Goal: Task Accomplishment & Management: Manage account settings

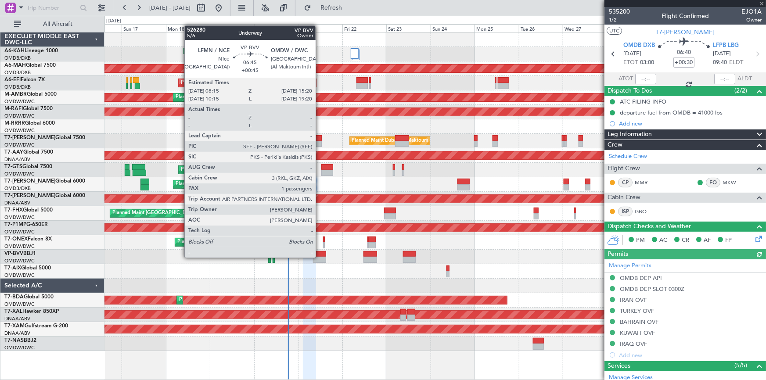
click at [320, 257] on div at bounding box center [319, 260] width 13 height 6
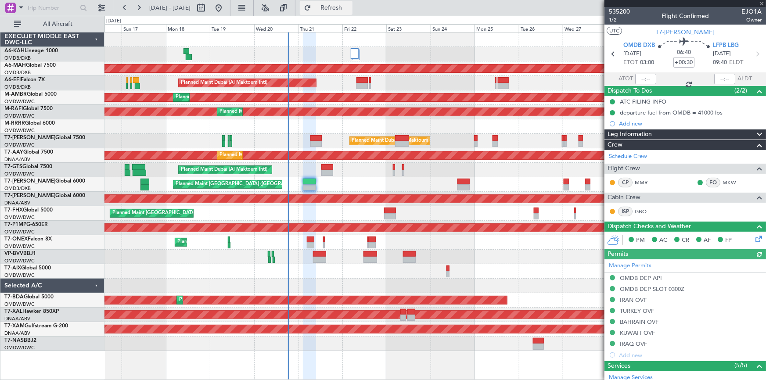
type input "+00:45"
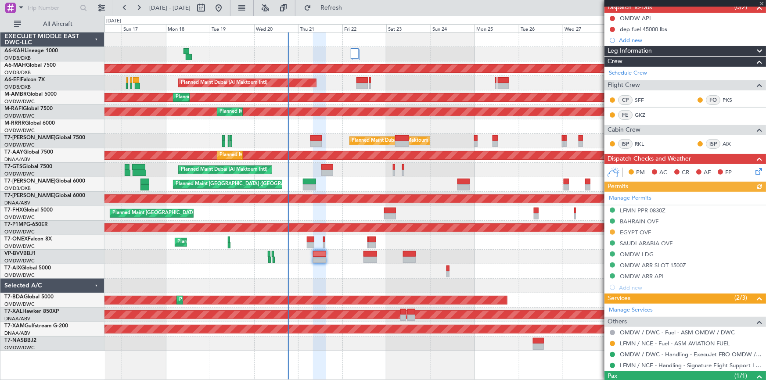
scroll to position [118, 0]
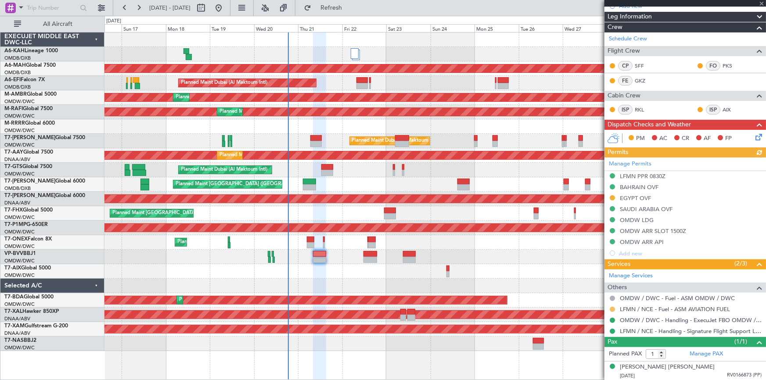
click at [613, 308] on button at bounding box center [612, 309] width 5 height 5
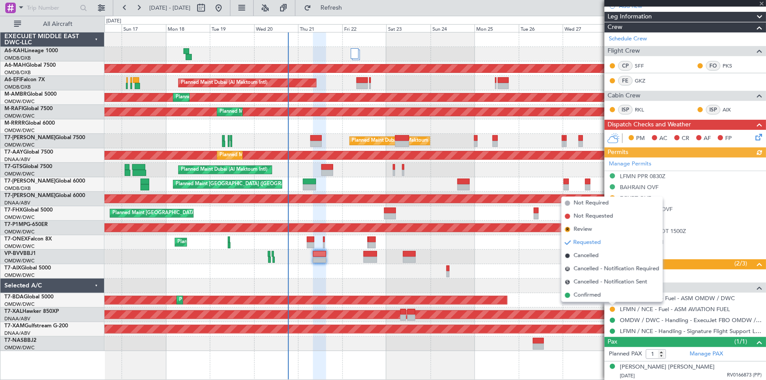
click at [601, 296] on span "Confirmed" at bounding box center [587, 295] width 27 height 9
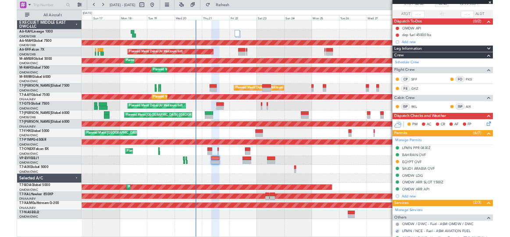
scroll to position [0, 0]
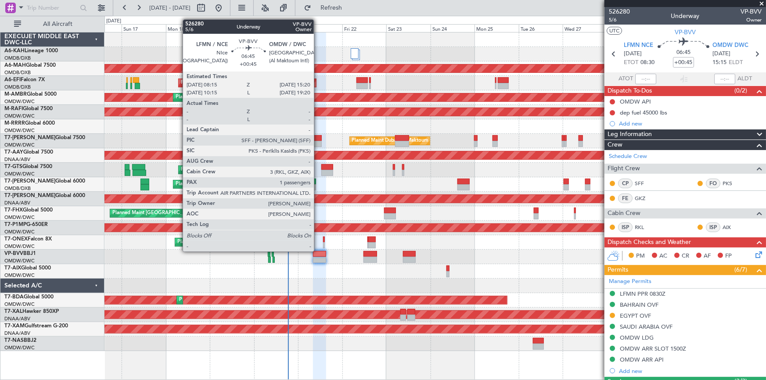
click at [318, 251] on div at bounding box center [319, 254] width 13 height 6
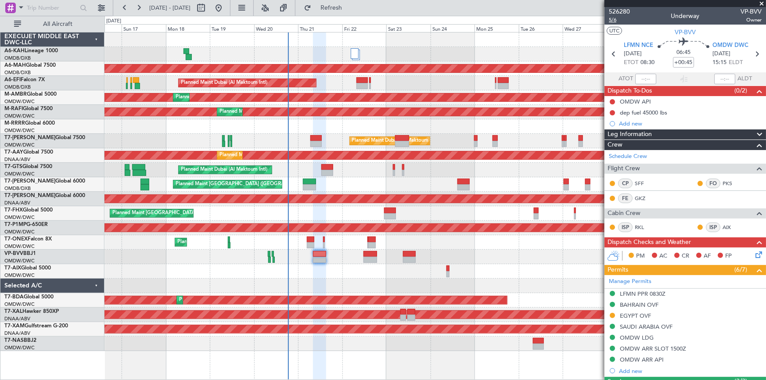
click at [614, 18] on span "5/6" at bounding box center [619, 19] width 21 height 7
click at [611, 20] on span "5/6" at bounding box center [619, 19] width 21 height 7
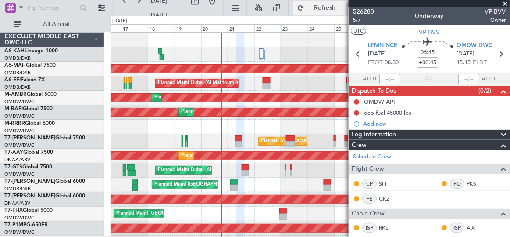
click at [332, 7] on span "Refresh" at bounding box center [325, 8] width 37 height 6
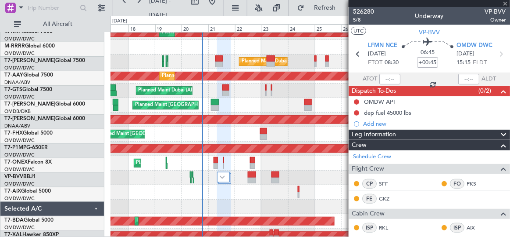
scroll to position [79, 0]
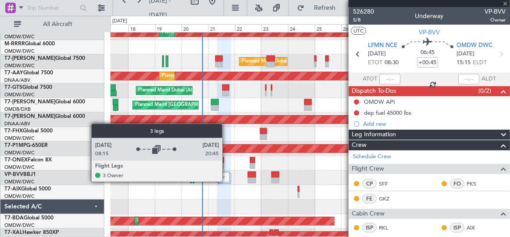
click at [227, 180] on div at bounding box center [223, 177] width 13 height 11
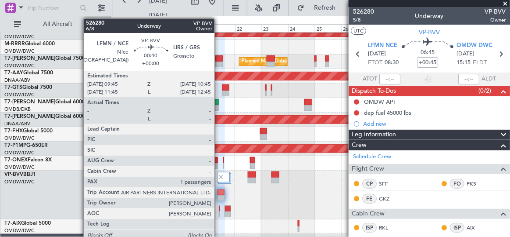
click at [219, 210] on div at bounding box center [219, 208] width 1 height 6
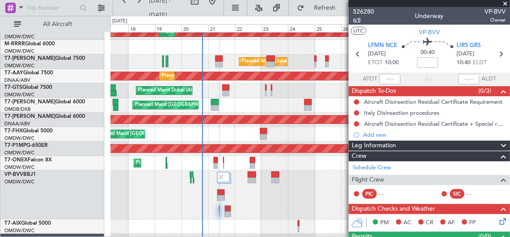
click at [358, 18] on span "6/8" at bounding box center [363, 19] width 21 height 7
click at [425, 62] on input at bounding box center [427, 62] width 21 height 11
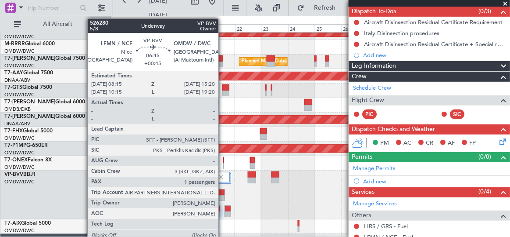
click at [223, 192] on div at bounding box center [221, 192] width 7 height 6
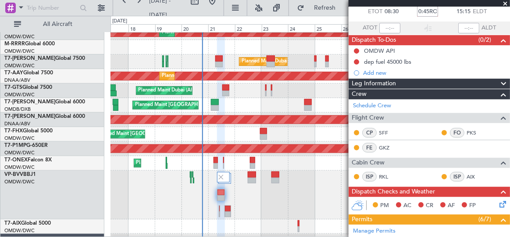
scroll to position [0, 12]
type input "+00:45"
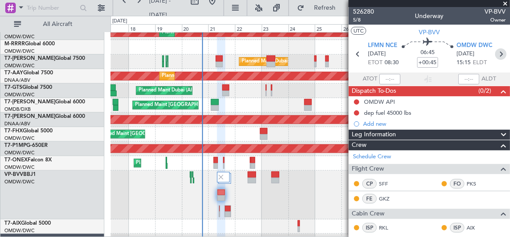
click at [497, 53] on icon at bounding box center [500, 53] width 11 height 11
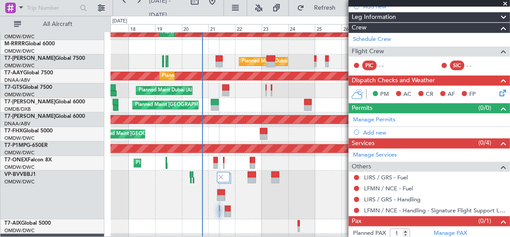
scroll to position [140, 0]
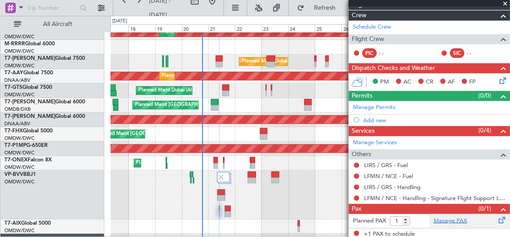
click at [448, 219] on link "Manage PAX" at bounding box center [450, 220] width 33 height 9
click at [322, 9] on span "Refresh" at bounding box center [325, 8] width 37 height 6
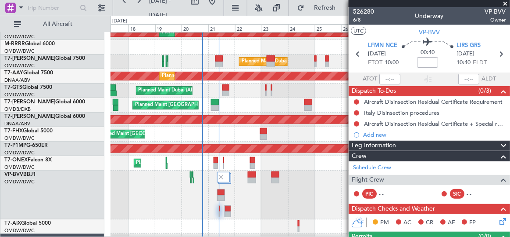
scroll to position [79, 0]
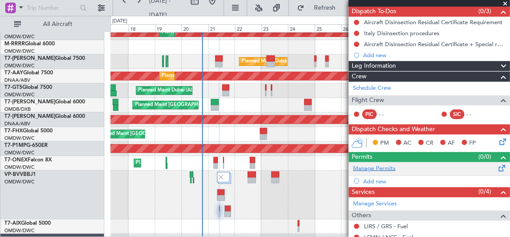
click at [382, 165] on link "Manage Permits" at bounding box center [374, 168] width 43 height 9
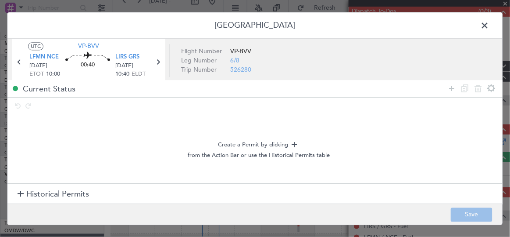
click at [44, 190] on span "Historical Permits" at bounding box center [57, 194] width 63 height 12
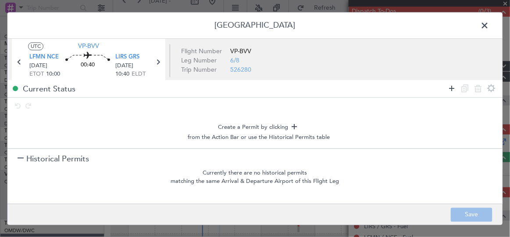
click at [447, 86] on icon at bounding box center [452, 88] width 11 height 11
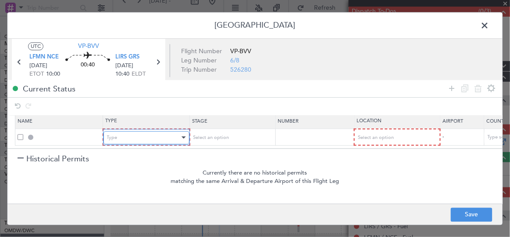
click at [117, 131] on div "Type" at bounding box center [143, 137] width 73 height 13
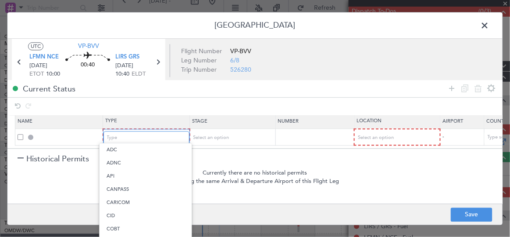
scroll to position [221, 0]
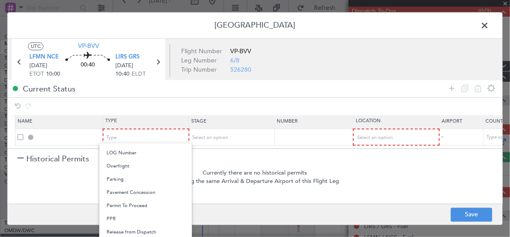
drag, startPoint x: 119, startPoint y: 219, endPoint x: 190, endPoint y: 163, distance: 90.6
click at [119, 219] on span "PPR" at bounding box center [146, 218] width 78 height 13
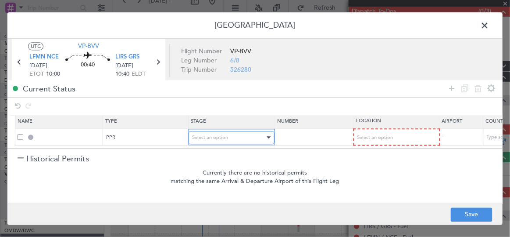
click at [214, 134] on span "Select an option" at bounding box center [210, 137] width 36 height 7
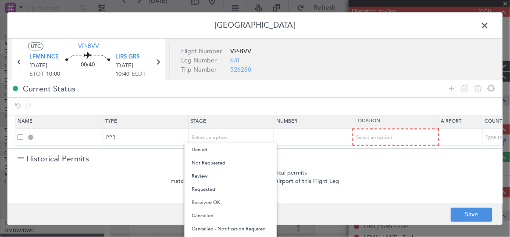
drag, startPoint x: 225, startPoint y: 165, endPoint x: 344, endPoint y: 152, distance: 120.1
click at [225, 165] on span "Not Requested" at bounding box center [231, 162] width 78 height 13
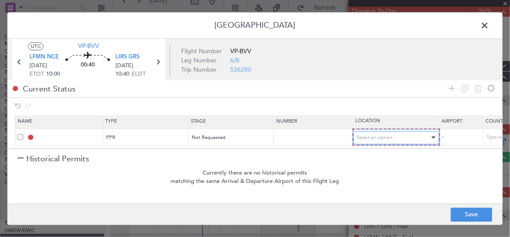
click at [368, 134] on span "Select an option" at bounding box center [375, 137] width 36 height 7
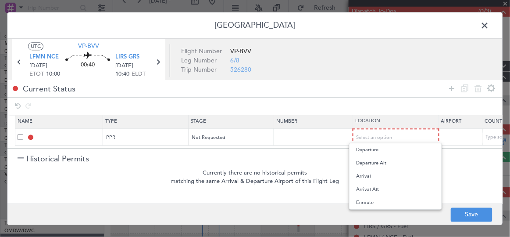
drag, startPoint x: 370, startPoint y: 152, endPoint x: 449, endPoint y: 187, distance: 86.9
click at [372, 152] on span "Departure" at bounding box center [396, 149] width 78 height 13
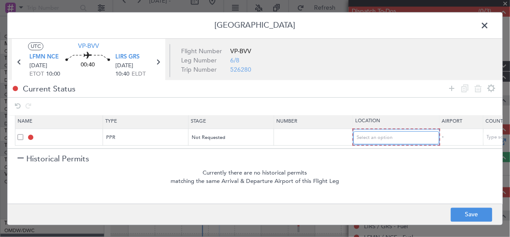
scroll to position [8, 0]
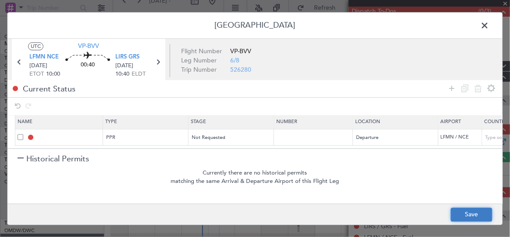
click at [477, 209] on button "Save" at bounding box center [472, 214] width 42 height 14
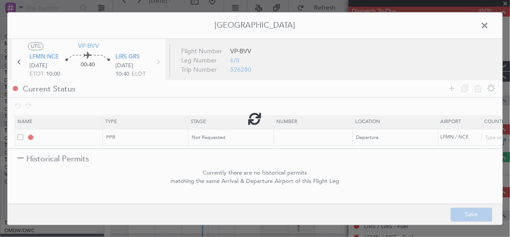
type input "LFMN PPR"
type input "France"
type input "NNN"
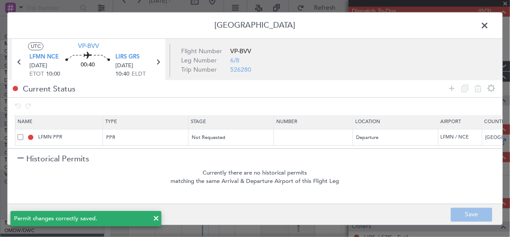
click at [490, 28] on span at bounding box center [490, 28] width 0 height 18
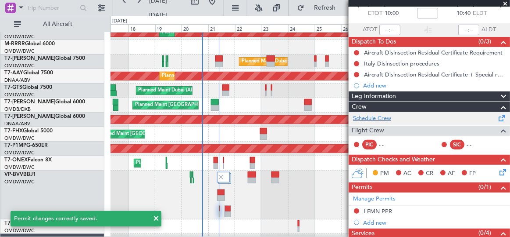
scroll to position [39, 0]
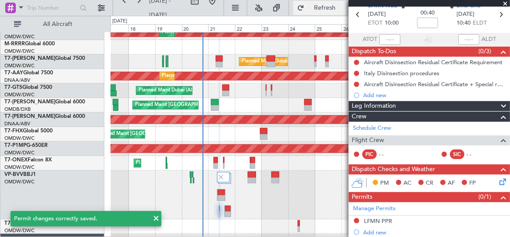
click at [319, 9] on span "Refresh" at bounding box center [325, 8] width 37 height 6
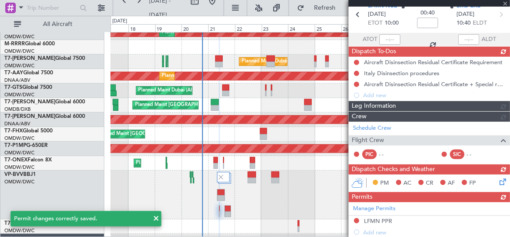
scroll to position [0, 0]
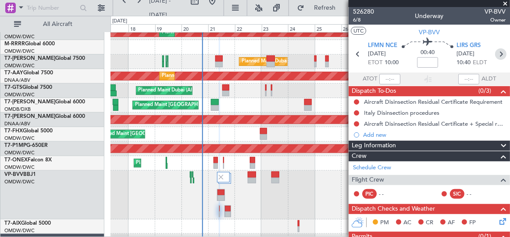
click at [497, 53] on icon at bounding box center [500, 53] width 11 height 11
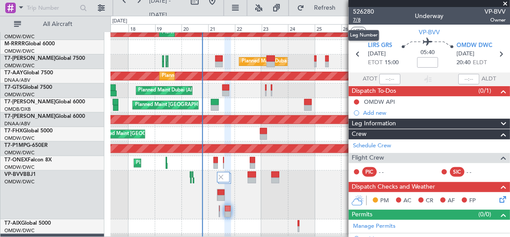
click at [356, 20] on span "7/8" at bounding box center [363, 19] width 21 height 7
click at [324, 10] on span "Refresh" at bounding box center [325, 8] width 37 height 6
click at [359, 54] on icon at bounding box center [357, 53] width 11 height 11
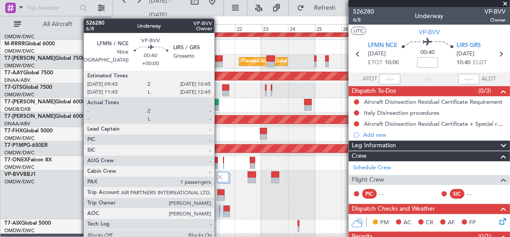
click at [220, 207] on div at bounding box center [219, 211] width 1 height 12
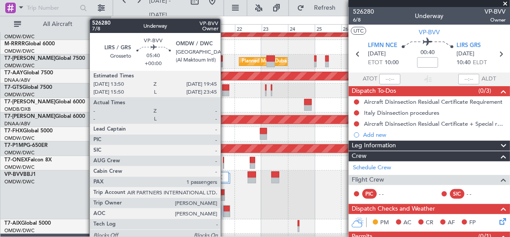
click at [225, 206] on div at bounding box center [227, 208] width 6 height 6
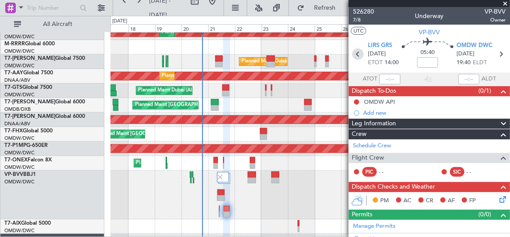
click at [358, 54] on icon at bounding box center [357, 53] width 11 height 11
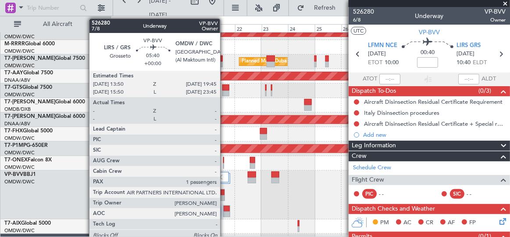
click at [225, 210] on div at bounding box center [227, 208] width 6 height 6
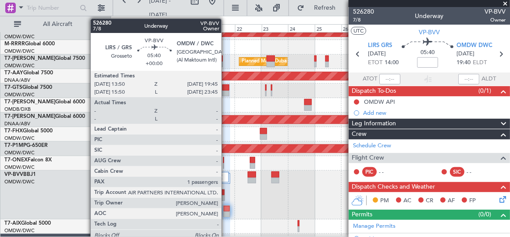
click at [229, 210] on div at bounding box center [226, 211] width 7 height 12
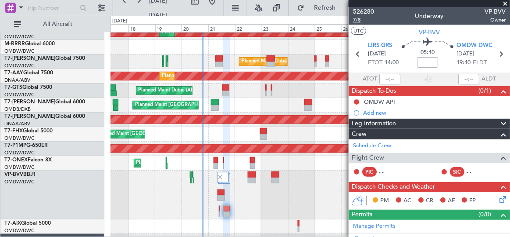
click at [359, 21] on span "7/8" at bounding box center [363, 19] width 21 height 7
click at [429, 61] on mat-tooltip-component "Flight Time" at bounding box center [426, 68] width 40 height 23
click at [427, 60] on input at bounding box center [427, 62] width 21 height 11
type input "+25"
click at [403, 67] on div "05:40 +25" at bounding box center [428, 54] width 58 height 32
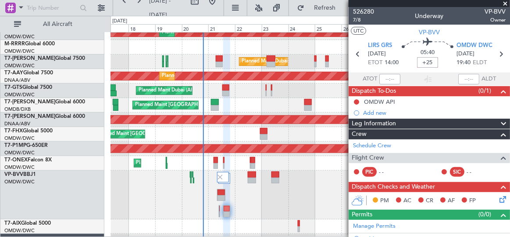
type input "+00:25"
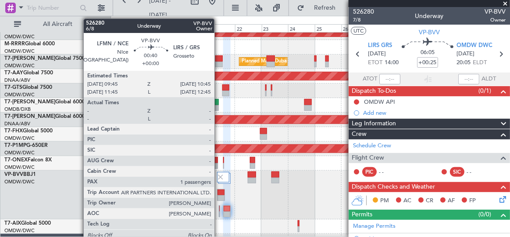
click at [219, 208] on div at bounding box center [219, 208] width 1 height 6
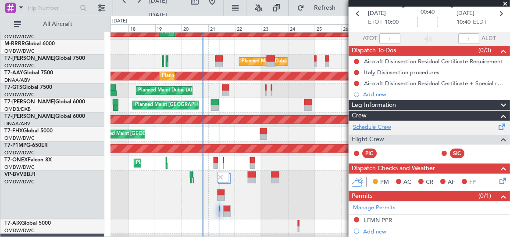
scroll to position [160, 0]
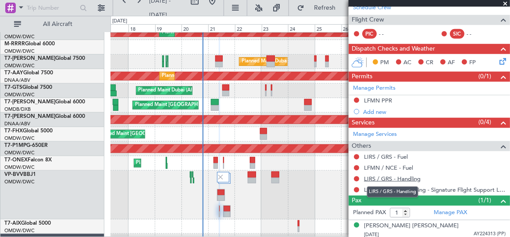
click at [391, 178] on link "LIRS / GRS - Handling" at bounding box center [392, 178] width 57 height 7
drag, startPoint x: 319, startPoint y: 7, endPoint x: 366, endPoint y: 37, distance: 55.9
click at [319, 7] on span "Refresh" at bounding box center [325, 8] width 37 height 6
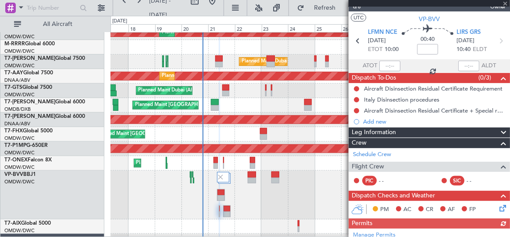
scroll to position [0, 0]
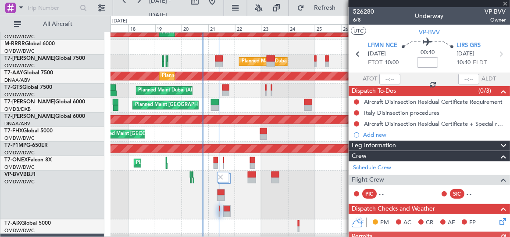
click at [496, 54] on icon at bounding box center [500, 53] width 11 height 11
type input "+00:25"
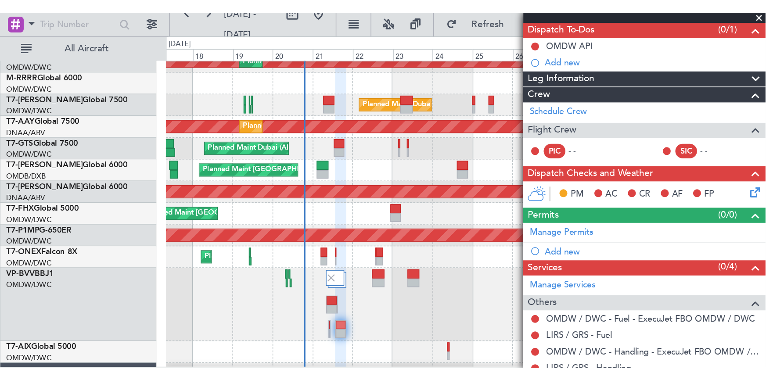
scroll to position [127, 0]
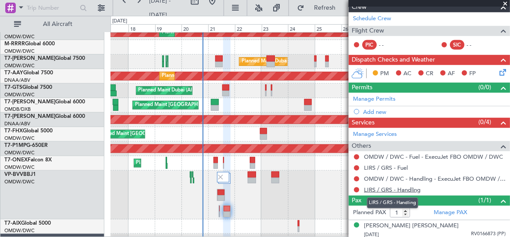
click at [399, 186] on link "LIRS / GRS - Handling" at bounding box center [392, 189] width 57 height 7
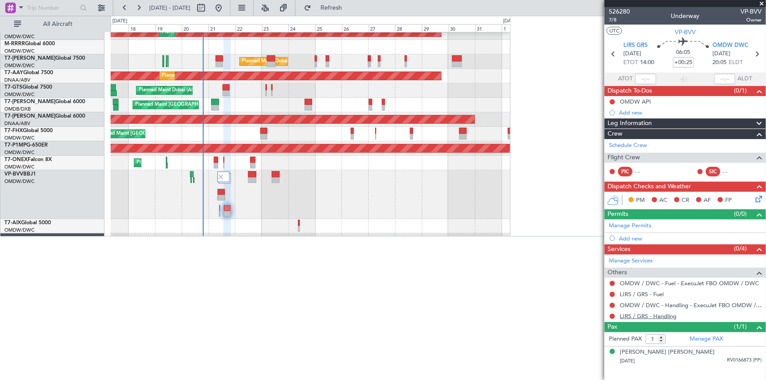
scroll to position [0, 0]
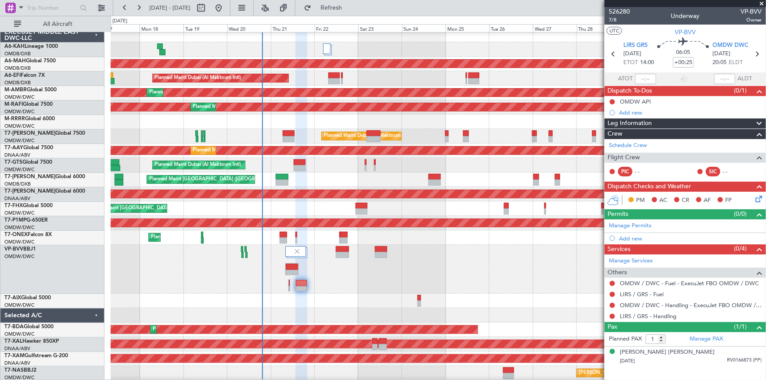
click at [350, 9] on span "Refresh" at bounding box center [331, 8] width 37 height 6
click at [646, 316] on link "LIRS / GRS - Handling - Delta Aerotaxi LIRS / GRS" at bounding box center [685, 315] width 130 height 7
click at [680, 32] on span "VP-BVV" at bounding box center [685, 32] width 21 height 9
click at [350, 9] on span "Refresh" at bounding box center [331, 8] width 37 height 6
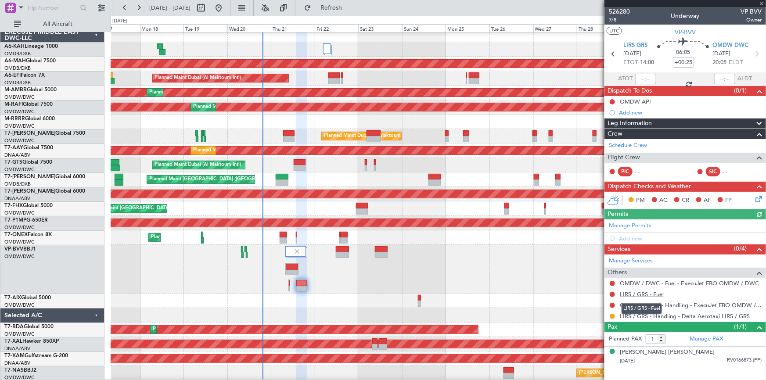
click at [641, 294] on link "LIRS / GRS - Fuel" at bounding box center [642, 294] width 44 height 7
click at [614, 52] on icon at bounding box center [613, 53] width 11 height 11
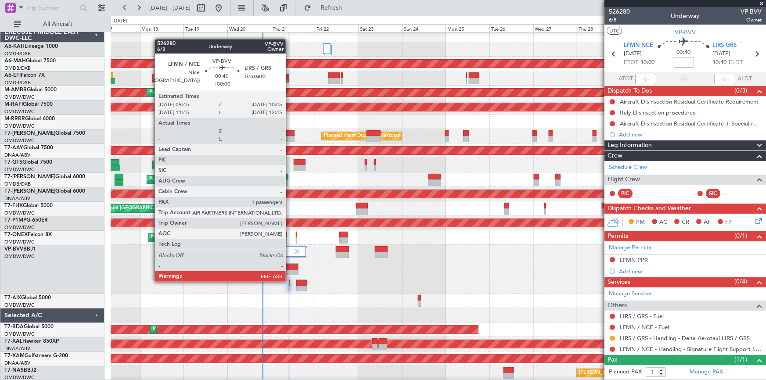
click at [290, 281] on div at bounding box center [289, 283] width 1 height 6
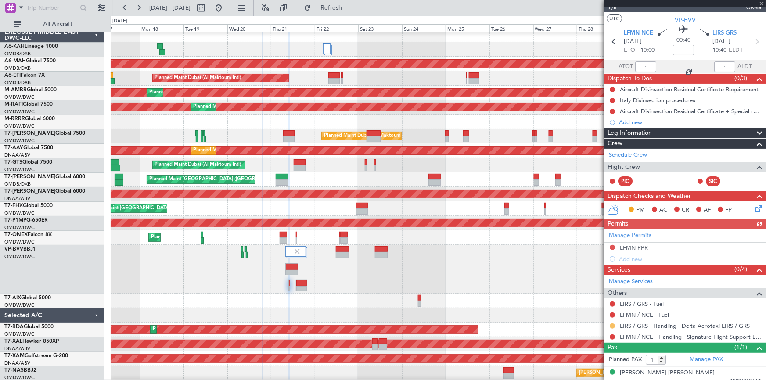
scroll to position [18, 0]
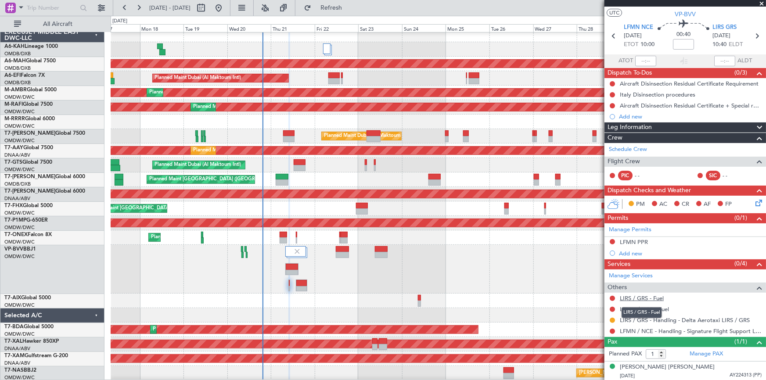
click at [630, 294] on link "LIRS / GRS - Fuel" at bounding box center [642, 297] width 44 height 7
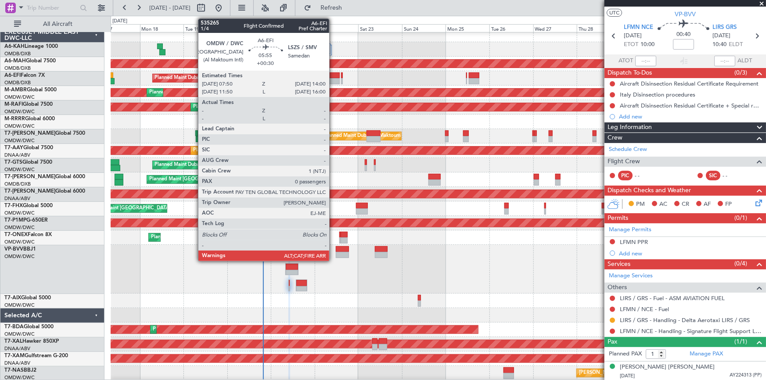
click at [333, 76] on div at bounding box center [333, 75] width 11 height 6
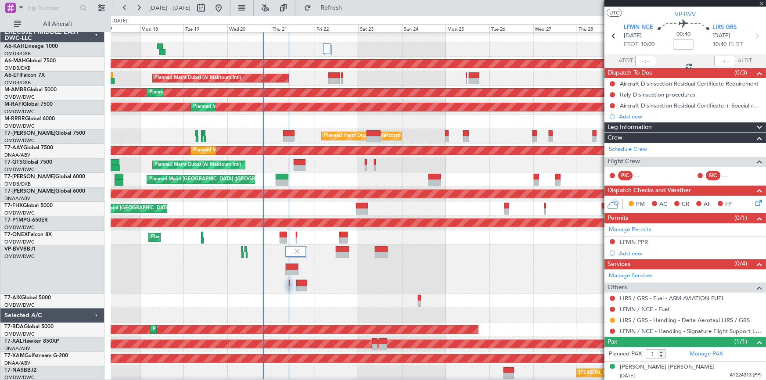
type input "+00:30"
type input "0"
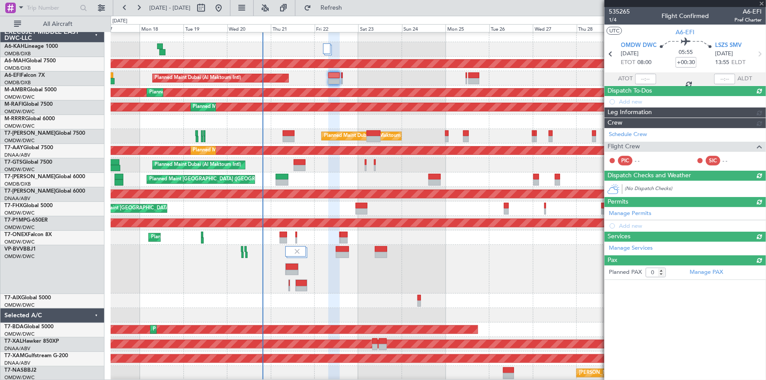
scroll to position [0, 0]
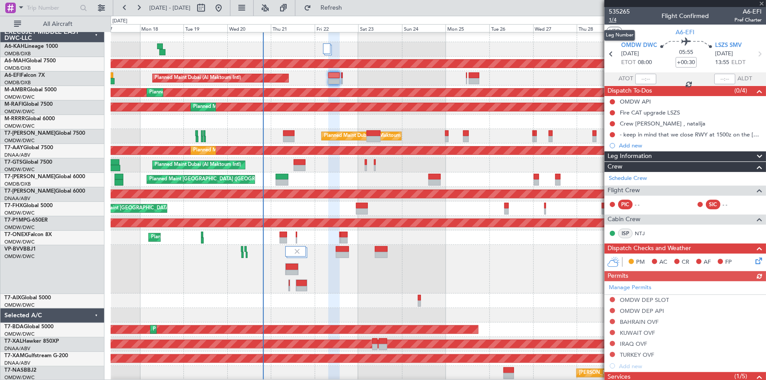
click at [613, 20] on span "1/4" at bounding box center [619, 19] width 21 height 7
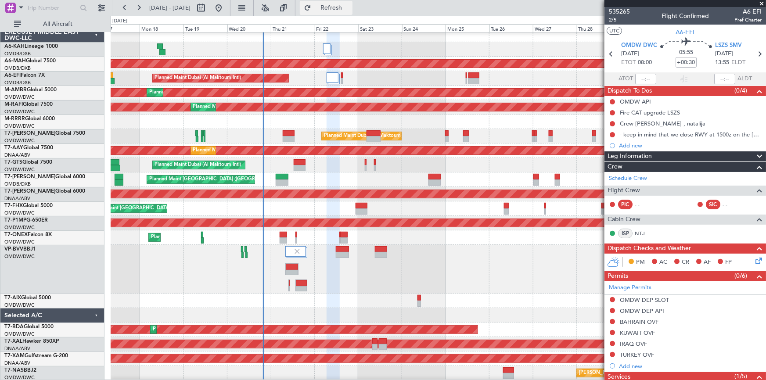
click at [344, 8] on span "Refresh" at bounding box center [331, 8] width 37 height 6
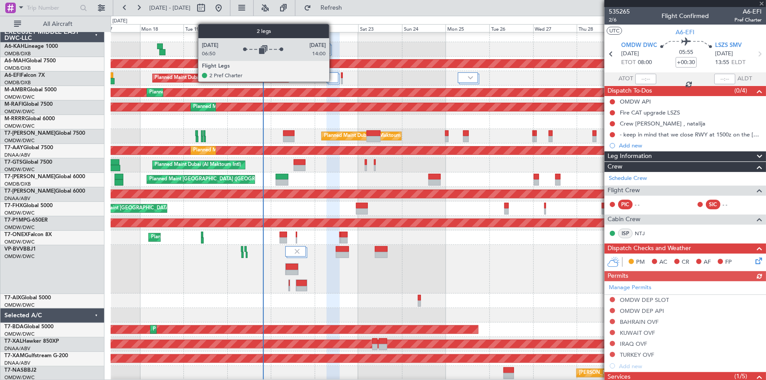
click at [333, 79] on div at bounding box center [333, 77] width 12 height 11
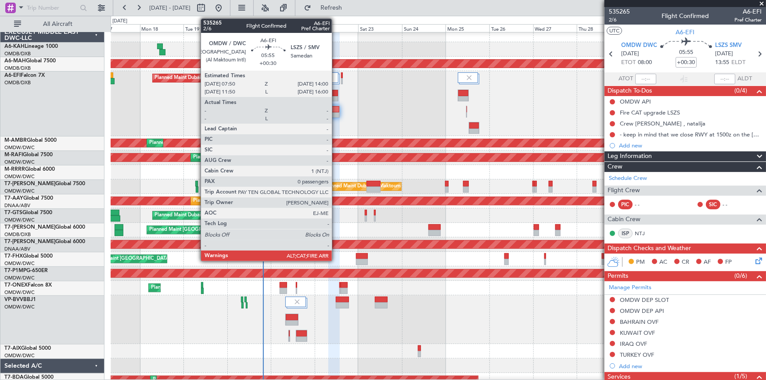
click at [336, 107] on div at bounding box center [334, 109] width 11 height 6
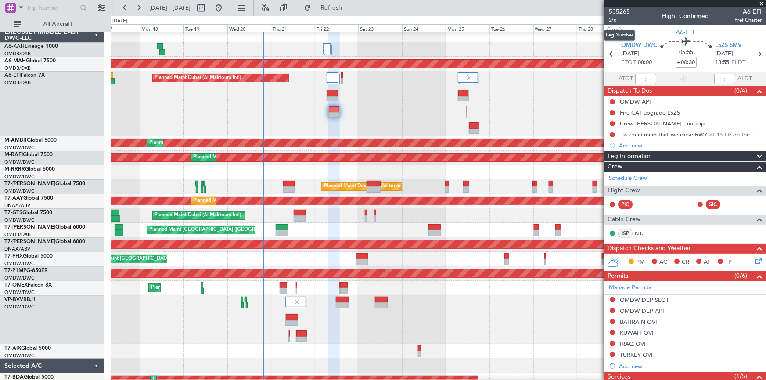
click at [615, 17] on span "2/6" at bounding box center [619, 19] width 21 height 7
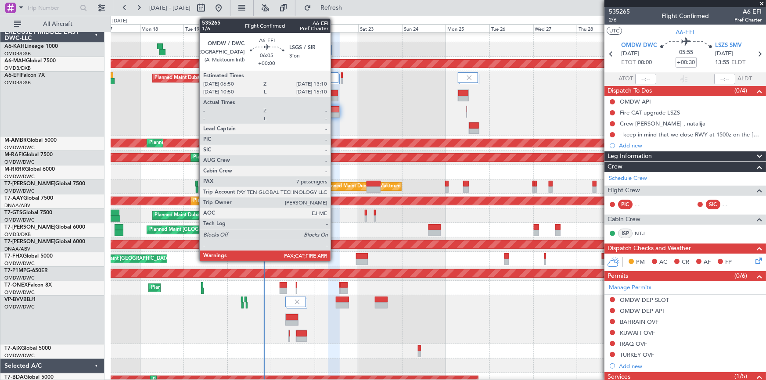
click at [334, 94] on div at bounding box center [332, 93] width 11 height 6
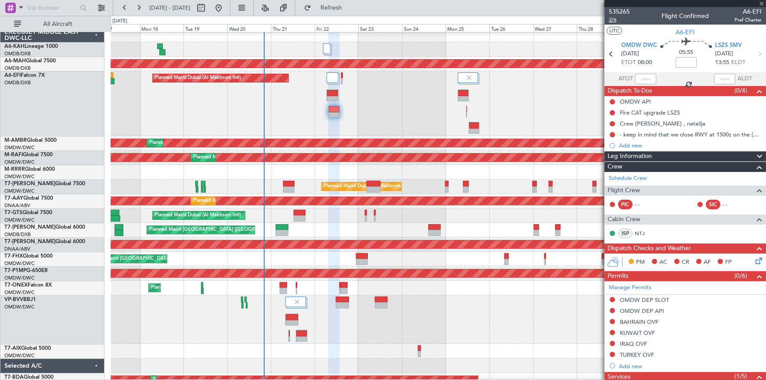
type input "7"
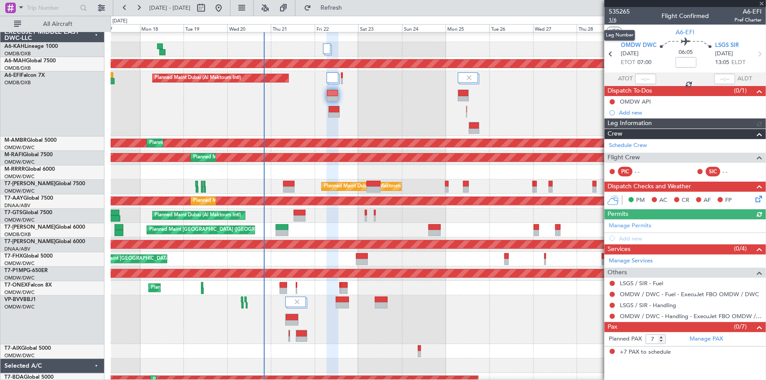
click at [614, 20] on span "1/6" at bounding box center [619, 19] width 21 height 7
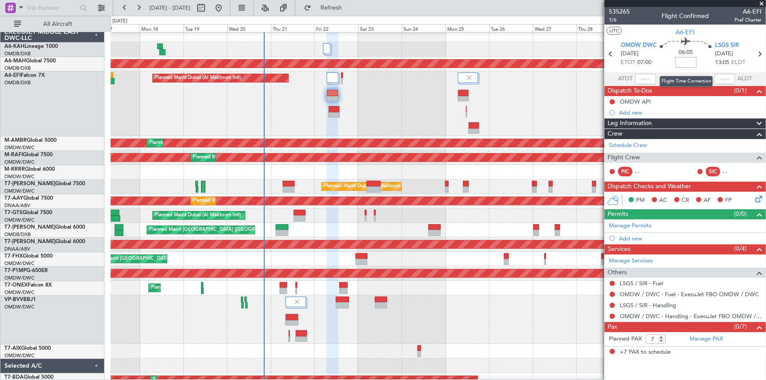
click at [682, 61] on input at bounding box center [685, 62] width 21 height 11
type input "+"
click at [670, 73] on section "ATOT ALDT" at bounding box center [685, 78] width 162 height 13
click at [664, 79] on section "ATOT ALDT" at bounding box center [685, 78] width 162 height 13
click at [643, 307] on link "LSGS / SIR - Handling" at bounding box center [648, 305] width 56 height 7
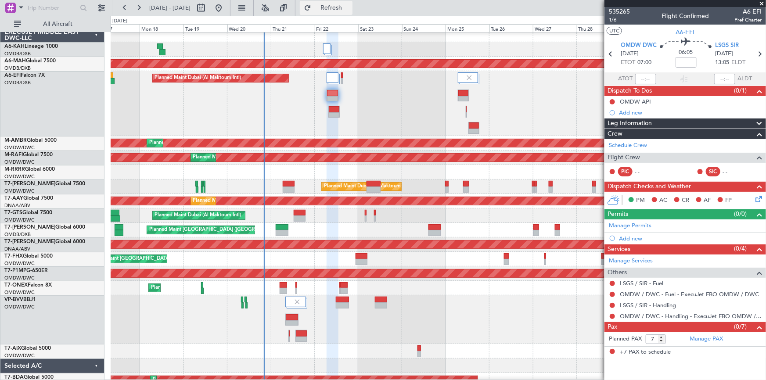
click at [350, 9] on span "Refresh" at bounding box center [331, 8] width 37 height 6
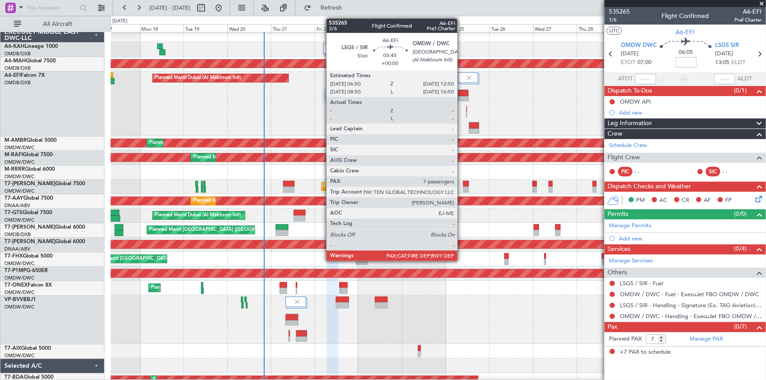
click at [461, 95] on div at bounding box center [463, 93] width 10 height 6
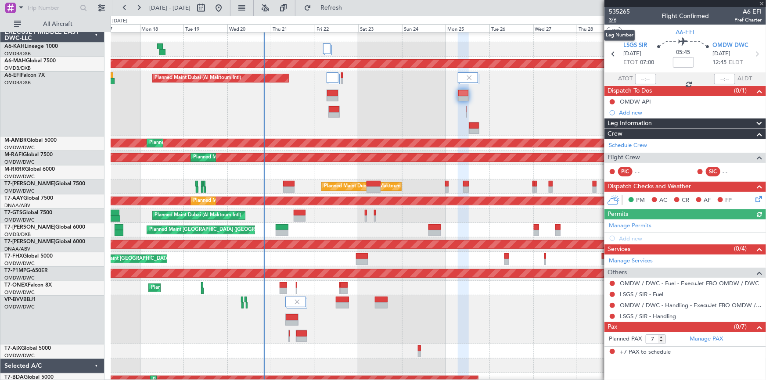
click at [615, 19] on span "3/6" at bounding box center [619, 19] width 21 height 7
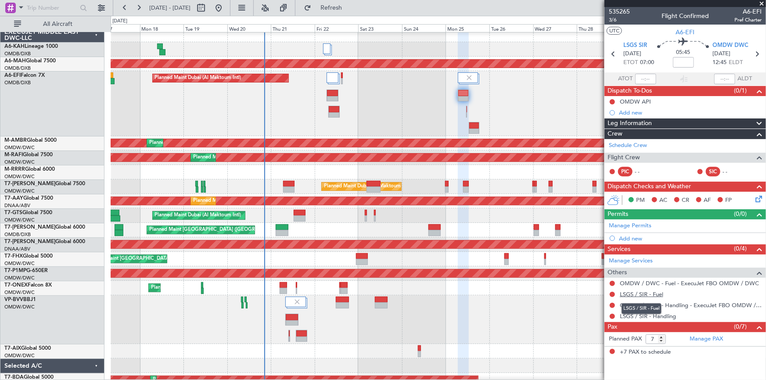
click at [648, 294] on link "LSGS / SIR - Fuel" at bounding box center [641, 294] width 43 height 7
click at [350, 5] on span "Refresh" at bounding box center [331, 8] width 37 height 6
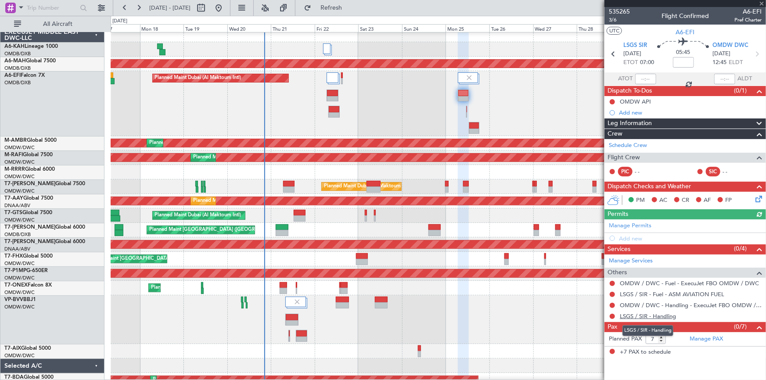
click at [647, 315] on link "LSGS / SIR - Handling" at bounding box center [648, 315] width 56 height 7
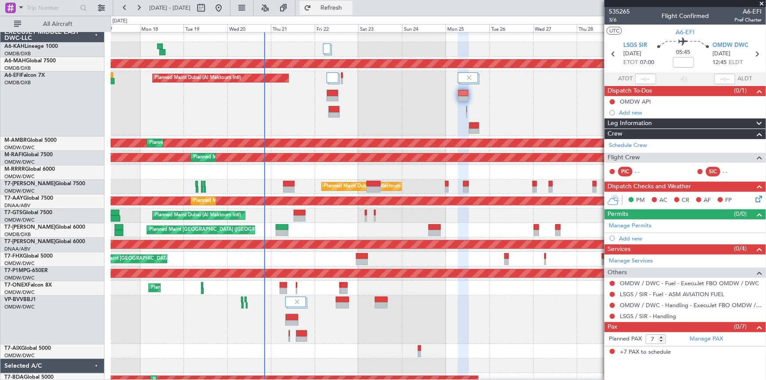
click at [338, 5] on button "Refresh" at bounding box center [326, 8] width 53 height 14
click at [698, 340] on link "Manage PAX" at bounding box center [705, 339] width 33 height 9
click at [612, 52] on icon at bounding box center [613, 53] width 11 height 11
type input "+00:10"
type input "0"
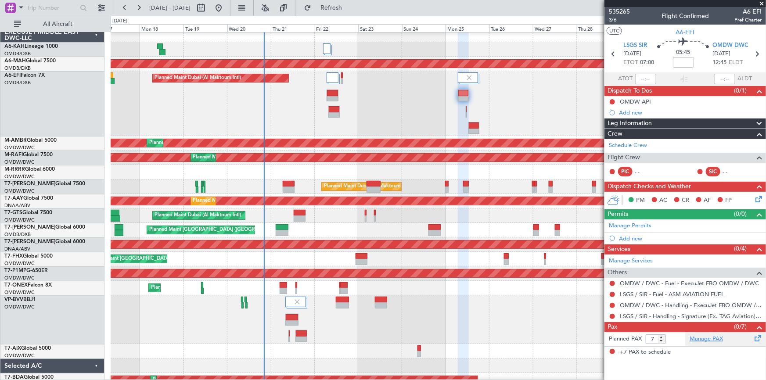
click at [330, 92] on div at bounding box center [332, 93] width 11 height 6
type input "7"
click at [636, 257] on link "Manage Services" at bounding box center [631, 261] width 44 height 9
click at [636, 222] on link "Manage Permits" at bounding box center [630, 226] width 43 height 9
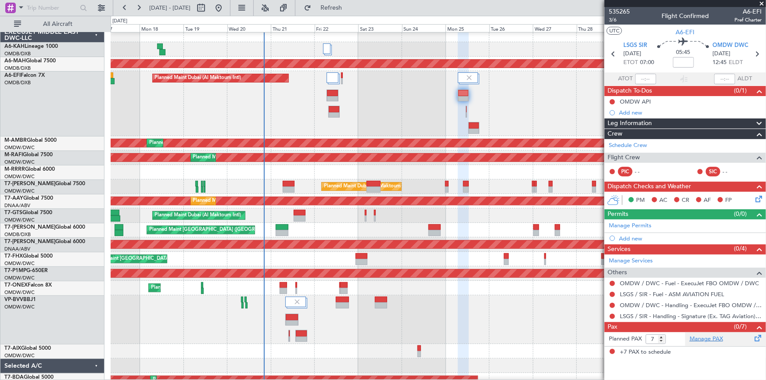
click span "Historical Permits"
click icon
click div "Type"
click span "Slot"
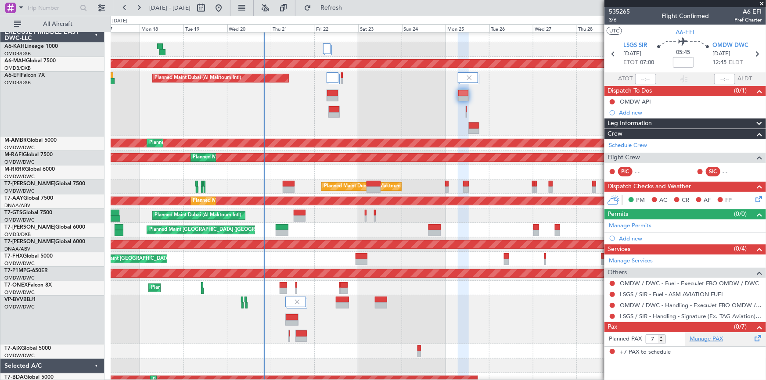
click span "Select an option"
click span "Not Requested"
click td
click span "Select an option"
click span "Departure"
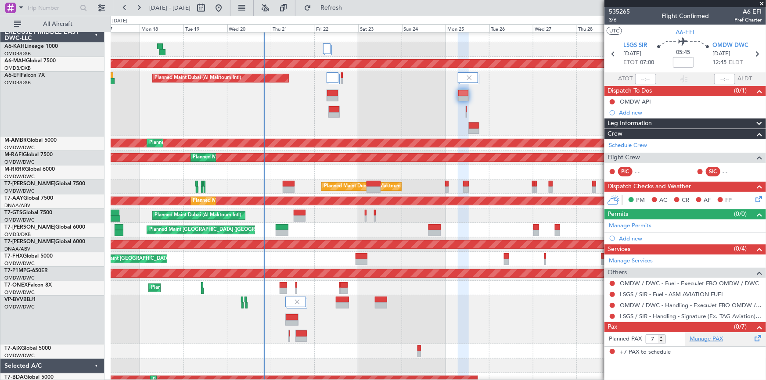
click icon
click div "Type"
click span "Overflight"
click span "Select an option"
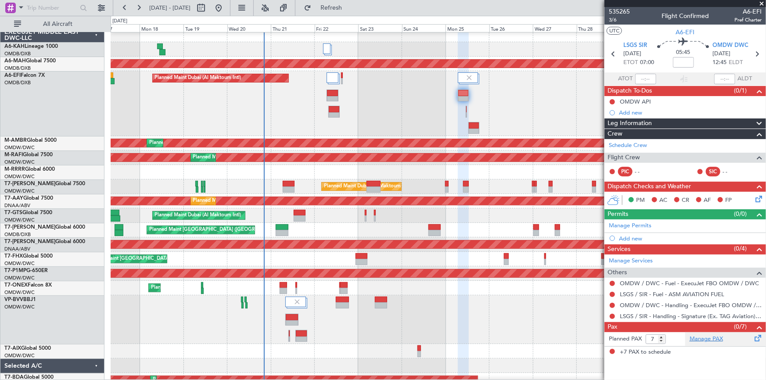
click span "Enroute"
click div
click input "text"
click span "Bahrain"
type input "Bahrain"
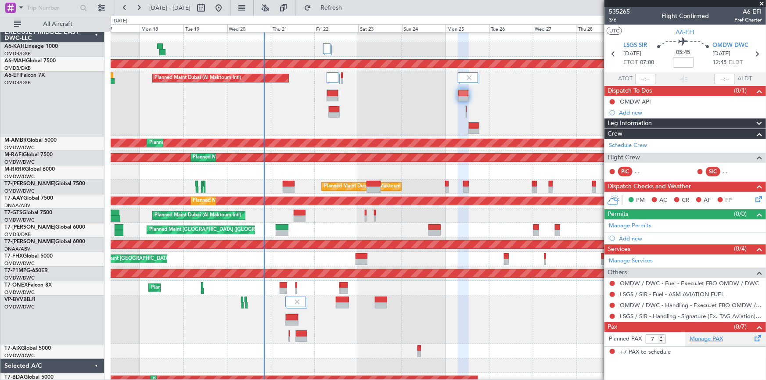
click icon
click div "Select an option"
click span "Enroute"
click input "text"
click span "Saudi Arabia"
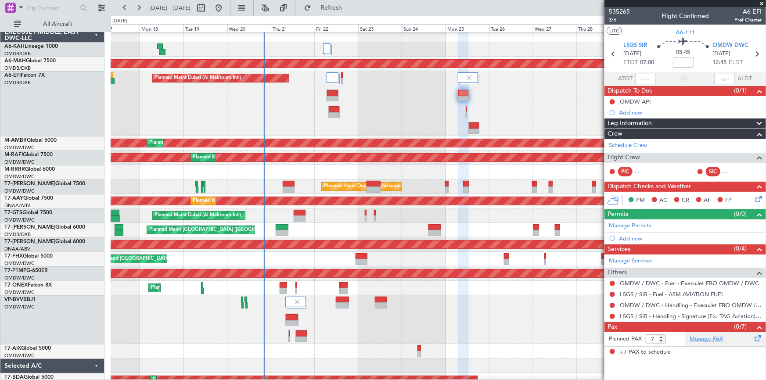
type input "Saudi Arabia"
click icon
click div "Select an option"
click span "Enroute"
click input "text"
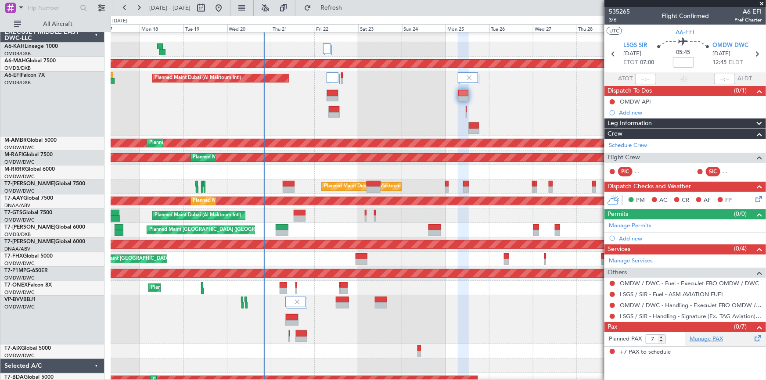
click span "Egypt"
type input "Egypt"
click span "Select an option"
click span "Not Requested"
click span "Select an option"
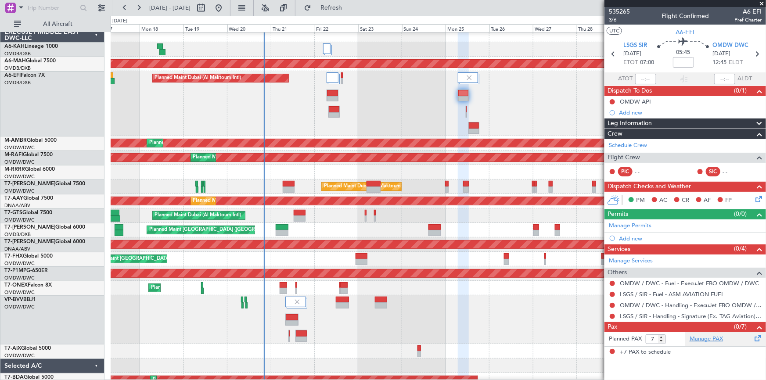
click span "Not Requested"
click div "Select an option"
click span "Not Requested"
click div "Type"
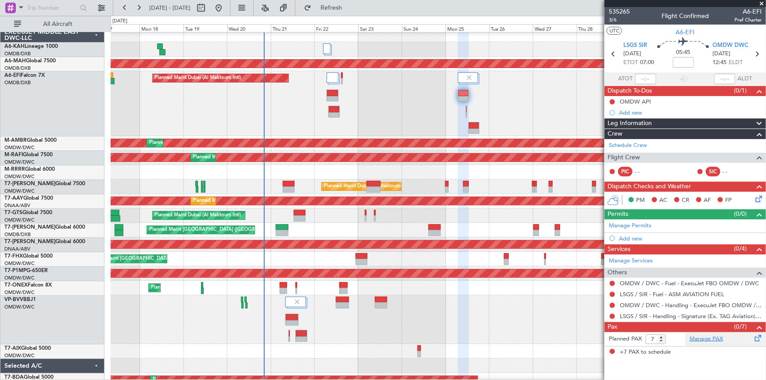
click span "Overflight"
click div "Type"
click span "Overflight"
click icon
click div "Type"
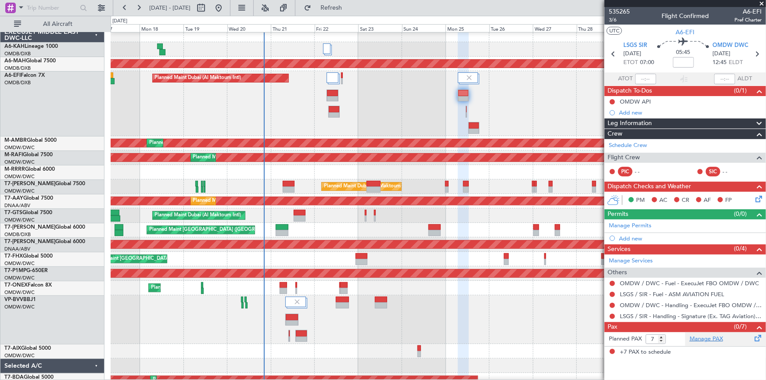
scroll to position [220, 0]
click span "PPR"
click div "Select an option"
click span "Not Requested"
click div "Select an option"
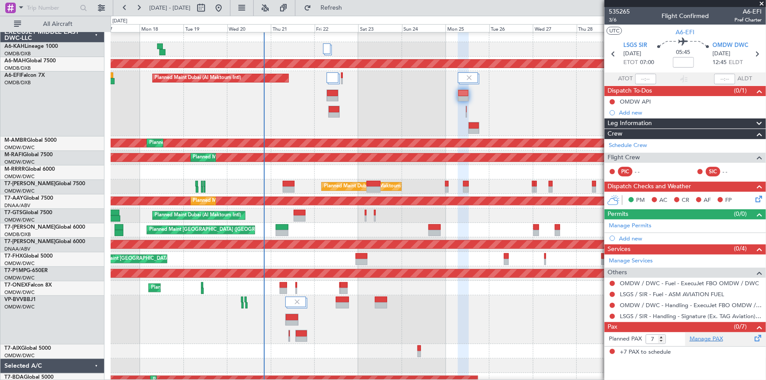
click span "Arrival"
click icon
click div "Type"
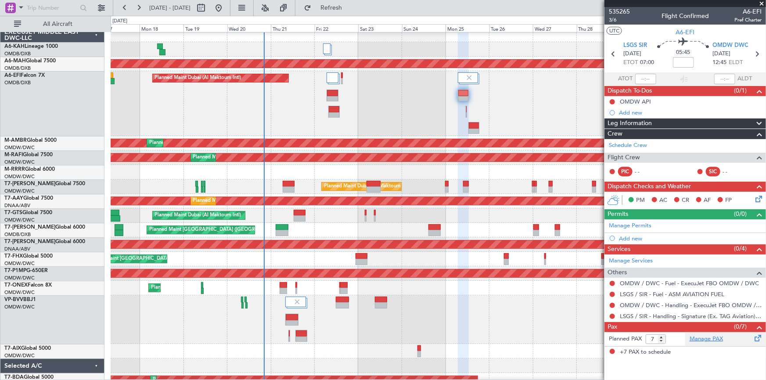
click span "Parking"
click div "Select an option"
click span "Not Requested"
click div "Select an option"
click span "Arrival"
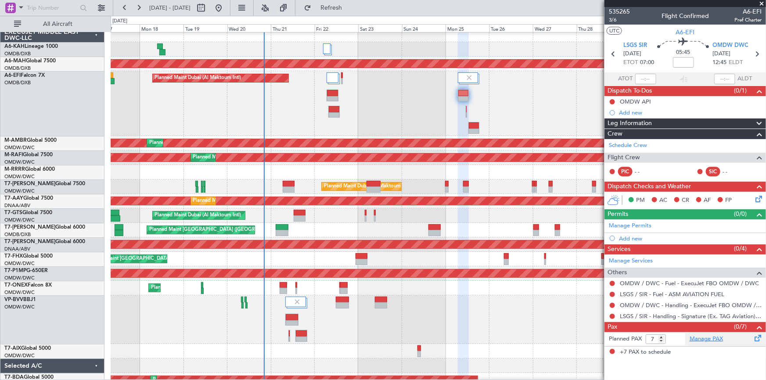
scroll to position [11, 0]
click button "Save"
type input "OMDW DEP SLOT"
type input "[GEOGRAPHIC_DATA]"
type input "NNN"
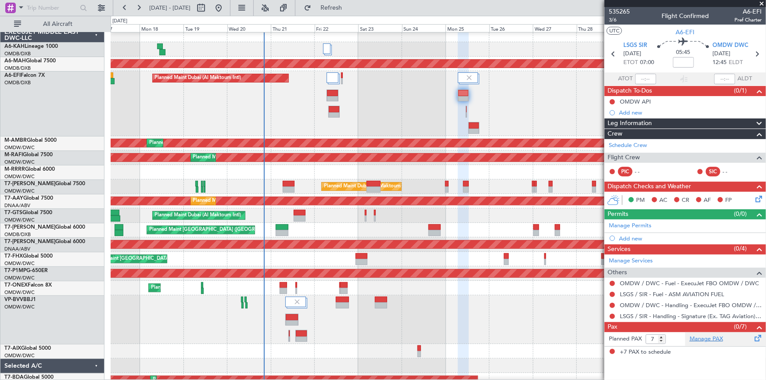
type input "1"
type input "BAHRAIN OVF"
type input "NNN"
type input "SAUDI ARABIA OVF"
type input "NNN"
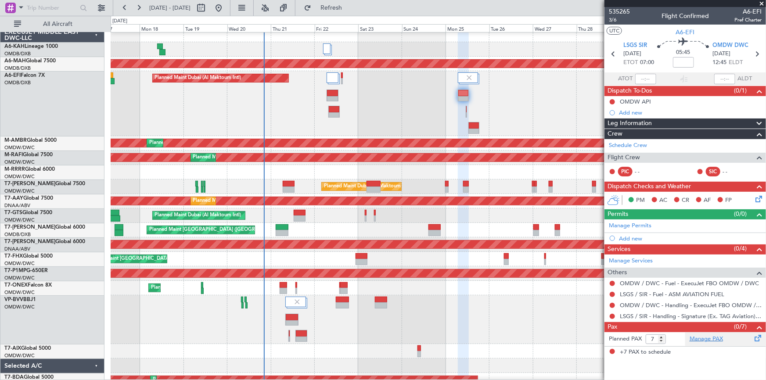
type input "EGYPT OVF"
type input "NNN"
type input "LSGS PPR"
type input "Switzerland"
type input "NNN"
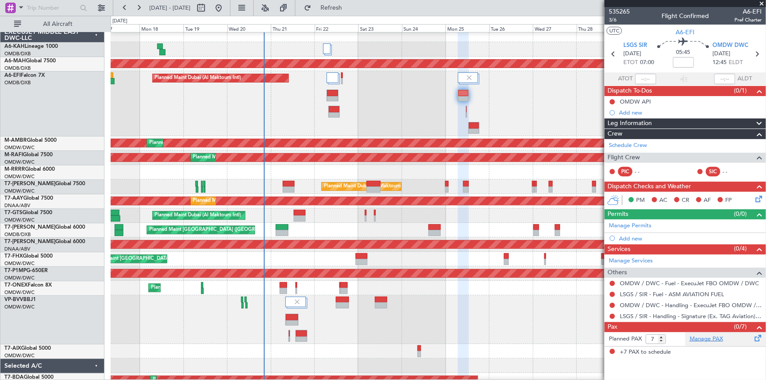
type input "LSGS Parking"
type input "Switzerland"
type input "NNN"
click span
click at [351, 12] on button "Refresh" at bounding box center [326, 8] width 53 height 14
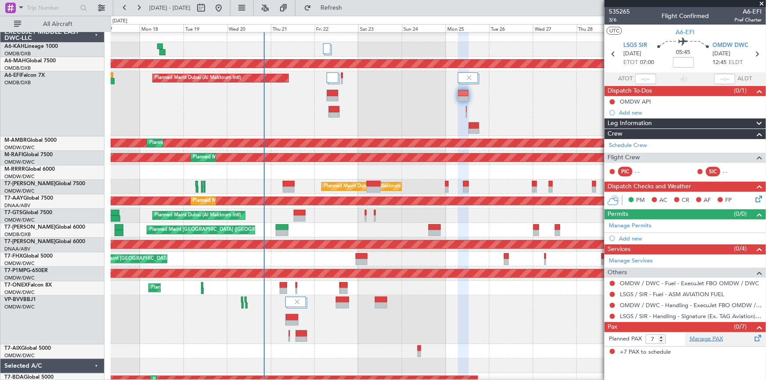
click at [289, 334] on div at bounding box center [289, 333] width 1 height 6
type input "1"
click at [640, 244] on div "Manage Permits LFMN PPR Add new" at bounding box center [685, 231] width 162 height 25
click at [625, 230] on link "Manage Permits" at bounding box center [630, 226] width 43 height 9
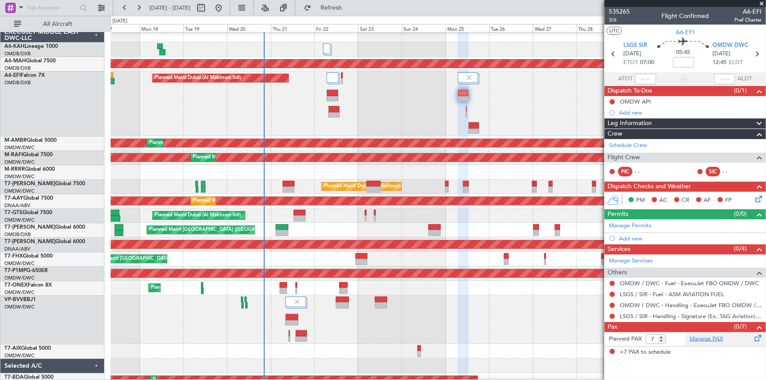
click icon
click div "Type"
click span "PPR"
click span "Select an option"
click span "Not Requested"
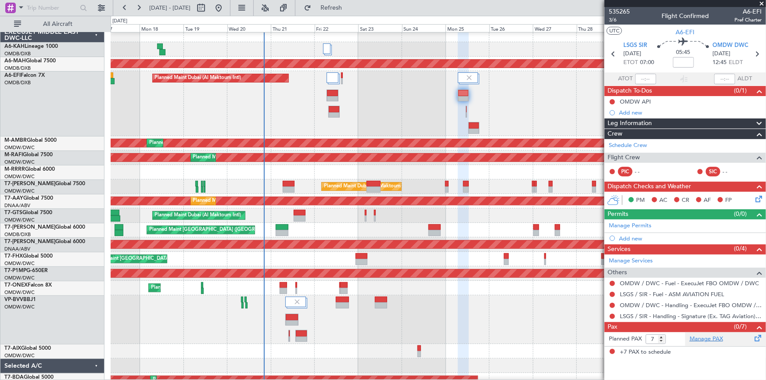
click div "Not Requested"
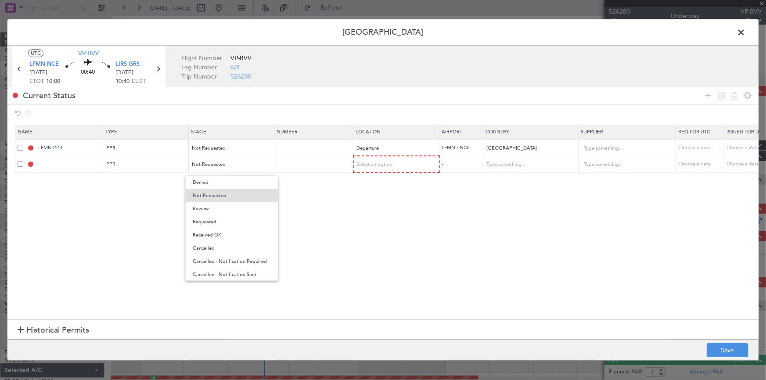
scroll to position [4, 0]
click at [230, 193] on span "Not Requested" at bounding box center [232, 195] width 78 height 13
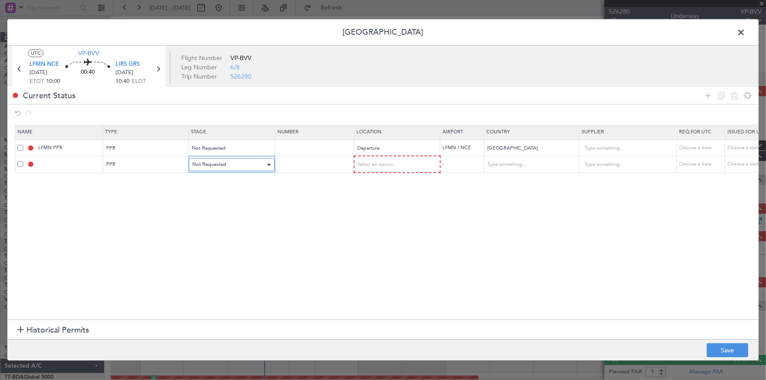
click at [211, 162] on span "Not Requested" at bounding box center [209, 165] width 34 height 7
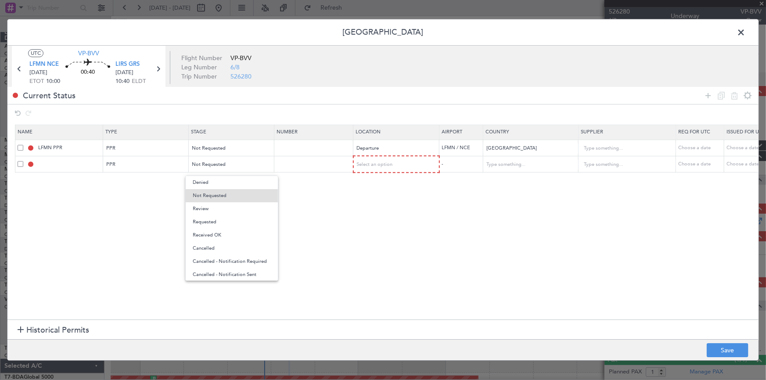
click at [215, 220] on span "Requested" at bounding box center [232, 221] width 78 height 13
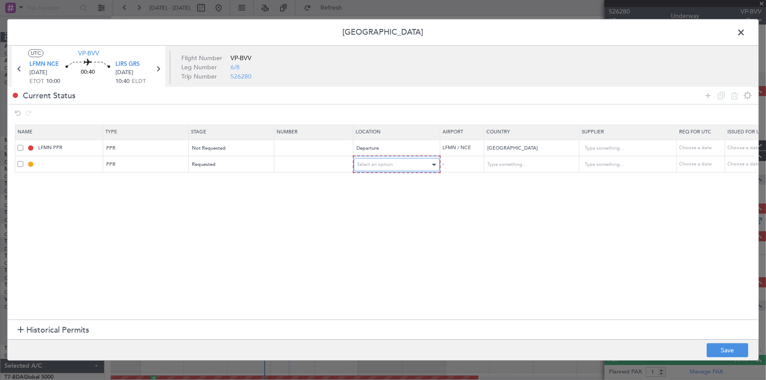
click at [374, 164] on span "Select an option" at bounding box center [375, 165] width 36 height 7
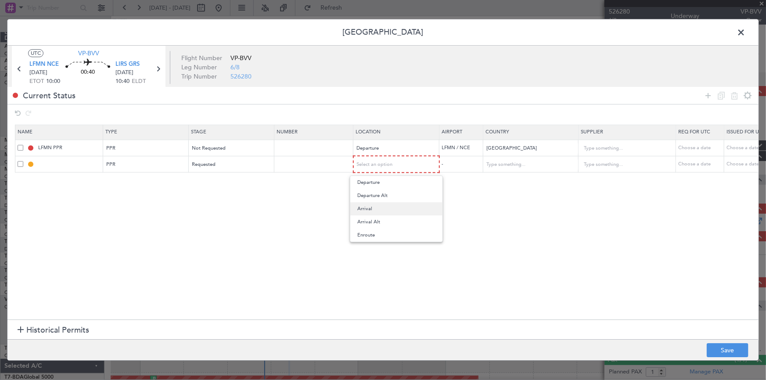
click at [369, 208] on span "Arrival" at bounding box center [396, 208] width 78 height 13
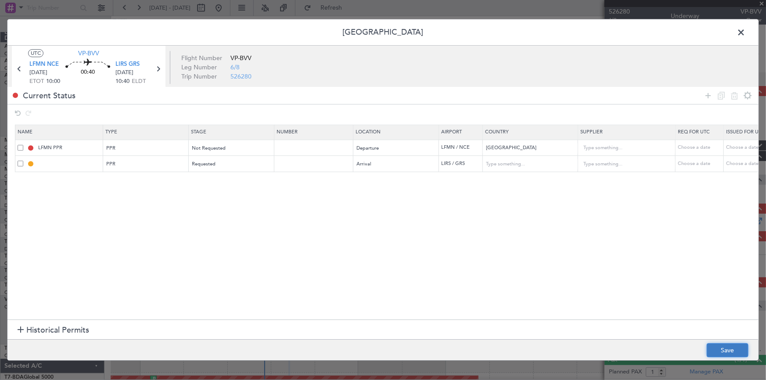
click at [741, 346] on button "Save" at bounding box center [728, 351] width 42 height 14
type input "LIRS PPR"
type input "[GEOGRAPHIC_DATA]"
type input "NNN"
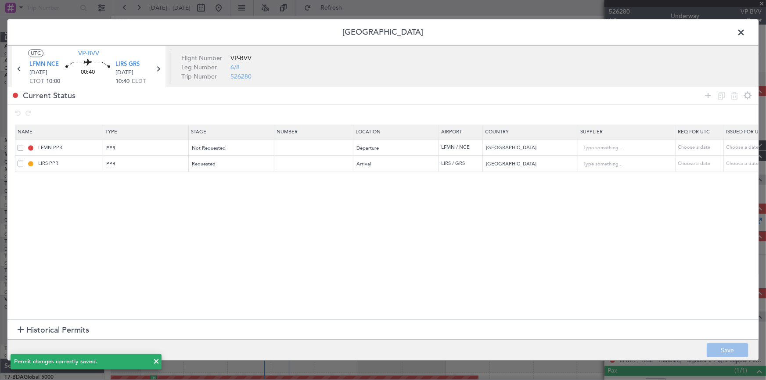
click at [745, 32] on span at bounding box center [745, 35] width 0 height 18
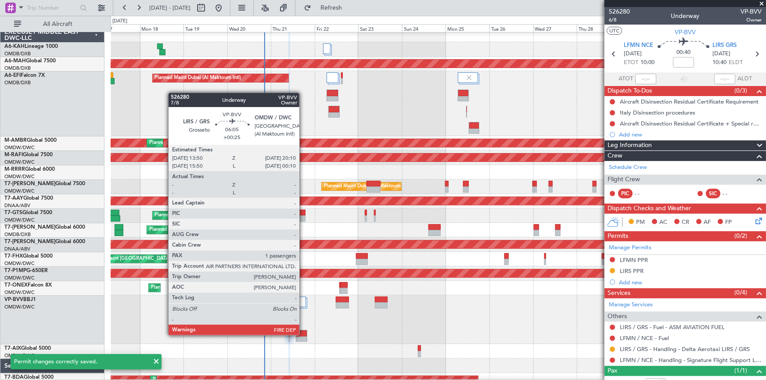
click at [303, 334] on div at bounding box center [301, 333] width 11 height 6
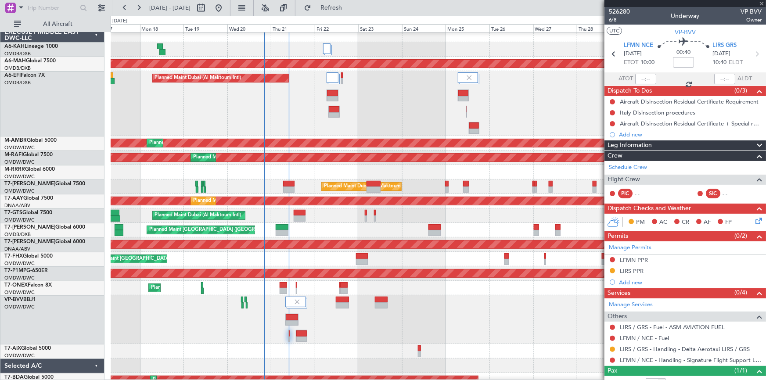
type input "+00:25"
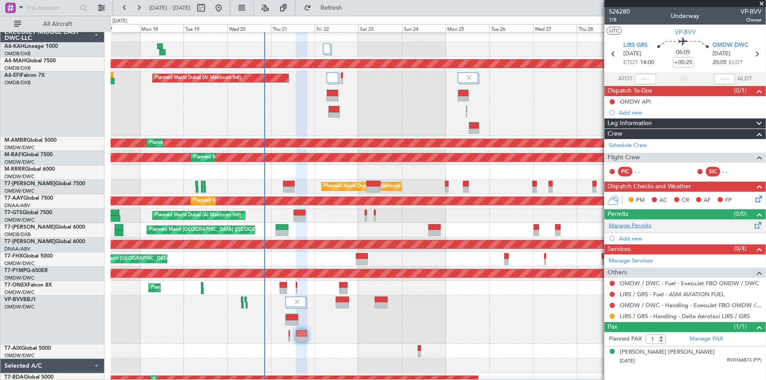
click at [633, 224] on link "Manage Permits" at bounding box center [630, 226] width 43 height 9
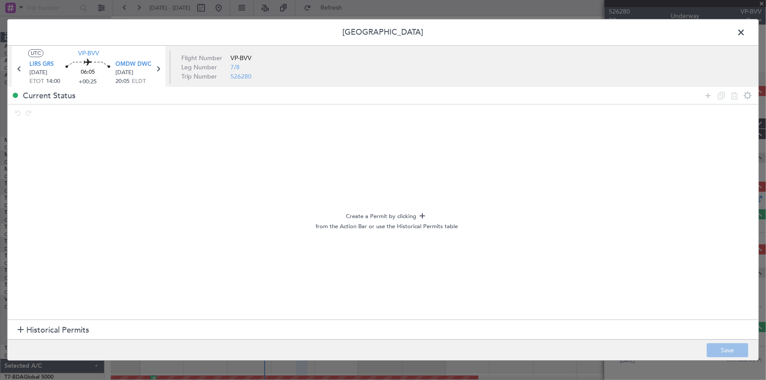
click at [707, 95] on icon at bounding box center [708, 95] width 11 height 11
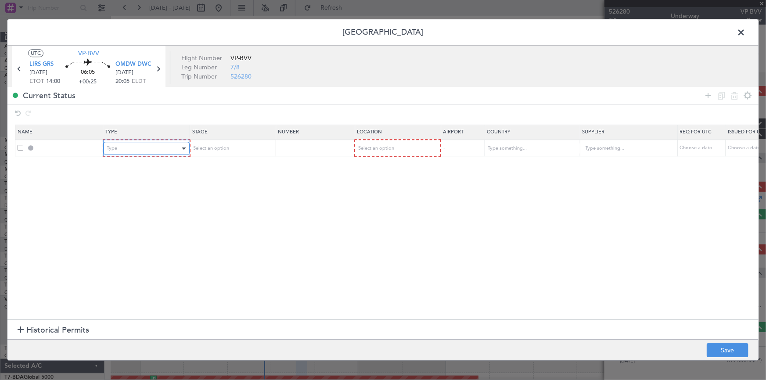
click at [157, 145] on div "Type" at bounding box center [143, 148] width 73 height 13
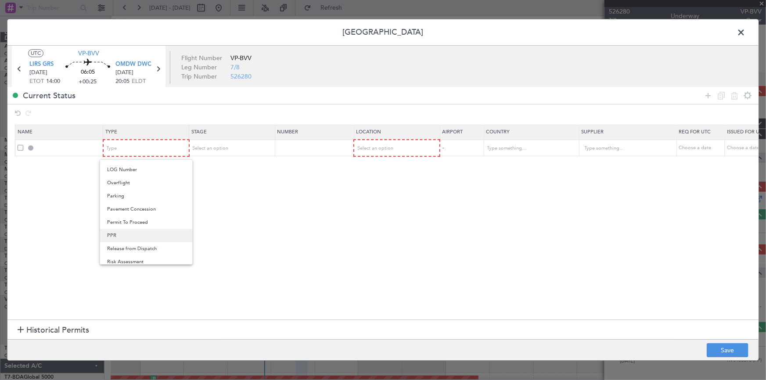
click at [118, 235] on span "PPR" at bounding box center [146, 235] width 78 height 13
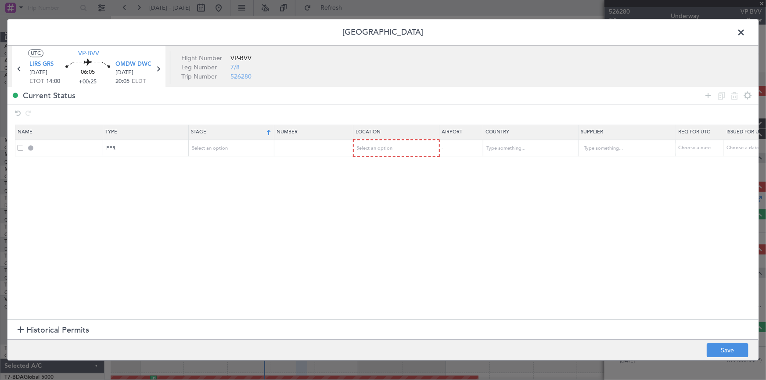
click at [226, 137] on th "Stage" at bounding box center [232, 132] width 86 height 15
click at [228, 145] on div "Select an option" at bounding box center [228, 148] width 73 height 13
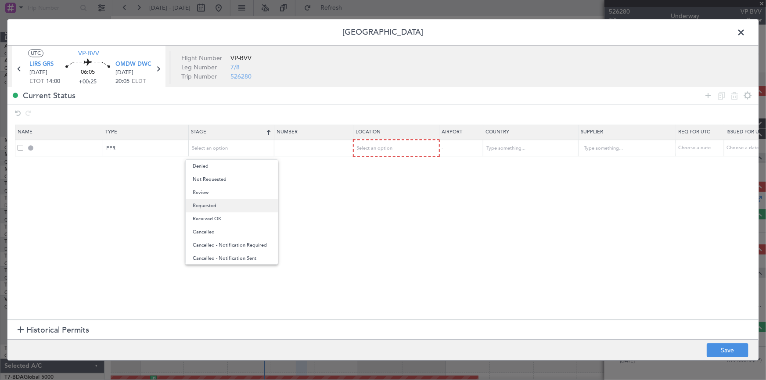
click at [216, 203] on span "Requested" at bounding box center [232, 205] width 78 height 13
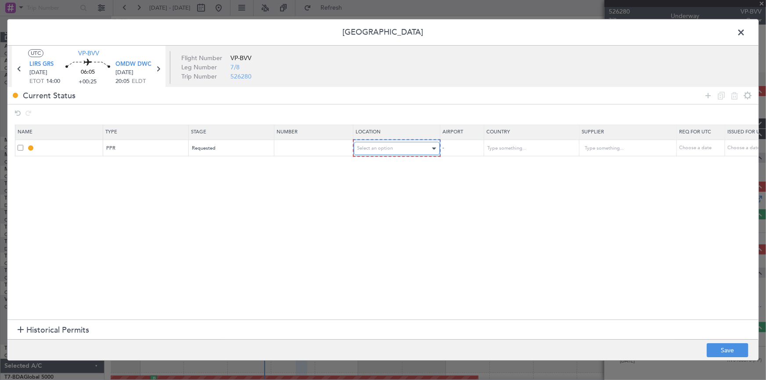
click at [411, 146] on div "Select an option" at bounding box center [393, 148] width 73 height 13
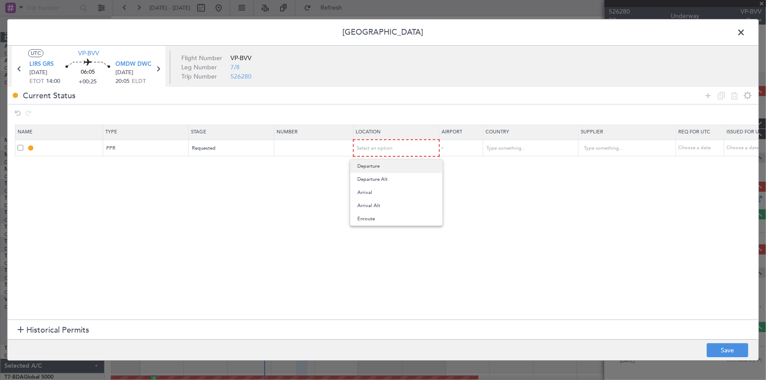
click at [385, 166] on span "Departure" at bounding box center [396, 166] width 78 height 13
click at [707, 93] on icon at bounding box center [708, 95] width 11 height 11
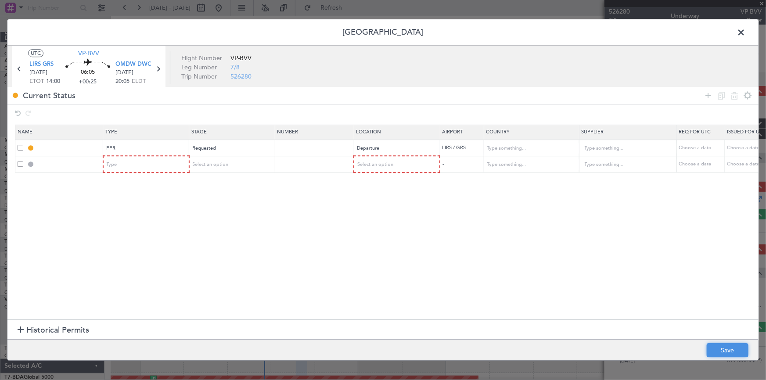
drag, startPoint x: 715, startPoint y: 346, endPoint x: 715, endPoint y: 276, distance: 70.2
click at [714, 346] on button "Save" at bounding box center [728, 351] width 42 height 14
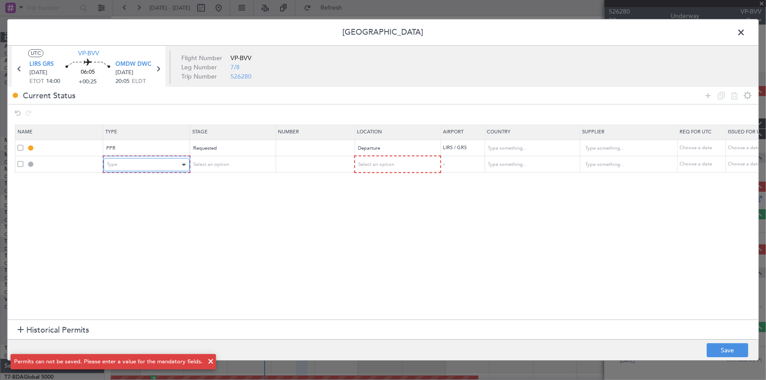
click at [162, 164] on div "Type" at bounding box center [143, 164] width 73 height 13
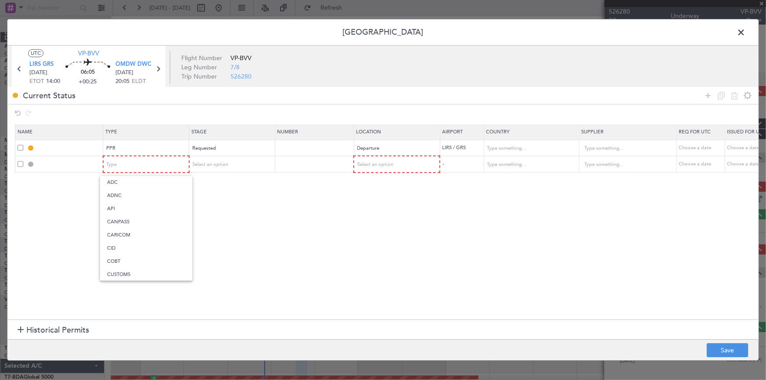
click at [16, 162] on div at bounding box center [383, 190] width 766 height 380
click at [21, 164] on span at bounding box center [21, 164] width 6 height 6
click at [24, 161] on input "checkbox" at bounding box center [24, 161] width 0 height 0
click at [736, 95] on icon at bounding box center [734, 95] width 11 height 11
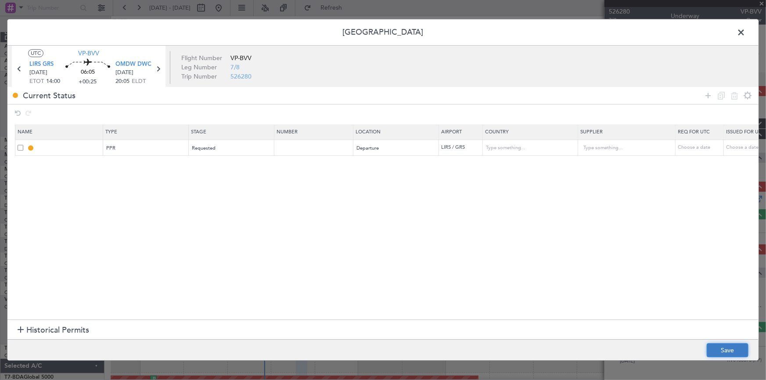
click at [726, 357] on button "Save" at bounding box center [728, 351] width 42 height 14
type input "LIRS PPR"
type input "[GEOGRAPHIC_DATA]"
type input "NNN"
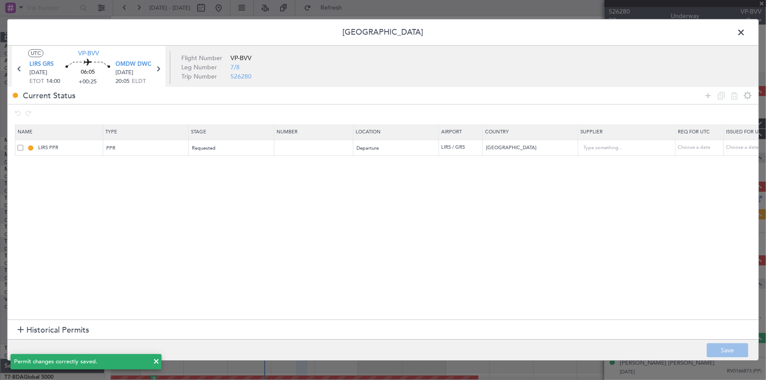
click at [745, 32] on span at bounding box center [745, 35] width 0 height 18
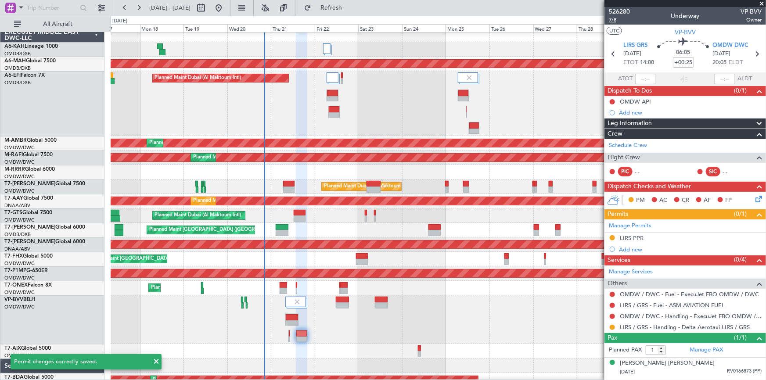
click at [610, 18] on span "7/8" at bounding box center [619, 19] width 21 height 7
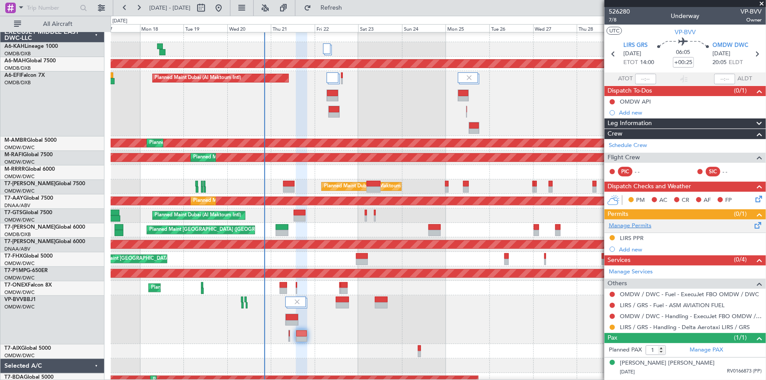
click at [637, 223] on link "Manage Permits" at bounding box center [630, 226] width 43 height 9
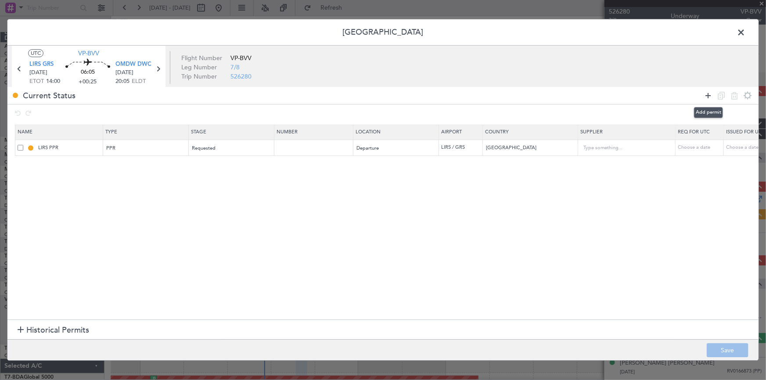
click at [706, 91] on icon at bounding box center [708, 95] width 11 height 11
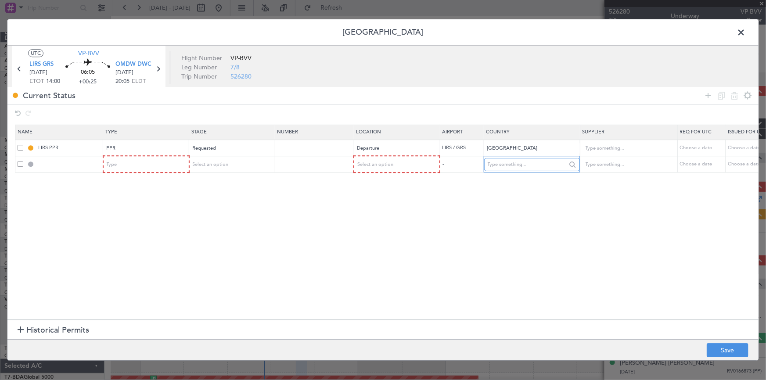
click at [511, 162] on input "text" at bounding box center [527, 164] width 79 height 13
click at [511, 179] on span "Egypt" at bounding box center [532, 178] width 82 height 13
type input "Egypt"
click at [711, 93] on icon at bounding box center [708, 95] width 11 height 11
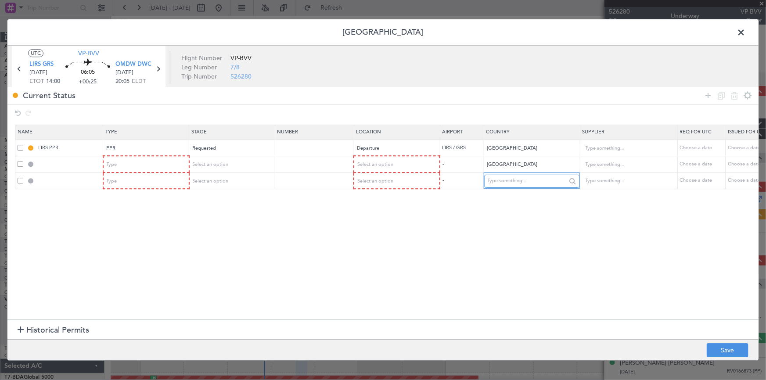
click at [555, 181] on input "text" at bounding box center [527, 181] width 79 height 13
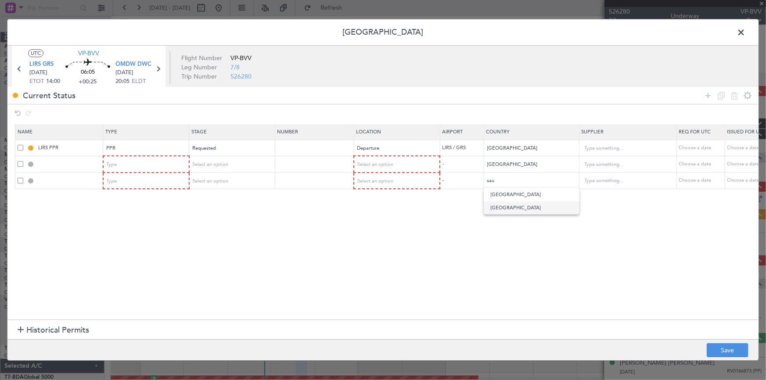
click at [501, 208] on span "Saudi Arabia" at bounding box center [532, 207] width 82 height 13
type input "Saudi Arabia"
click at [705, 93] on icon at bounding box center [708, 95] width 11 height 11
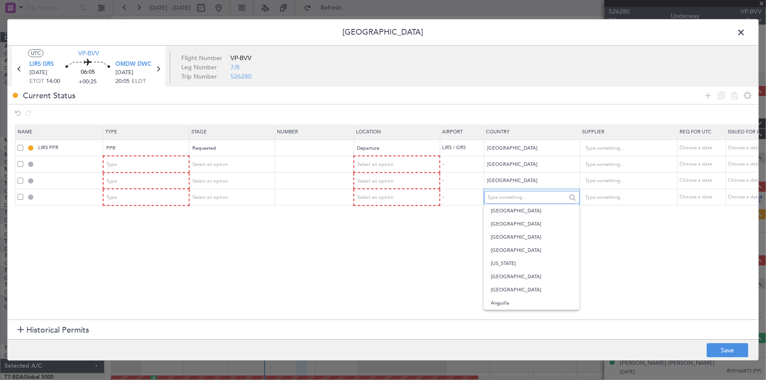
click at [513, 201] on input "text" at bounding box center [527, 197] width 79 height 13
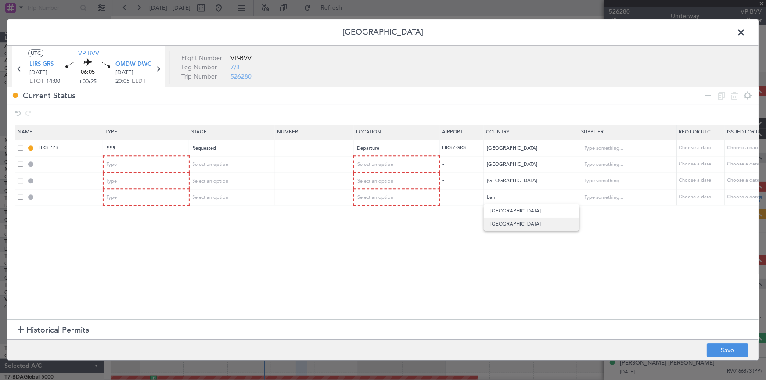
click at [507, 225] on span "Bahrain" at bounding box center [532, 224] width 82 height 13
type input "Bahrain"
drag, startPoint x: 707, startPoint y: 92, endPoint x: 700, endPoint y: 102, distance: 11.8
click at [707, 92] on icon at bounding box center [708, 95] width 11 height 11
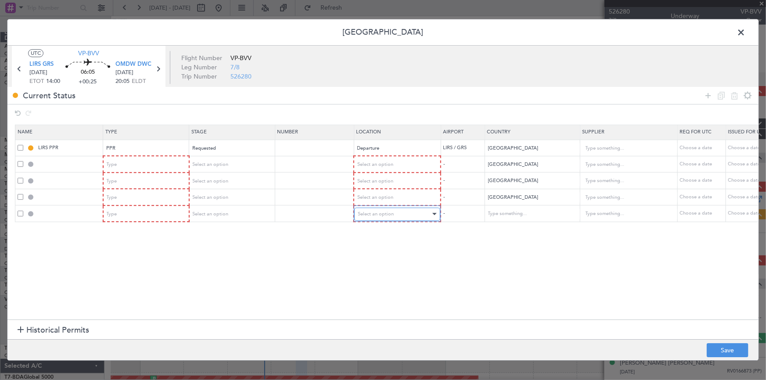
click at [401, 217] on div "Select an option" at bounding box center [394, 214] width 73 height 13
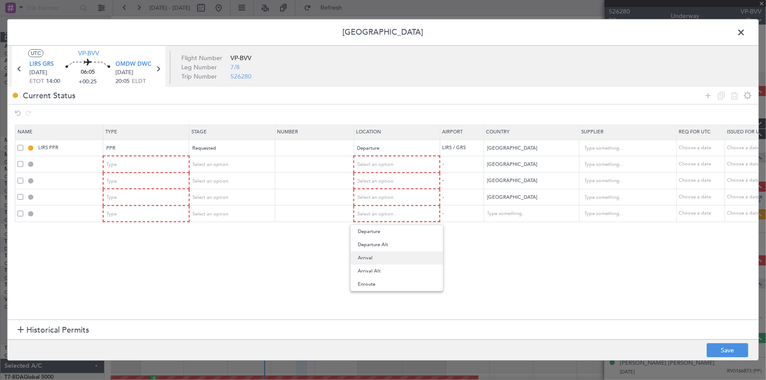
click at [372, 255] on span "Arrival" at bounding box center [397, 257] width 78 height 13
click at [711, 94] on icon at bounding box center [708, 95] width 11 height 11
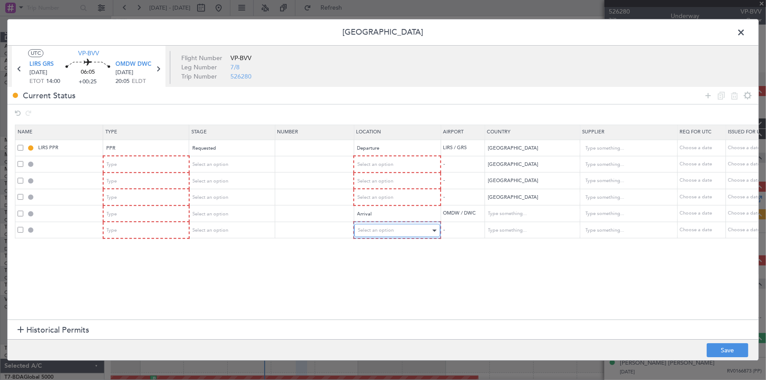
click at [377, 228] on span "Select an option" at bounding box center [376, 230] width 36 height 7
click at [371, 273] on span "Arrival" at bounding box center [397, 274] width 78 height 13
click at [139, 230] on div "Type" at bounding box center [143, 230] width 73 height 13
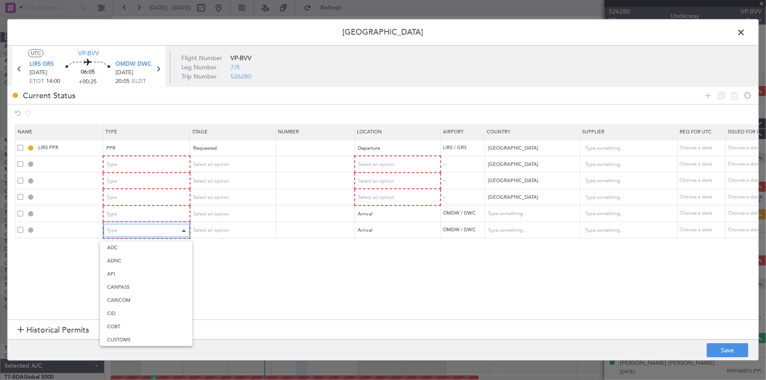
scroll to position [264, 0]
click at [117, 312] on span "Slot" at bounding box center [146, 313] width 78 height 13
click at [147, 213] on div "Type" at bounding box center [143, 214] width 73 height 13
click at [122, 304] on span "Landing" at bounding box center [146, 308] width 78 height 13
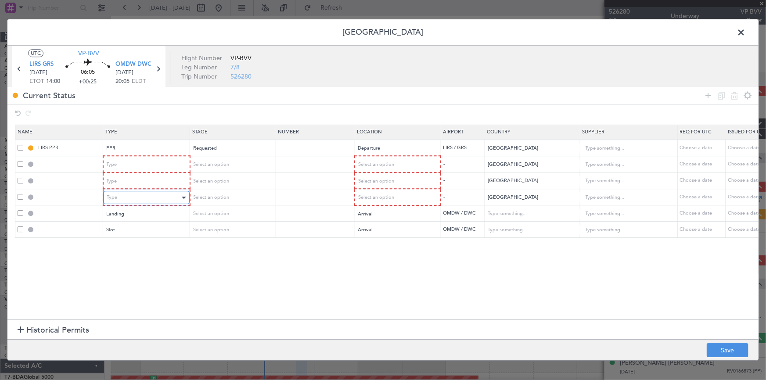
click at [127, 197] on div "Type" at bounding box center [143, 197] width 73 height 13
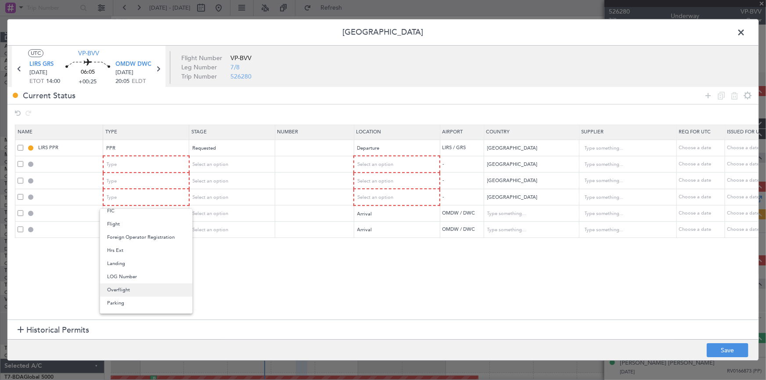
click at [122, 290] on span "Overflight" at bounding box center [146, 290] width 78 height 13
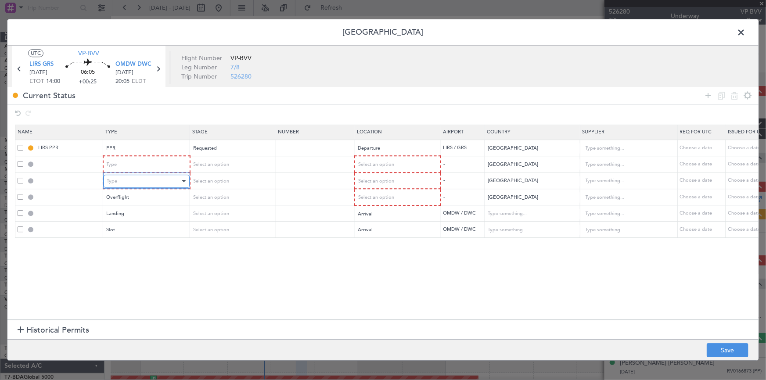
click at [125, 180] on div "Type" at bounding box center [143, 181] width 73 height 13
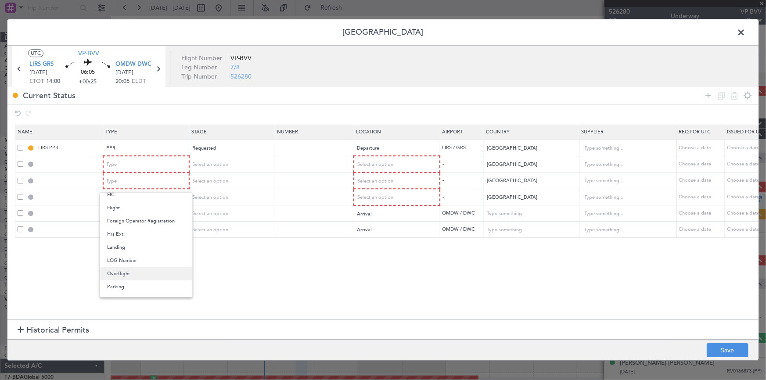
click at [124, 274] on span "Overflight" at bounding box center [146, 273] width 78 height 13
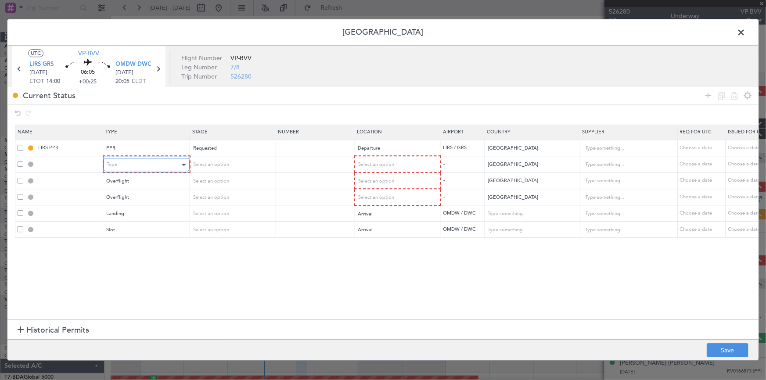
click at [133, 161] on div "Type" at bounding box center [143, 164] width 73 height 13
click at [122, 256] on span "Overflight" at bounding box center [146, 257] width 78 height 13
drag, startPoint x: 724, startPoint y: 347, endPoint x: 621, endPoint y: 147, distance: 224.9
click at [722, 346] on button "Save" at bounding box center [728, 351] width 42 height 14
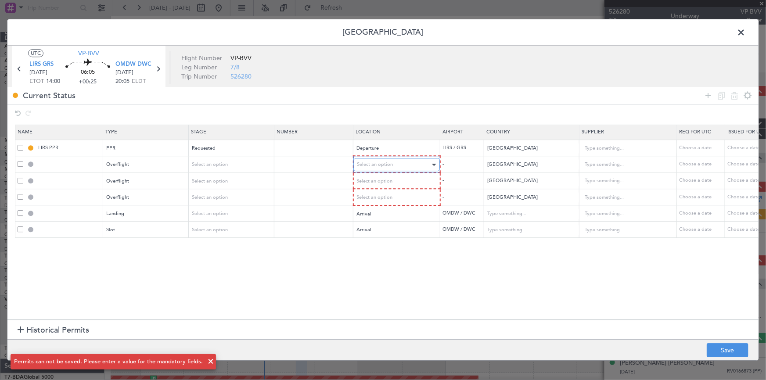
click at [383, 165] on span "Select an option" at bounding box center [375, 165] width 36 height 7
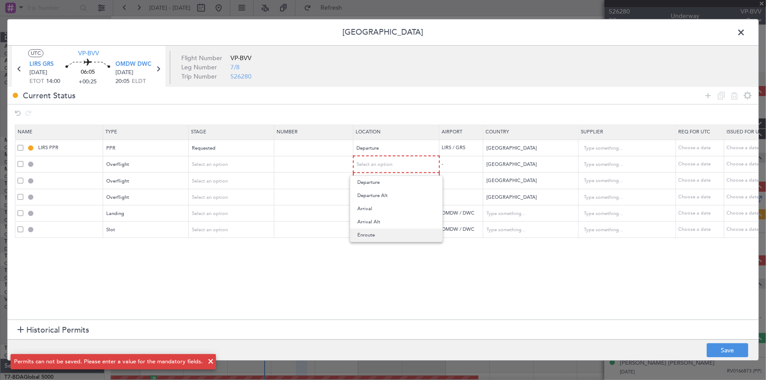
click at [365, 236] on span "Enroute" at bounding box center [396, 235] width 78 height 13
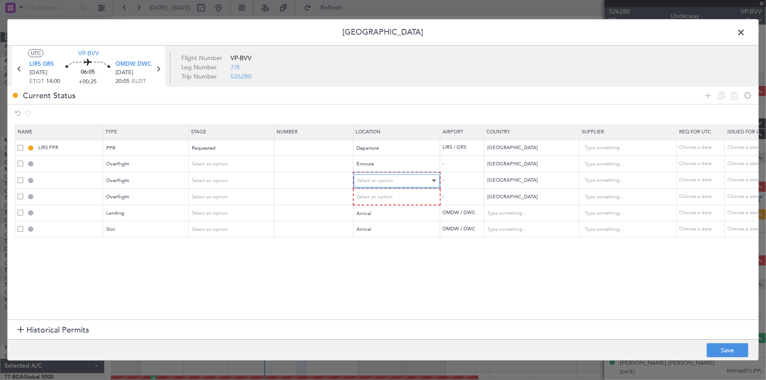
click at [376, 180] on span "Select an option" at bounding box center [375, 180] width 36 height 7
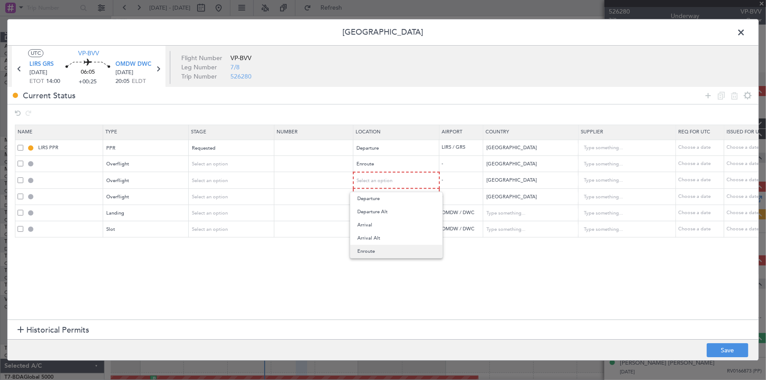
click at [367, 248] on span "Enroute" at bounding box center [396, 251] width 78 height 13
click at [378, 192] on div "Select an option" at bounding box center [393, 196] width 73 height 13
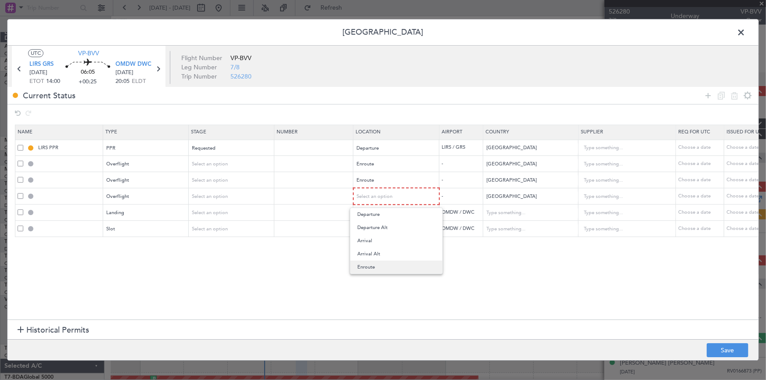
click at [369, 266] on span "Enroute" at bounding box center [396, 267] width 78 height 13
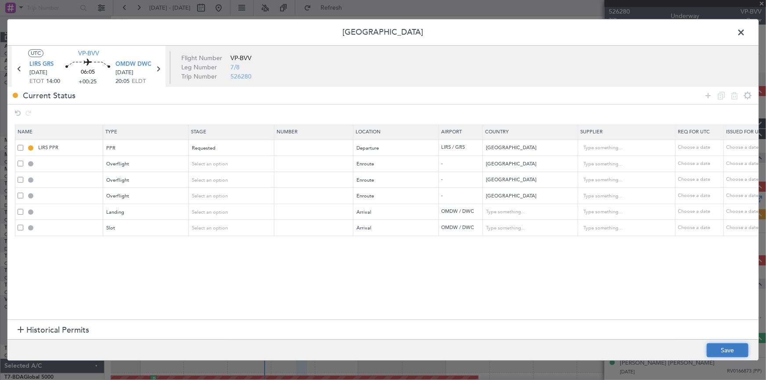
click at [732, 351] on button "Save" at bounding box center [728, 351] width 42 height 14
type input "EGYPT OVF"
type input "NNN"
type input "SAUDI ARABIA OVF"
type input "NNN"
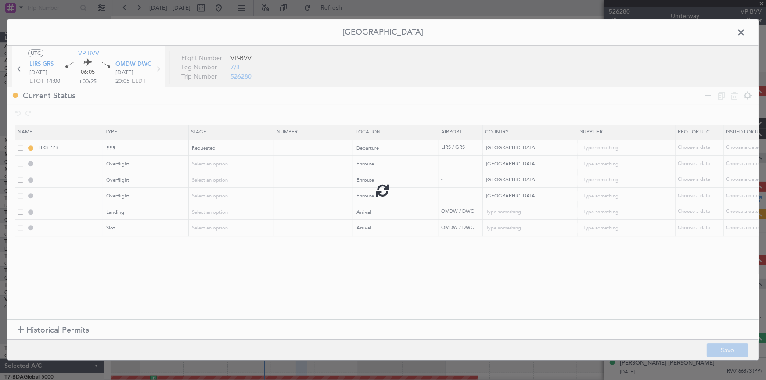
type input "BAHRAIN OVF"
type input "NNN"
type input "OMDW LDG"
type input "United Arab Emirates"
type input "NNN"
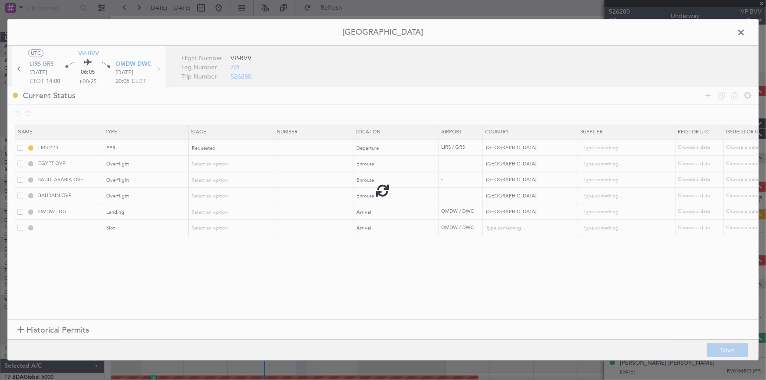
type input "1"
type input "OMDW ARR SLOT"
type input "United Arab Emirates"
type input "NNN"
type input "1"
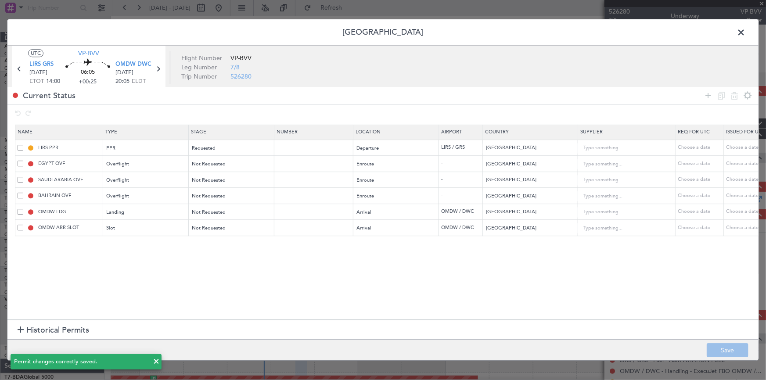
click at [745, 33] on span at bounding box center [745, 35] width 0 height 18
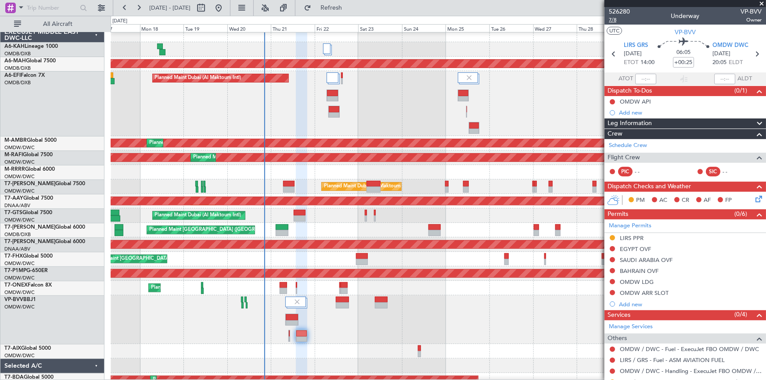
click at [612, 16] on span "7/8" at bounding box center [619, 19] width 21 height 7
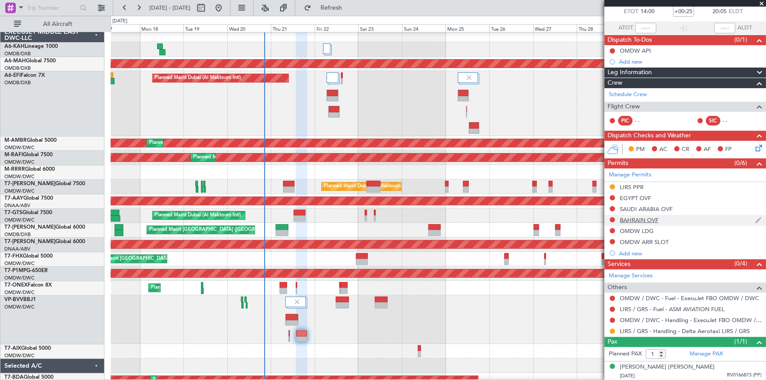
scroll to position [0, 0]
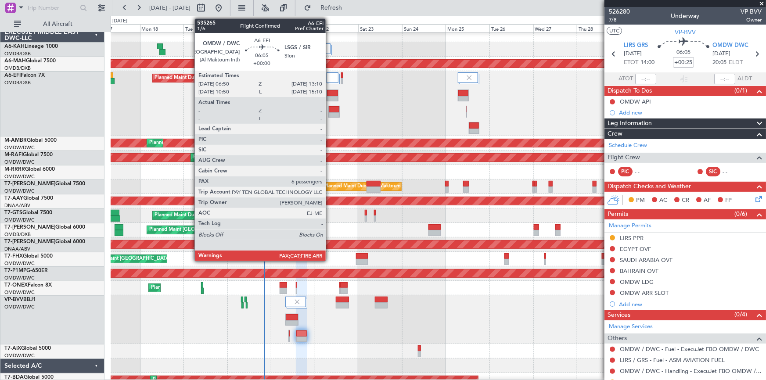
click at [330, 94] on div at bounding box center [332, 93] width 11 height 6
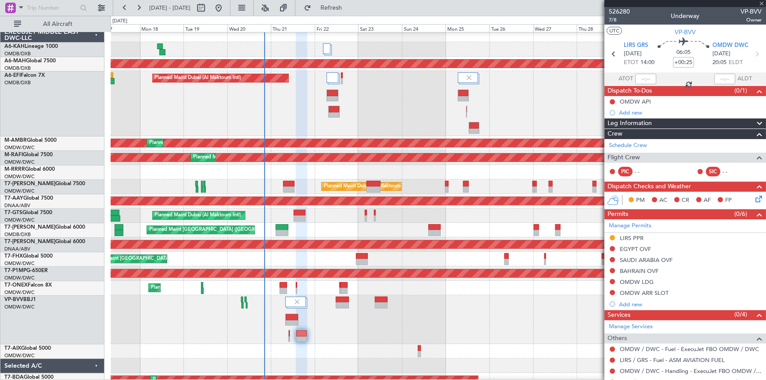
type input "7"
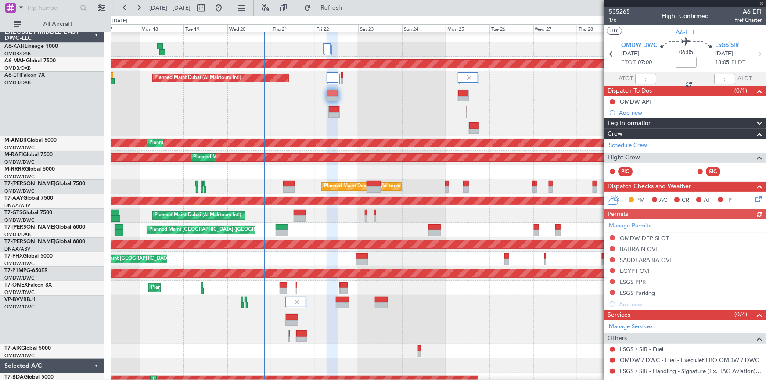
scroll to position [119, 0]
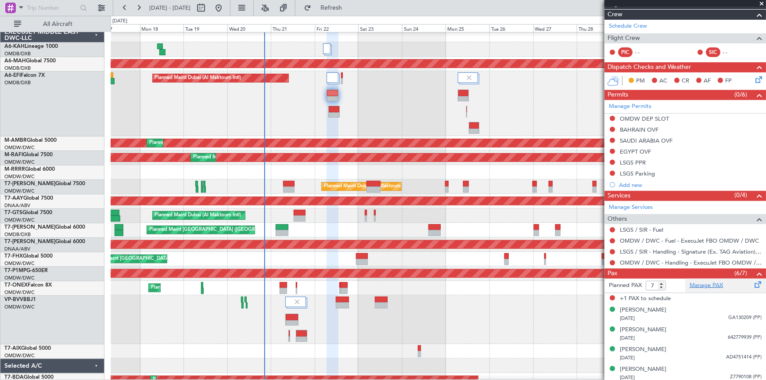
click at [697, 283] on link "Manage PAX" at bounding box center [705, 285] width 33 height 9
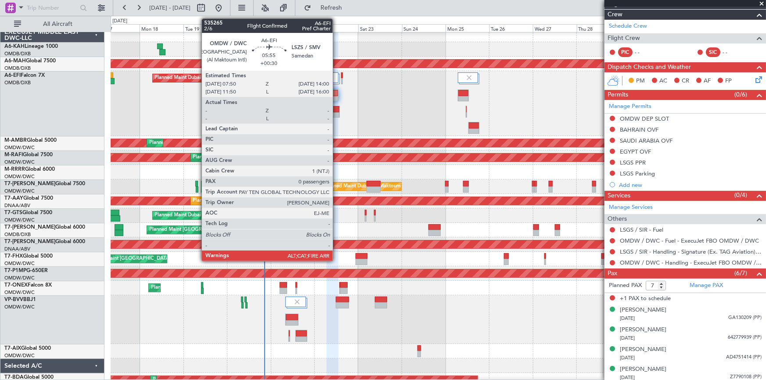
click at [337, 108] on div at bounding box center [334, 109] width 11 height 6
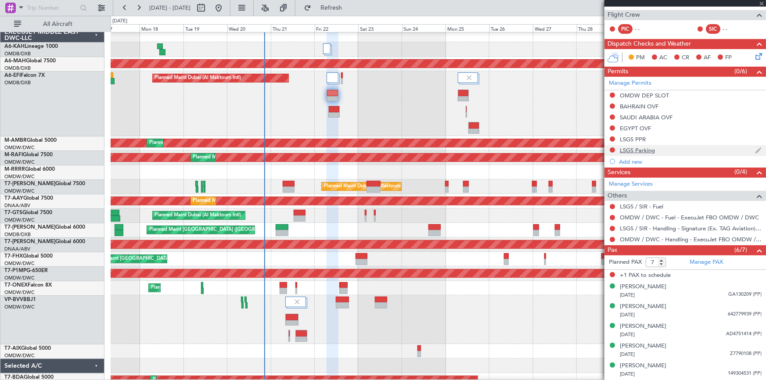
scroll to position [161, 0]
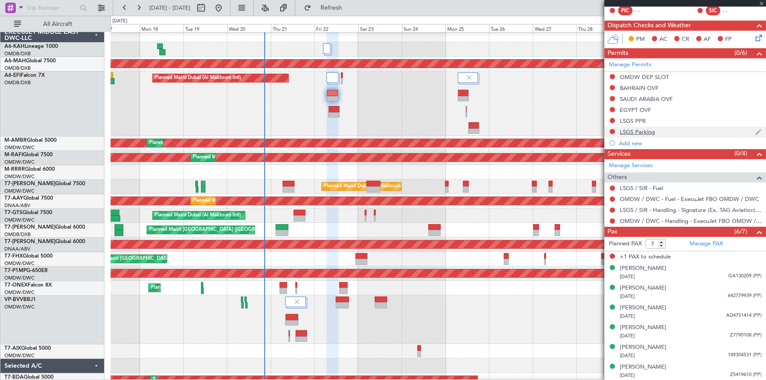
type input "+00:30"
type input "0"
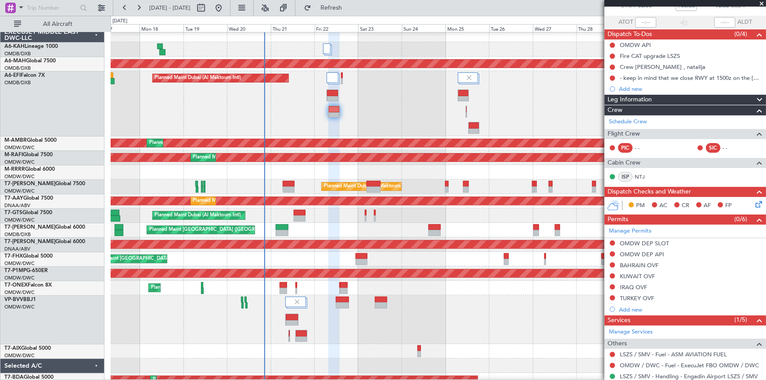
scroll to position [0, 0]
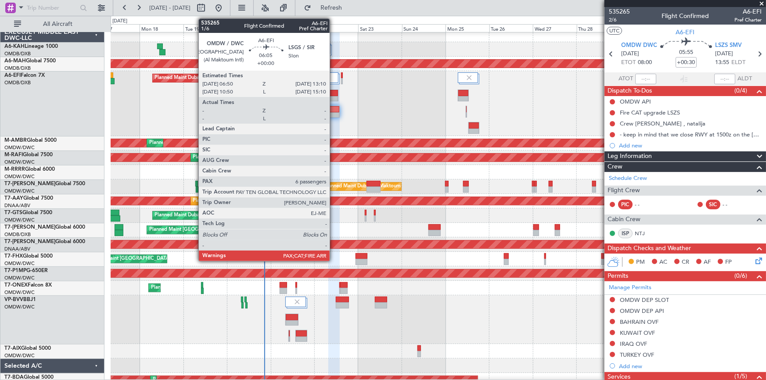
click at [334, 93] on div at bounding box center [332, 93] width 11 height 6
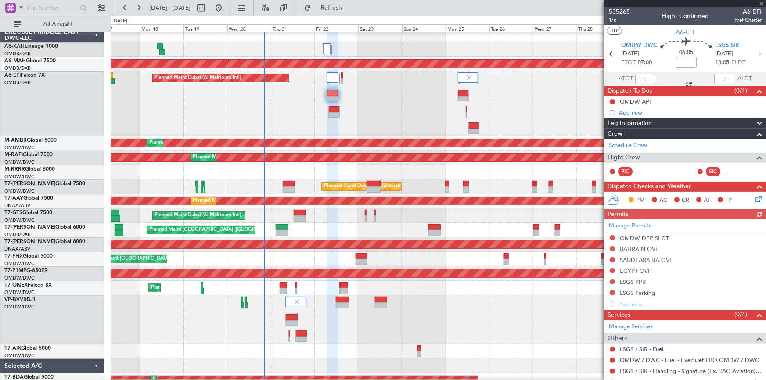
click at [615, 20] on span "1/6" at bounding box center [619, 19] width 21 height 7
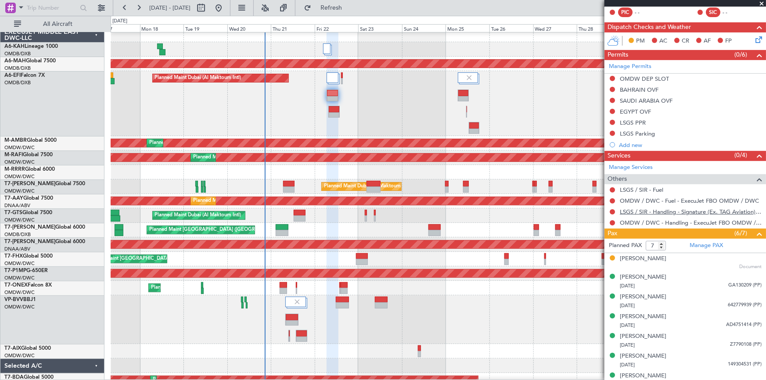
click at [657, 210] on link "LSGS / SIR - Handling - Signature (Ex. TAG Aviation) LSGS / SIR" at bounding box center [691, 211] width 142 height 7
click at [350, 9] on span "Refresh" at bounding box center [331, 8] width 37 height 6
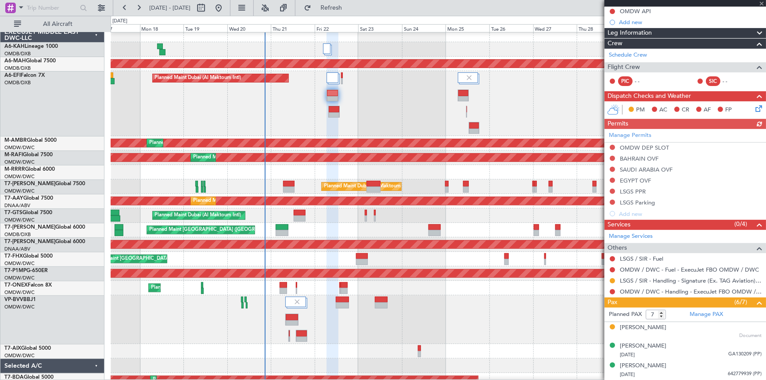
scroll to position [119, 0]
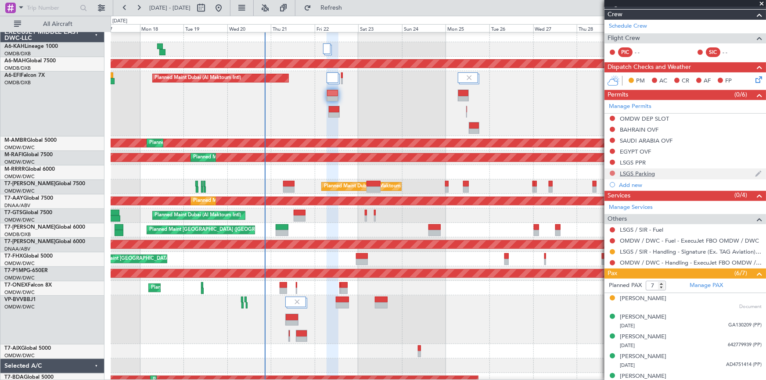
click at [612, 172] on button at bounding box center [612, 173] width 5 height 5
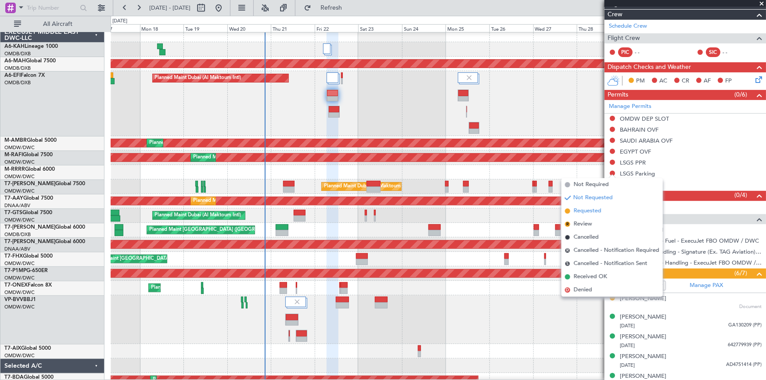
click at [585, 212] on span "Requested" at bounding box center [588, 211] width 28 height 9
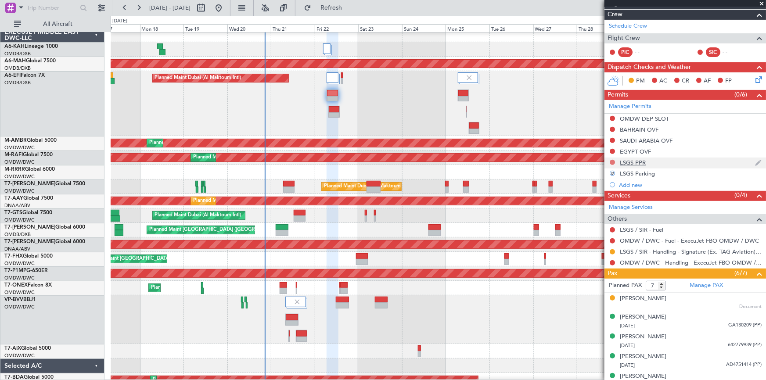
click at [614, 160] on button at bounding box center [612, 162] width 5 height 5
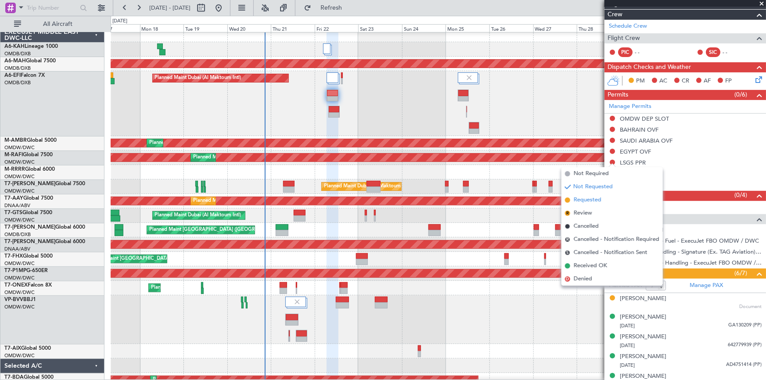
click at [585, 203] on span "Requested" at bounding box center [588, 200] width 28 height 9
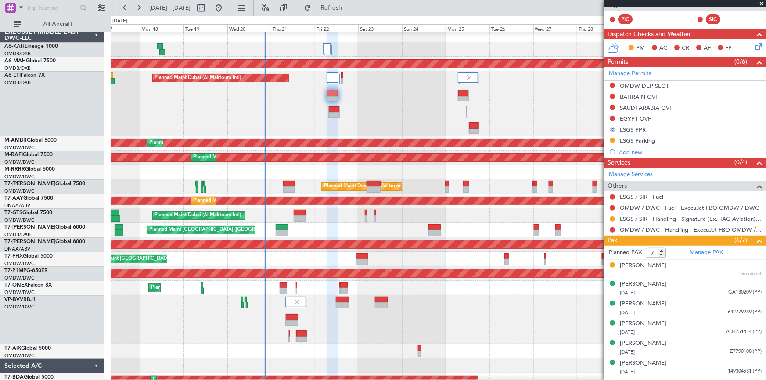
scroll to position [168, 0]
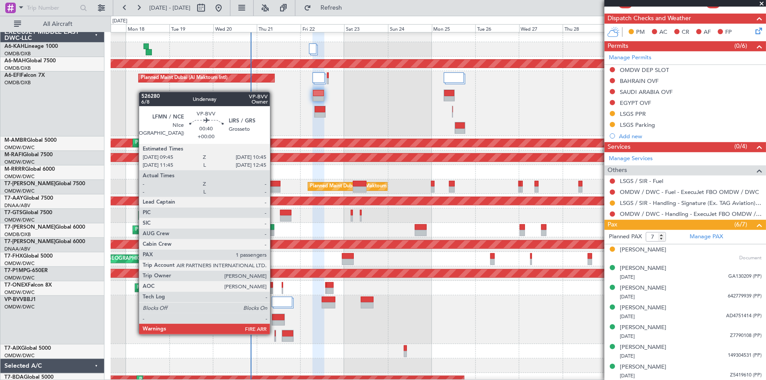
click at [274, 334] on div at bounding box center [275, 336] width 2 height 12
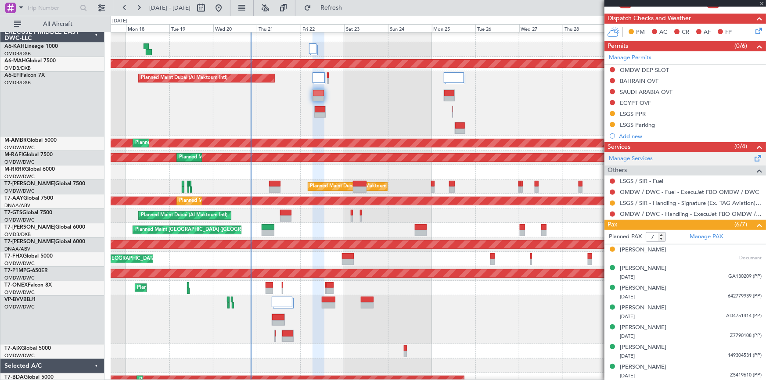
type input "1"
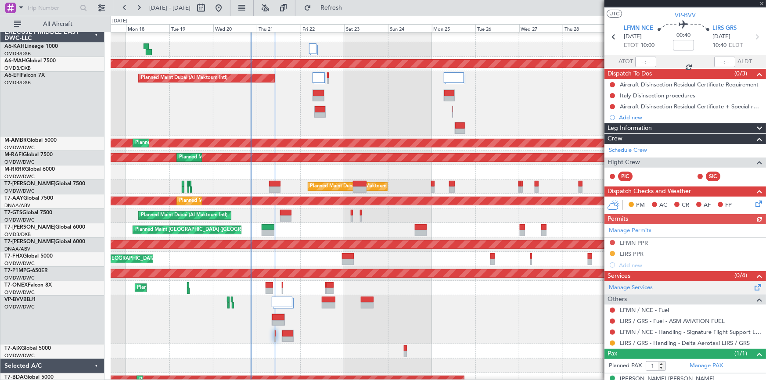
scroll to position [29, 0]
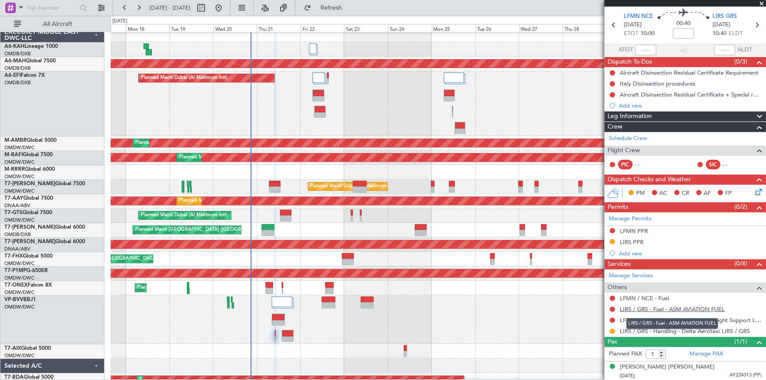
click at [645, 310] on link "LIRS / GRS - Fuel - ASM AVIATION FUEL" at bounding box center [672, 308] width 105 height 7
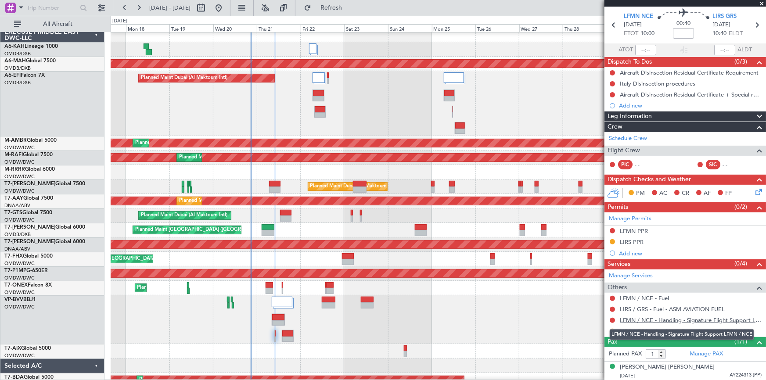
click at [675, 320] on link "LFMN / NCE - Handling - Signature Flight Support LFMN / NCE" at bounding box center [691, 319] width 142 height 7
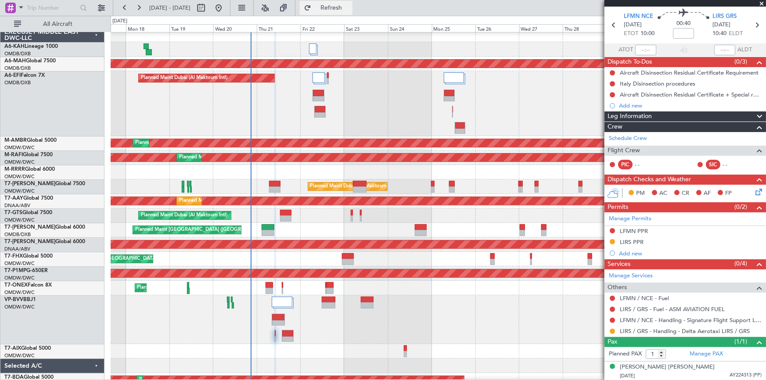
click at [350, 7] on span "Refresh" at bounding box center [331, 8] width 37 height 6
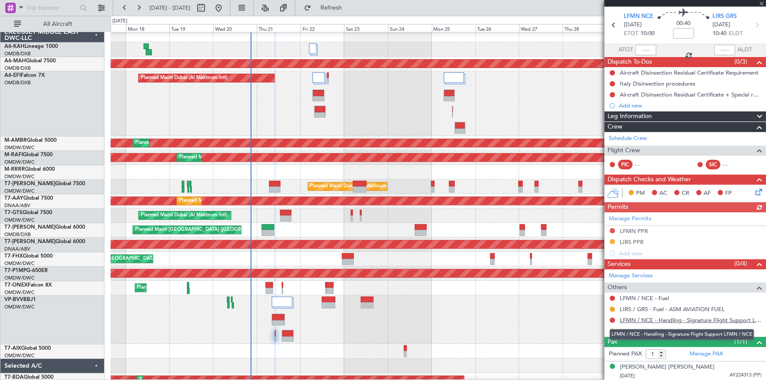
click at [664, 317] on link "LFMN / NCE - Handling - Signature Flight Support LFMN / NCE" at bounding box center [691, 319] width 142 height 7
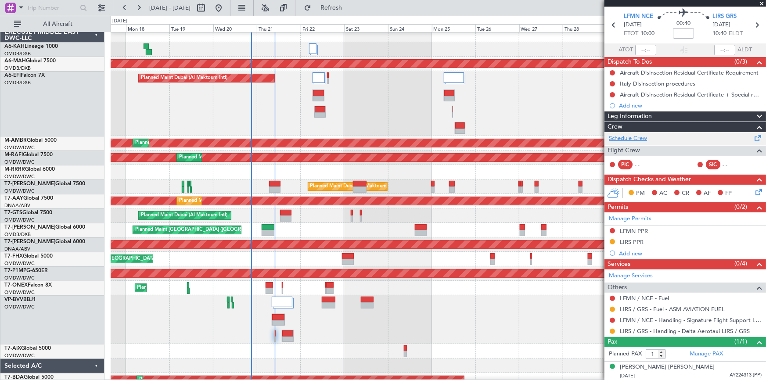
click at [627, 137] on link "Schedule Crew" at bounding box center [628, 138] width 38 height 9
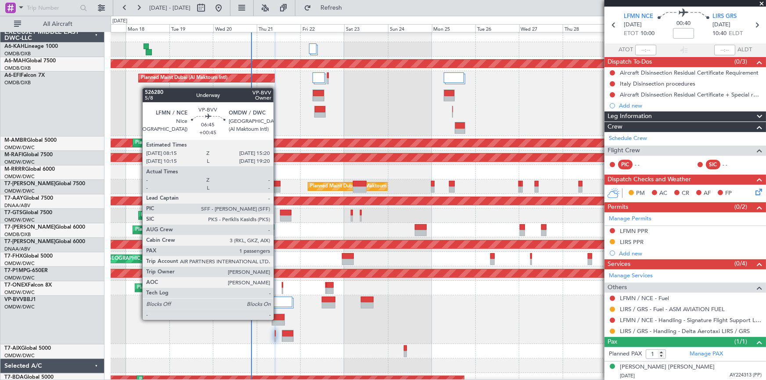
click at [277, 319] on div at bounding box center [278, 317] width 12 height 6
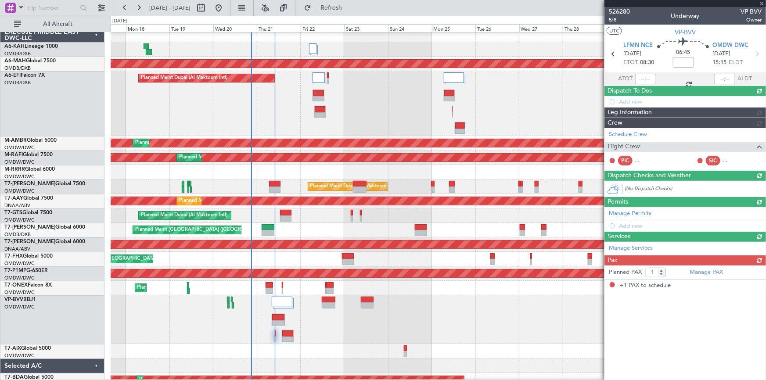
type input "+00:45"
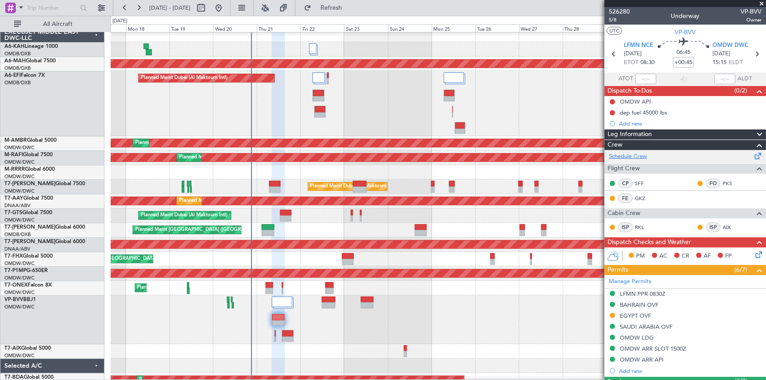
click at [635, 156] on link "Schedule Crew" at bounding box center [628, 156] width 38 height 9
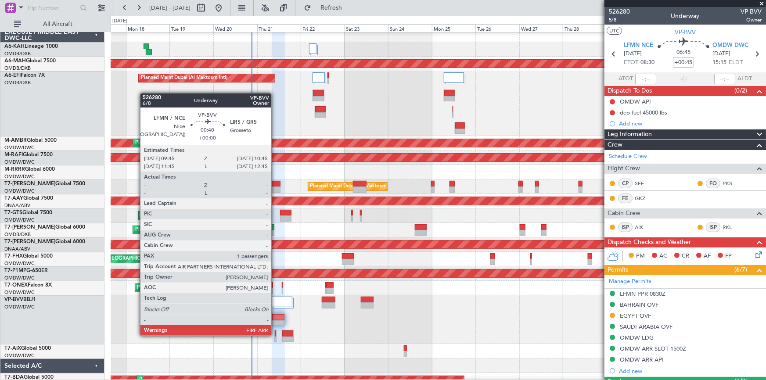
click at [275, 335] on div at bounding box center [275, 333] width 1 height 6
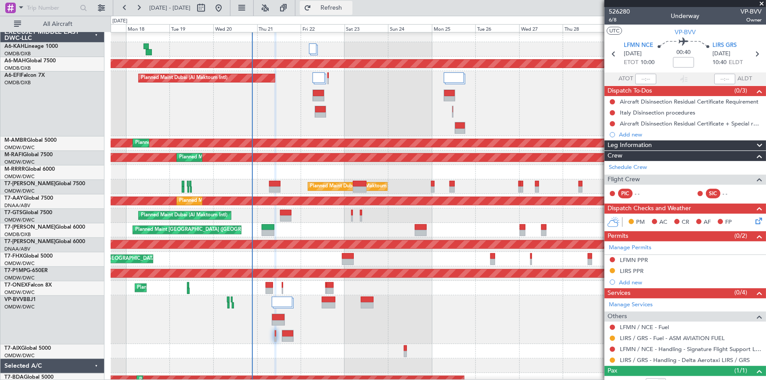
click at [350, 6] on span "Refresh" at bounding box center [331, 8] width 37 height 6
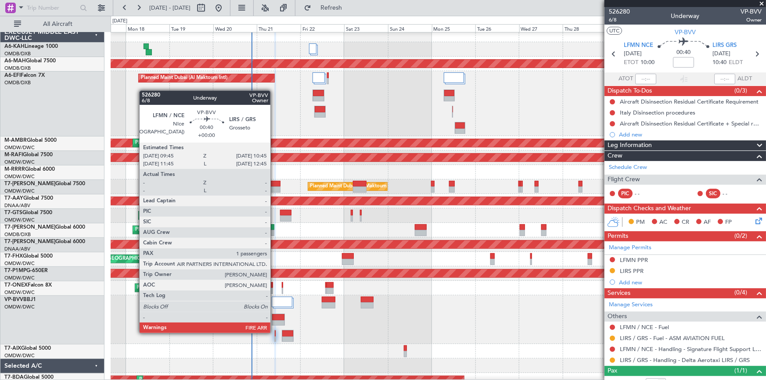
click at [275, 332] on div at bounding box center [275, 333] width 1 height 6
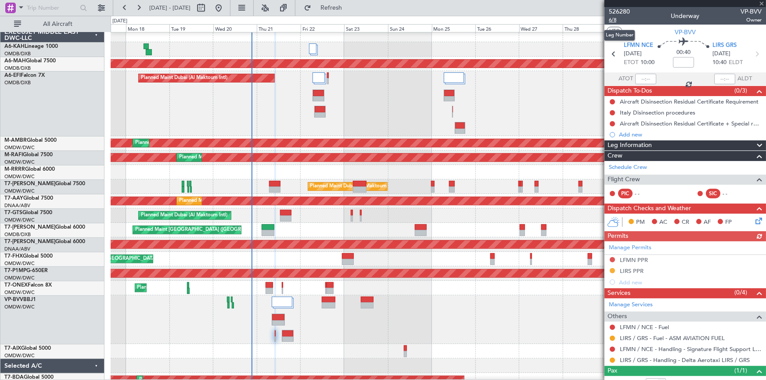
click at [614, 21] on span "6/8" at bounding box center [619, 19] width 21 height 7
click at [343, 7] on span "Refresh" at bounding box center [331, 8] width 37 height 6
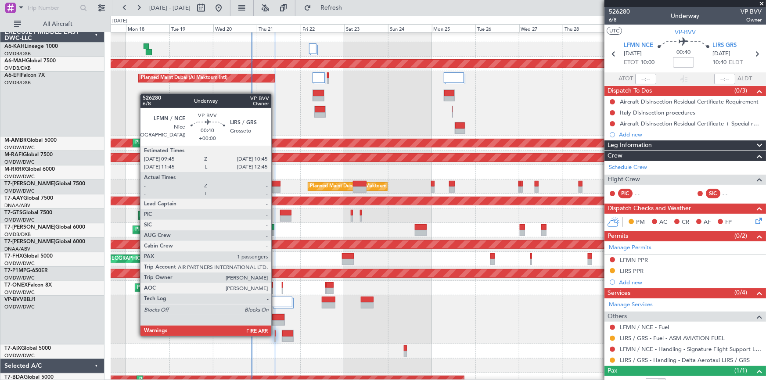
click at [275, 335] on div at bounding box center [275, 333] width 1 height 6
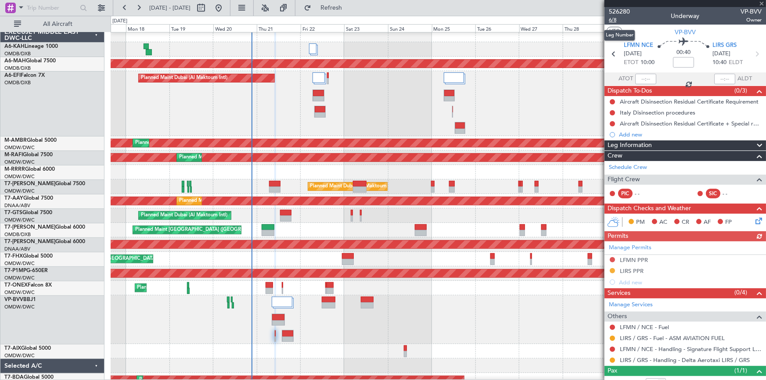
click at [614, 18] on span "6/8" at bounding box center [619, 19] width 21 height 7
click at [350, 10] on span "Refresh" at bounding box center [331, 8] width 37 height 6
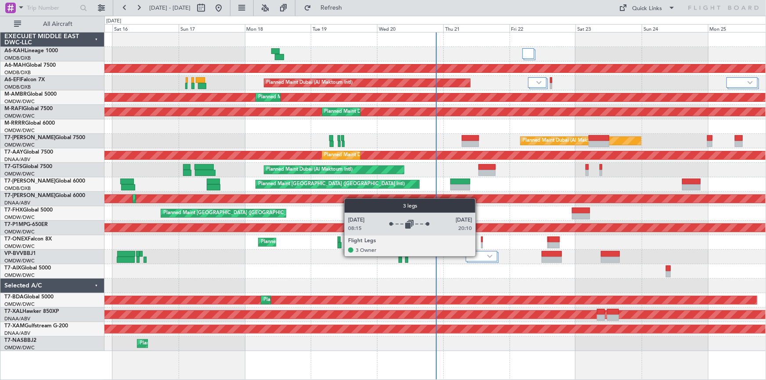
click at [479, 256] on div at bounding box center [482, 256] width 32 height 11
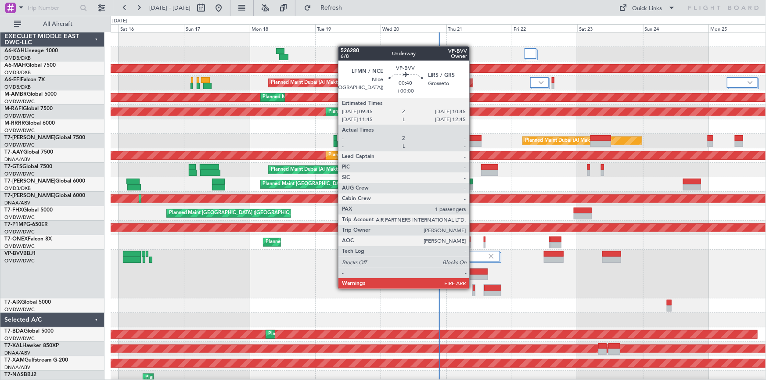
click at [473, 288] on div at bounding box center [474, 288] width 2 height 6
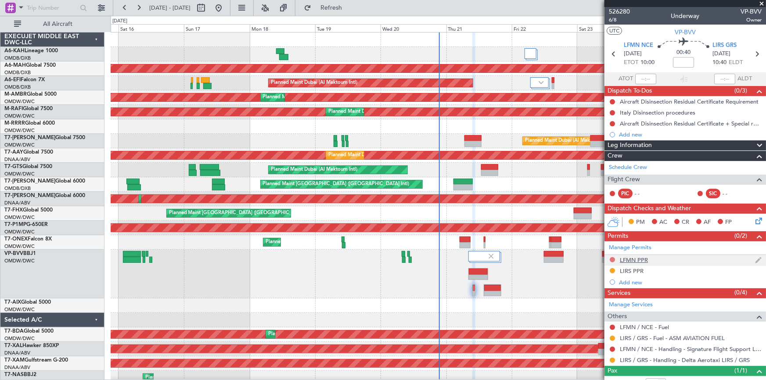
click at [610, 260] on button at bounding box center [612, 259] width 5 height 5
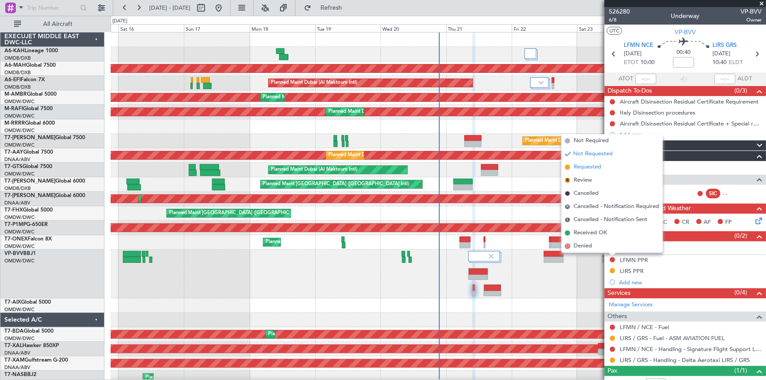
click at [585, 169] on span "Requested" at bounding box center [588, 167] width 28 height 9
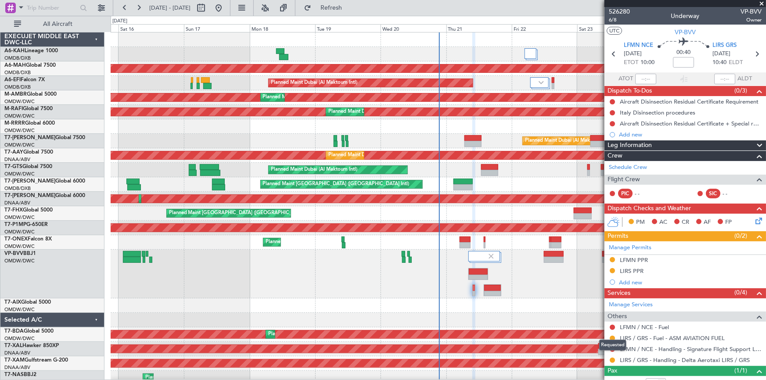
click at [613, 350] on mat-tooltip-component "Requested" at bounding box center [612, 345] width 39 height 23
click at [613, 348] on button at bounding box center [612, 349] width 5 height 5
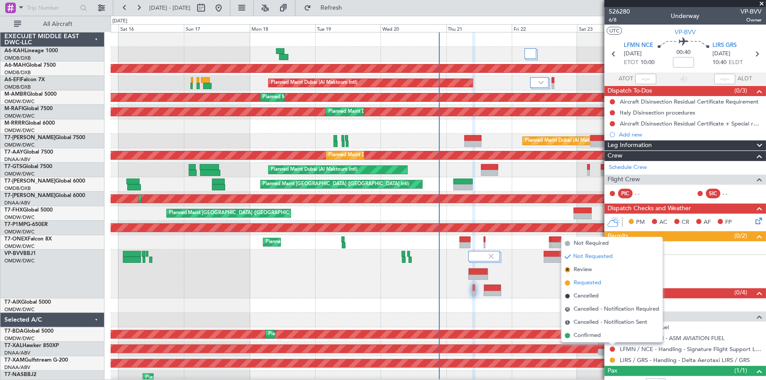
click at [592, 284] on span "Requested" at bounding box center [588, 283] width 28 height 9
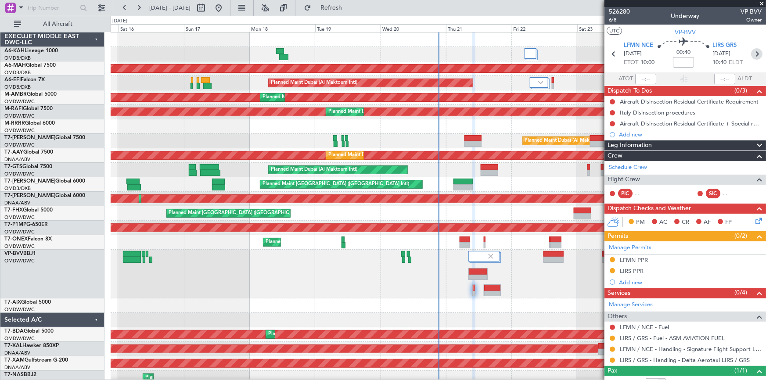
click at [751, 54] on icon at bounding box center [756, 53] width 11 height 11
type input "+00:25"
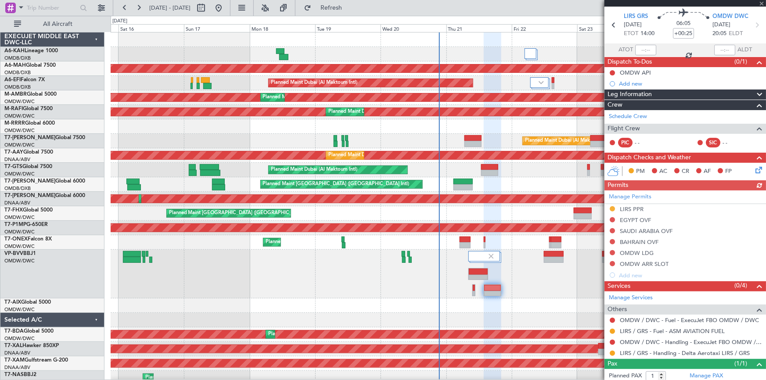
scroll to position [51, 0]
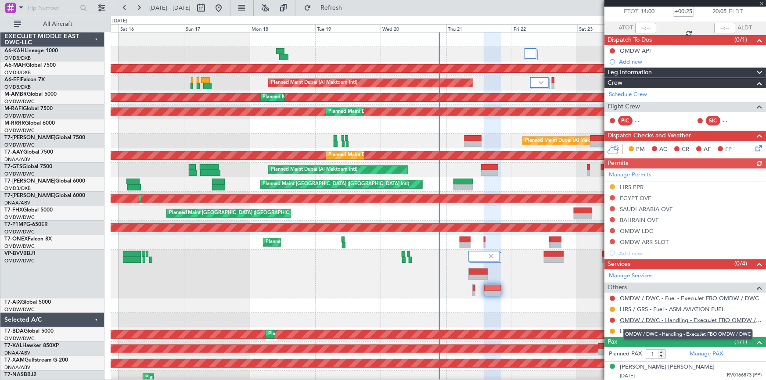
click at [658, 316] on link "OMDW / DWC - Handling - ExecuJet FBO OMDW / DWC" at bounding box center [691, 319] width 142 height 7
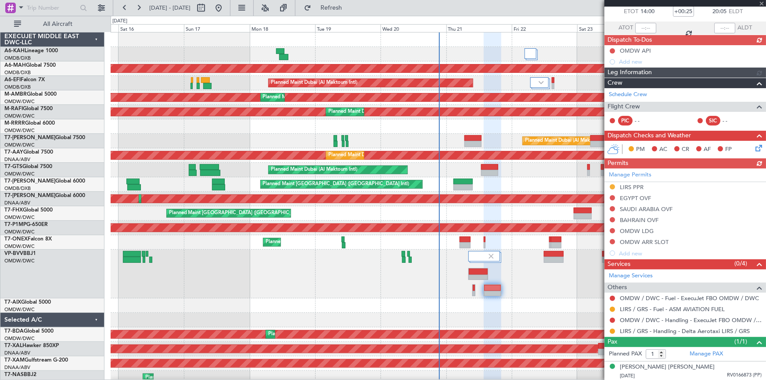
scroll to position [0, 0]
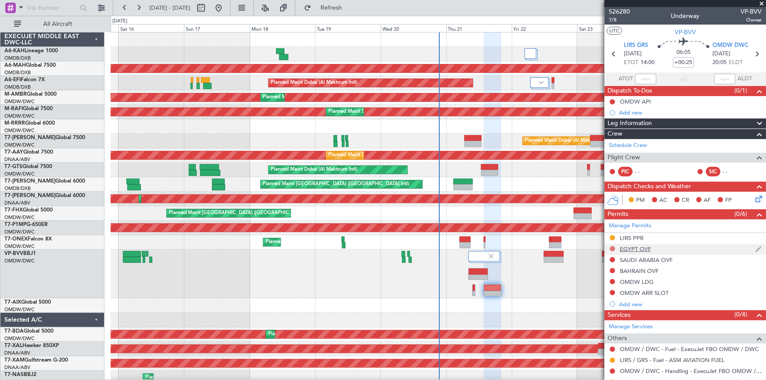
click at [612, 247] on button at bounding box center [612, 248] width 5 height 5
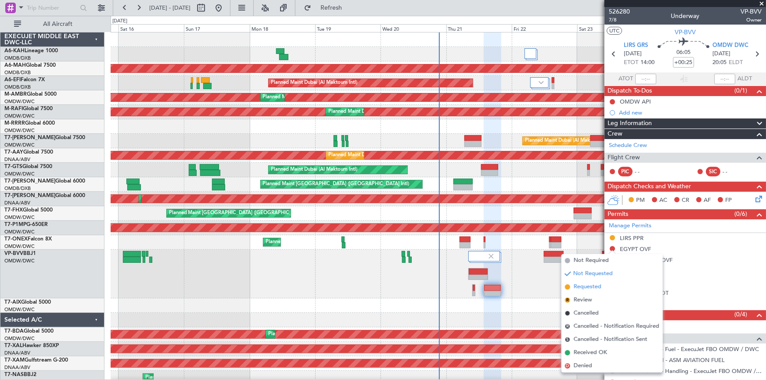
click at [589, 287] on span "Requested" at bounding box center [588, 287] width 28 height 9
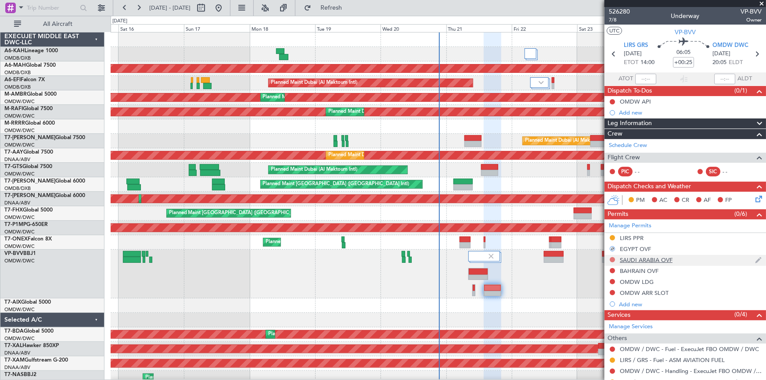
click at [614, 259] on button at bounding box center [612, 259] width 5 height 5
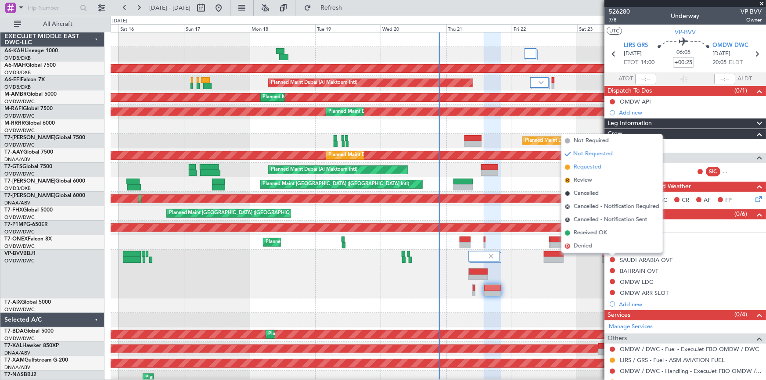
click at [580, 167] on span "Requested" at bounding box center [588, 167] width 28 height 9
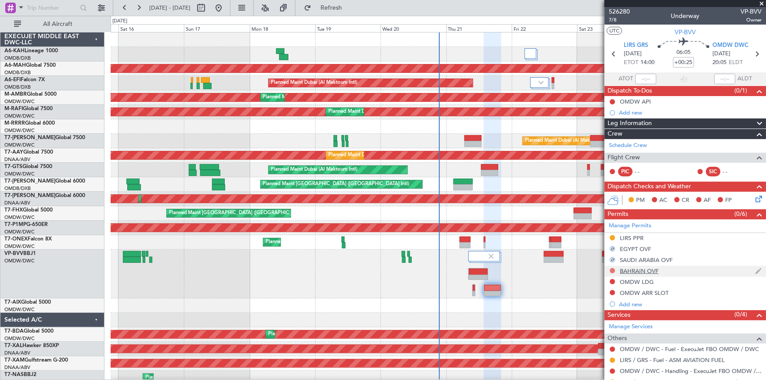
click at [612, 268] on button at bounding box center [612, 270] width 5 height 5
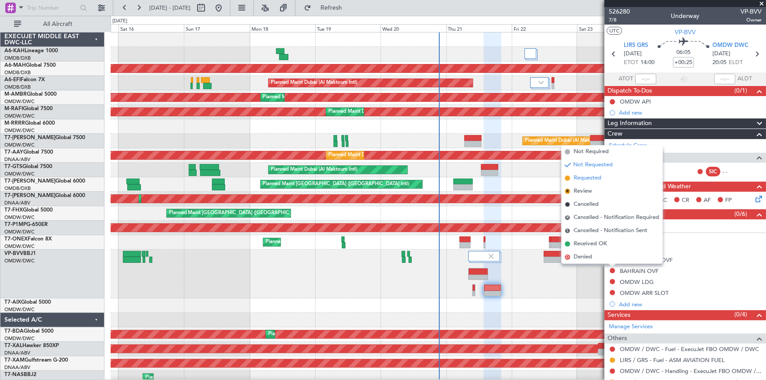
click at [582, 178] on span "Requested" at bounding box center [588, 178] width 28 height 9
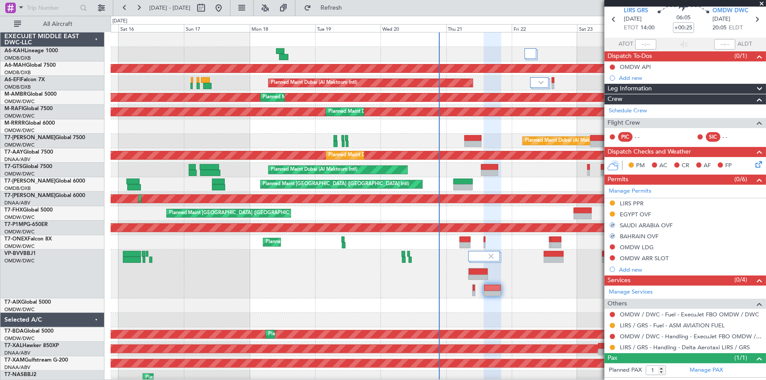
scroll to position [51, 0]
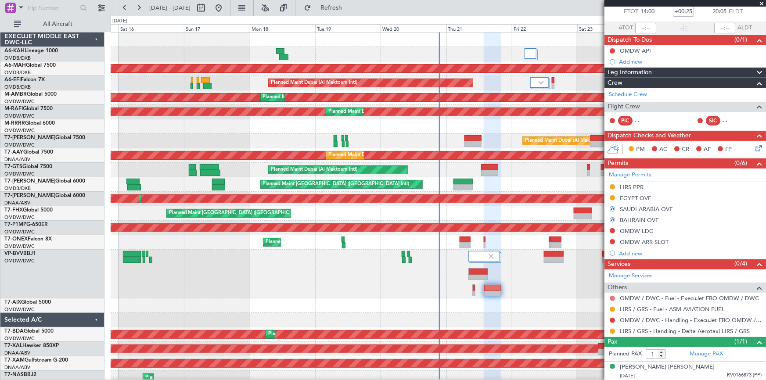
click at [613, 297] on button at bounding box center [612, 298] width 5 height 5
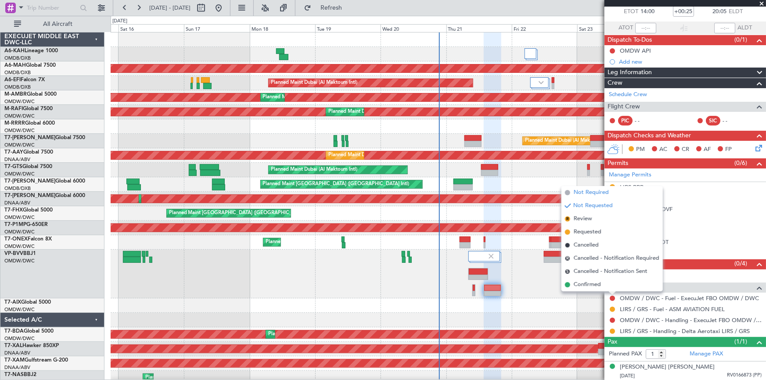
click at [583, 193] on span "Not Required" at bounding box center [591, 192] width 35 height 9
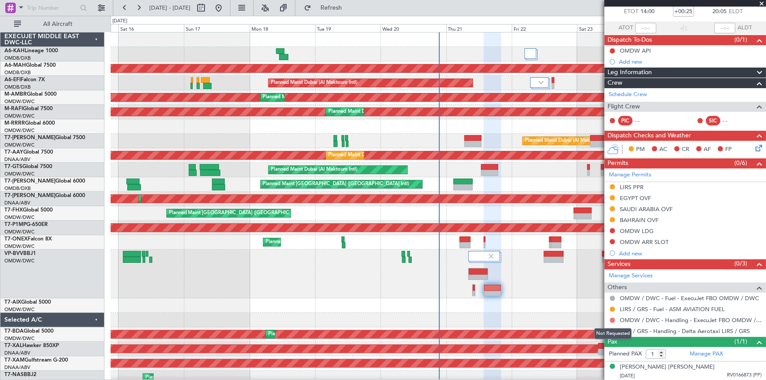
click at [611, 319] on button at bounding box center [612, 320] width 5 height 5
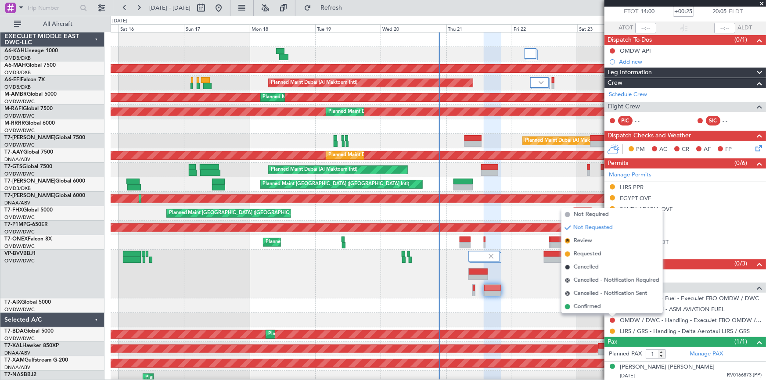
click at [584, 253] on span "Requested" at bounding box center [588, 254] width 28 height 9
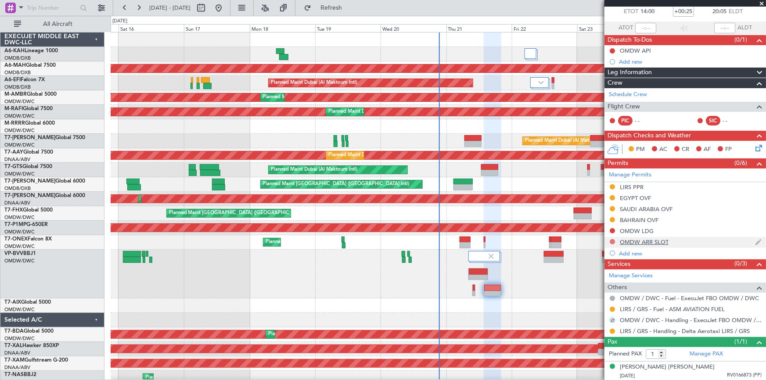
click at [613, 240] on button at bounding box center [612, 241] width 5 height 5
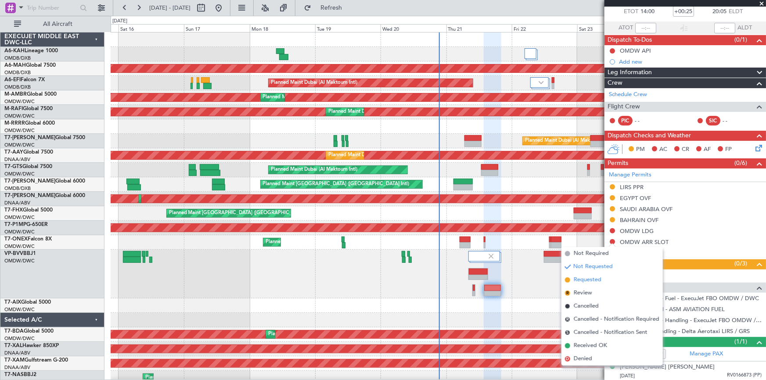
click at [585, 283] on span "Requested" at bounding box center [588, 280] width 28 height 9
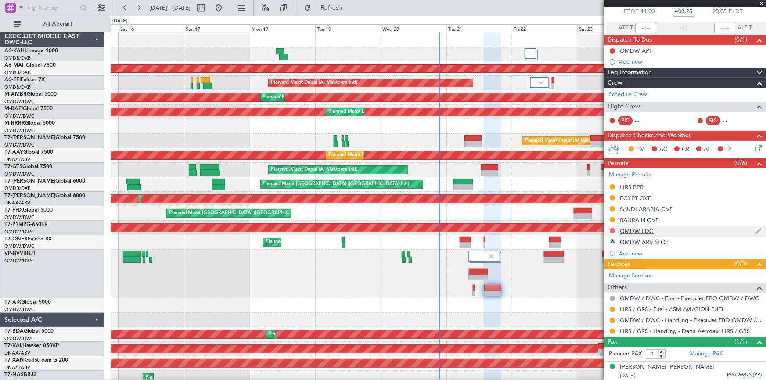
click at [610, 229] on button at bounding box center [612, 230] width 5 height 5
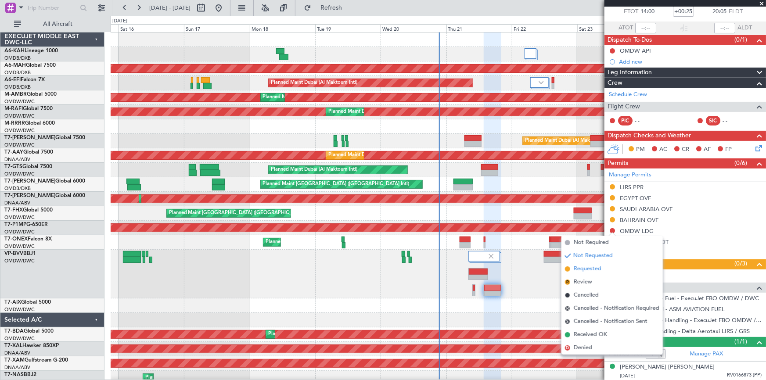
click at [583, 270] on span "Requested" at bounding box center [588, 269] width 28 height 9
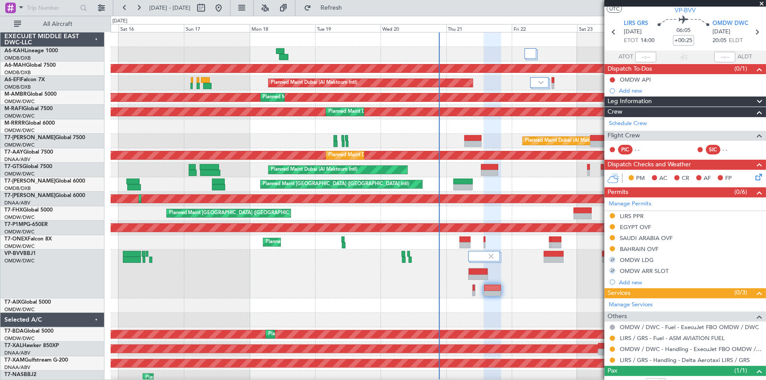
scroll to position [0, 0]
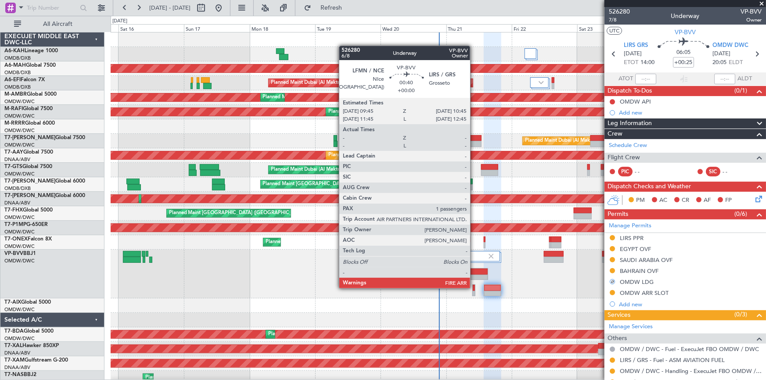
click at [474, 287] on div at bounding box center [474, 288] width 2 height 6
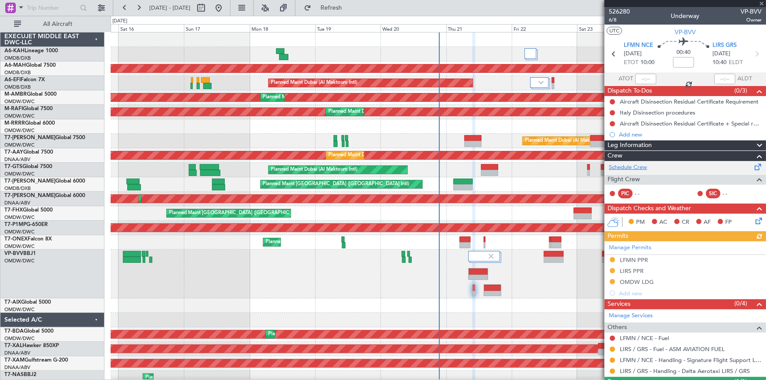
click at [628, 166] on link "Schedule Crew" at bounding box center [628, 167] width 38 height 9
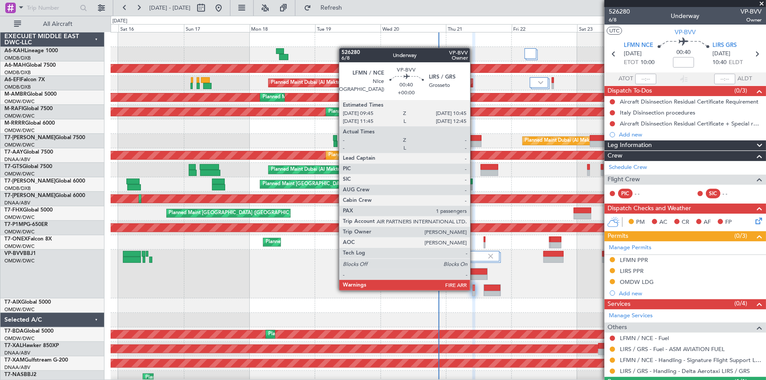
click at [474, 289] on div at bounding box center [474, 288] width 2 height 6
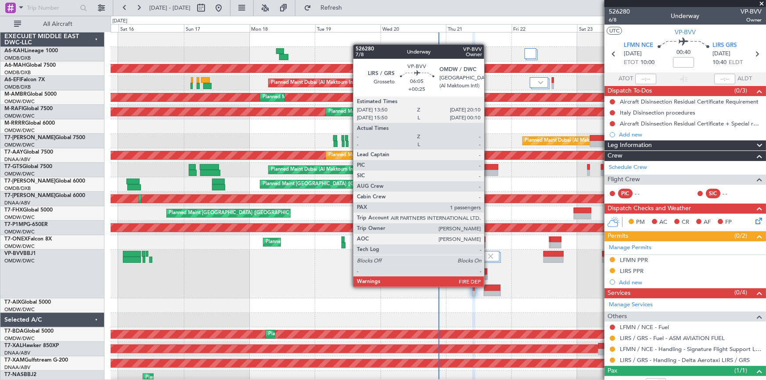
click at [488, 286] on div at bounding box center [492, 288] width 17 height 6
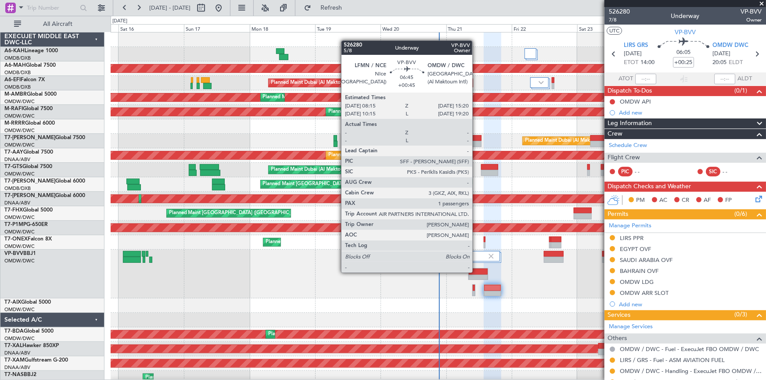
click at [476, 272] on div at bounding box center [478, 272] width 19 height 6
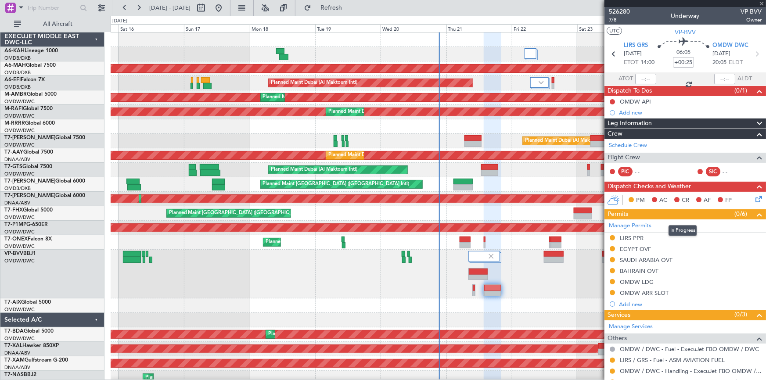
type input "+00:45"
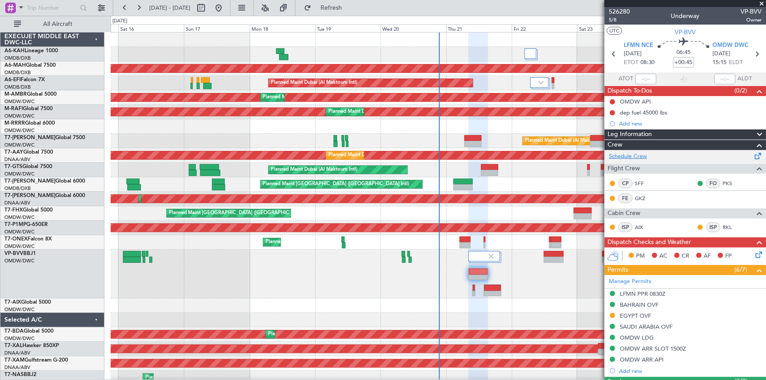
click at [635, 156] on link "Schedule Crew" at bounding box center [628, 156] width 38 height 9
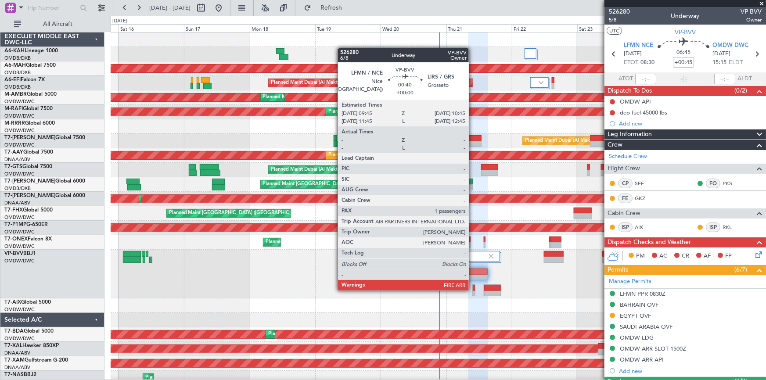
click at [473, 290] on div at bounding box center [474, 288] width 2 height 6
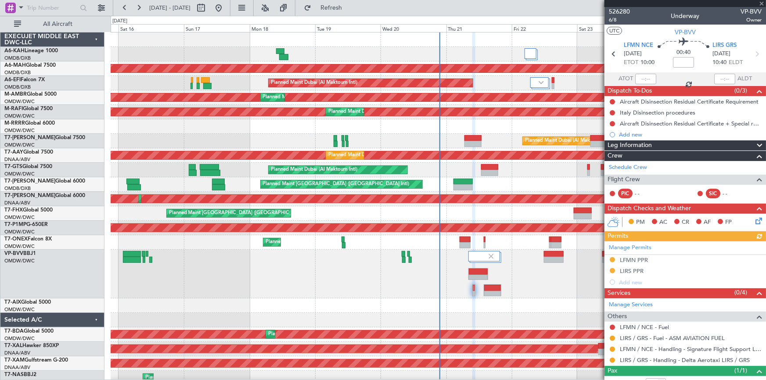
scroll to position [29, 0]
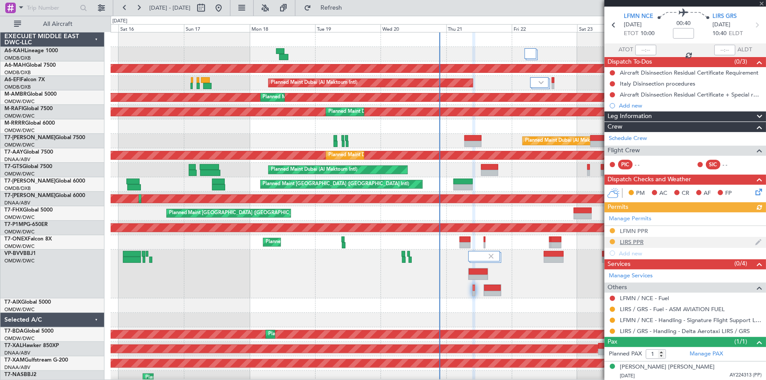
click at [629, 240] on div "Manage Permits LFMN PPR LIRS PPR Add new" at bounding box center [685, 235] width 162 height 47
click at [640, 241] on div "LIRS PPR" at bounding box center [632, 241] width 24 height 7
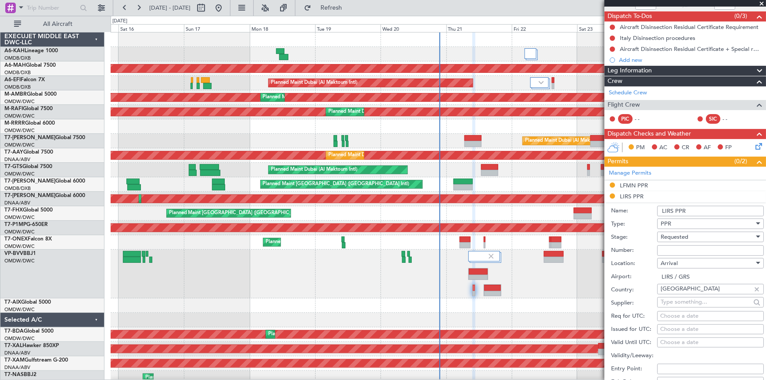
scroll to position [109, 0]
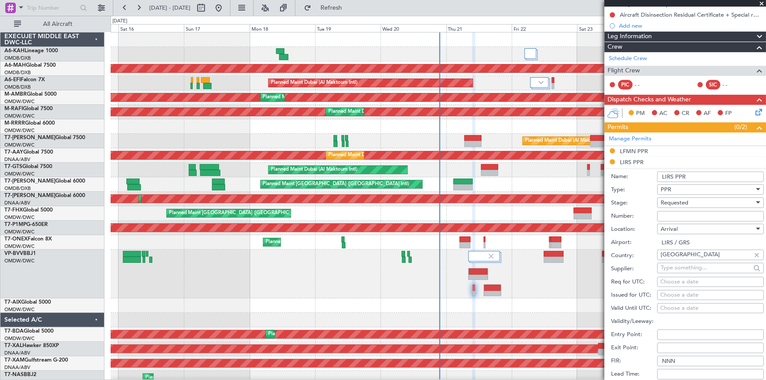
click at [686, 216] on input "Number:" at bounding box center [710, 216] width 107 height 11
paste input "SEAM25AG21/06"
type input "SEAM25AG21/06"
click at [694, 201] on div "Requested" at bounding box center [707, 202] width 93 height 13
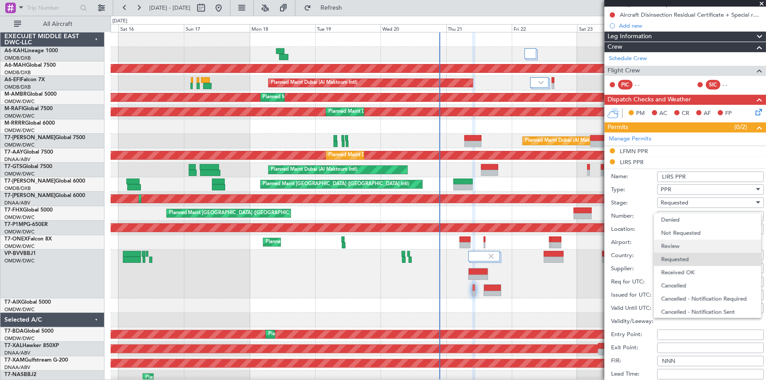
scroll to position [4, 0]
click at [688, 269] on span "Received OK" at bounding box center [707, 268] width 93 height 13
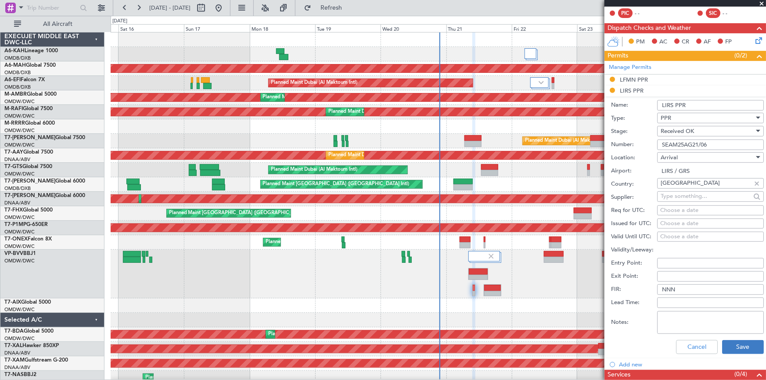
scroll to position [228, 0]
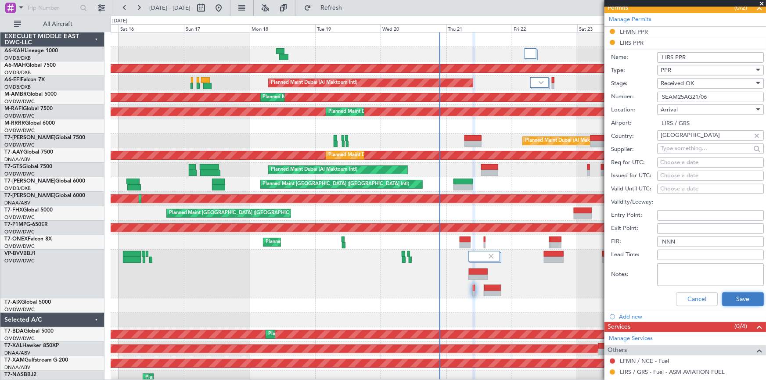
click at [735, 296] on button "Save" at bounding box center [743, 299] width 42 height 14
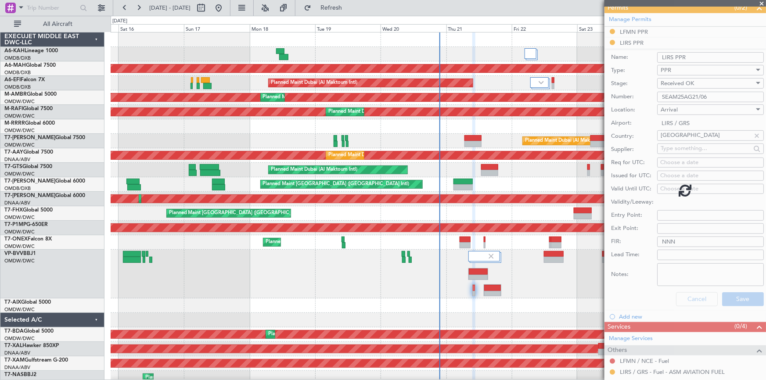
scroll to position [29, 0]
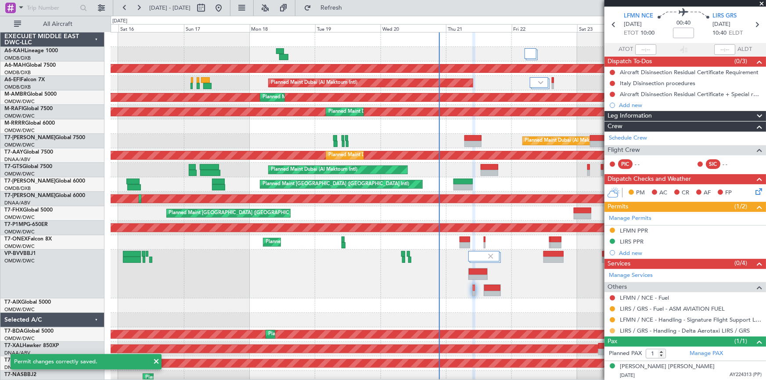
click at [610, 329] on button at bounding box center [612, 330] width 5 height 5
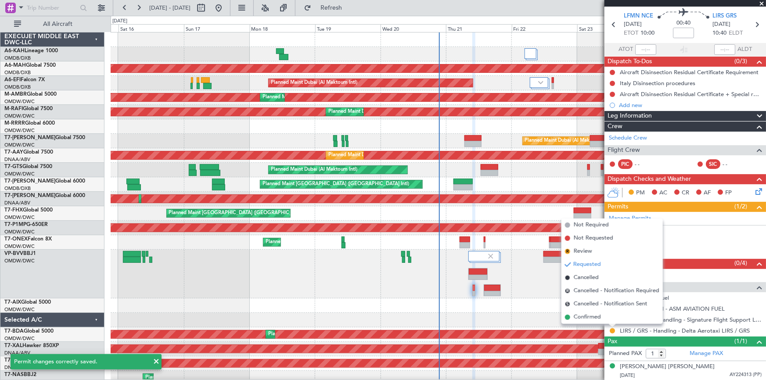
click at [587, 316] on span "Confirmed" at bounding box center [587, 317] width 27 height 9
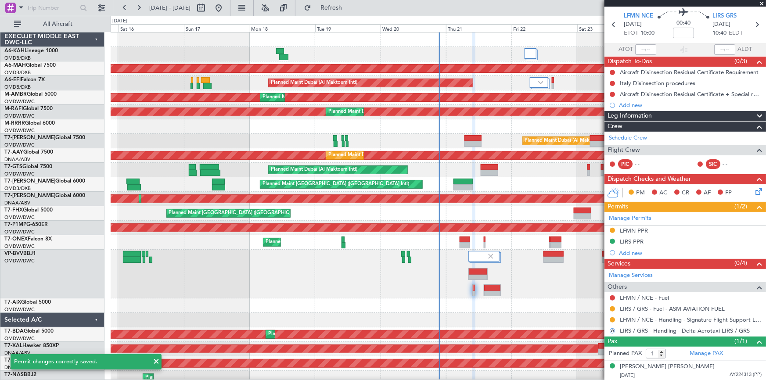
scroll to position [0, 0]
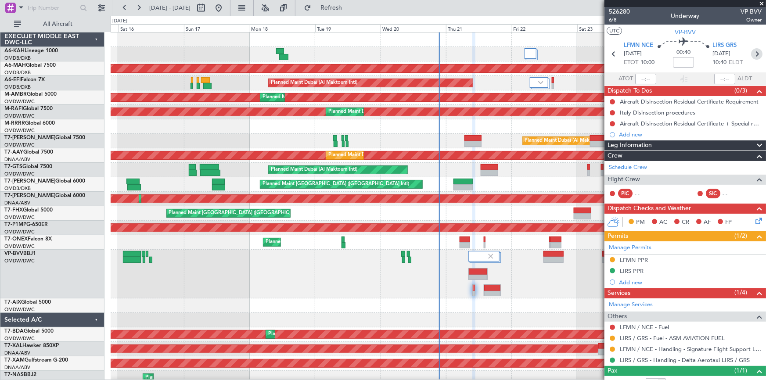
click at [754, 53] on icon at bounding box center [756, 53] width 11 height 11
type input "+00:25"
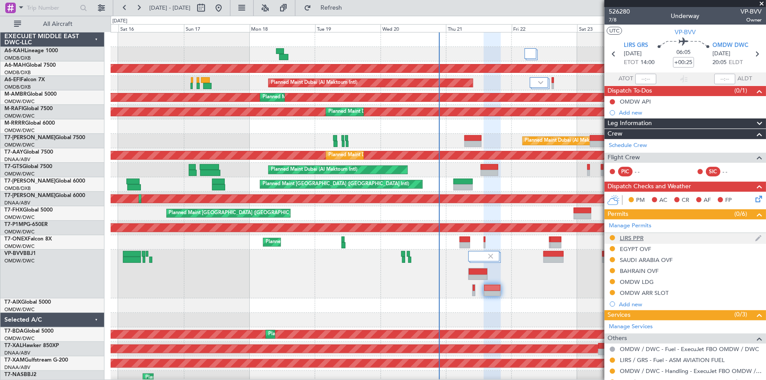
click at [630, 237] on div "LIRS PPR" at bounding box center [632, 237] width 24 height 7
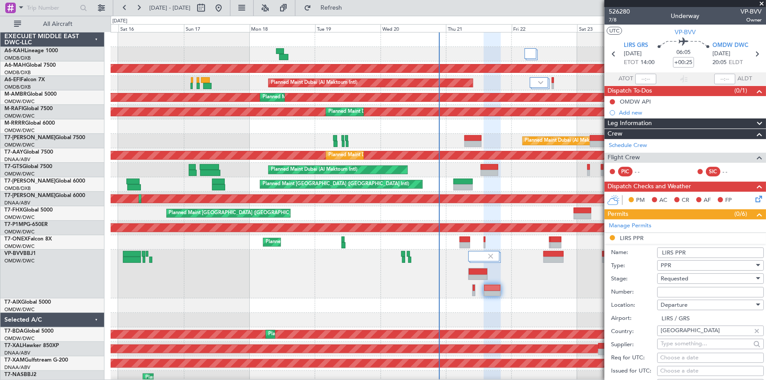
click at [686, 280] on span "Requested" at bounding box center [675, 279] width 28 height 8
click at [682, 347] on span "Received OK" at bounding box center [707, 348] width 93 height 13
click at [682, 292] on input "Number:" at bounding box center [710, 292] width 107 height 11
paste input "SEAM25AG21/06"
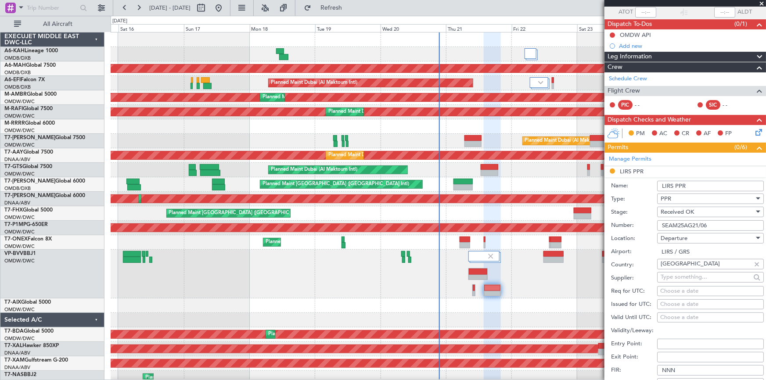
scroll to position [119, 0]
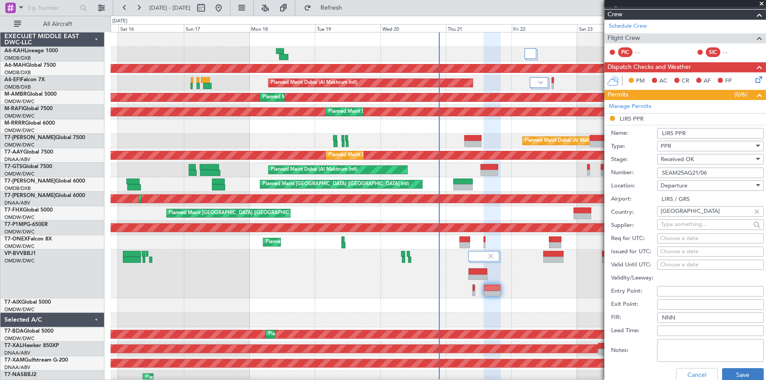
type input "SEAM25AG21/06"
click at [732, 372] on button "Save" at bounding box center [743, 375] width 42 height 14
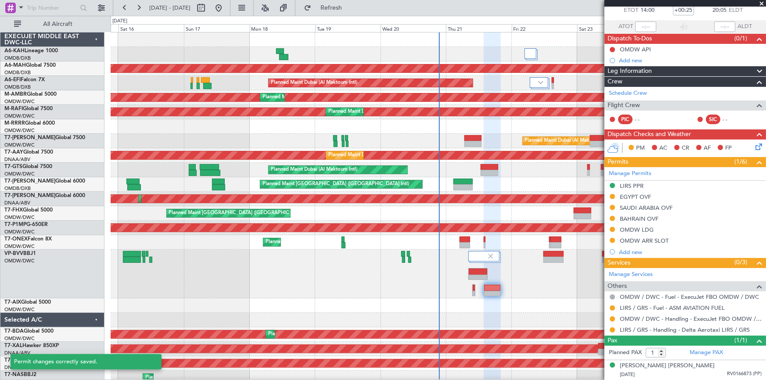
scroll to position [51, 0]
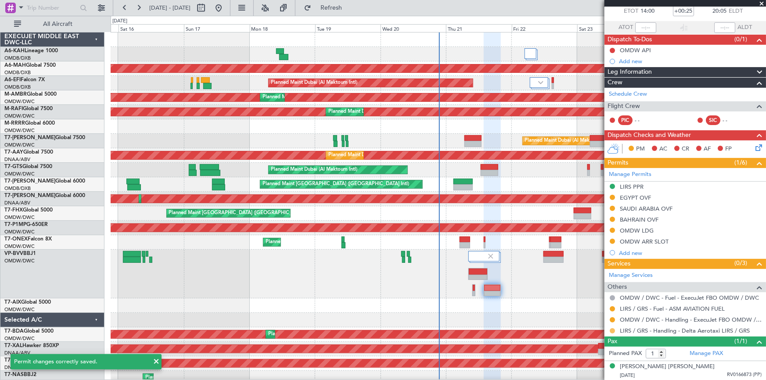
click at [612, 329] on button at bounding box center [612, 330] width 5 height 5
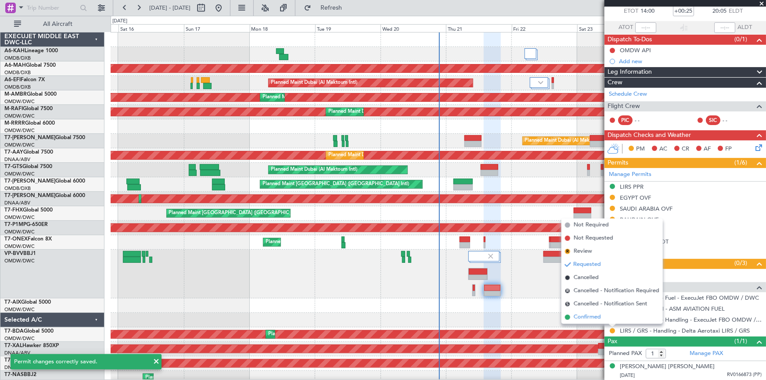
click at [592, 316] on span "Confirmed" at bounding box center [587, 317] width 27 height 9
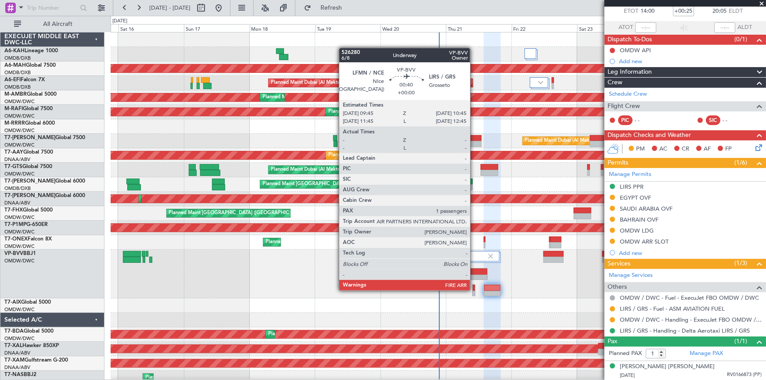
click at [474, 290] on div at bounding box center [474, 288] width 2 height 6
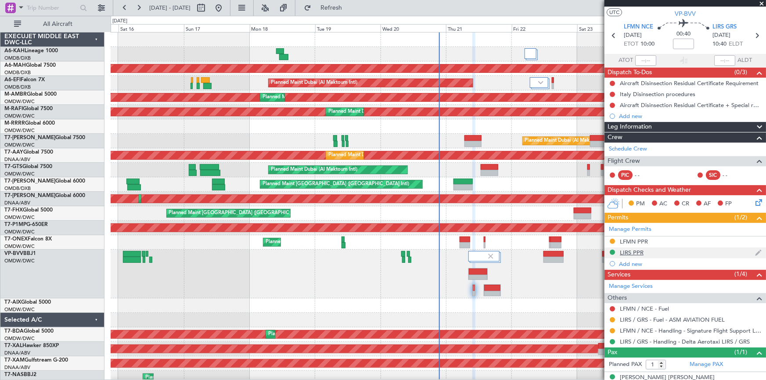
scroll to position [29, 0]
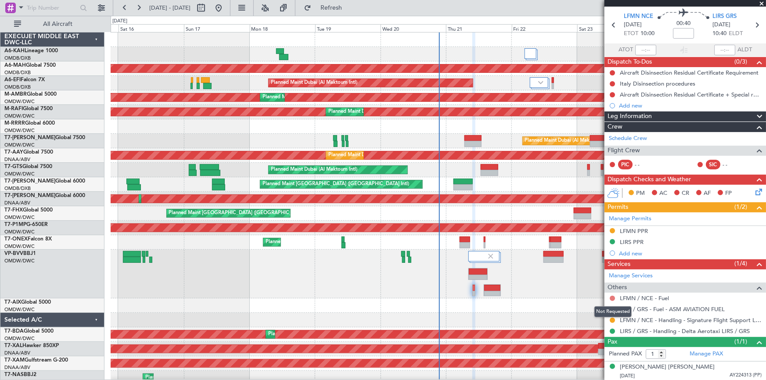
click at [611, 297] on button at bounding box center [612, 298] width 5 height 5
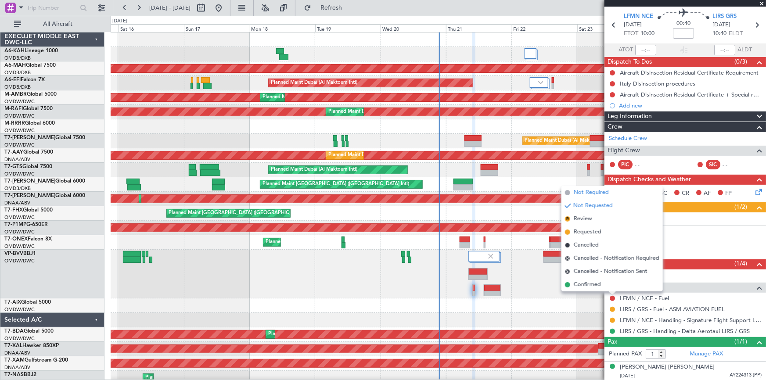
click at [589, 193] on span "Not Required" at bounding box center [591, 192] width 35 height 9
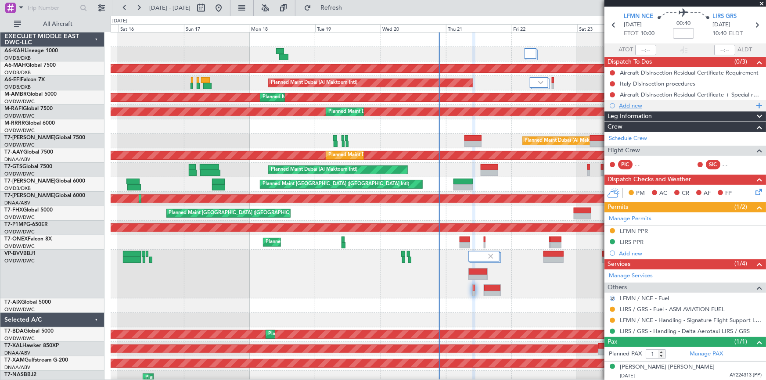
click at [629, 103] on div "Add new" at bounding box center [686, 105] width 135 height 7
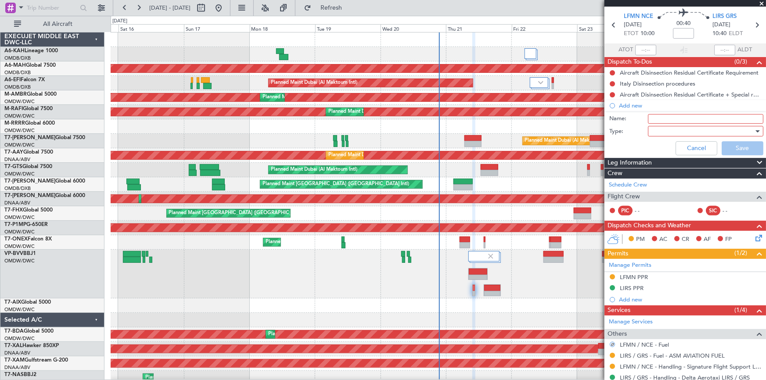
click at [665, 119] on input "Name:" at bounding box center [705, 119] width 115 height 10
type input "c"
type input "d"
type input "DEP WITH REMAINING FUEL"
click at [702, 125] on div at bounding box center [702, 131] width 102 height 13
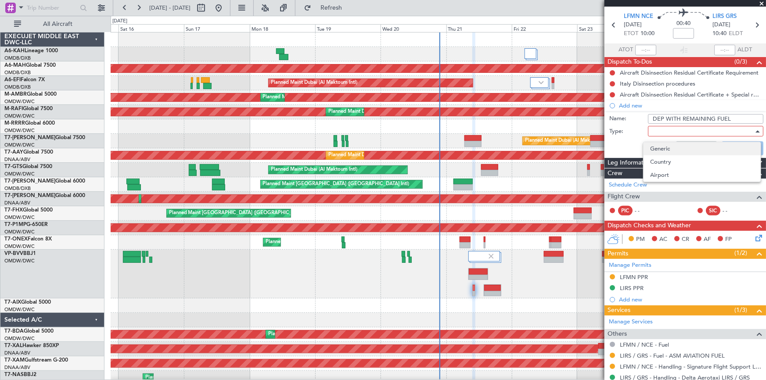
click at [667, 149] on span "Generic" at bounding box center [701, 148] width 103 height 13
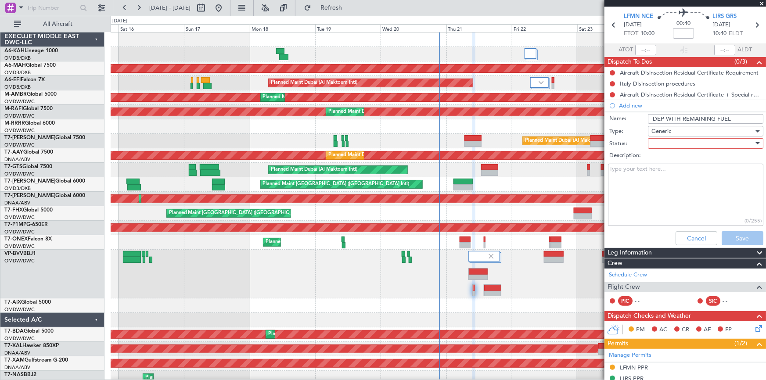
click at [675, 147] on div at bounding box center [702, 143] width 102 height 13
click at [663, 163] on span "Not Started" at bounding box center [701, 160] width 103 height 13
click at [737, 234] on button "Save" at bounding box center [743, 238] width 42 height 14
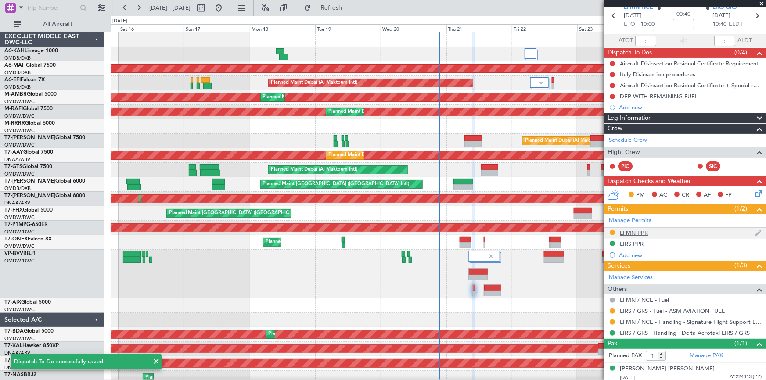
scroll to position [40, 0]
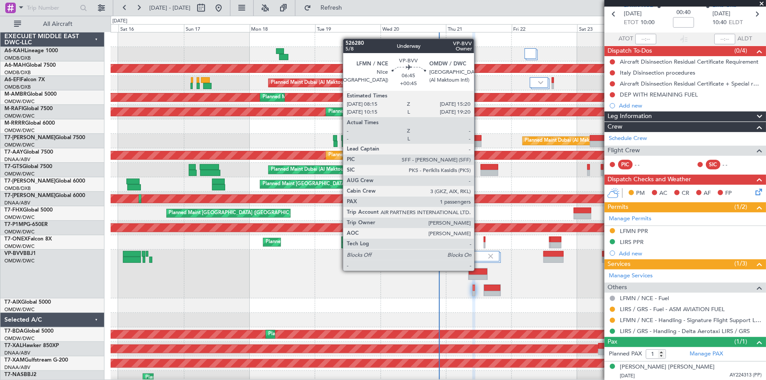
click at [478, 270] on div at bounding box center [478, 272] width 19 height 6
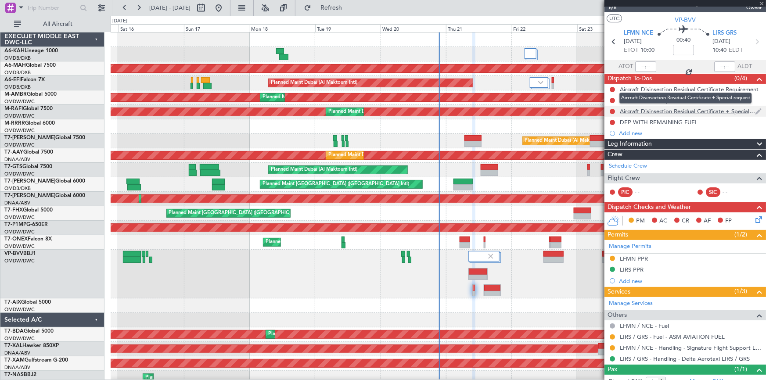
scroll to position [0, 0]
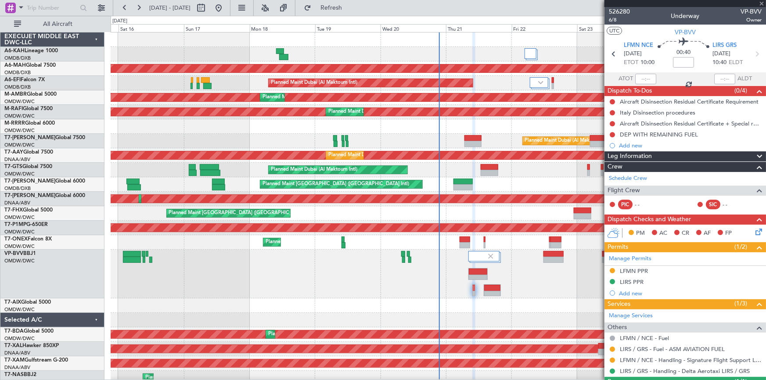
type input "+00:45"
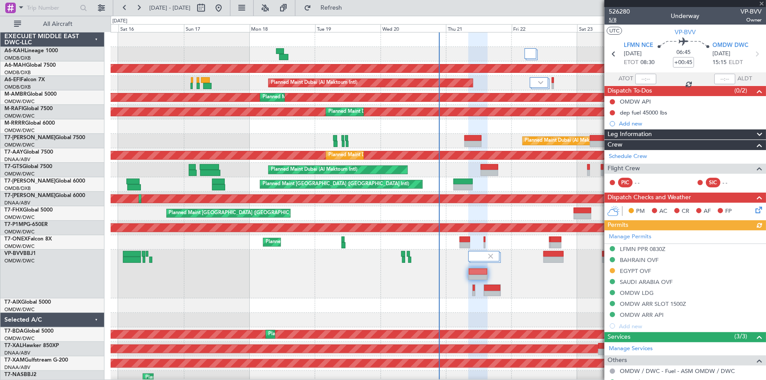
click at [616, 21] on span "5/8" at bounding box center [619, 19] width 21 height 7
click at [350, 6] on span "Refresh" at bounding box center [331, 8] width 37 height 6
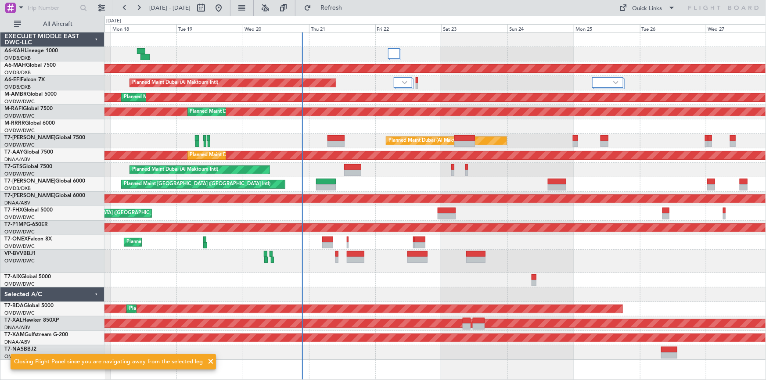
click at [324, 266] on div at bounding box center [434, 261] width 661 height 23
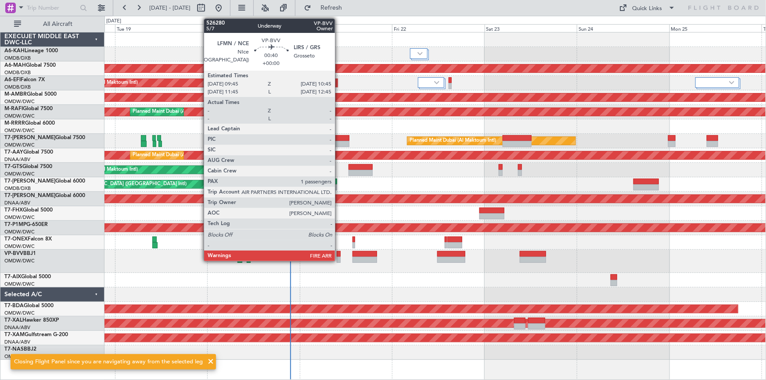
click at [339, 255] on div at bounding box center [339, 254] width 4 height 6
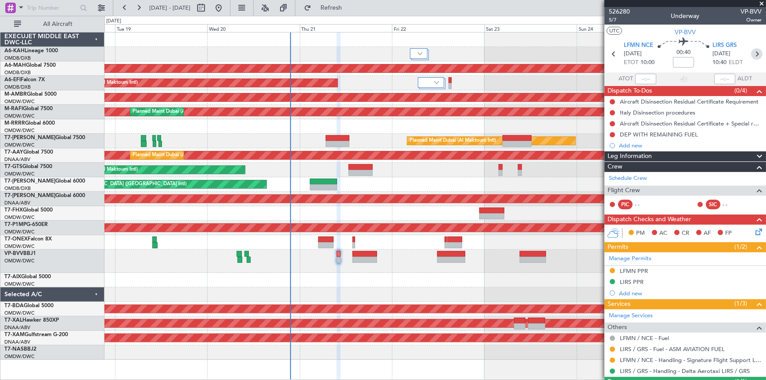
click at [751, 51] on icon at bounding box center [756, 53] width 11 height 11
type input "+00:25"
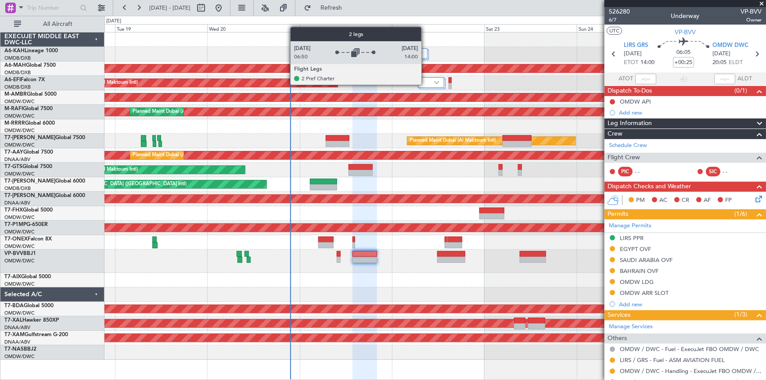
click at [426, 83] on div at bounding box center [431, 82] width 26 height 11
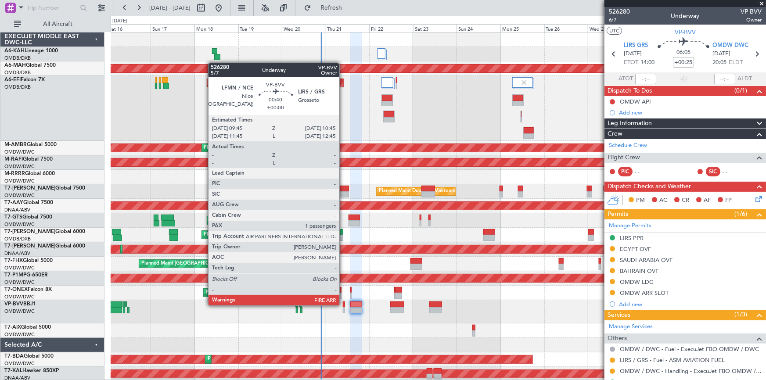
click at [343, 305] on div at bounding box center [344, 305] width 2 height 6
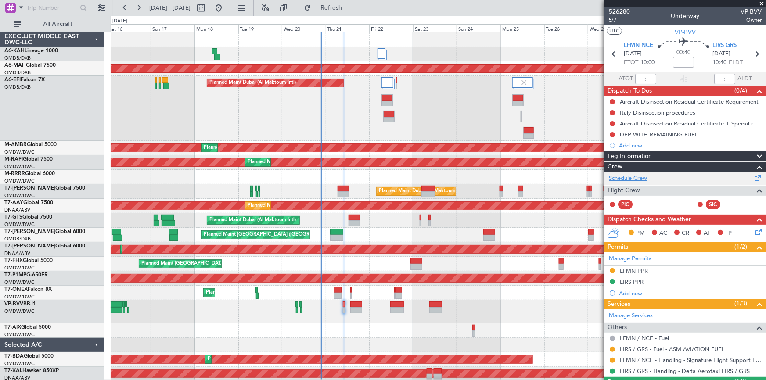
click at [621, 179] on link "Schedule Crew" at bounding box center [628, 178] width 38 height 9
click at [752, 52] on icon at bounding box center [756, 53] width 11 height 11
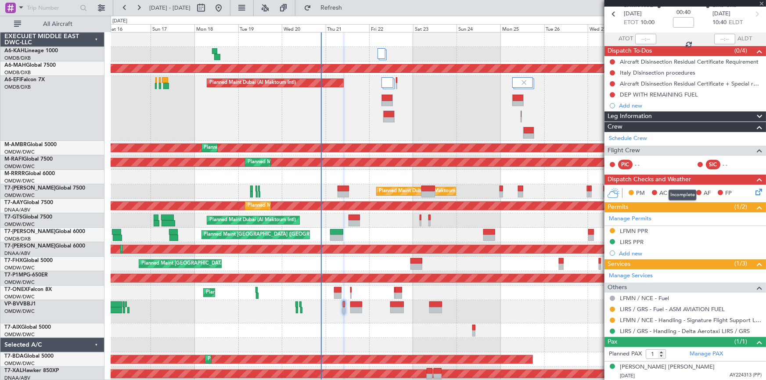
type input "+00:25"
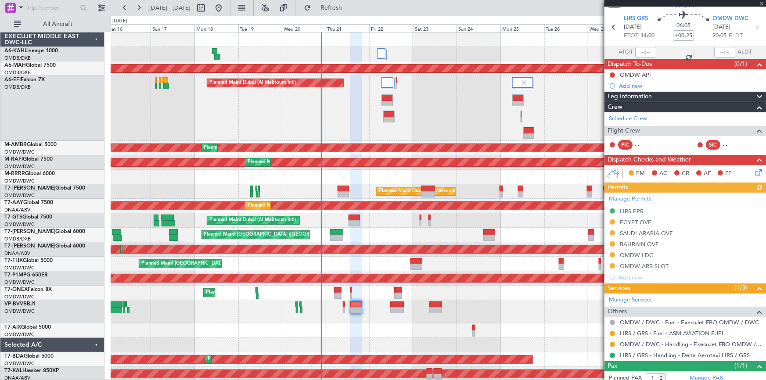
scroll to position [51, 0]
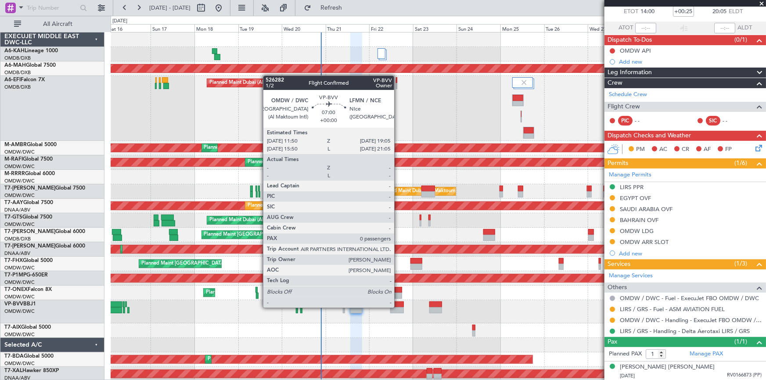
click at [398, 307] on div at bounding box center [397, 310] width 14 height 6
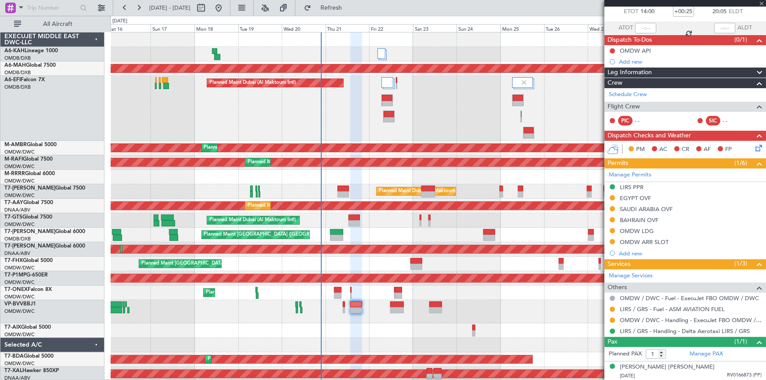
type input "0"
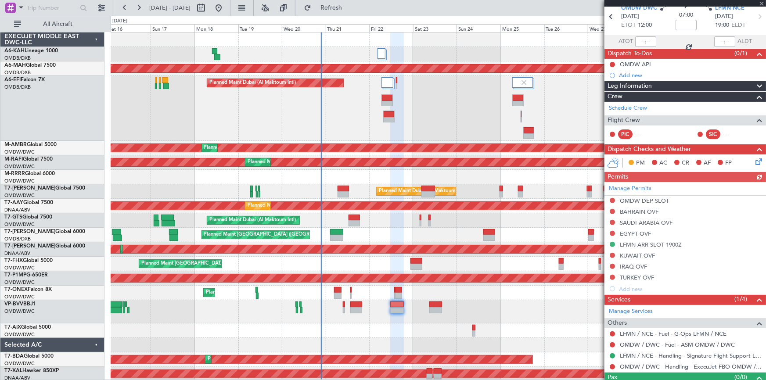
scroll to position [53, 0]
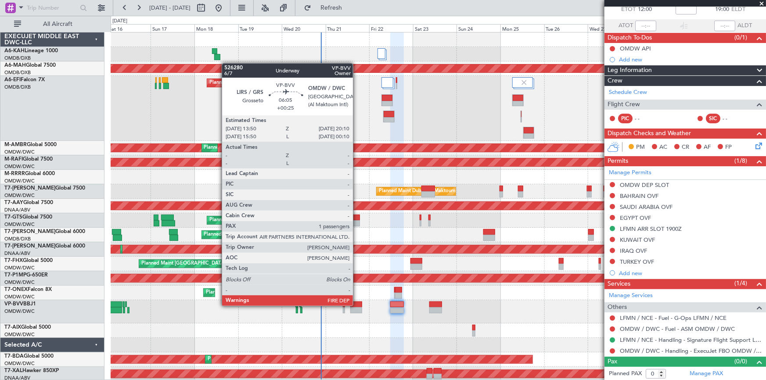
click at [357, 305] on div at bounding box center [356, 305] width 12 height 6
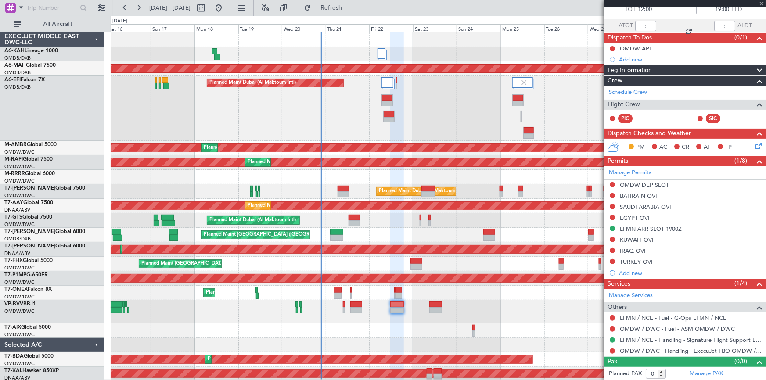
type input "+00:25"
type input "1"
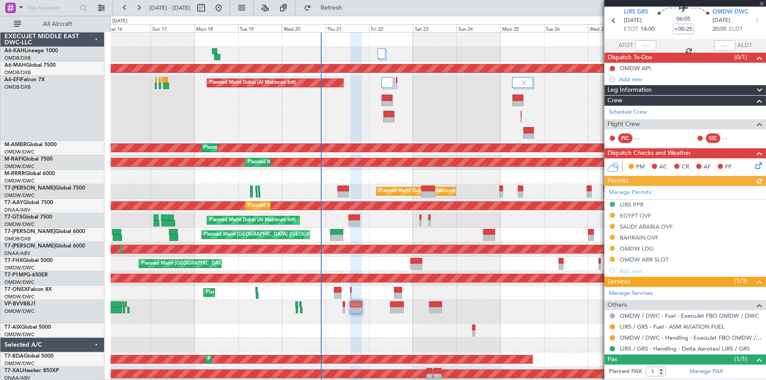
scroll to position [51, 0]
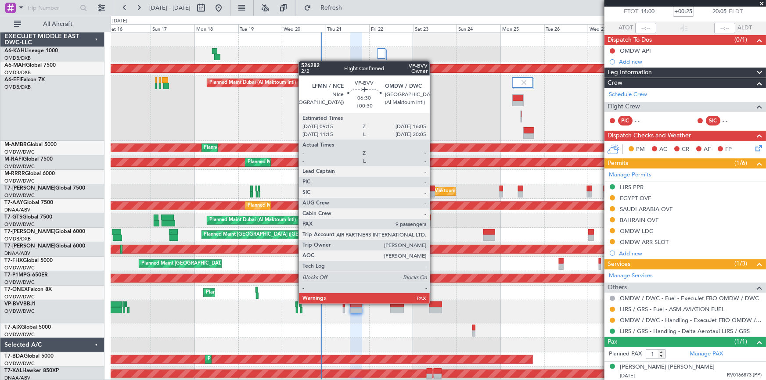
click at [434, 303] on div at bounding box center [435, 305] width 13 height 6
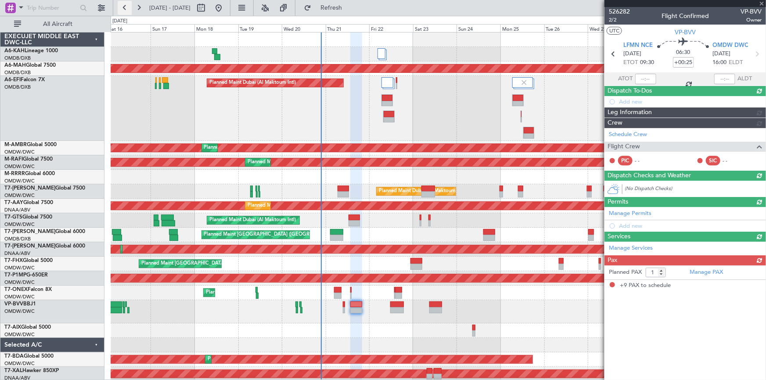
type input "+00:30"
type input "9"
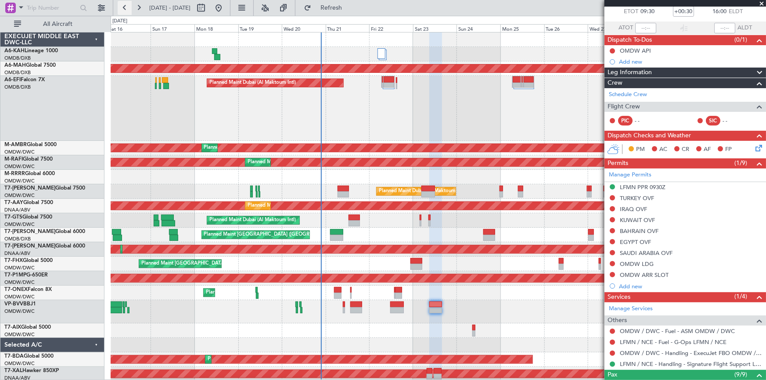
scroll to position [0, 0]
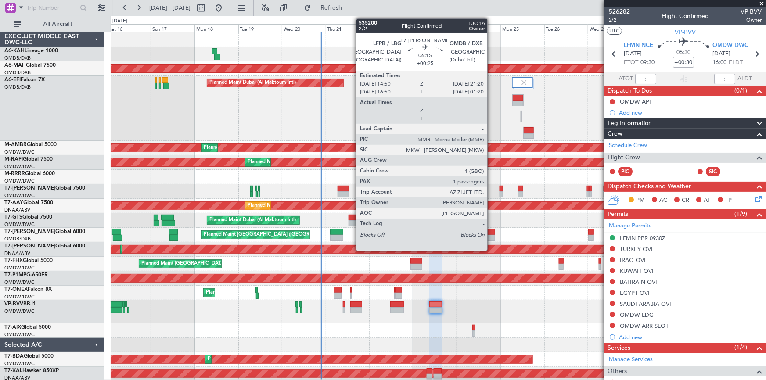
click at [491, 230] on div at bounding box center [489, 232] width 12 height 6
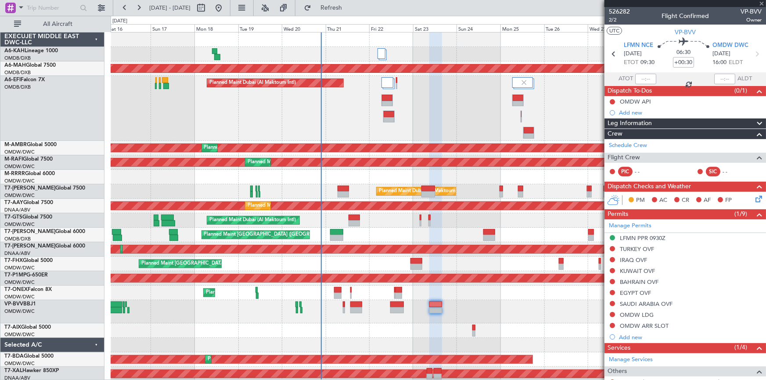
type input "+00:25"
type input "1"
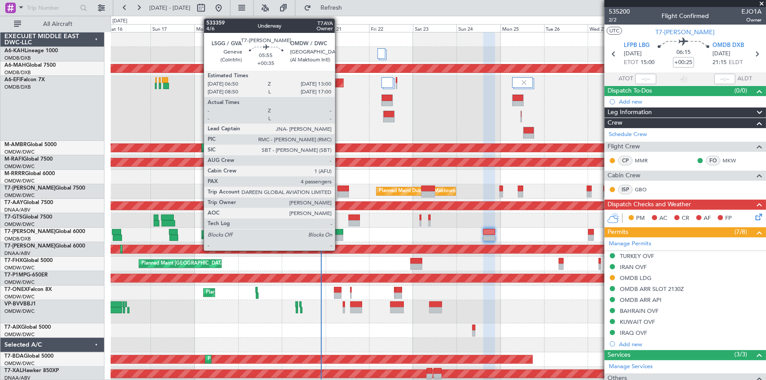
click at [339, 188] on div at bounding box center [342, 189] width 11 height 6
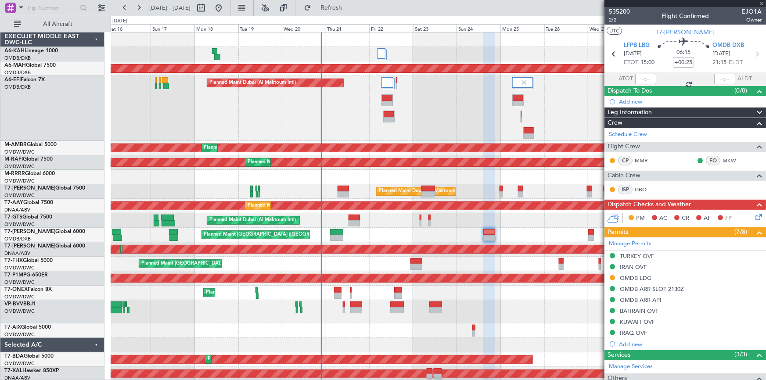
type input "+00:35"
type input "4"
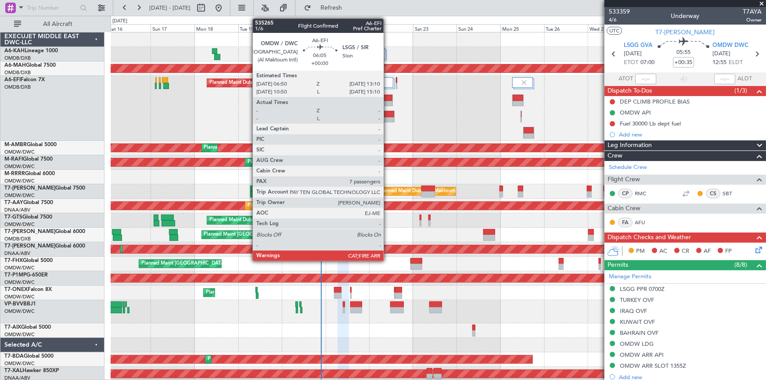
click at [388, 97] on div at bounding box center [387, 98] width 11 height 6
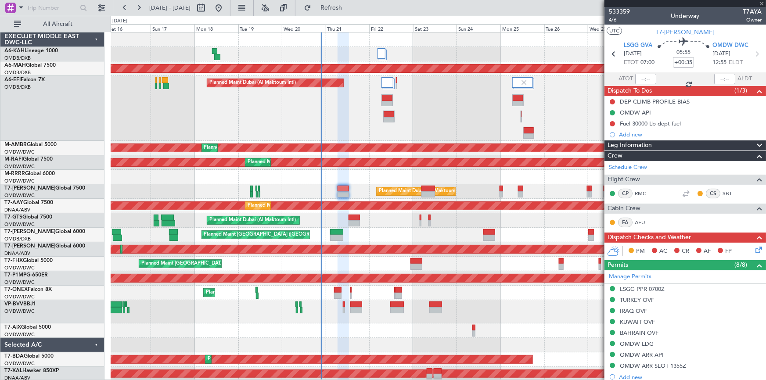
type input "7"
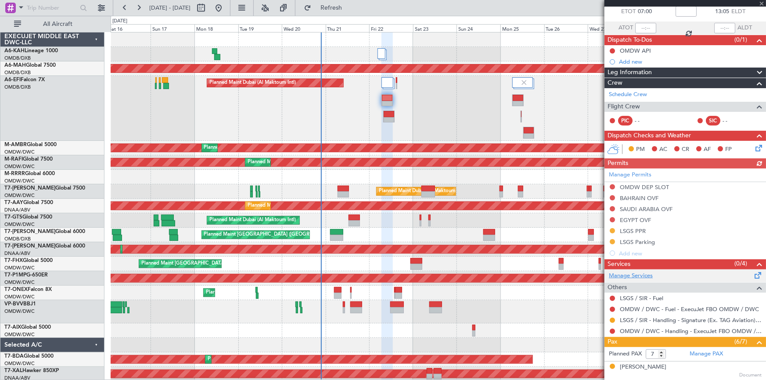
scroll to position [79, 0]
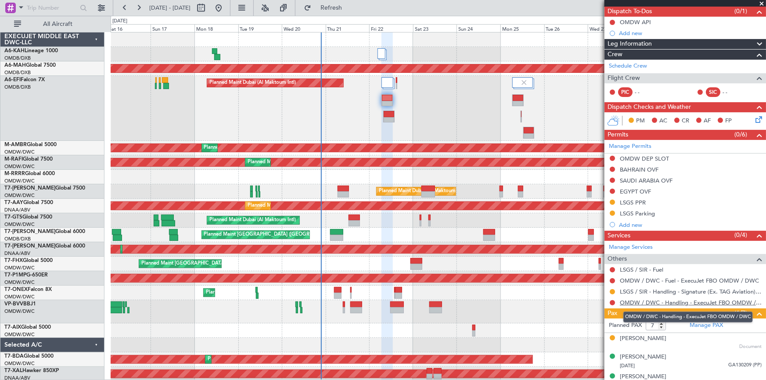
click at [640, 299] on link "OMDW / DWC - Handling - ExecuJet FBO OMDW / DWC" at bounding box center [691, 302] width 142 height 7
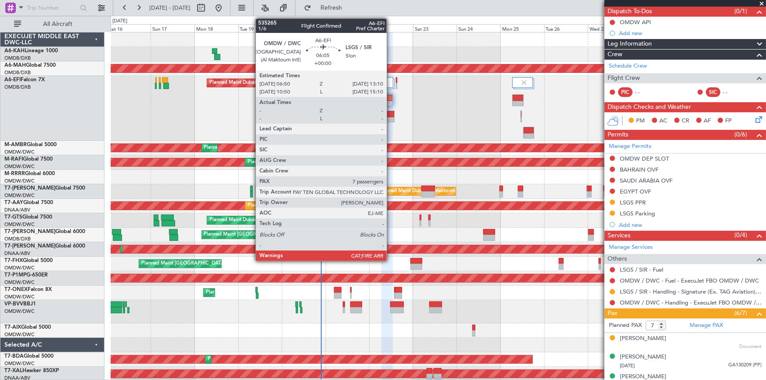
click at [391, 100] on div at bounding box center [387, 98] width 11 height 6
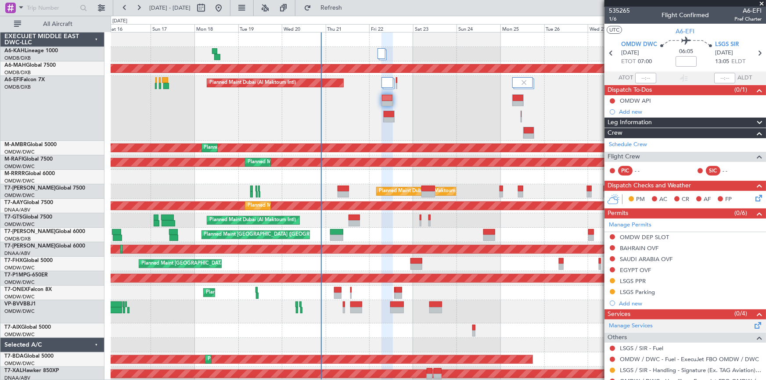
scroll to position [0, 0]
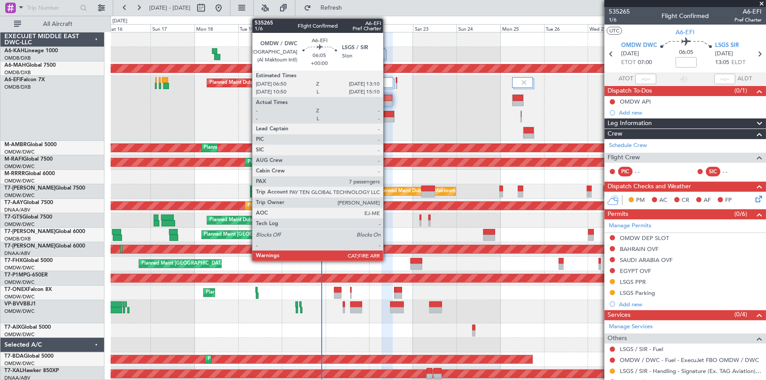
click at [387, 99] on div at bounding box center [387, 98] width 11 height 6
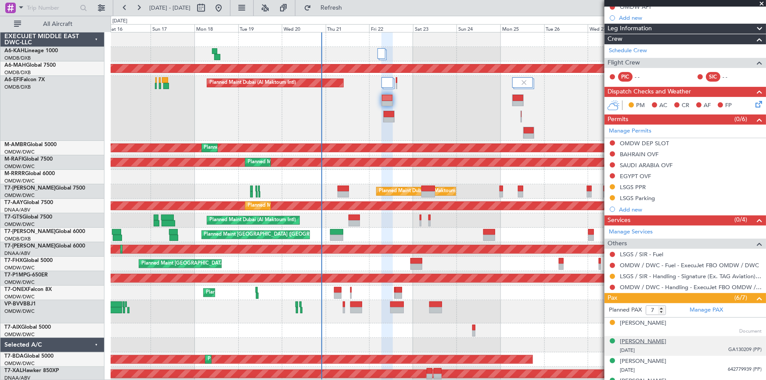
scroll to position [119, 0]
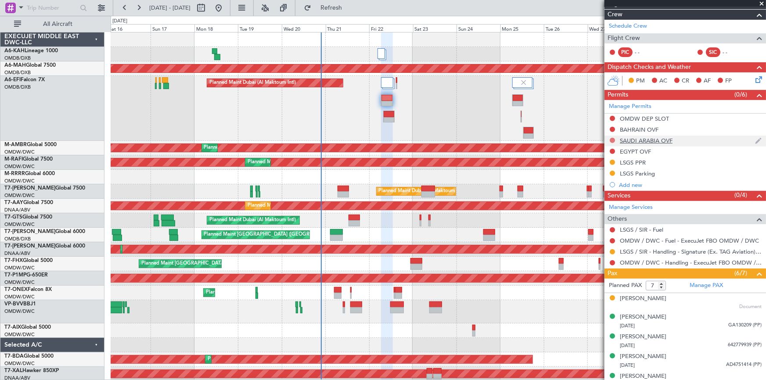
click at [612, 139] on button at bounding box center [612, 140] width 5 height 5
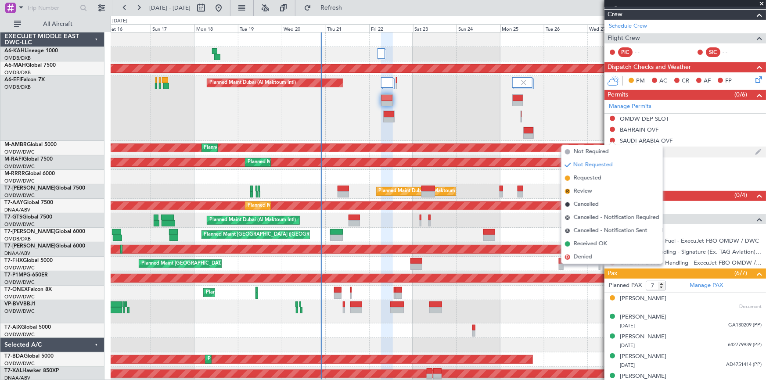
drag, startPoint x: 585, startPoint y: 176, endPoint x: 611, endPoint y: 155, distance: 34.0
click at [587, 177] on span "Requested" at bounding box center [588, 178] width 28 height 9
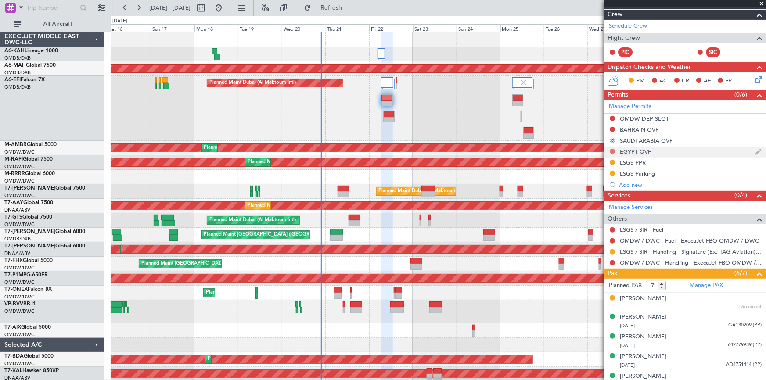
click at [613, 152] on button at bounding box center [612, 151] width 5 height 5
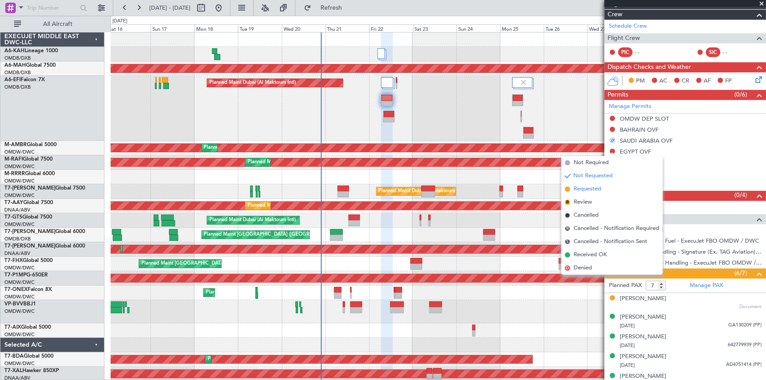
click at [588, 189] on span "Requested" at bounding box center [588, 189] width 28 height 9
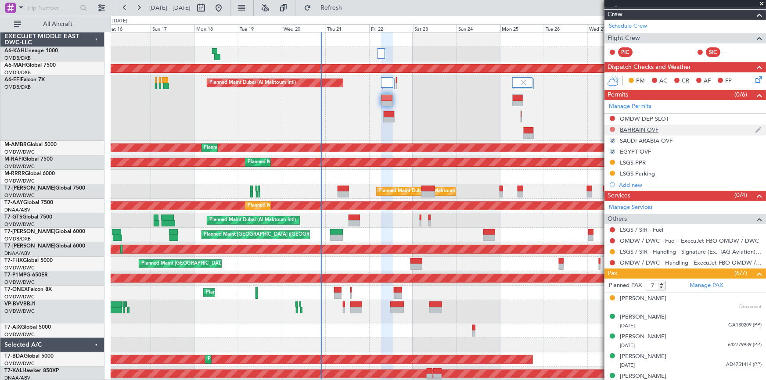
click at [611, 127] on button at bounding box center [612, 129] width 5 height 5
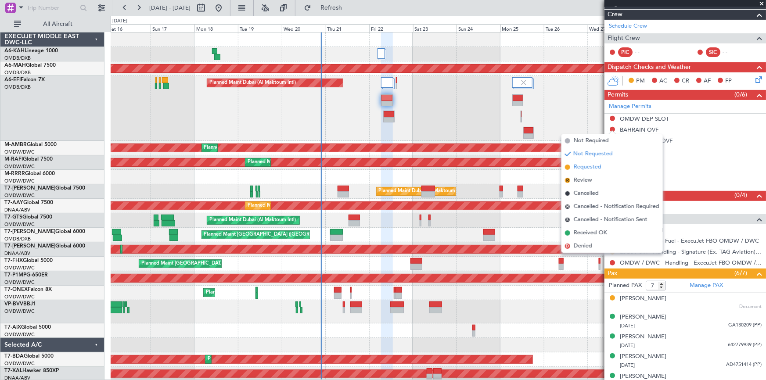
click at [588, 165] on span "Requested" at bounding box center [588, 167] width 28 height 9
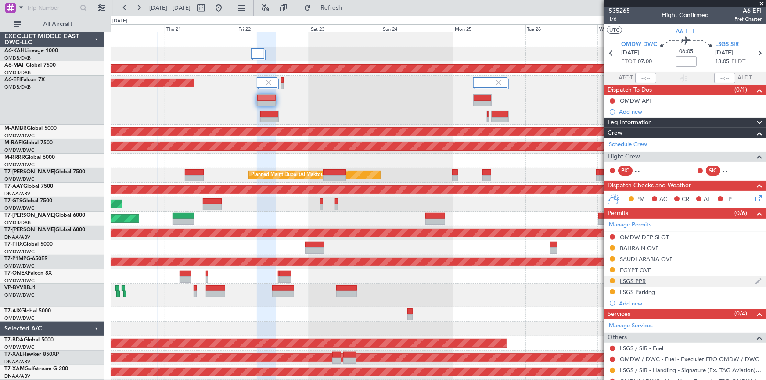
scroll to position [0, 0]
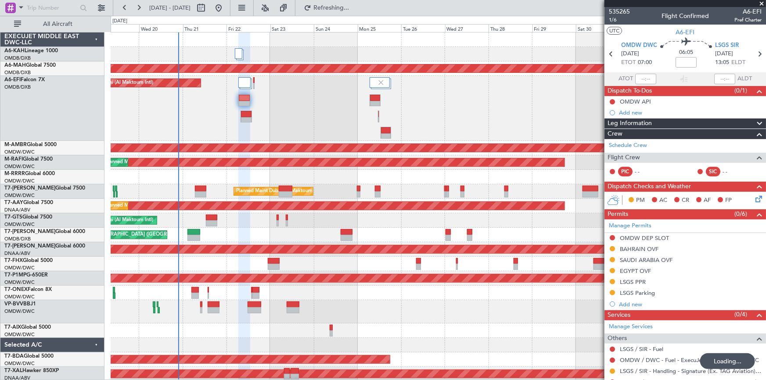
click at [375, 216] on div "Planned Maint Dubai (Al Maktoum Intl)" at bounding box center [438, 220] width 655 height 14
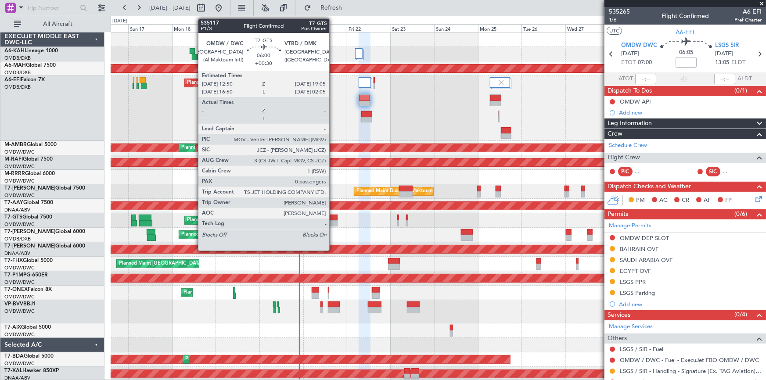
click at [333, 219] on div at bounding box center [331, 218] width 11 height 6
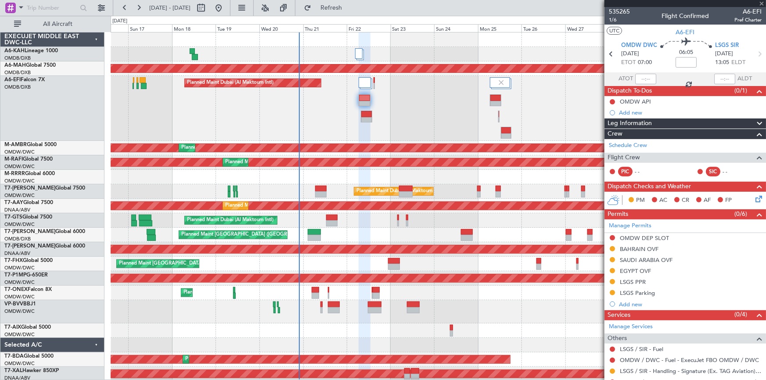
type input "+00:30"
type input "0"
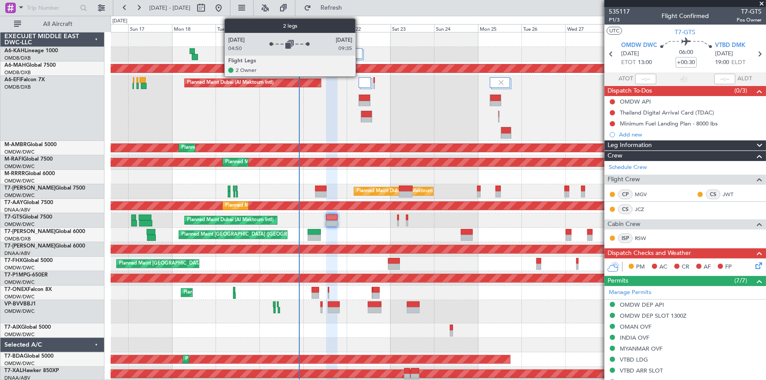
click at [359, 55] on div at bounding box center [358, 53] width 7 height 11
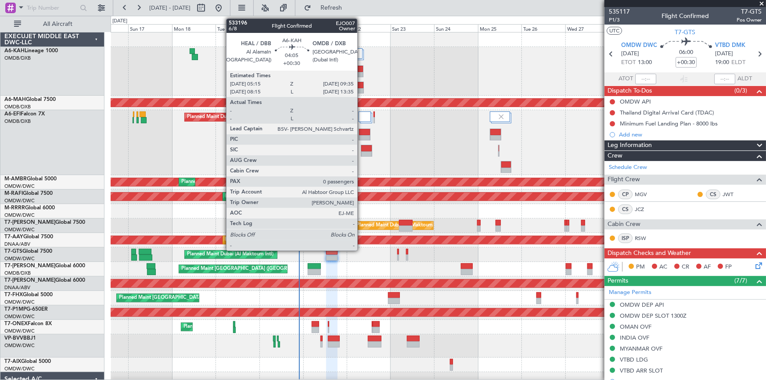
click at [361, 86] on div at bounding box center [359, 85] width 7 height 6
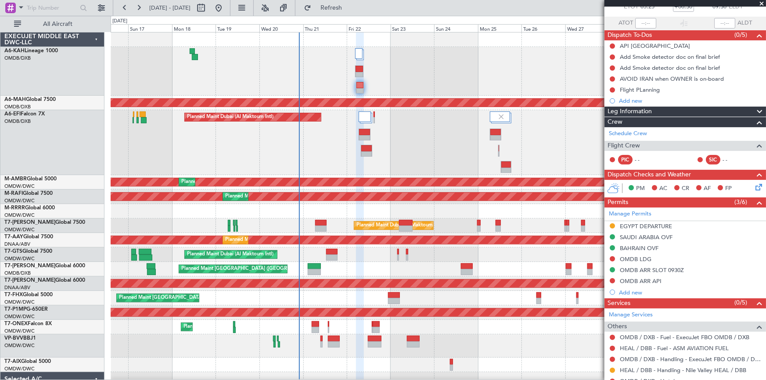
scroll to position [86, 0]
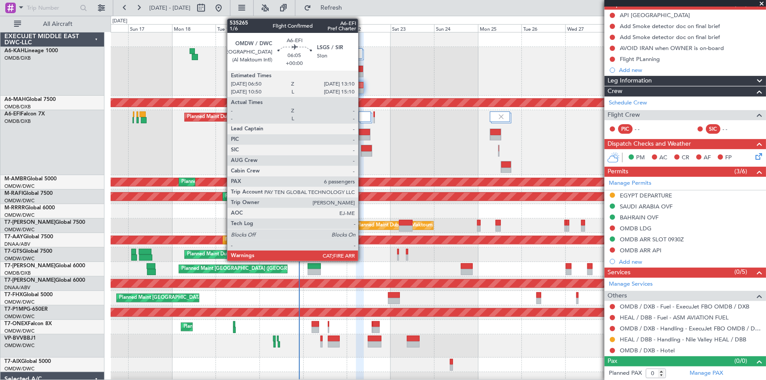
click at [362, 133] on div at bounding box center [364, 132] width 11 height 6
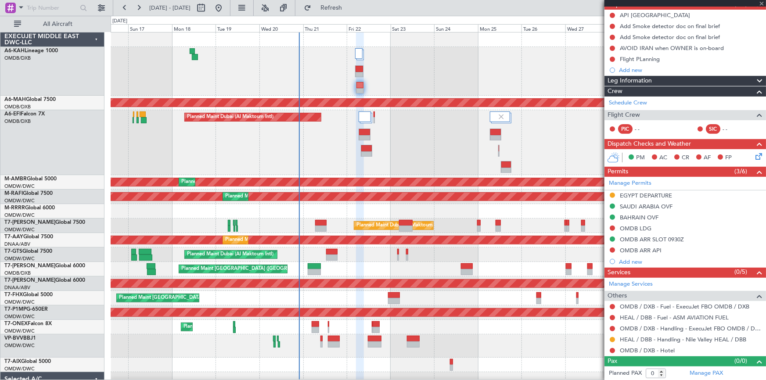
type input "7"
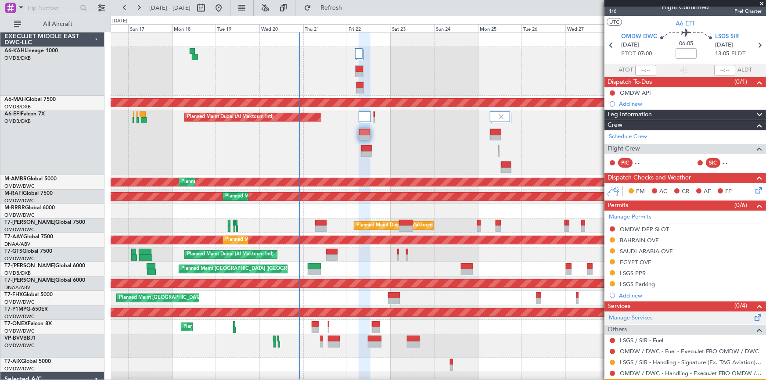
scroll to position [0, 0]
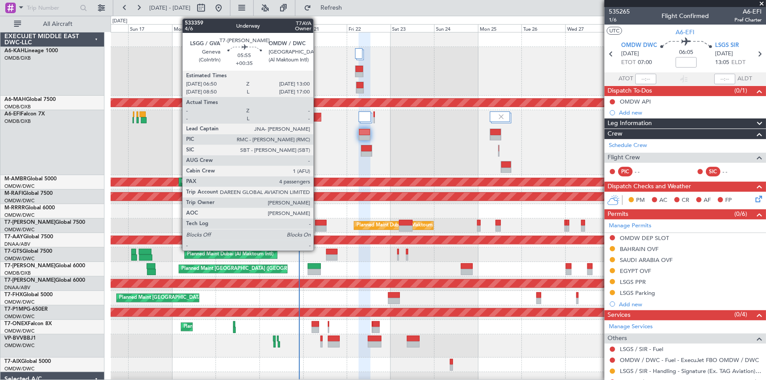
click at [317, 223] on div at bounding box center [320, 223] width 11 height 6
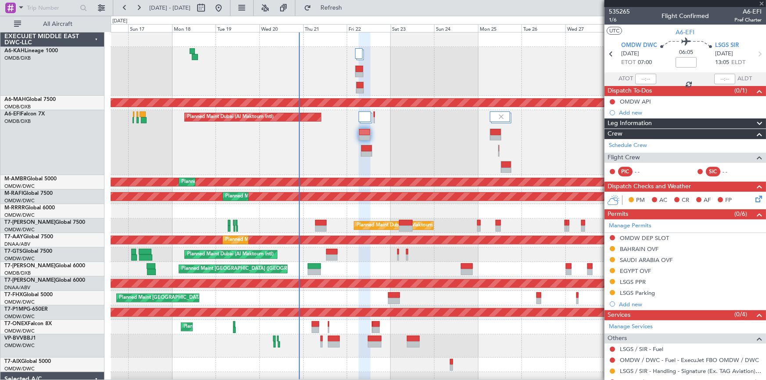
type input "+00:35"
type input "4"
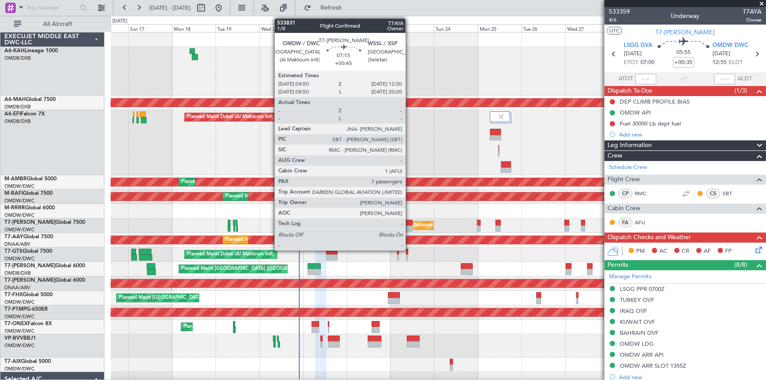
click at [409, 226] on div at bounding box center [406, 229] width 14 height 6
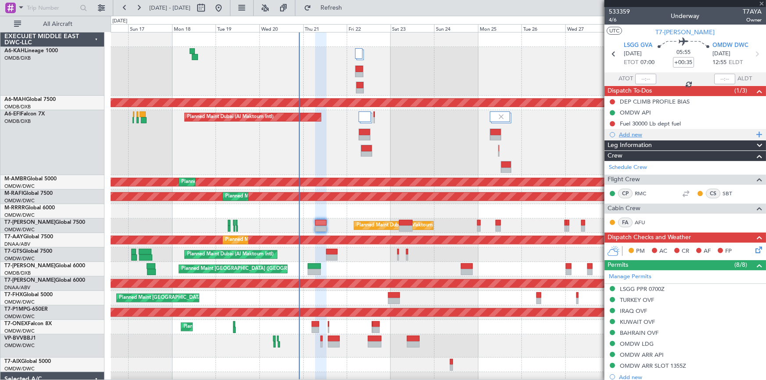
type input "+00:45"
type input "7"
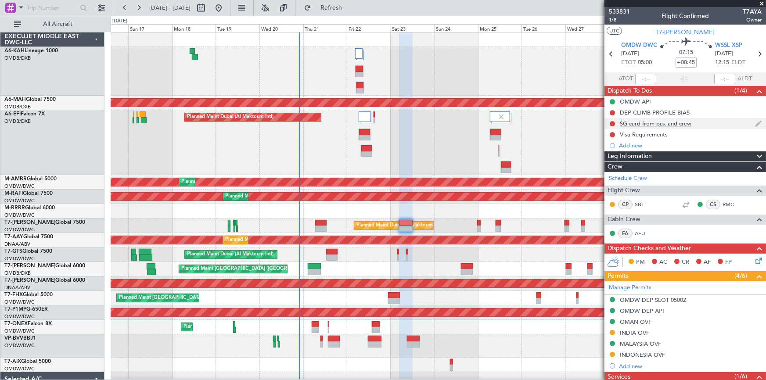
click at [643, 122] on div "SG card from pax and crew" at bounding box center [656, 123] width 72 height 7
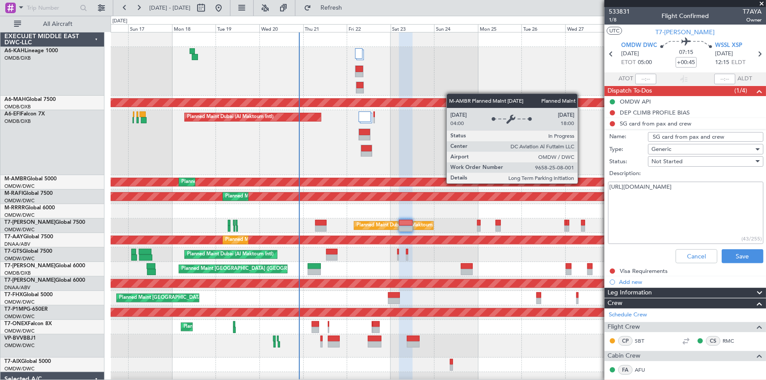
drag, startPoint x: 725, startPoint y: 188, endPoint x: 582, endPoint y: 183, distance: 143.2
click at [582, 183] on fb-app "16 Aug 2025 - 31 Aug 2025 Refresh Quick Links All Aircraft Unplanned Maint Buda…" at bounding box center [383, 193] width 766 height 373
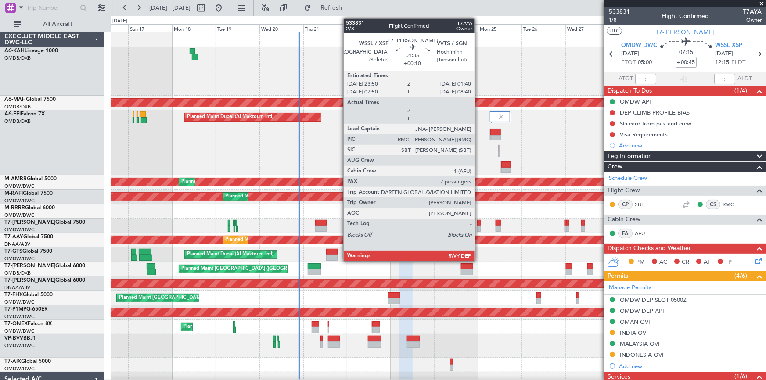
click at [478, 221] on div at bounding box center [479, 223] width 4 height 6
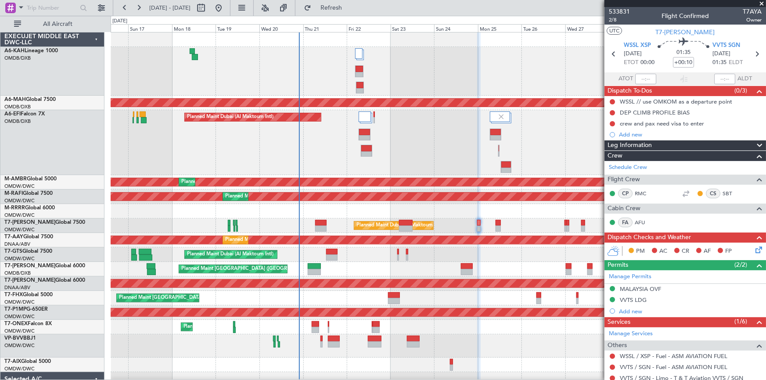
scroll to position [35, 0]
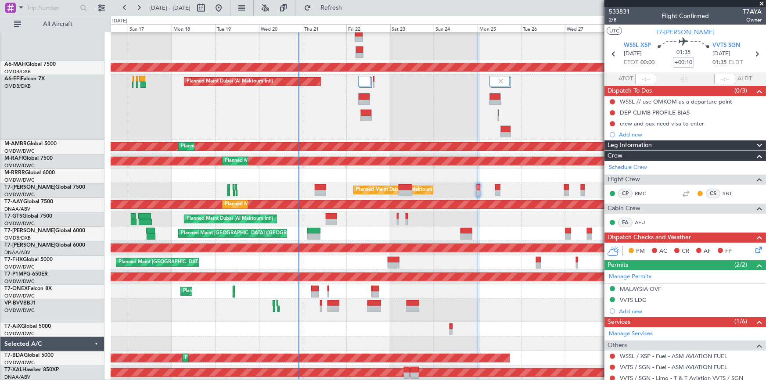
click at [373, 332] on div at bounding box center [438, 329] width 655 height 14
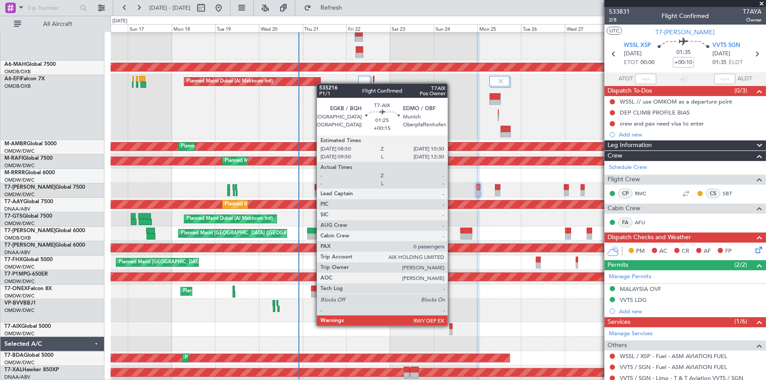
click at [452, 325] on div at bounding box center [450, 326] width 3 height 6
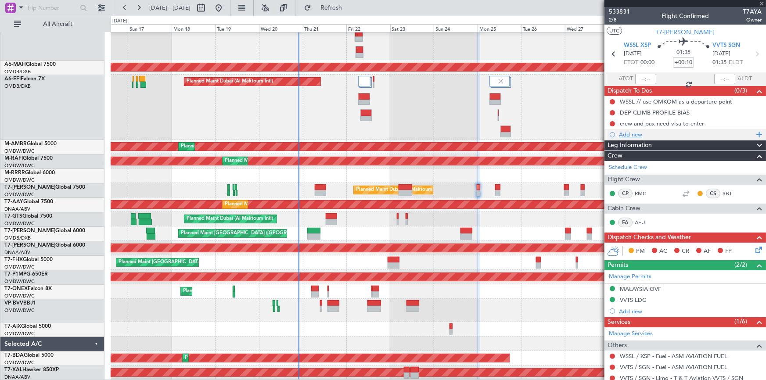
type input "+00:15"
type input "0"
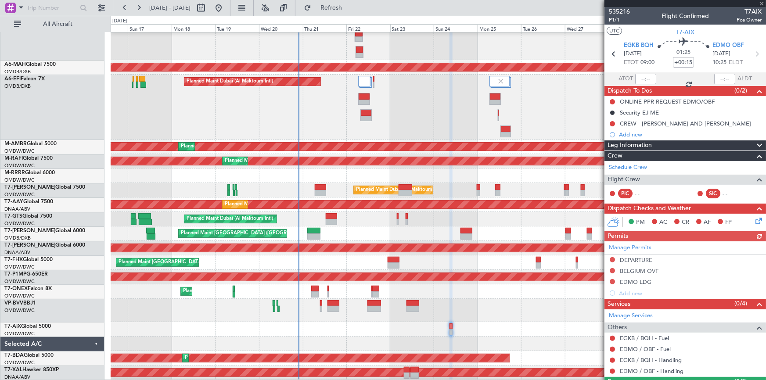
scroll to position [21, 0]
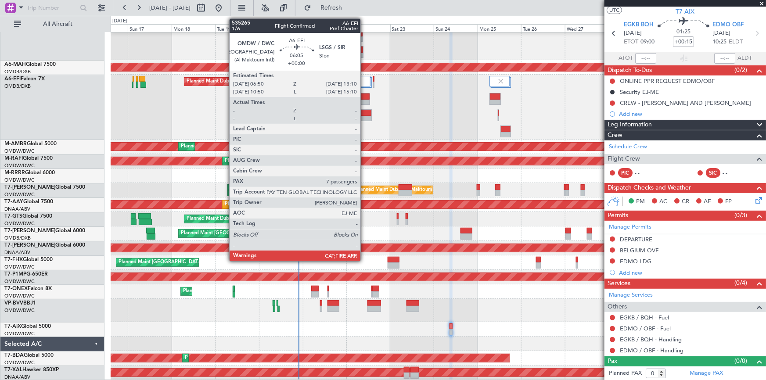
click at [364, 95] on div at bounding box center [364, 96] width 11 height 6
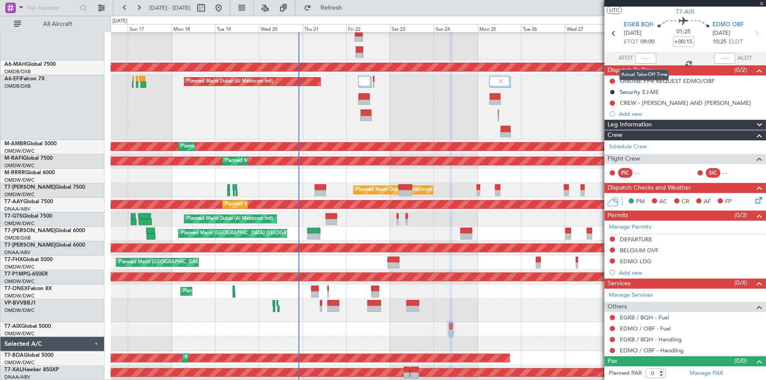
type input "7"
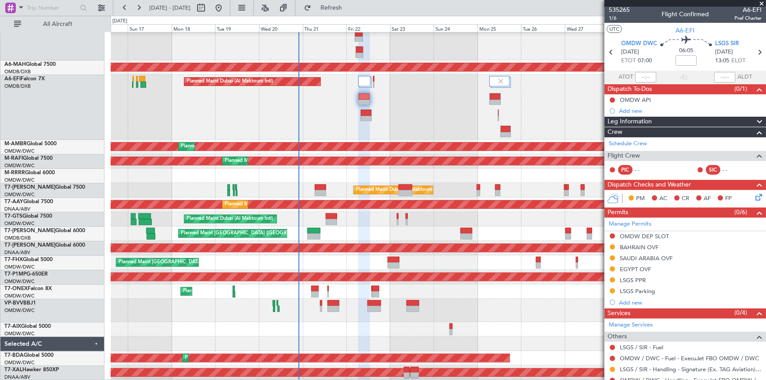
scroll to position [0, 0]
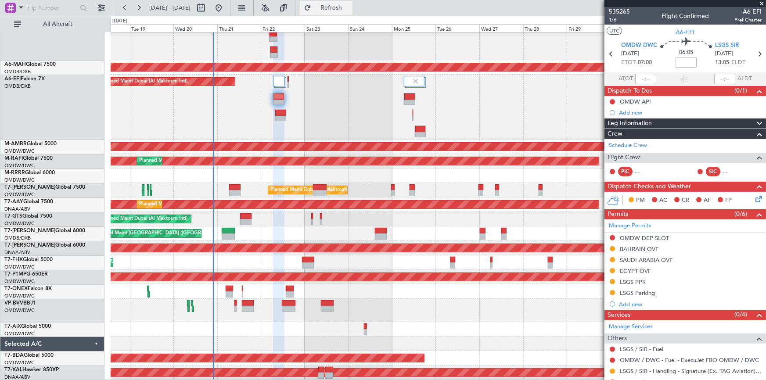
click at [350, 5] on span "Refresh" at bounding box center [331, 8] width 37 height 6
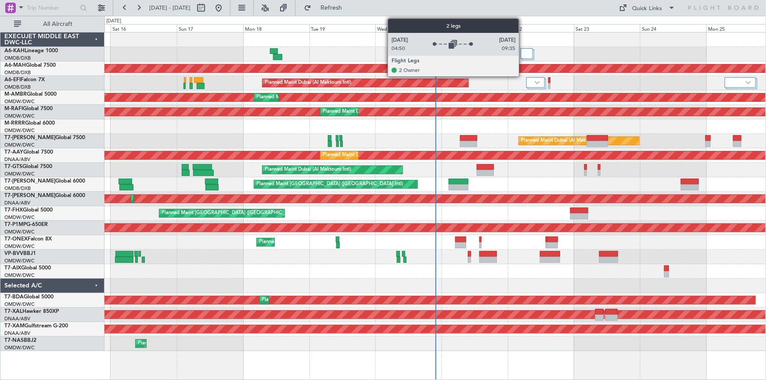
click at [523, 57] on div at bounding box center [527, 53] width 12 height 11
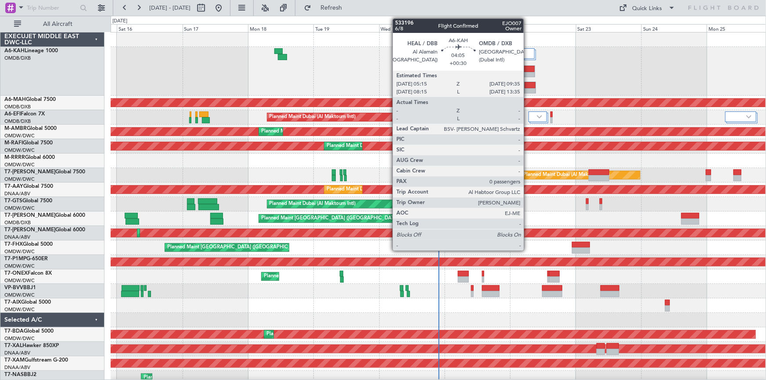
click at [528, 88] on div at bounding box center [529, 91] width 11 height 6
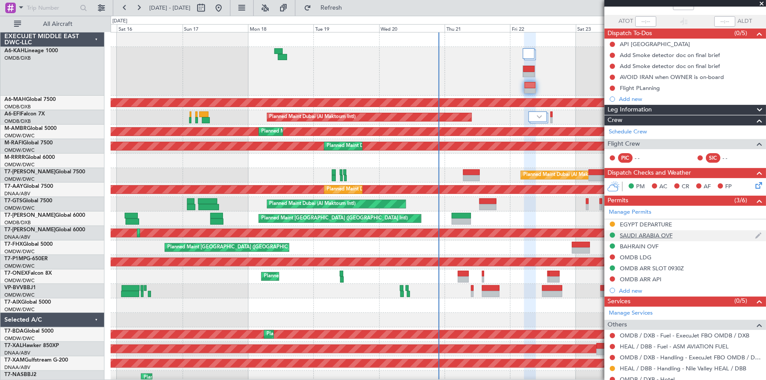
scroll to position [86, 0]
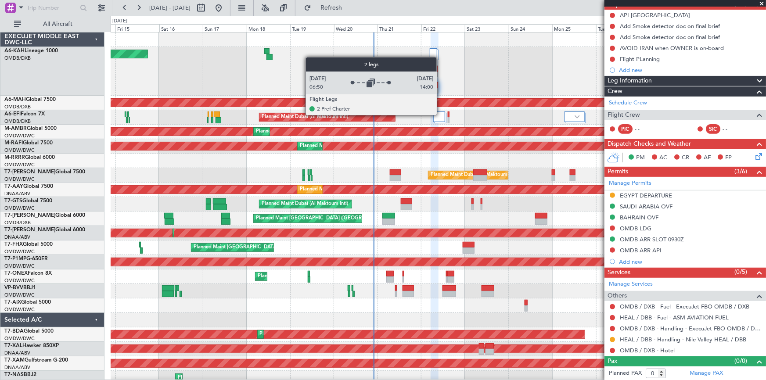
click at [441, 115] on div at bounding box center [439, 116] width 12 height 11
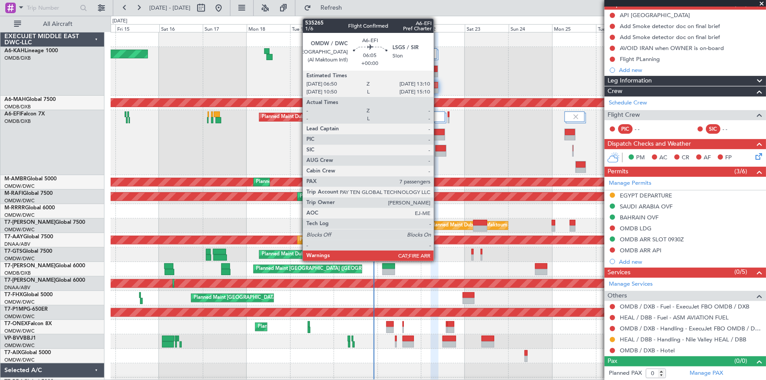
click at [438, 133] on div at bounding box center [439, 132] width 11 height 6
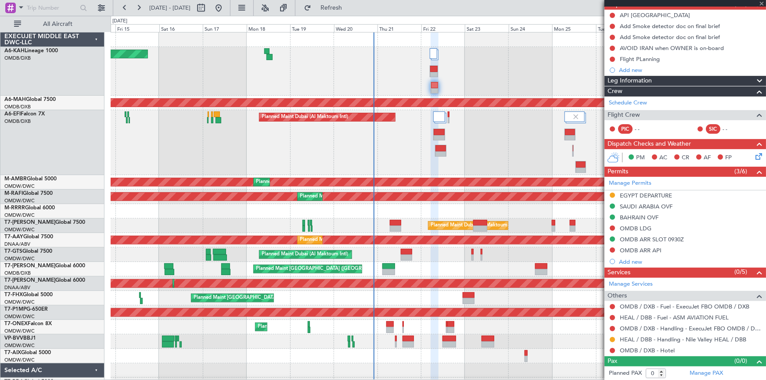
type input "7"
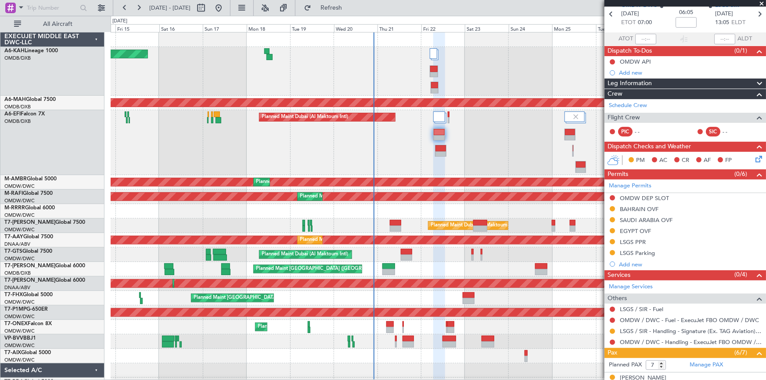
scroll to position [39, 0]
click at [644, 306] on link "LSGS / SIR - Fuel" at bounding box center [641, 309] width 43 height 7
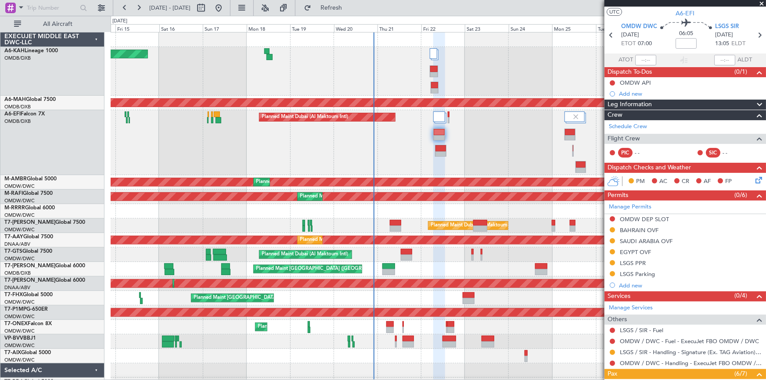
scroll to position [0, 0]
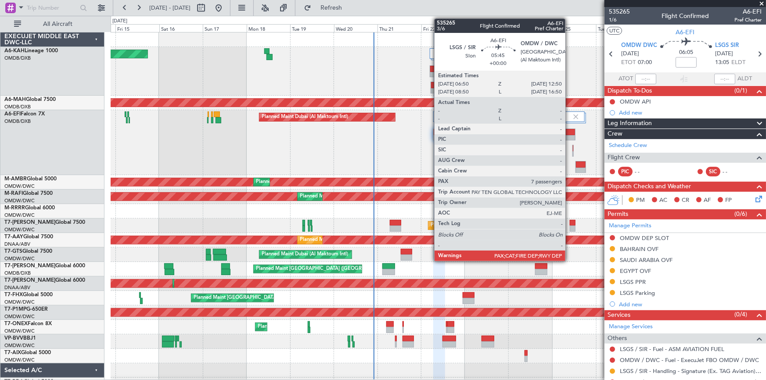
click at [569, 135] on div at bounding box center [570, 138] width 10 height 6
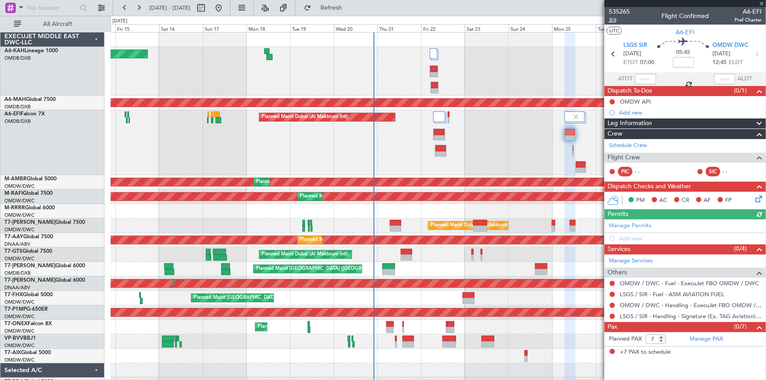
click at [614, 18] on span "3/6" at bounding box center [619, 19] width 21 height 7
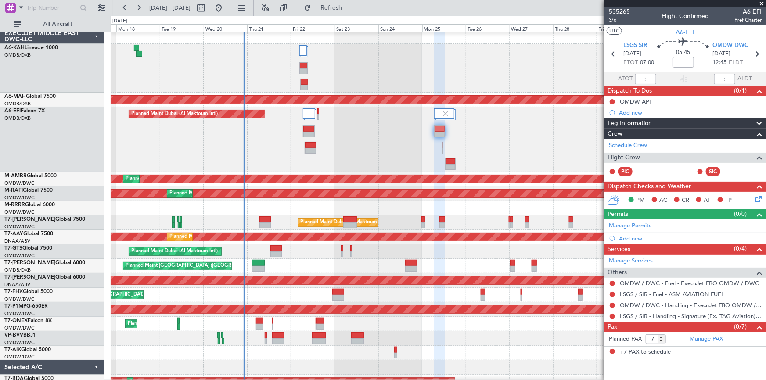
click at [381, 135] on div "Planned Maint Dubai (Al Maktoum Intl)" at bounding box center [438, 139] width 655 height 65
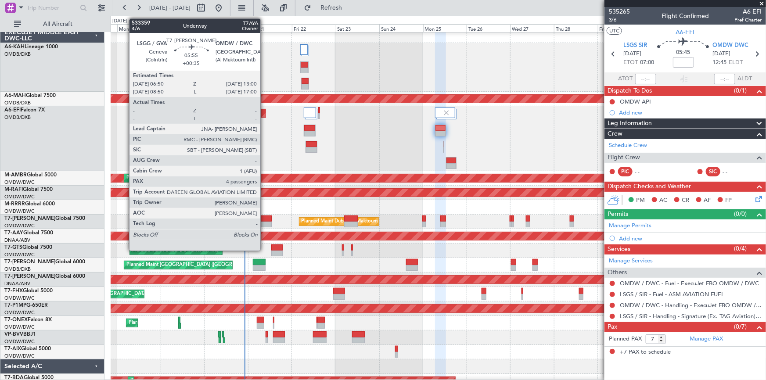
click at [264, 220] on div at bounding box center [265, 218] width 11 height 6
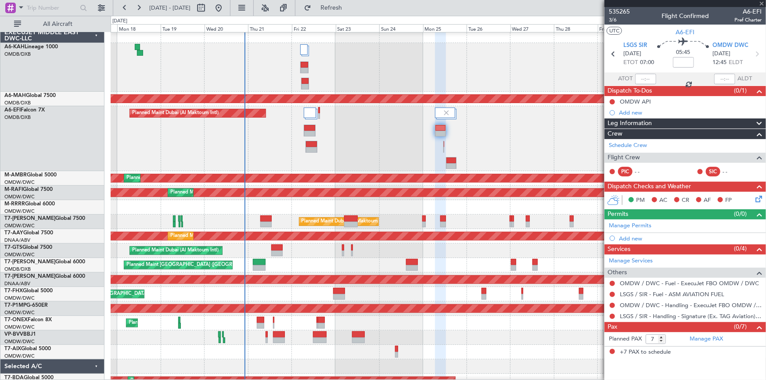
type input "+00:35"
type input "4"
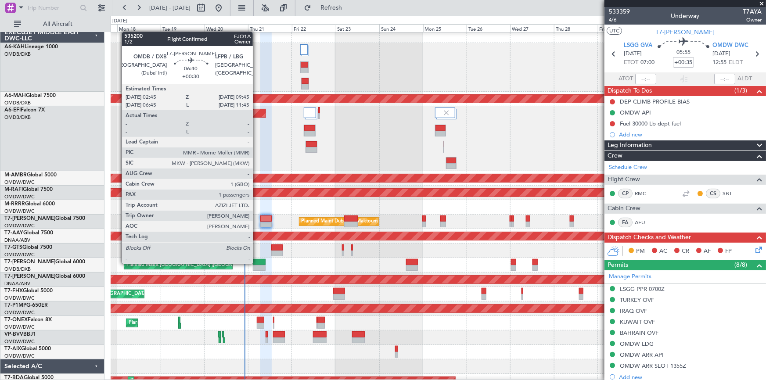
click at [257, 263] on div at bounding box center [259, 262] width 13 height 6
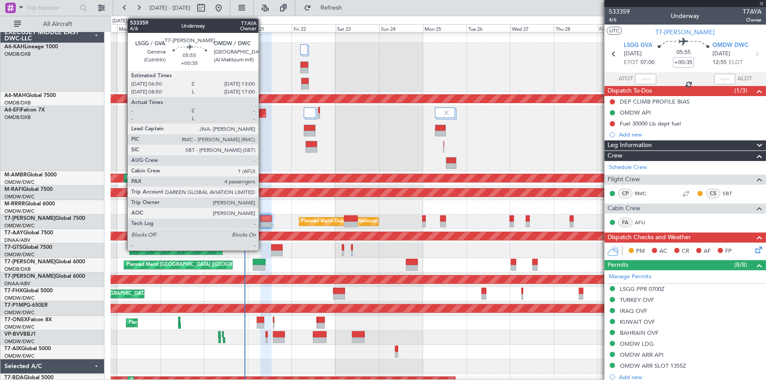
click at [263, 218] on div at bounding box center [265, 218] width 11 height 6
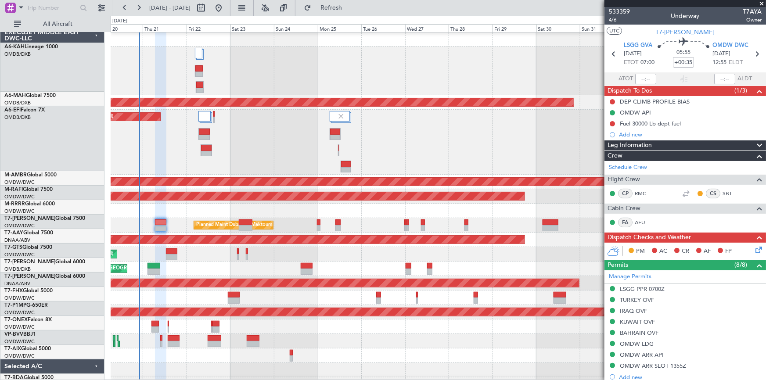
scroll to position [0, 0]
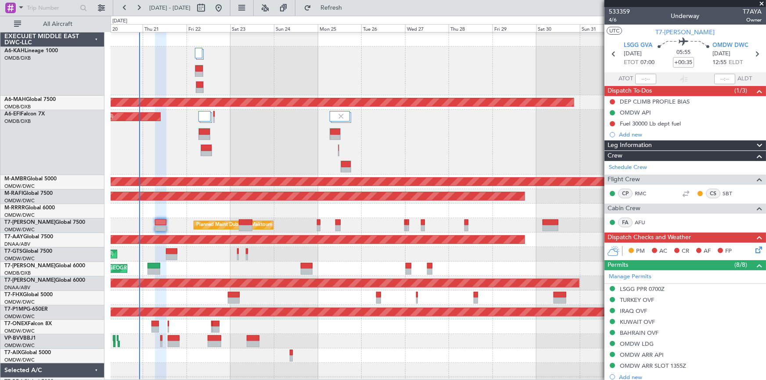
click at [362, 206] on div at bounding box center [438, 211] width 655 height 14
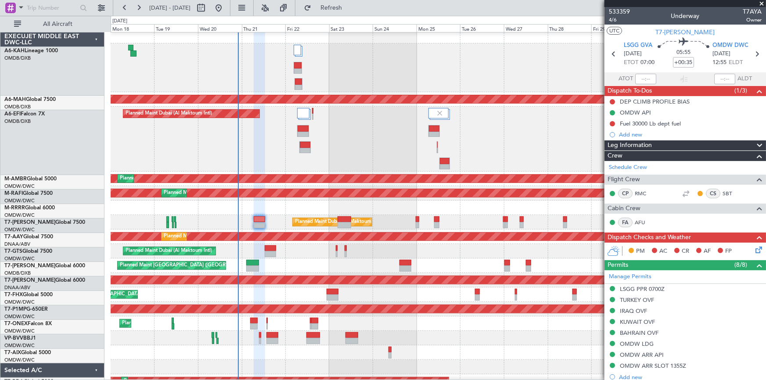
scroll to position [4, 0]
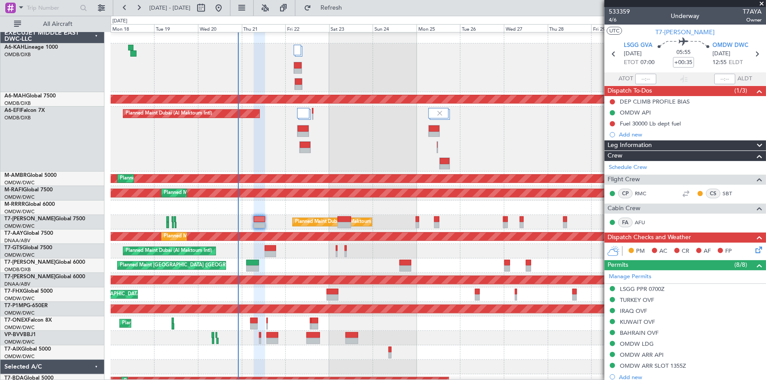
click at [442, 250] on div "Planned Maint Dubai (Al Maktoum Intl)" at bounding box center [438, 251] width 655 height 14
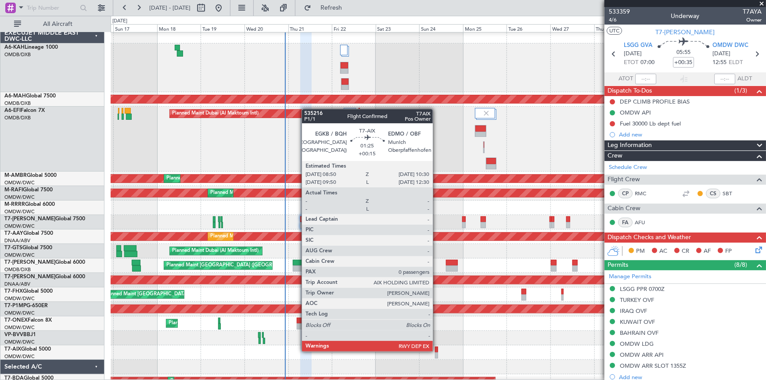
click at [437, 351] on div at bounding box center [436, 350] width 3 height 6
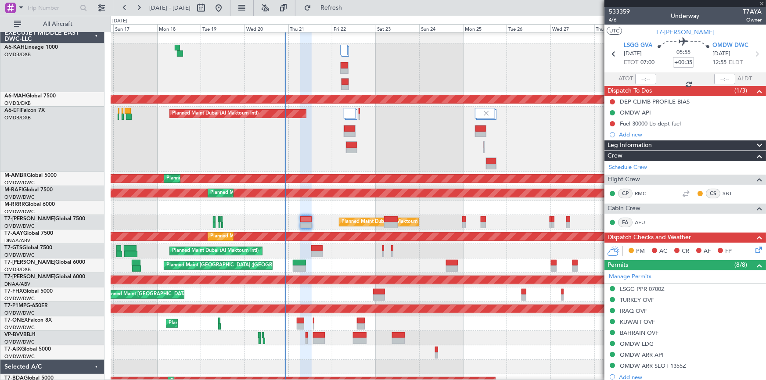
type input "+00:15"
type input "0"
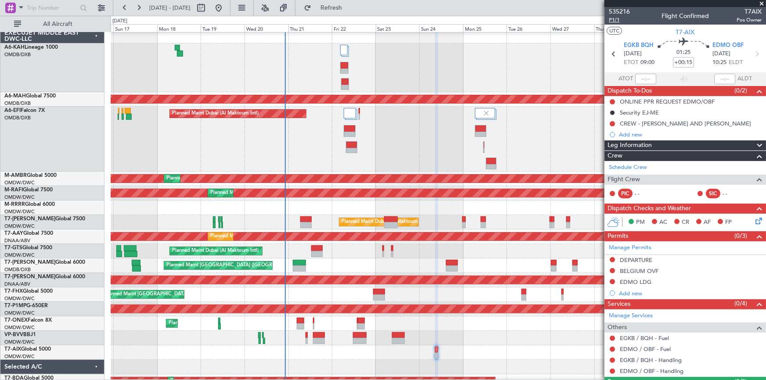
click at [618, 20] on span "P1/1" at bounding box center [619, 19] width 21 height 7
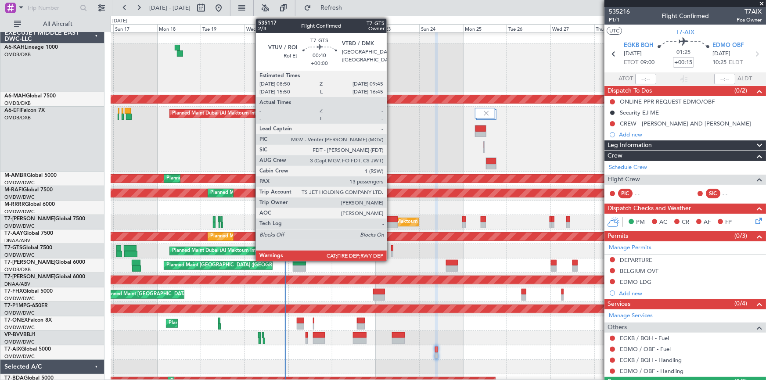
click at [391, 248] on div at bounding box center [392, 248] width 2 height 6
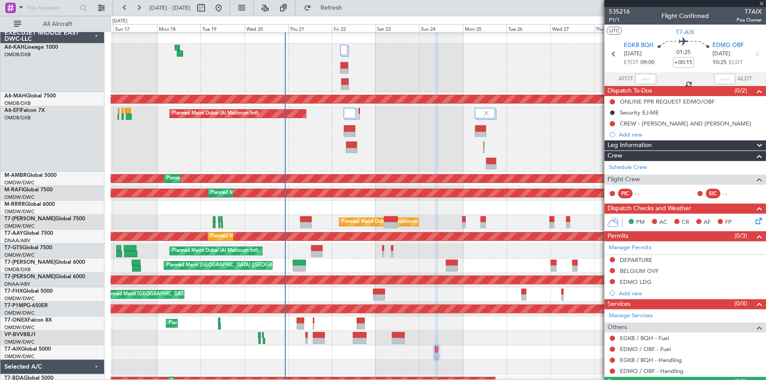
type input "13"
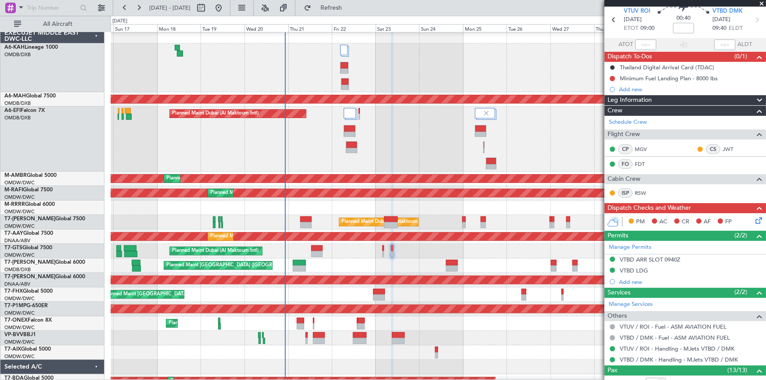
scroll to position [0, 0]
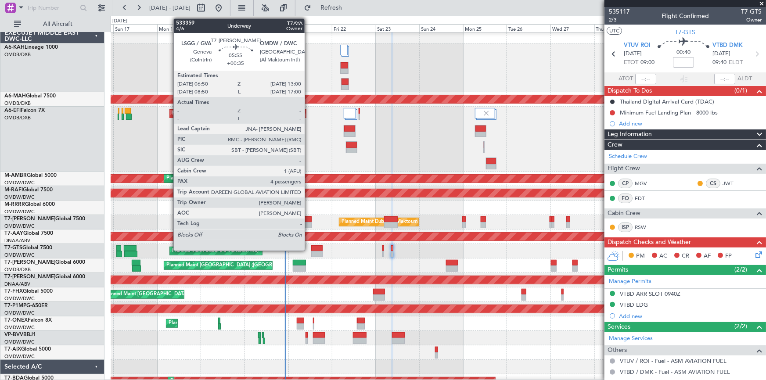
click at [309, 219] on div at bounding box center [305, 219] width 11 height 6
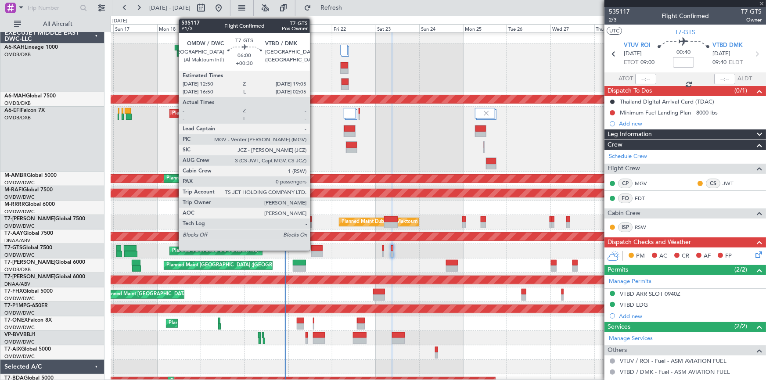
type input "+00:35"
type input "4"
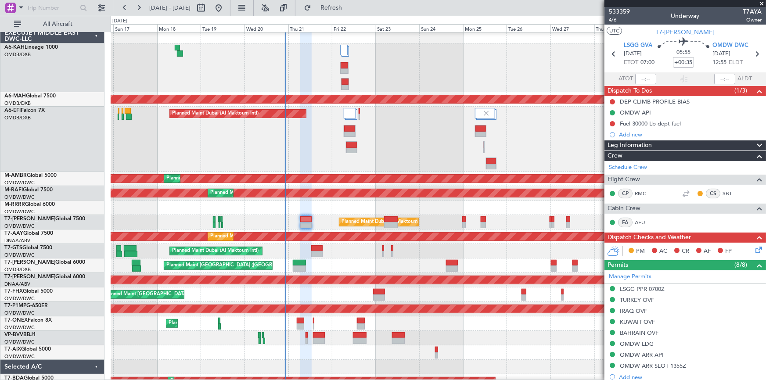
click at [309, 250] on div "Planned Maint Dubai (Al Maktoum Intl)" at bounding box center [438, 251] width 655 height 14
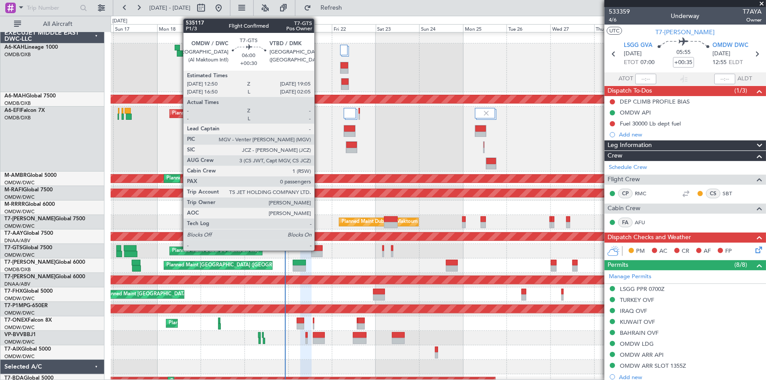
click at [318, 246] on div at bounding box center [316, 248] width 11 height 6
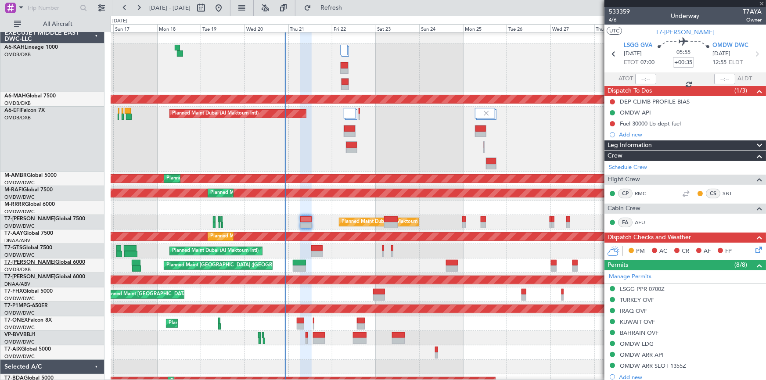
type input "+00:30"
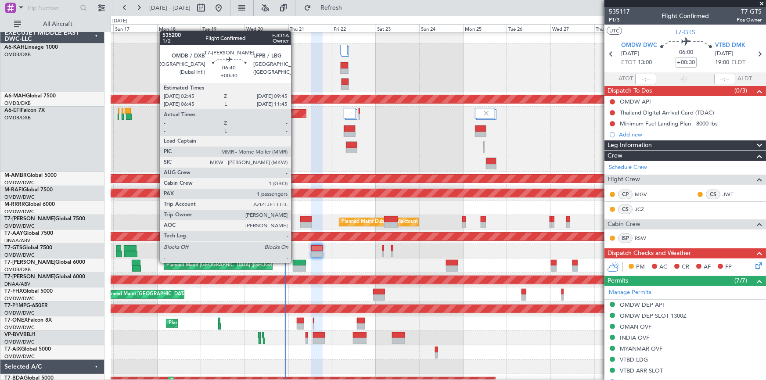
click at [298, 262] on div at bounding box center [299, 263] width 13 height 6
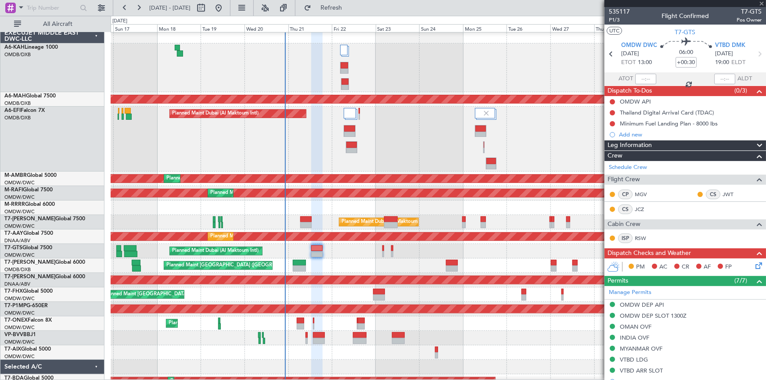
type input "1"
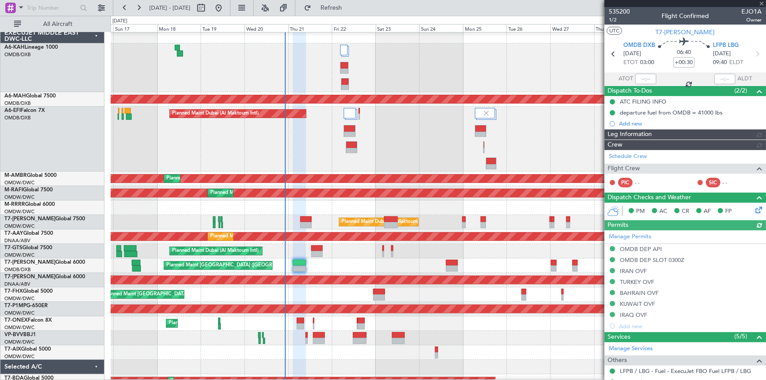
type input "Dherander Fithani (DHF)"
type input "7080"
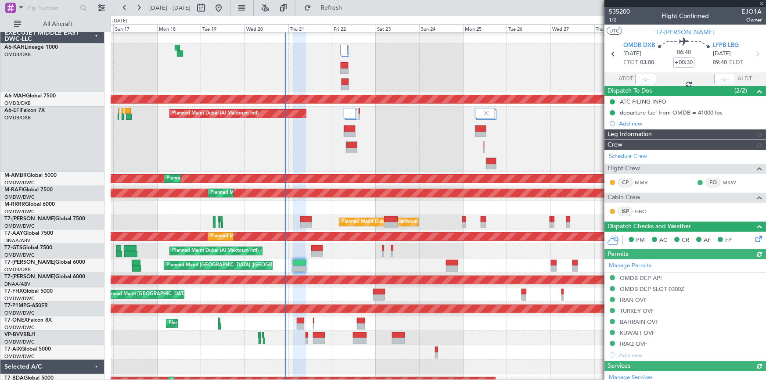
type input "Dherander Fithani (DHF)"
type input "7080"
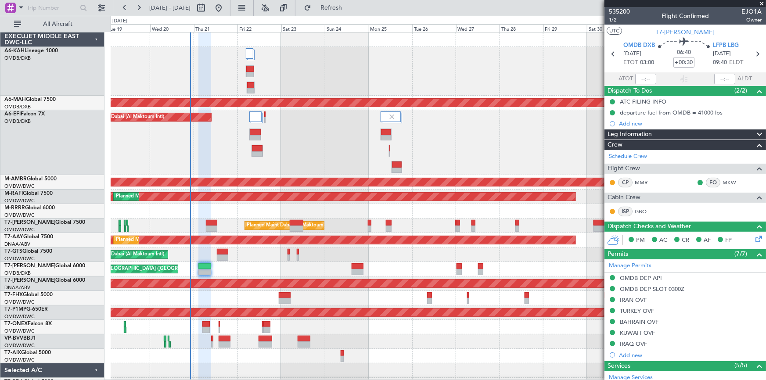
click at [337, 223] on div "Planned Maint Dubai (Al Maktoum Intl)" at bounding box center [438, 226] width 655 height 14
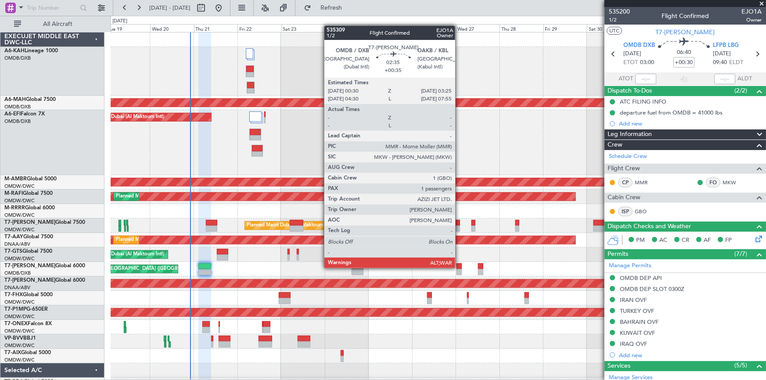
click at [459, 267] on div at bounding box center [459, 266] width 6 height 6
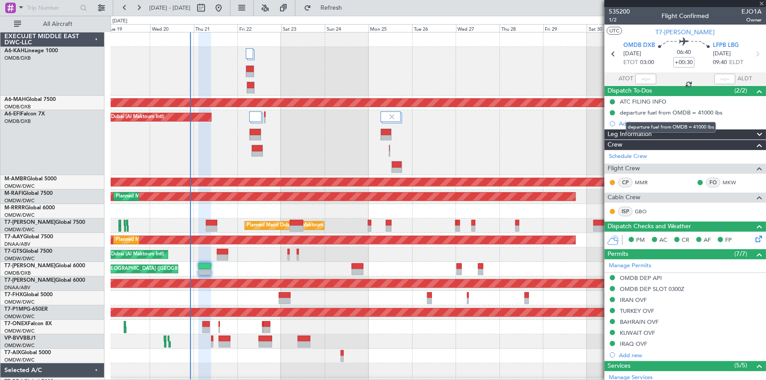
type input "+00:35"
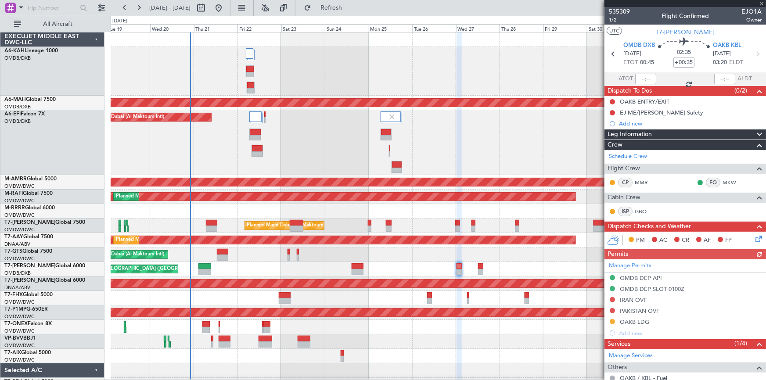
scroll to position [91, 0]
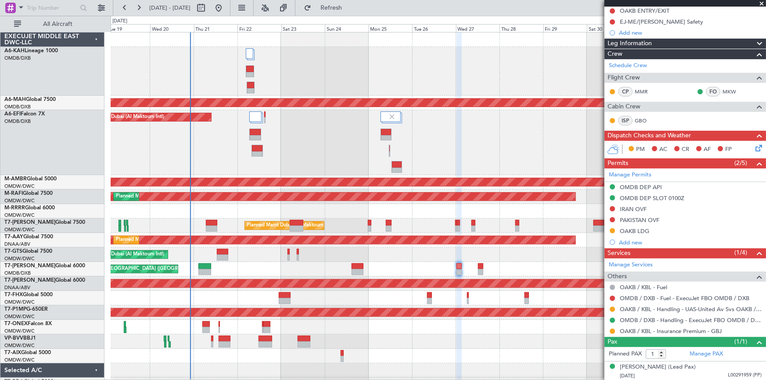
drag, startPoint x: 613, startPoint y: 331, endPoint x: 606, endPoint y: 330, distance: 7.7
click at [613, 331] on button at bounding box center [612, 331] width 5 height 5
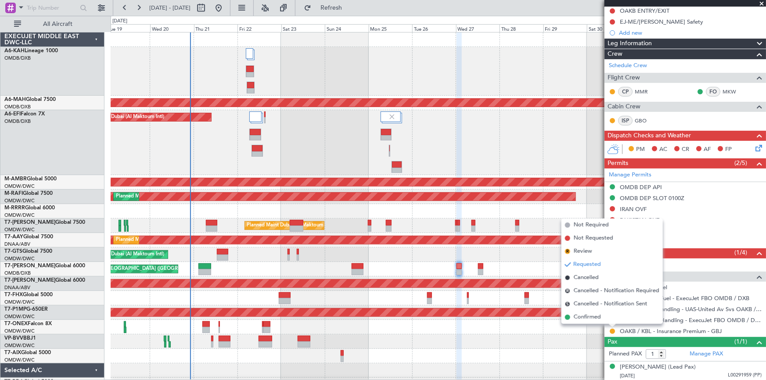
click at [424, 203] on div "Planned Maint Dubai (Al Maktoum Intl) Planned Maint Dubai (Al Maktoum Intl)" at bounding box center [438, 197] width 655 height 14
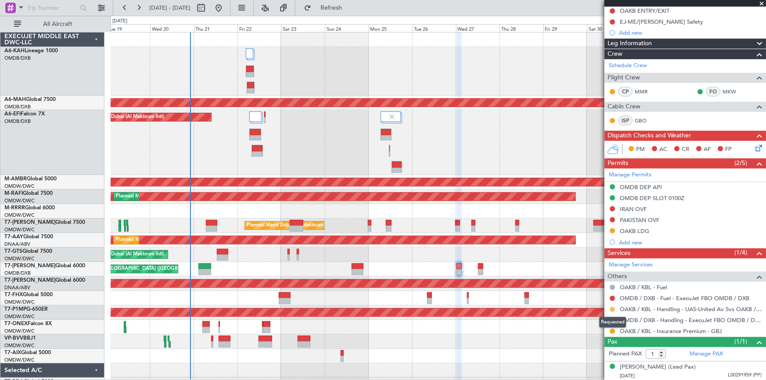
click at [610, 309] on button at bounding box center [612, 309] width 5 height 5
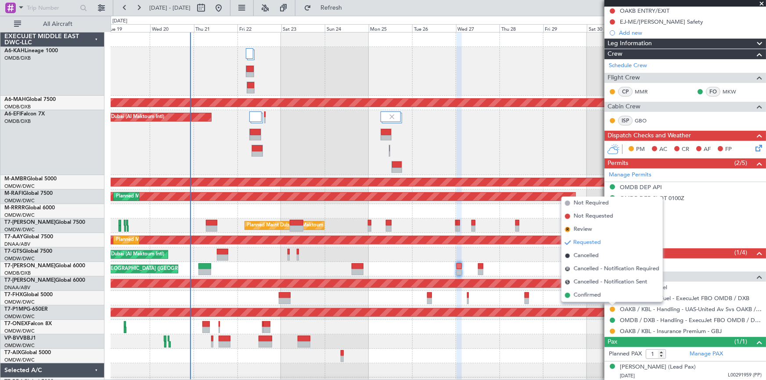
drag, startPoint x: 579, startPoint y: 295, endPoint x: 588, endPoint y: 296, distance: 8.4
click at [580, 295] on span "Confirmed" at bounding box center [587, 295] width 27 height 9
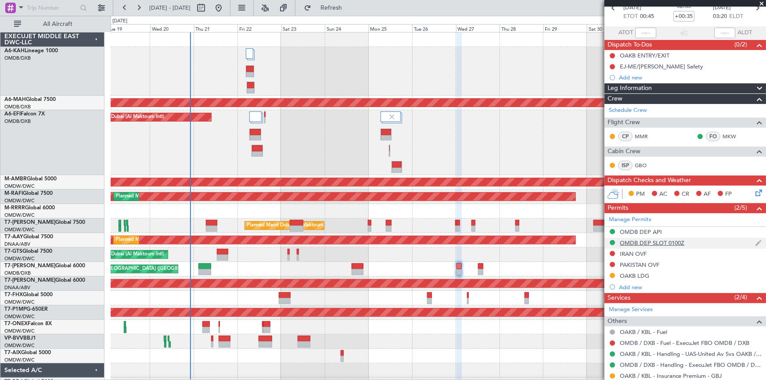
scroll to position [0, 0]
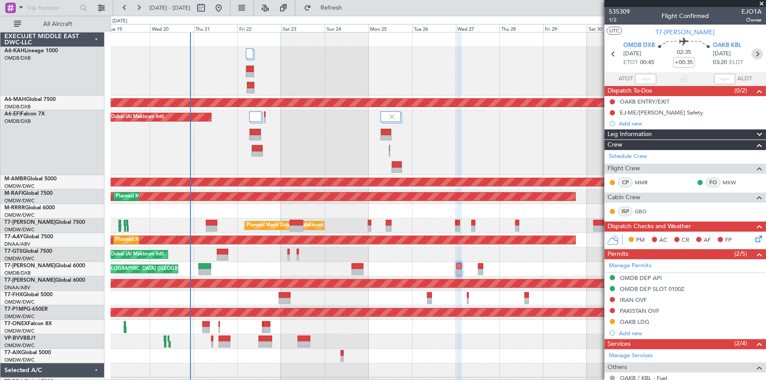
click at [754, 52] on icon at bounding box center [756, 53] width 11 height 11
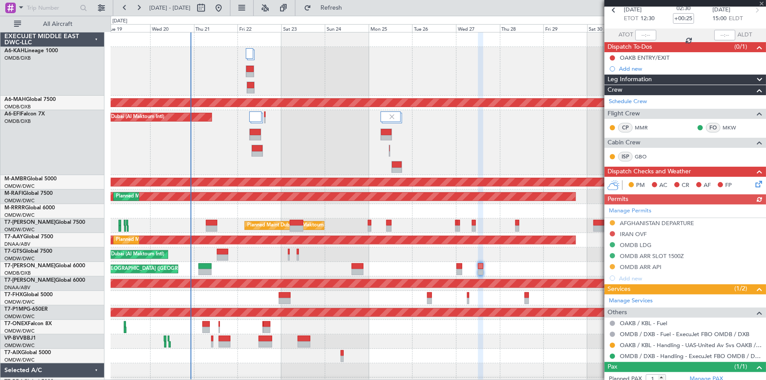
scroll to position [69, 0]
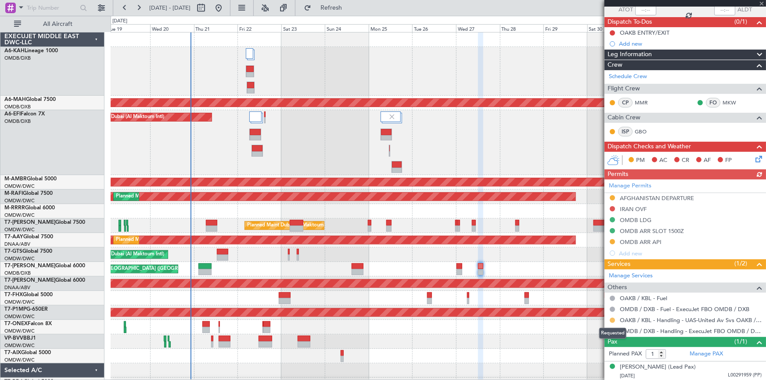
click at [611, 320] on button at bounding box center [612, 320] width 5 height 5
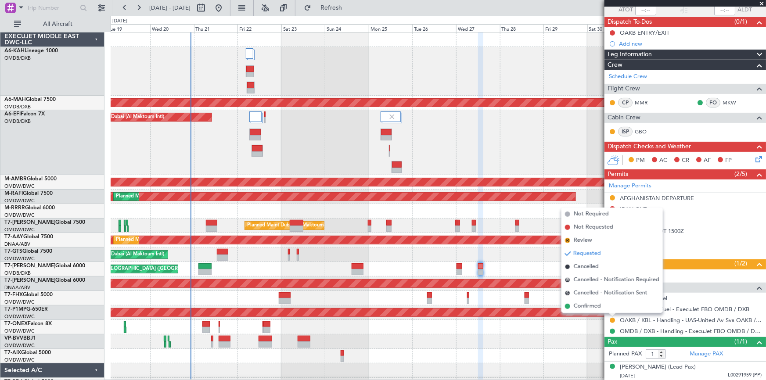
click at [581, 302] on span "Confirmed" at bounding box center [587, 306] width 27 height 9
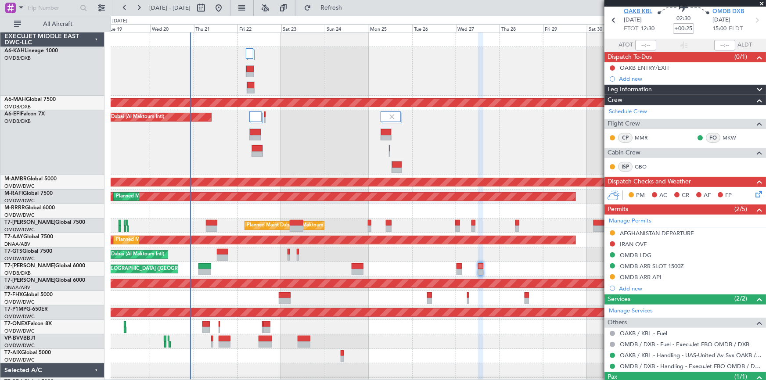
scroll to position [0, 0]
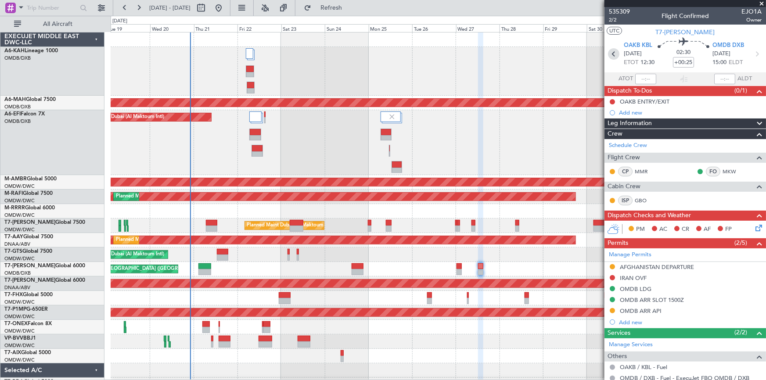
click at [609, 53] on icon at bounding box center [613, 53] width 11 height 11
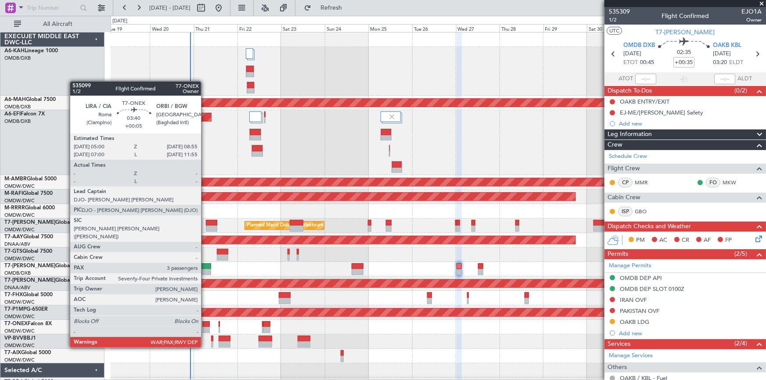
click at [205, 323] on div at bounding box center [205, 324] width 7 height 6
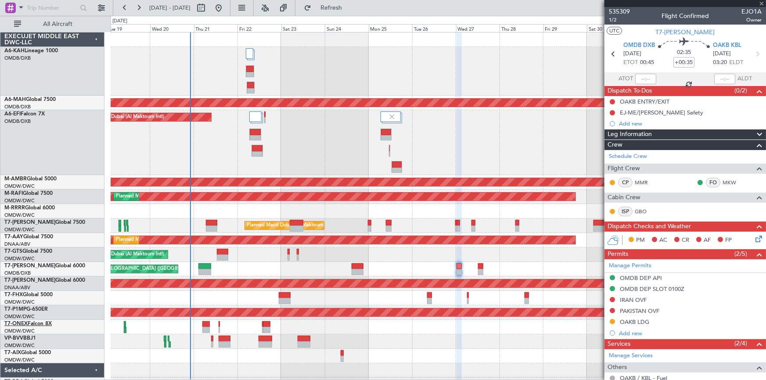
type input "+00:05"
type input "3"
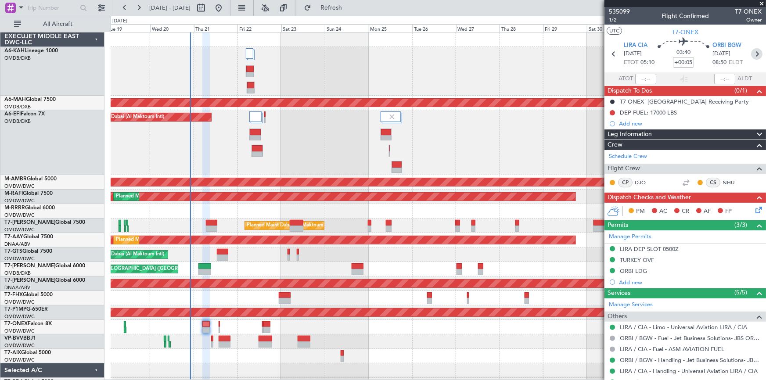
click at [751, 53] on icon at bounding box center [756, 53] width 11 height 11
type input "-00:05"
type input "2"
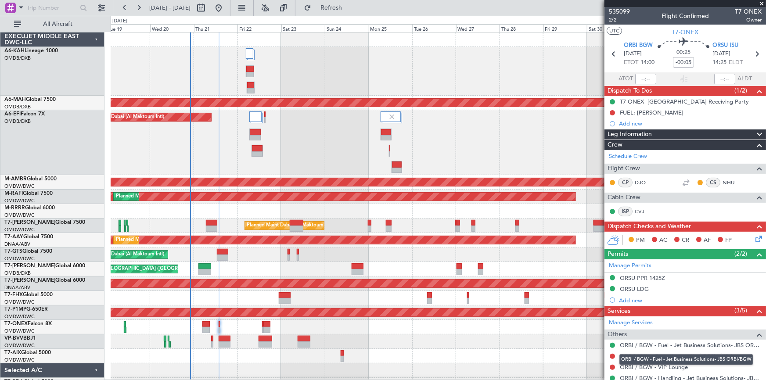
click at [614, 355] on mat-tooltip-component "ORBI / BGW - Fuel - Jet Business Solutions- JBS ORBI/BGW" at bounding box center [686, 359] width 146 height 23
click at [611, 354] on button at bounding box center [612, 356] width 5 height 5
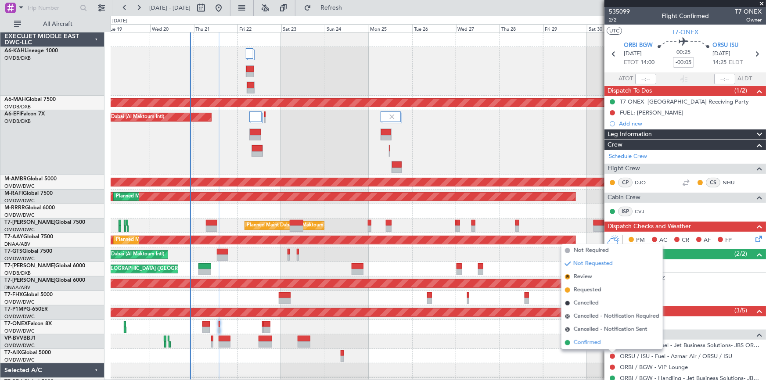
click at [578, 343] on span "Confirmed" at bounding box center [587, 342] width 27 height 9
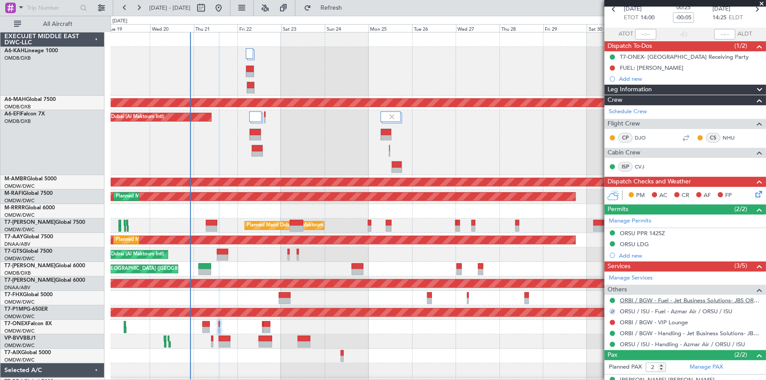
scroll to position [78, 0]
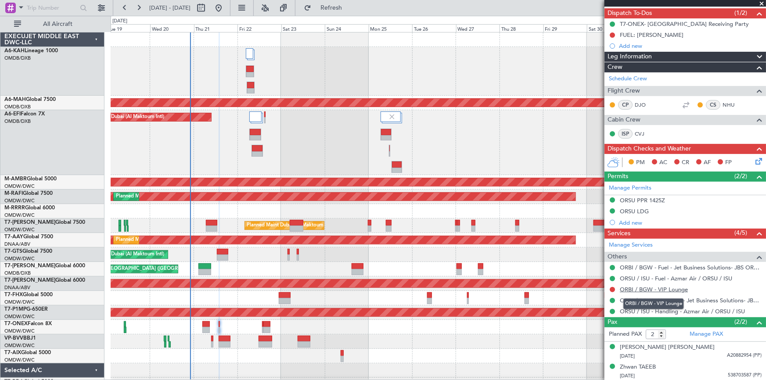
click at [647, 289] on link "ORBI / BGW - VIP Lounge" at bounding box center [654, 289] width 68 height 7
click at [350, 7] on span "Refresh" at bounding box center [331, 8] width 37 height 6
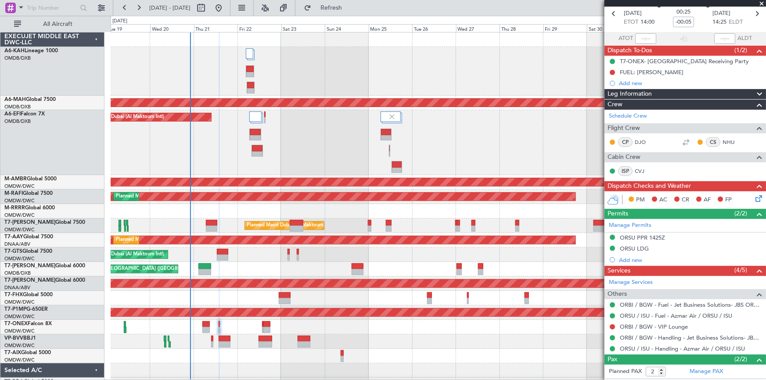
scroll to position [0, 0]
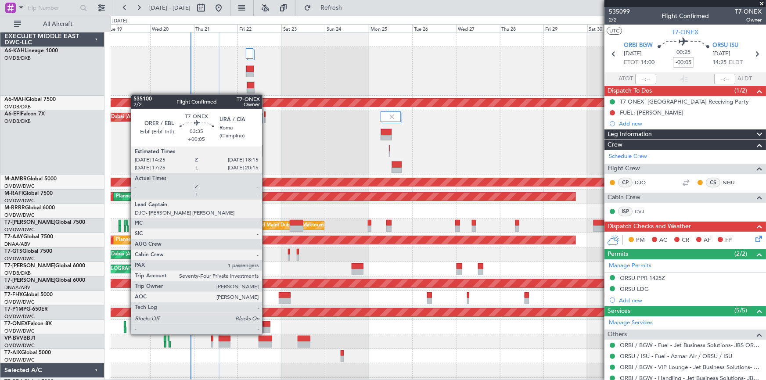
click at [266, 326] on div at bounding box center [266, 324] width 7 height 6
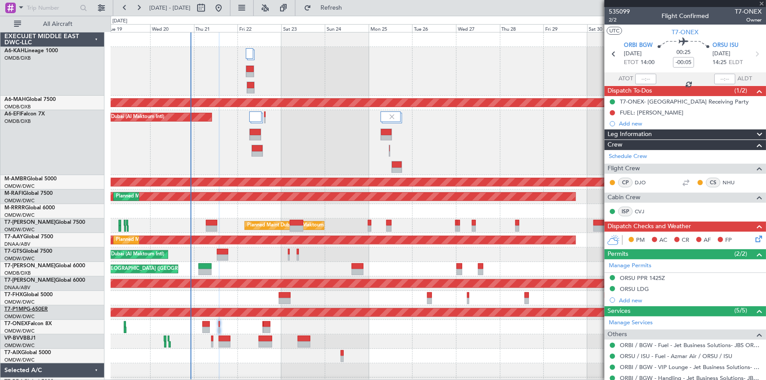
type input "+00:05"
type input "1"
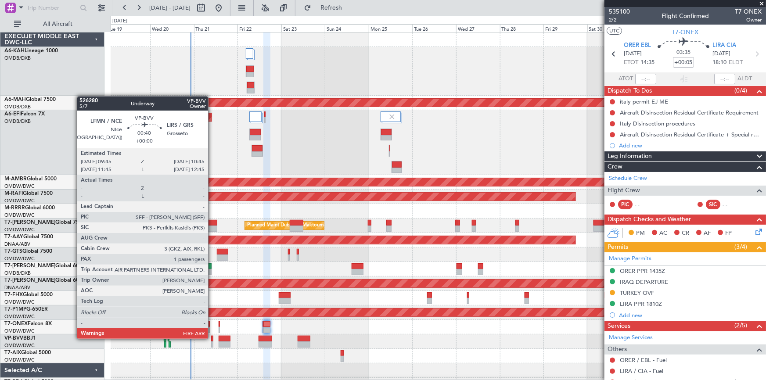
click at [212, 338] on div at bounding box center [212, 339] width 2 height 6
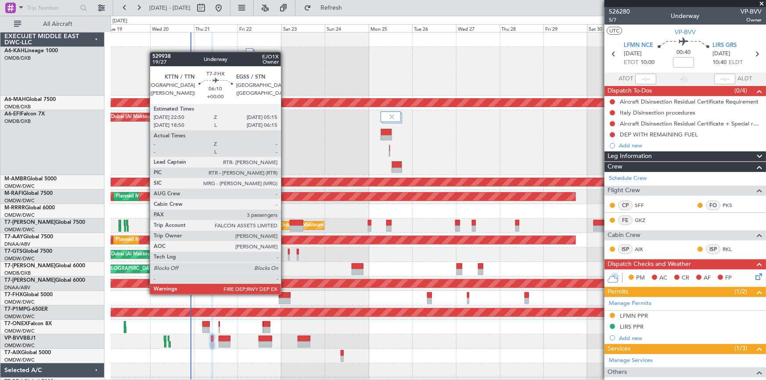
click at [285, 294] on div at bounding box center [285, 295] width 12 height 6
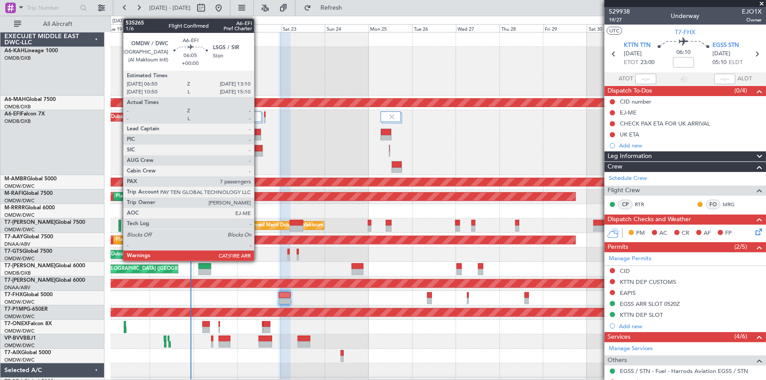
click at [258, 130] on div at bounding box center [255, 132] width 11 height 6
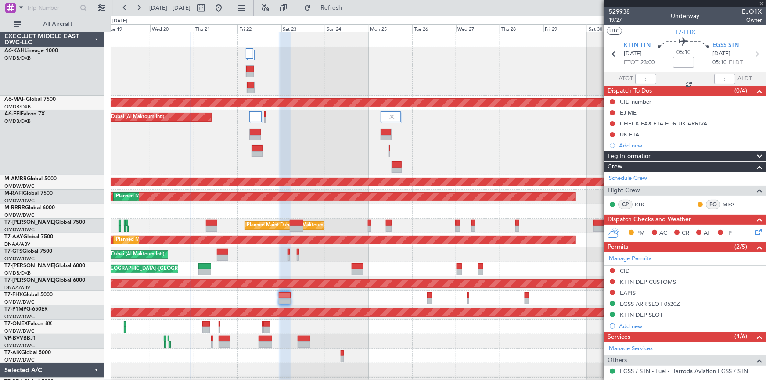
type input "7"
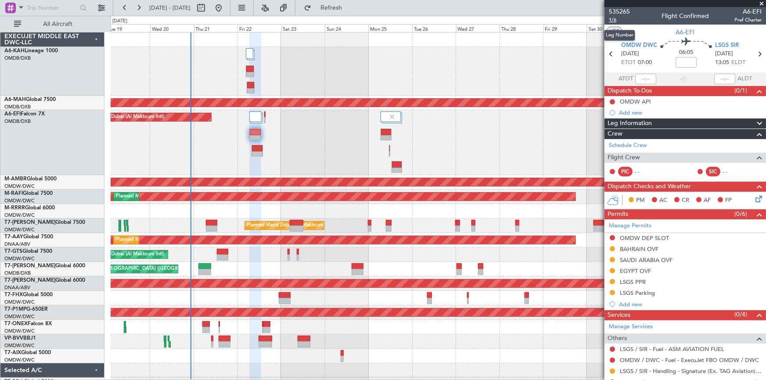
click at [612, 20] on span "1/6" at bounding box center [619, 19] width 21 height 7
click at [718, 46] on span "LSGS SIR" at bounding box center [727, 45] width 24 height 9
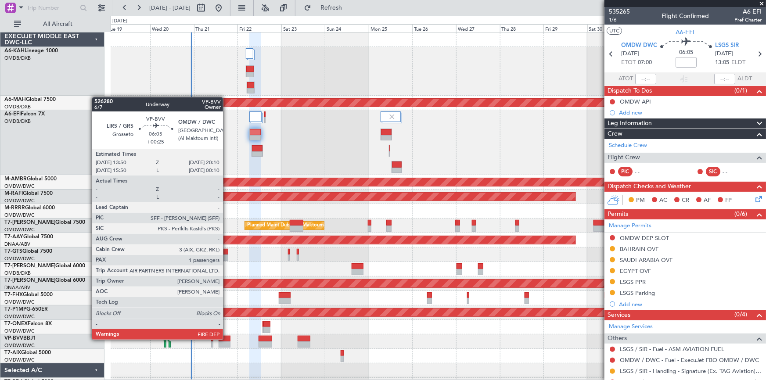
click at [227, 339] on div at bounding box center [225, 339] width 12 height 6
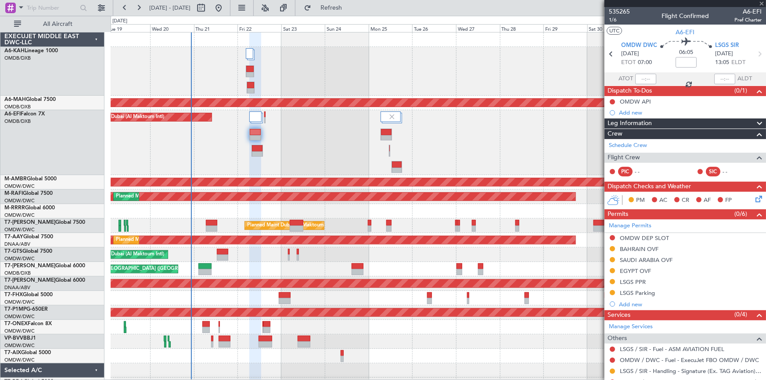
type input "+00:25"
type input "1"
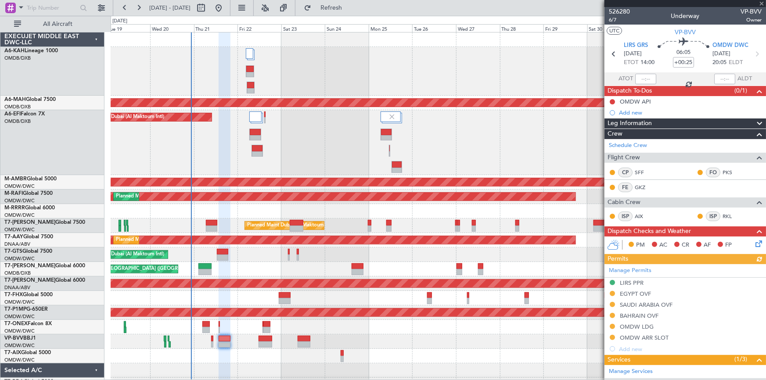
scroll to position [96, 0]
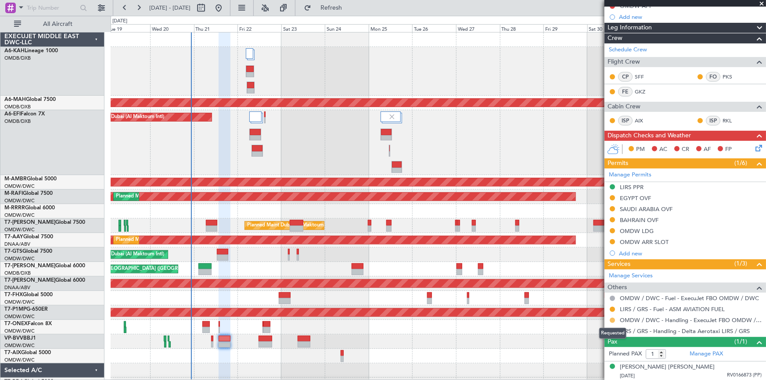
click at [611, 320] on button at bounding box center [612, 320] width 5 height 5
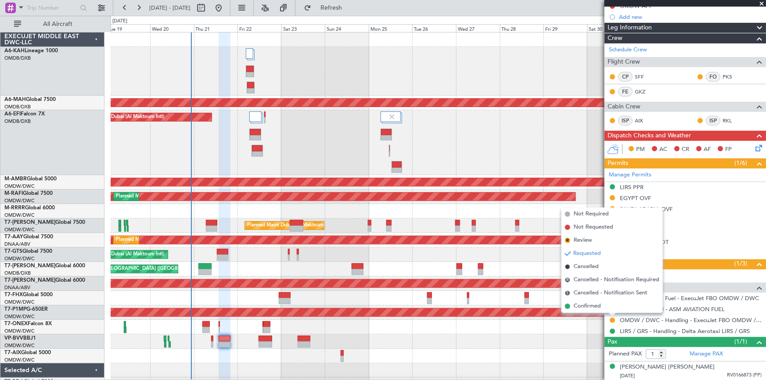
click at [590, 307] on span "Confirmed" at bounding box center [587, 306] width 27 height 9
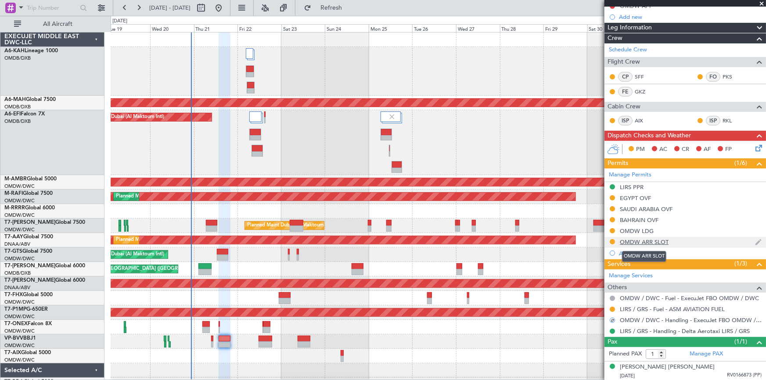
click at [645, 243] on div "OMDW ARR SLOT" at bounding box center [644, 241] width 49 height 7
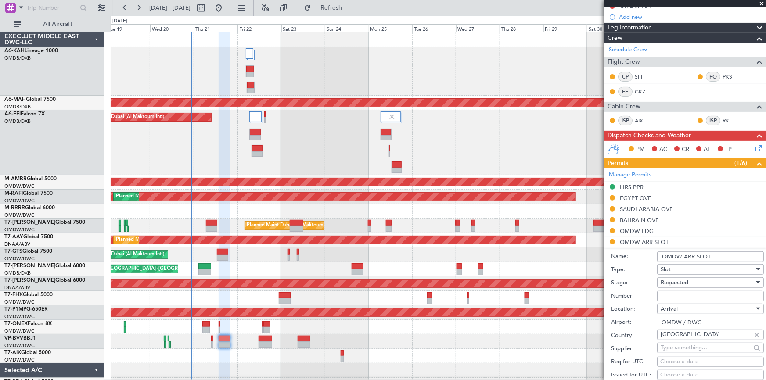
click at [679, 298] on input "Number:" at bounding box center [710, 296] width 107 height 11
paste input "EJO166"
type input "EJO166"
click at [681, 284] on span "Requested" at bounding box center [675, 283] width 28 height 8
click at [684, 347] on span "Received OK" at bounding box center [707, 352] width 93 height 13
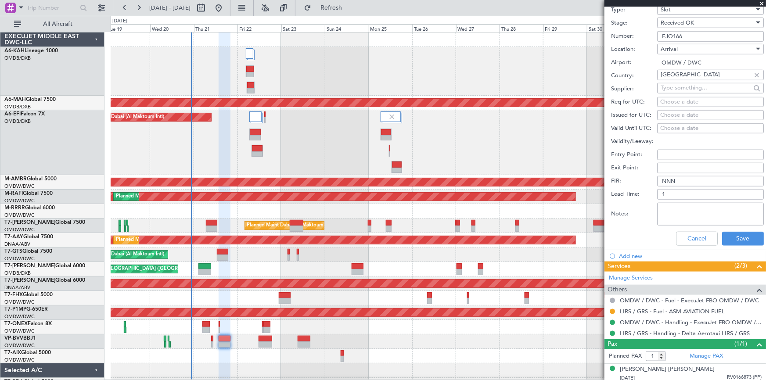
scroll to position [358, 0]
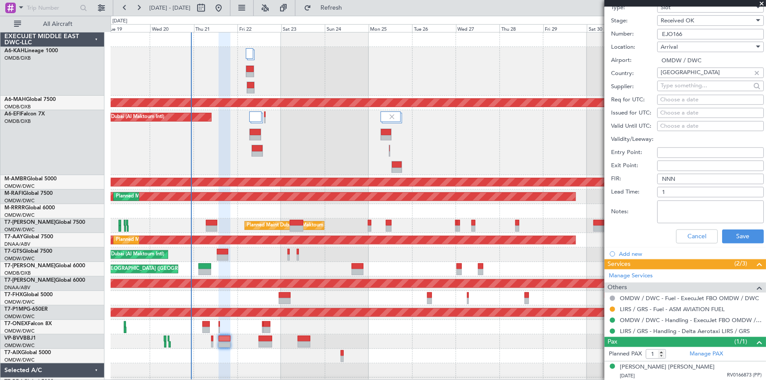
click at [675, 97] on div "Choose a date" at bounding box center [710, 100] width 101 height 9
select select "8"
select select "2025"
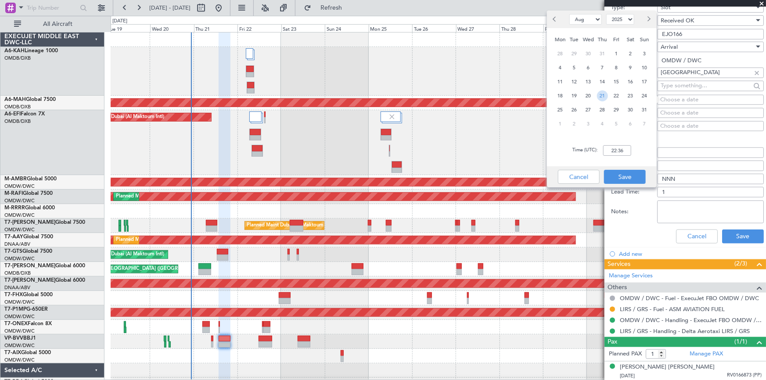
click at [604, 97] on span "21" at bounding box center [602, 95] width 11 height 11
click at [607, 145] on div "Time (UTC): 00:00" at bounding box center [602, 151] width 110 height 32
click at [610, 154] on input "00:00" at bounding box center [617, 150] width 28 height 11
type input "20:00"
click at [618, 174] on button "Save" at bounding box center [625, 177] width 42 height 14
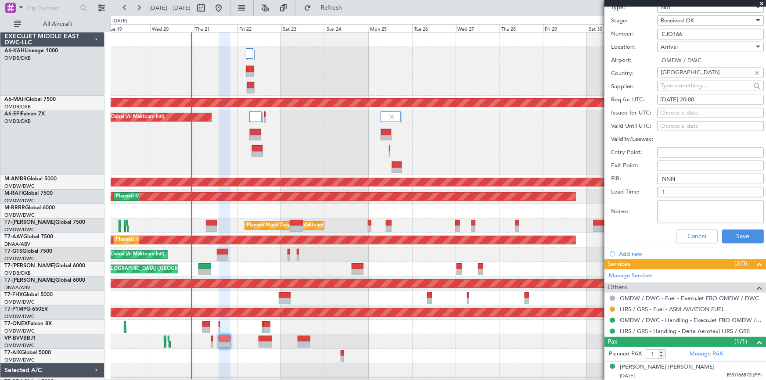
click at [671, 110] on div "Choose a date" at bounding box center [710, 113] width 101 height 9
select select "8"
select select "2025"
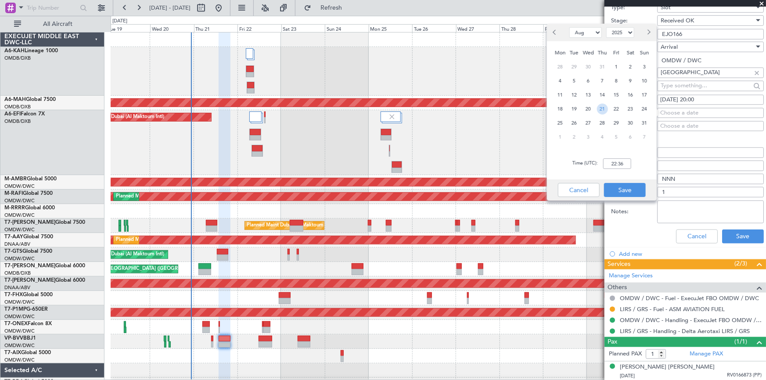
drag, startPoint x: 604, startPoint y: 111, endPoint x: 611, endPoint y: 132, distance: 22.2
click at [604, 111] on span "21" at bounding box center [602, 109] width 11 height 11
click at [606, 164] on input "00:00" at bounding box center [617, 163] width 28 height 11
type input "20:00"
click at [623, 189] on button "Save" at bounding box center [625, 190] width 42 height 14
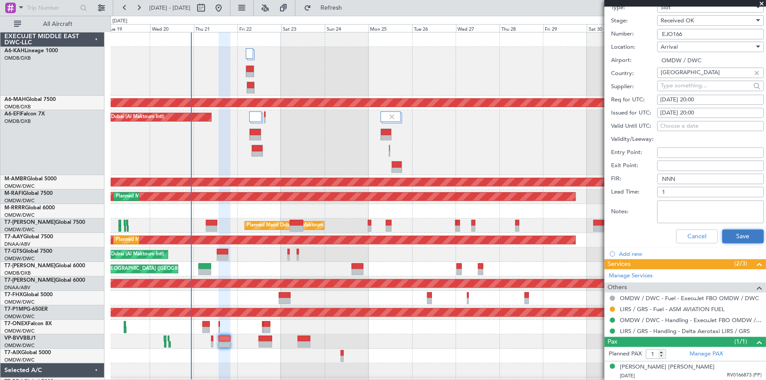
click at [744, 230] on button "Save" at bounding box center [743, 237] width 42 height 14
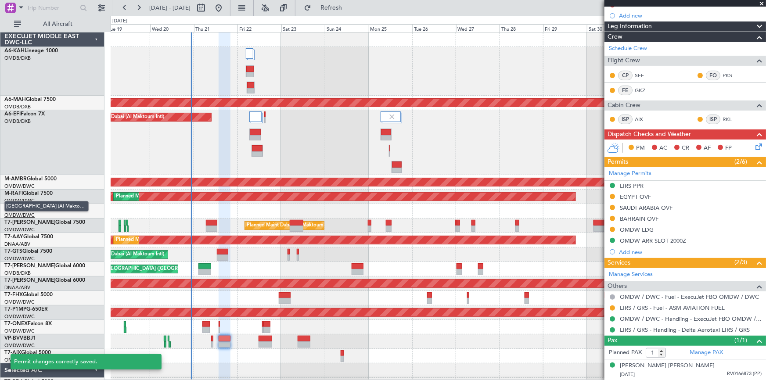
scroll to position [96, 0]
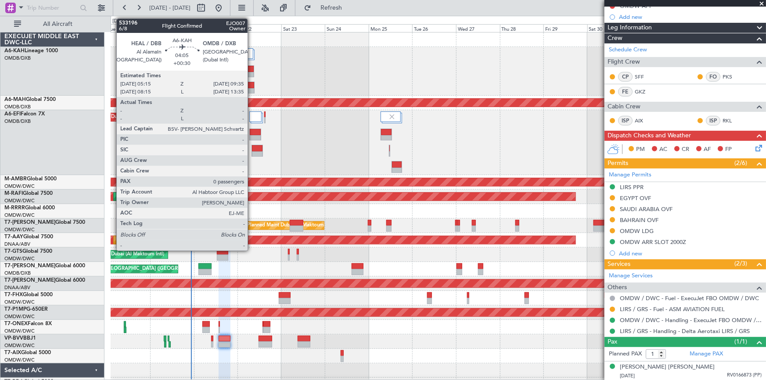
click at [251, 84] on div at bounding box center [250, 85] width 7 height 6
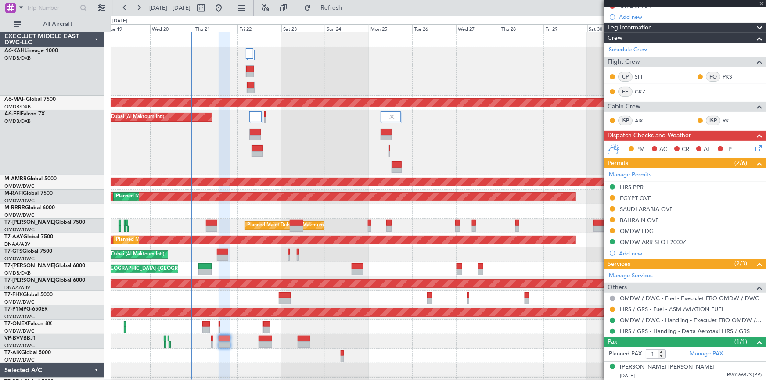
type input "+00:30"
type input "0"
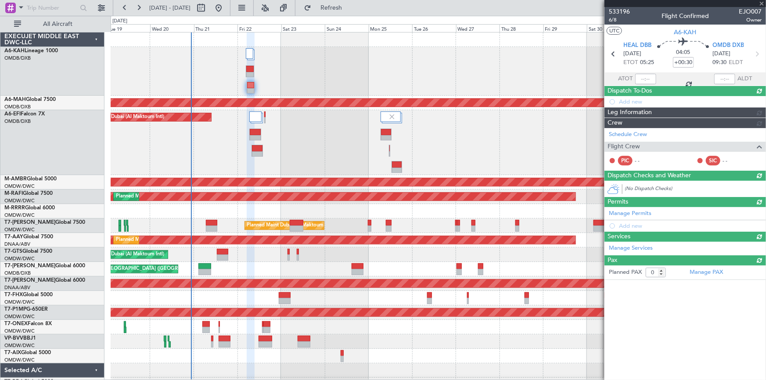
scroll to position [0, 0]
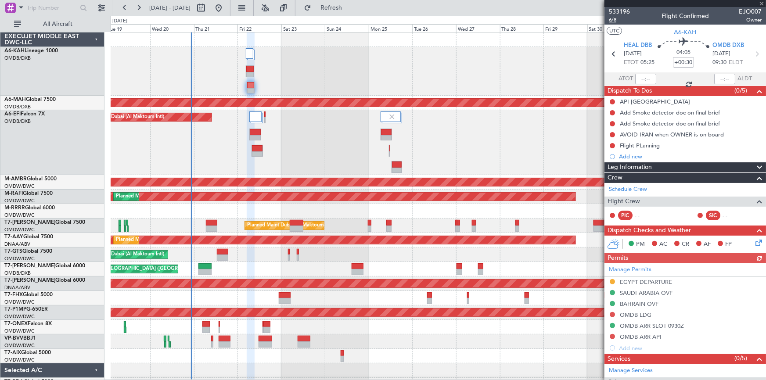
click at [614, 18] on span "6/8" at bounding box center [619, 19] width 21 height 7
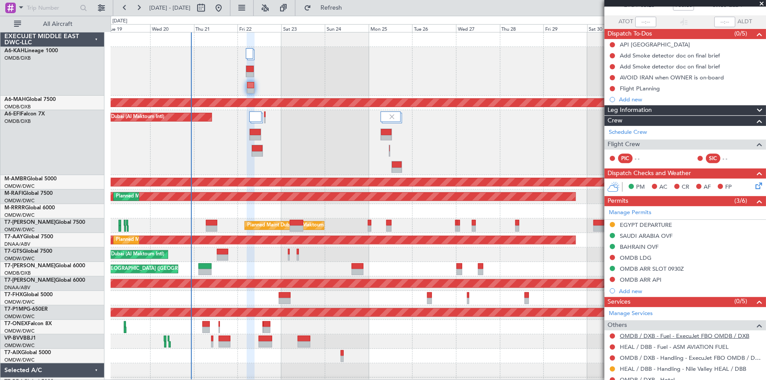
scroll to position [79, 0]
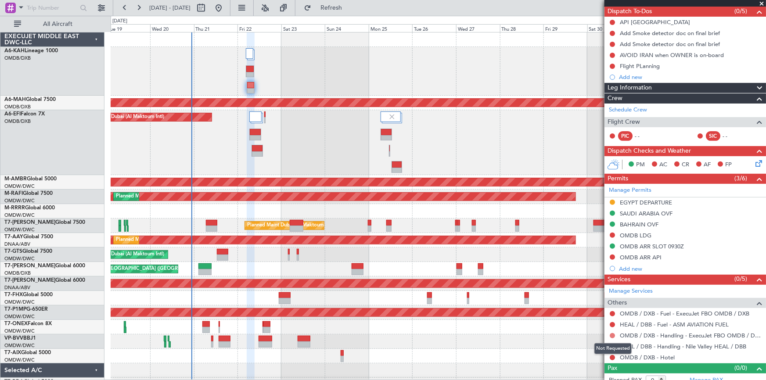
click at [610, 334] on button at bounding box center [612, 335] width 5 height 5
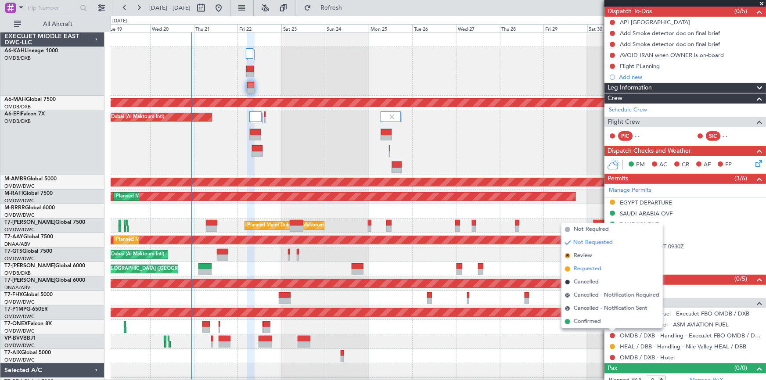
click at [592, 270] on span "Requested" at bounding box center [588, 269] width 28 height 9
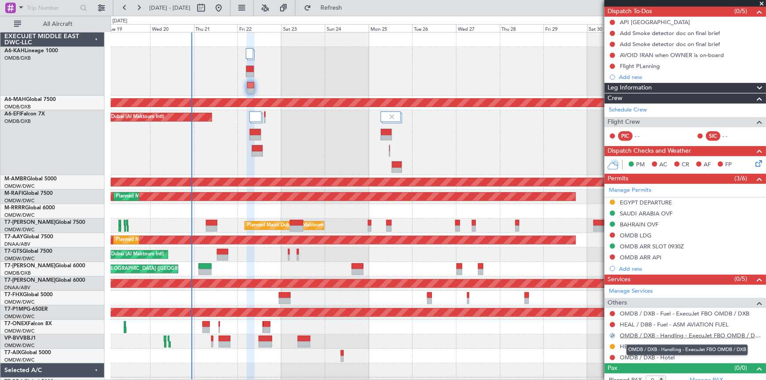
click at [650, 334] on link "OMDB / DXB - Handling - ExecuJet FBO OMDB / DXB" at bounding box center [691, 335] width 142 height 7
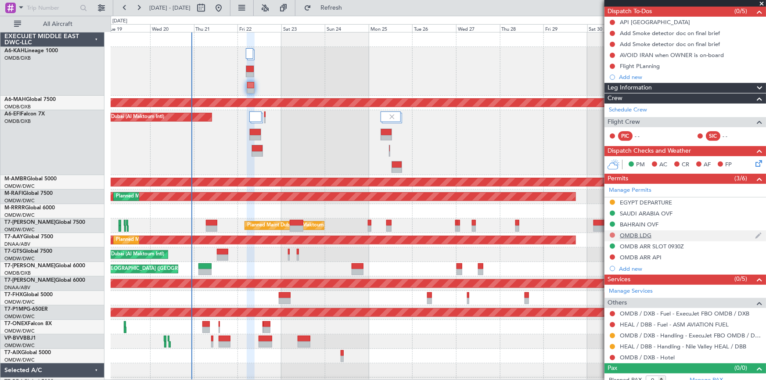
click at [614, 233] on button at bounding box center [612, 235] width 5 height 5
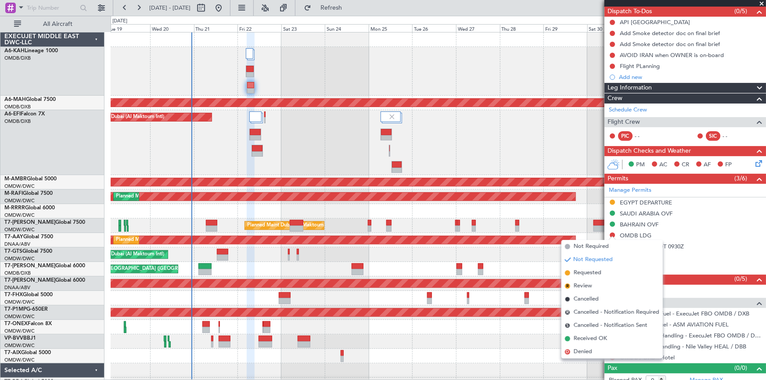
click at [593, 273] on span "Requested" at bounding box center [588, 273] width 28 height 9
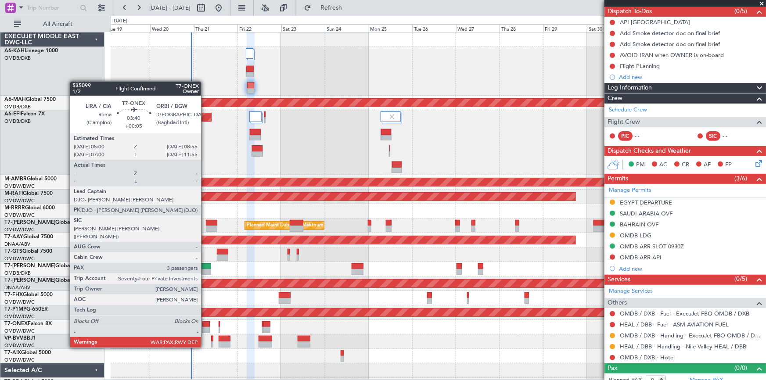
click at [205, 323] on div at bounding box center [205, 324] width 7 height 6
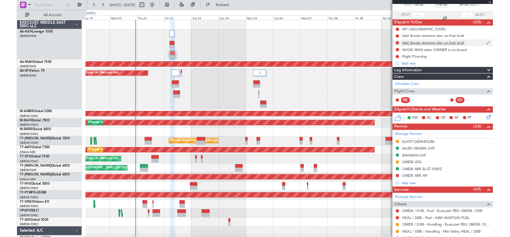
scroll to position [0, 0]
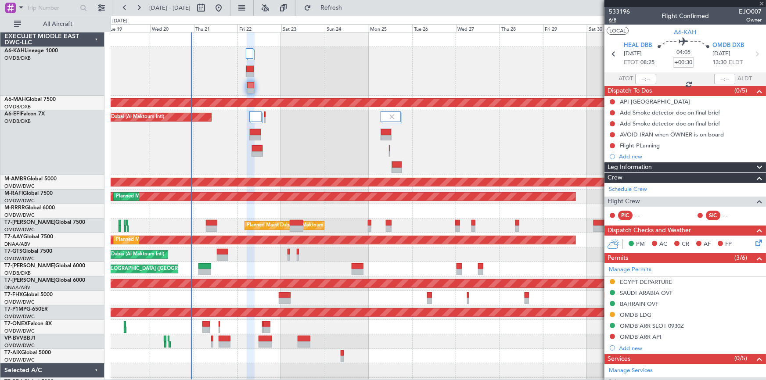
type input "+00:05"
type input "3"
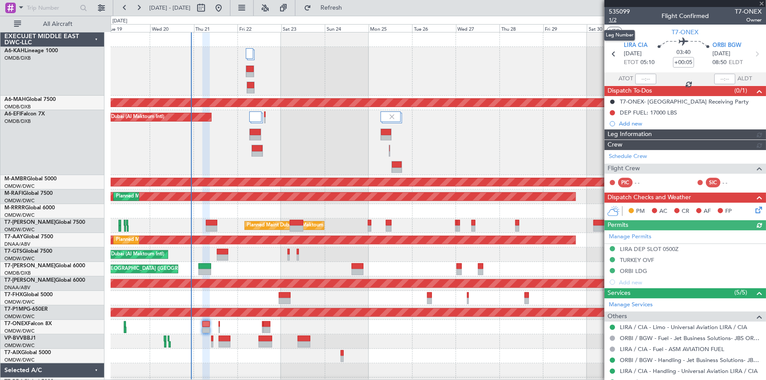
click at [613, 19] on span "1/2" at bounding box center [619, 19] width 21 height 7
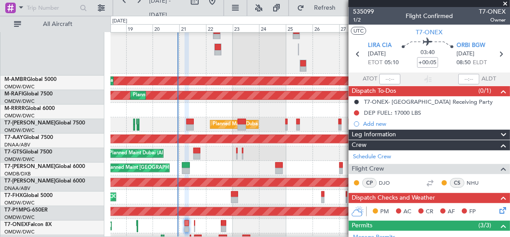
scroll to position [101, 0]
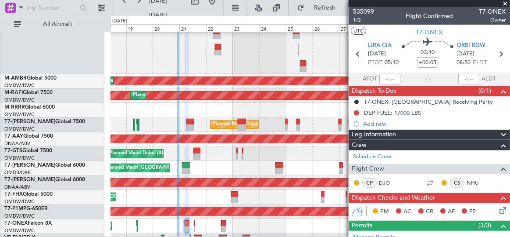
click at [201, 111] on div at bounding box center [311, 110] width 400 height 14
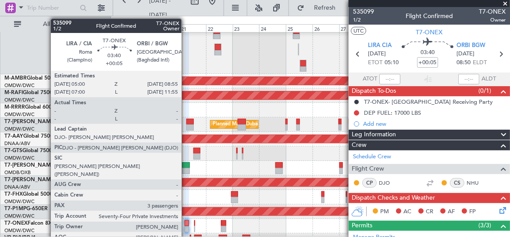
click at [186, 223] on div at bounding box center [187, 223] width 4 height 6
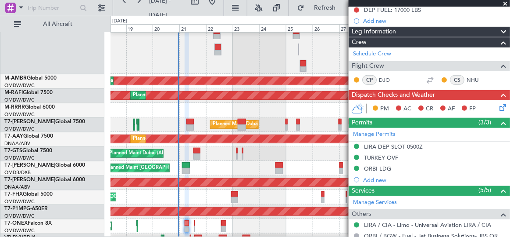
scroll to position [0, 0]
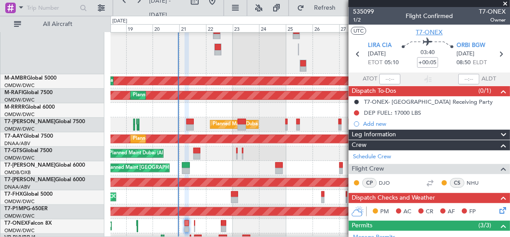
click at [433, 32] on span "T7-ONEX" at bounding box center [429, 32] width 27 height 9
click at [498, 52] on icon at bounding box center [500, 53] width 11 height 11
type input "-00:05"
type input "2"
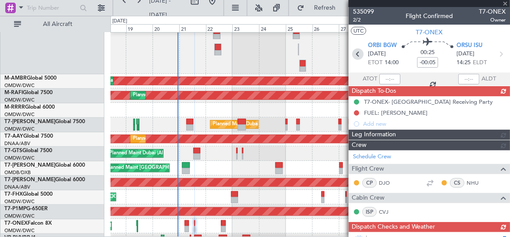
click at [358, 52] on icon at bounding box center [357, 53] width 11 height 11
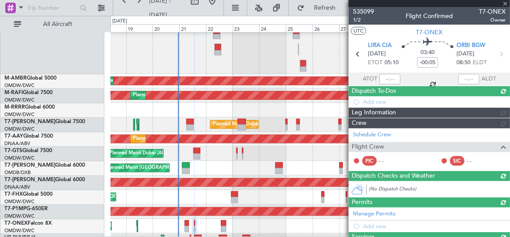
type input "+00:05"
type input "3"
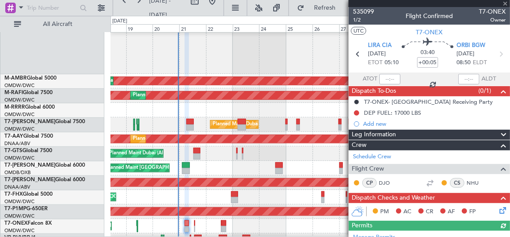
type input "Dherander Fithani (DHF)"
type input "7039"
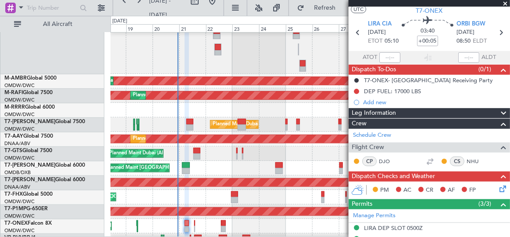
scroll to position [79, 0]
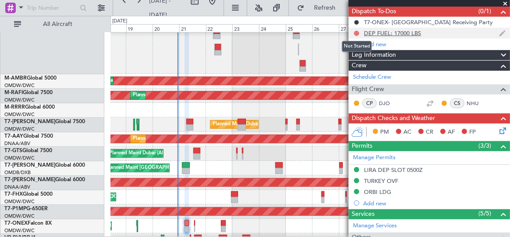
click at [358, 32] on button at bounding box center [356, 33] width 5 height 5
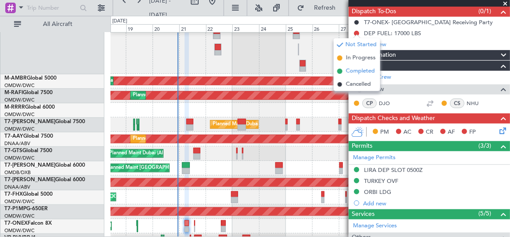
click at [360, 73] on span "Completed" at bounding box center [360, 71] width 29 height 9
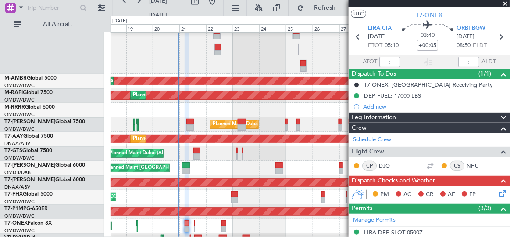
scroll to position [0, 0]
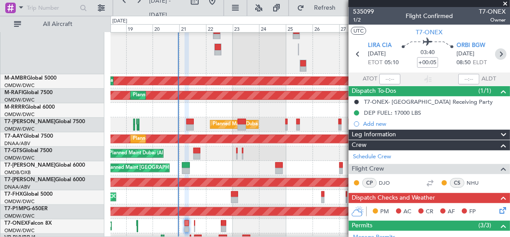
click at [498, 57] on icon at bounding box center [500, 53] width 11 height 11
type input "-00:05"
type input "2"
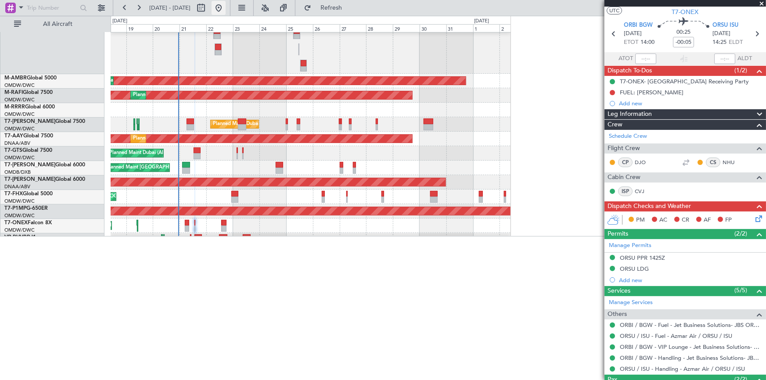
scroll to position [20, 0]
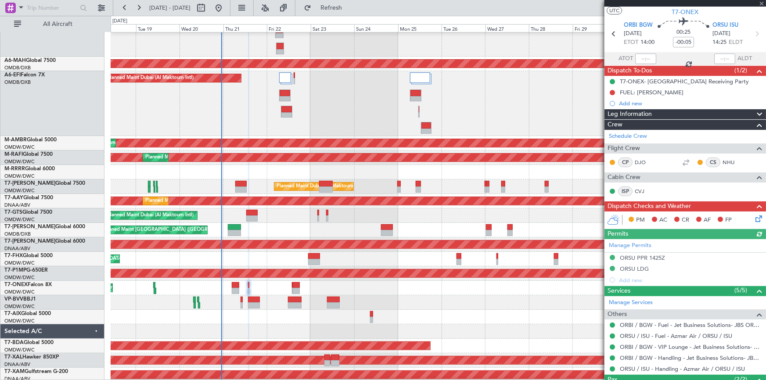
type input "Dherander Fithani (DHF)"
type input "7040"
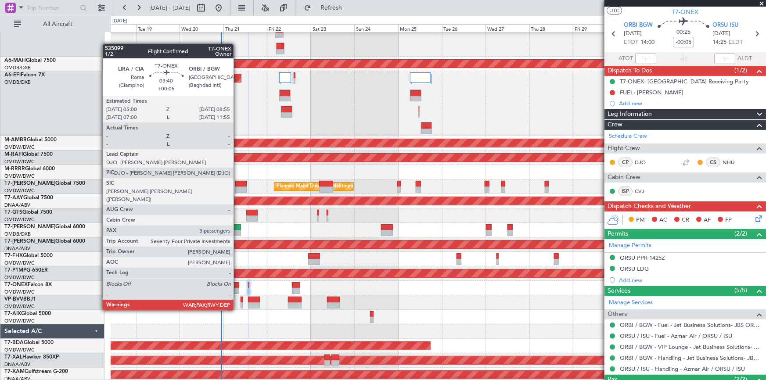
click at [237, 286] on div at bounding box center [235, 285] width 7 height 6
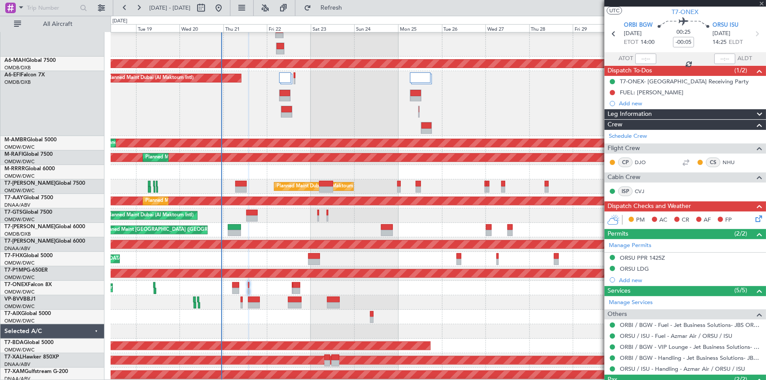
type input "+00:05"
type input "3"
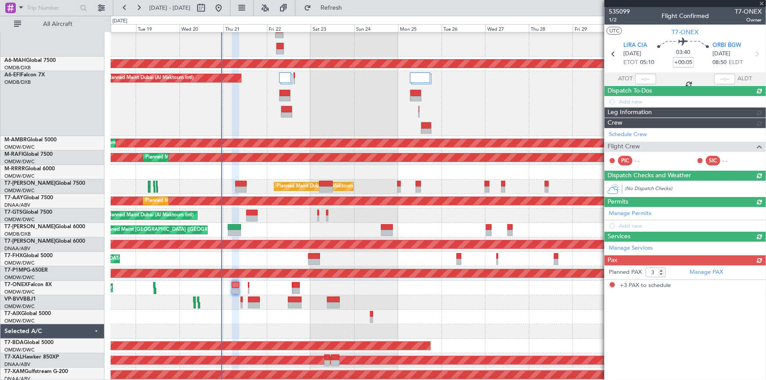
scroll to position [0, 0]
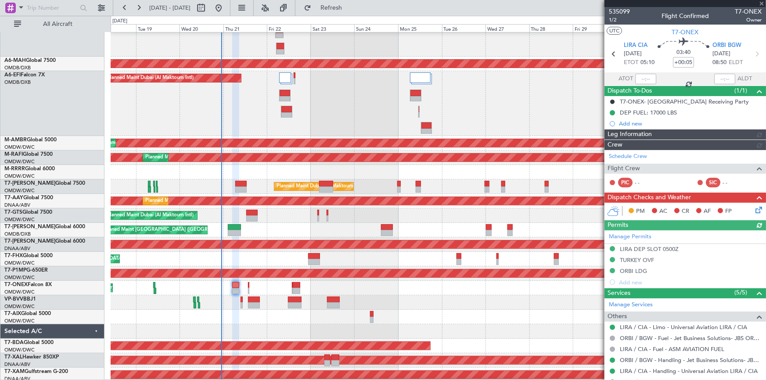
type input "Dherander Fithani (DHF)"
type input "7039"
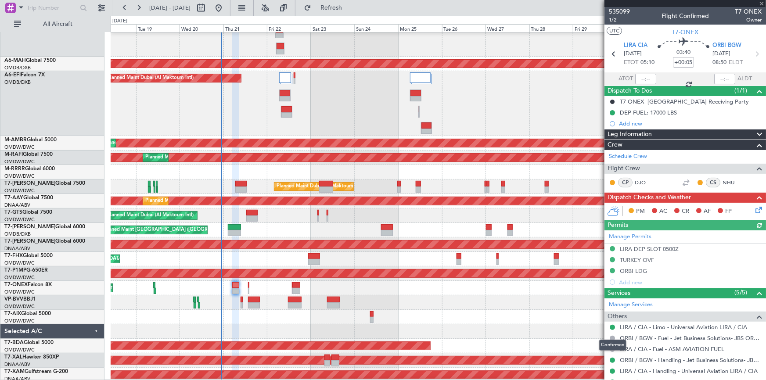
click at [610, 348] on div "Confirmed" at bounding box center [612, 345] width 27 height 11
click at [613, 347] on mat-tooltip-component "Confirmed" at bounding box center [612, 345] width 39 height 23
click at [613, 347] on div "Confirmed" at bounding box center [612, 345] width 27 height 11
click at [613, 347] on button at bounding box center [612, 349] width 5 height 5
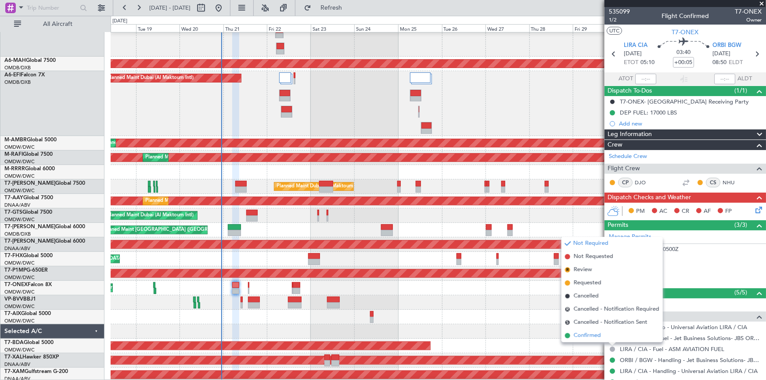
click at [583, 337] on span "Confirmed" at bounding box center [587, 335] width 27 height 9
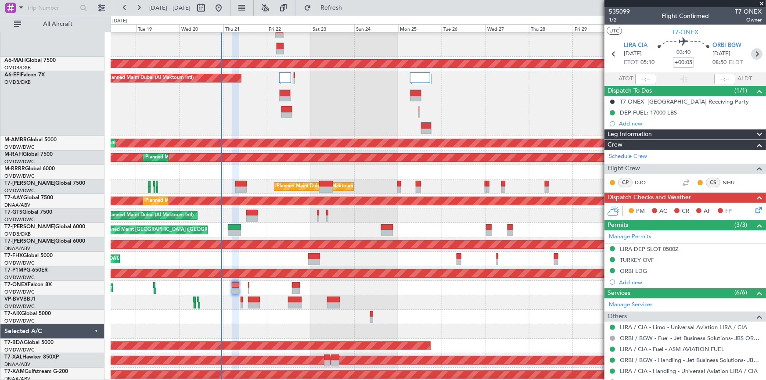
click at [753, 52] on icon at bounding box center [756, 53] width 11 height 11
type input "-00:05"
type input "2"
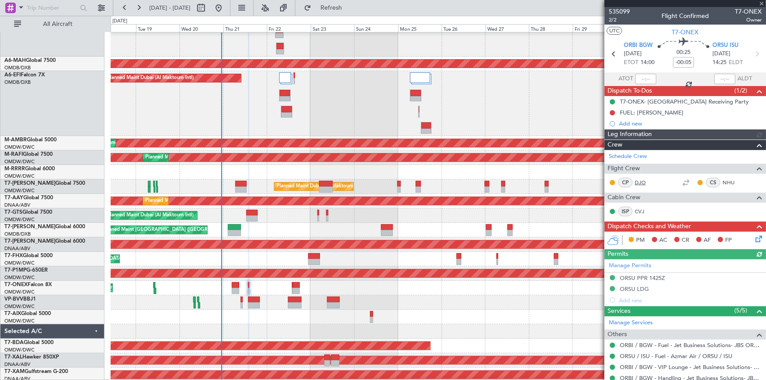
type input "Dherander Fithani (DHF)"
type input "7040"
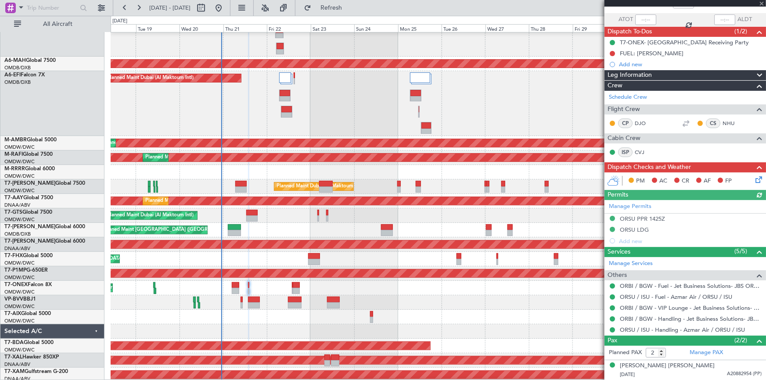
scroll to position [78, 0]
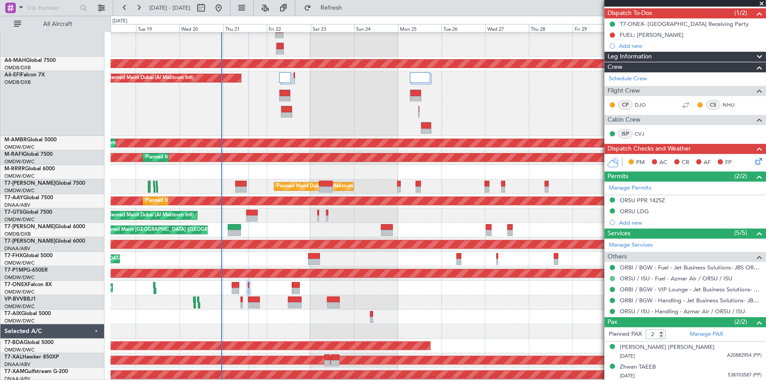
click at [612, 276] on button at bounding box center [612, 278] width 5 height 5
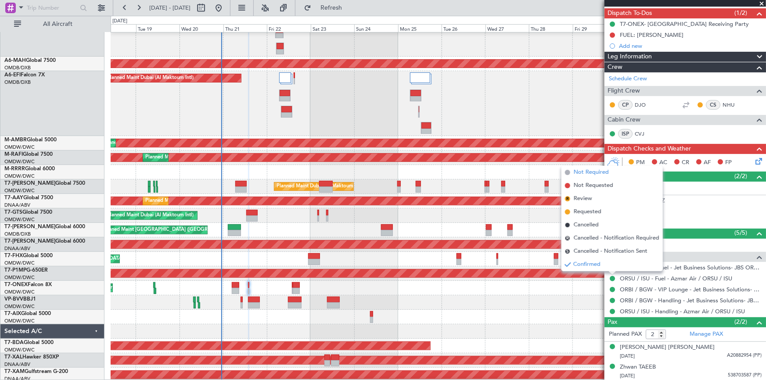
click at [587, 169] on span "Not Required" at bounding box center [591, 172] width 35 height 9
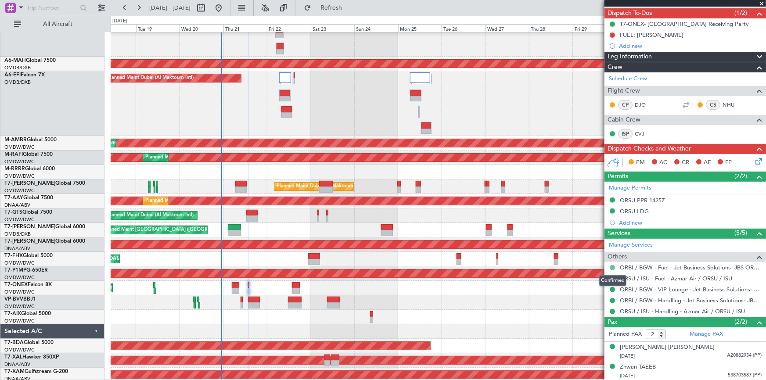
click at [613, 266] on button at bounding box center [612, 267] width 5 height 5
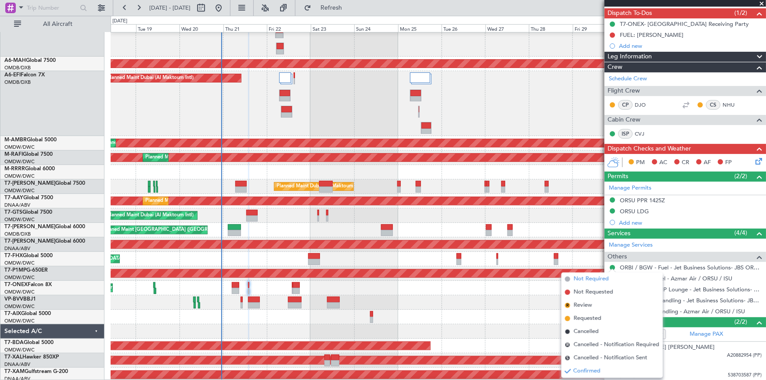
click at [584, 278] on span "Not Required" at bounding box center [591, 279] width 35 height 9
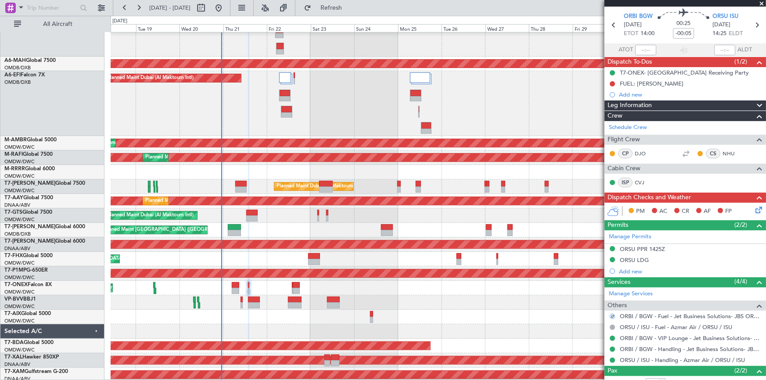
scroll to position [0, 0]
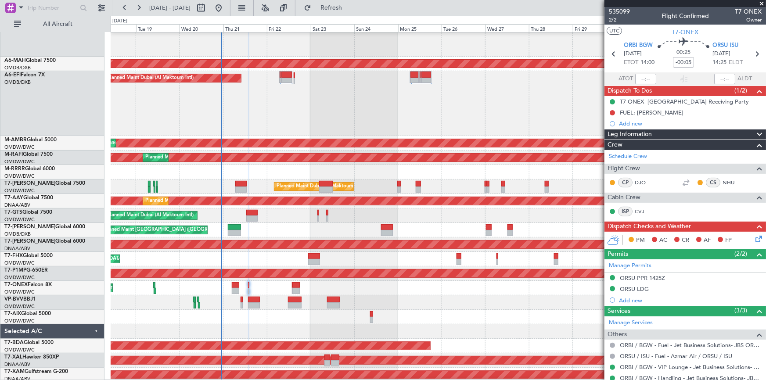
type input "Dherander Fithani (DHF)"
type input "7040"
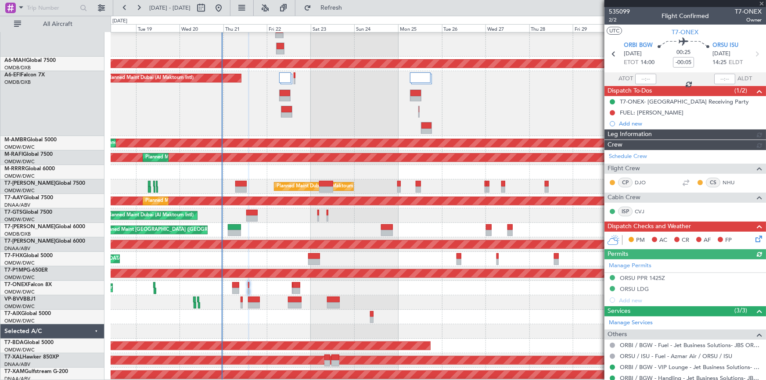
type input "Dherander Fithani (DHF)"
type input "7040"
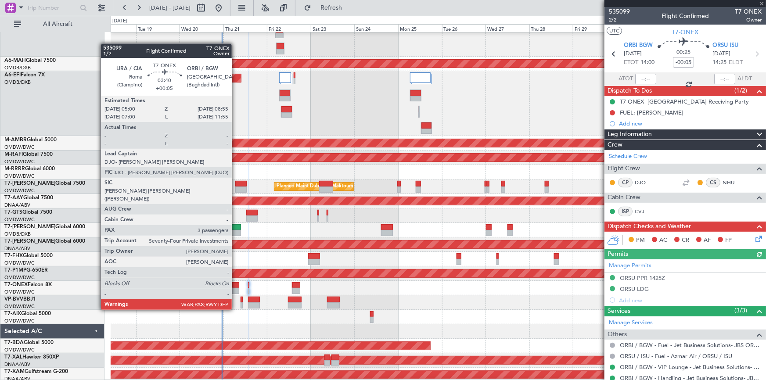
click at [236, 285] on div at bounding box center [235, 285] width 7 height 6
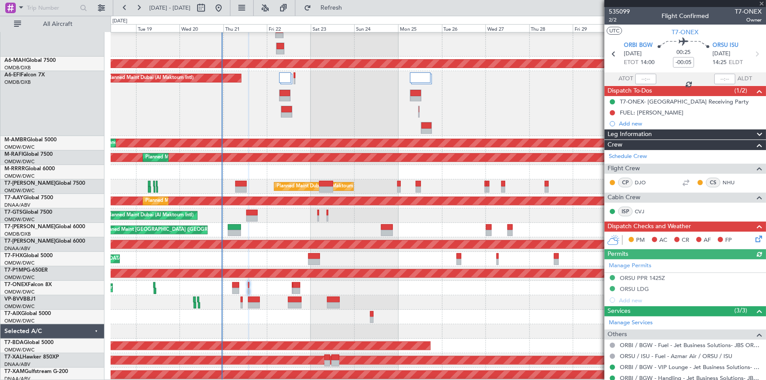
type input "+00:05"
type input "3"
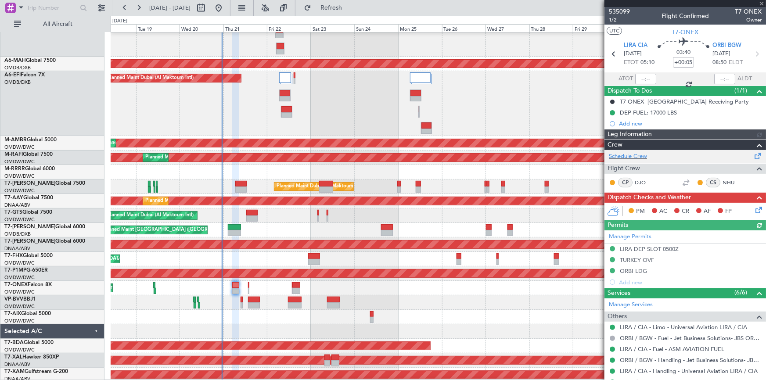
type input "Dherander Fithani (DHF)"
type input "7039"
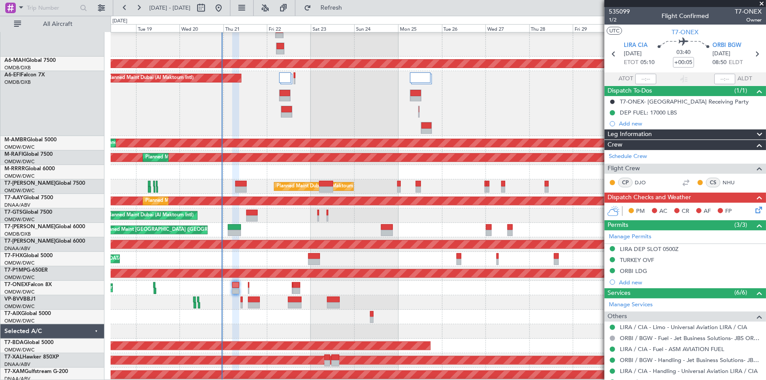
click at [755, 210] on icon at bounding box center [757, 208] width 7 height 7
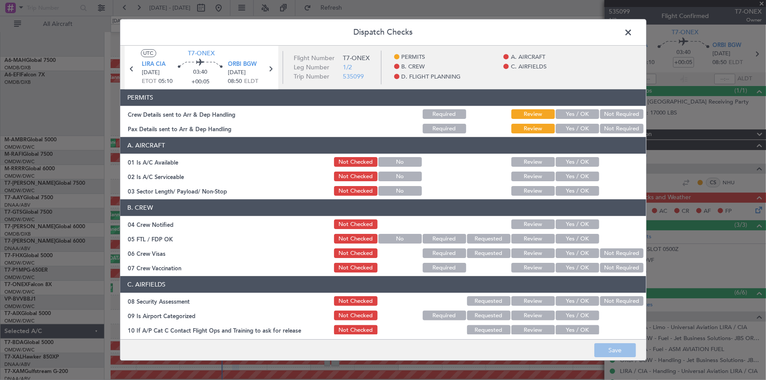
click at [568, 110] on button "Yes / OK" at bounding box center [577, 115] width 43 height 10
click at [570, 124] on button "Yes / OK" at bounding box center [577, 129] width 43 height 10
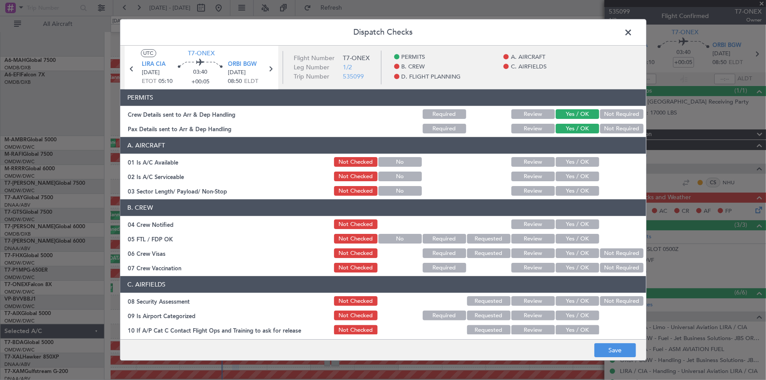
drag, startPoint x: 573, startPoint y: 156, endPoint x: 570, endPoint y: 174, distance: 18.3
click at [573, 157] on div "Yes / OK" at bounding box center [576, 162] width 44 height 12
click at [572, 162] on button "Yes / OK" at bounding box center [577, 163] width 43 height 10
click at [569, 176] on button "Yes / OK" at bounding box center [577, 177] width 43 height 10
click at [571, 188] on button "Yes / OK" at bounding box center [577, 192] width 43 height 10
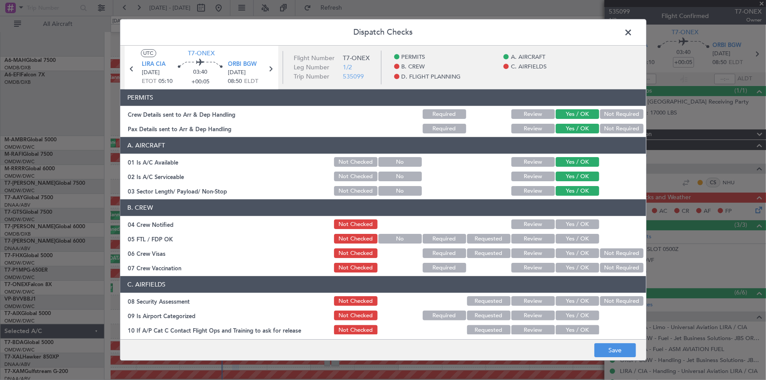
scroll to position [79, 0]
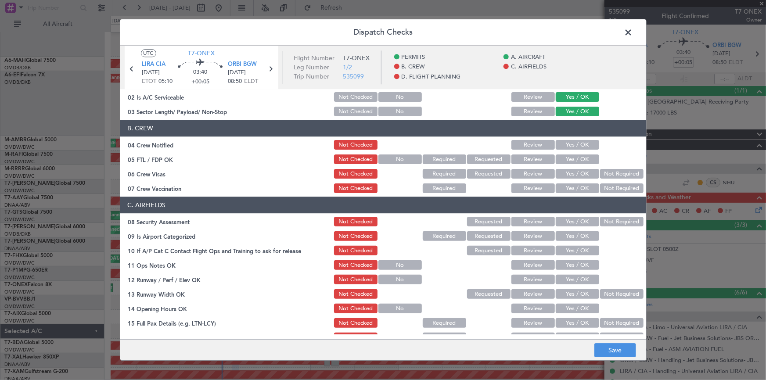
click at [569, 144] on button "Yes / OK" at bounding box center [577, 145] width 43 height 10
click at [571, 165] on div "Yes / OK" at bounding box center [576, 160] width 44 height 12
click at [570, 175] on button "Yes / OK" at bounding box center [577, 174] width 43 height 10
click at [574, 155] on button "Yes / OK" at bounding box center [577, 160] width 43 height 10
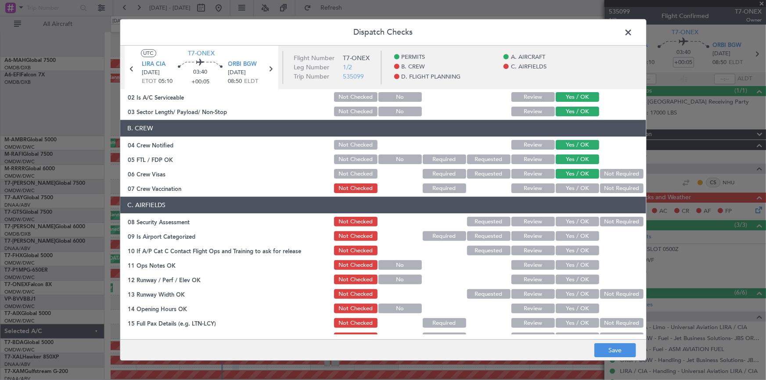
click at [608, 187] on button "Not Required" at bounding box center [621, 189] width 43 height 10
click at [573, 217] on button "Yes / OK" at bounding box center [577, 222] width 43 height 10
click at [569, 237] on button "Yes / OK" at bounding box center [577, 237] width 43 height 10
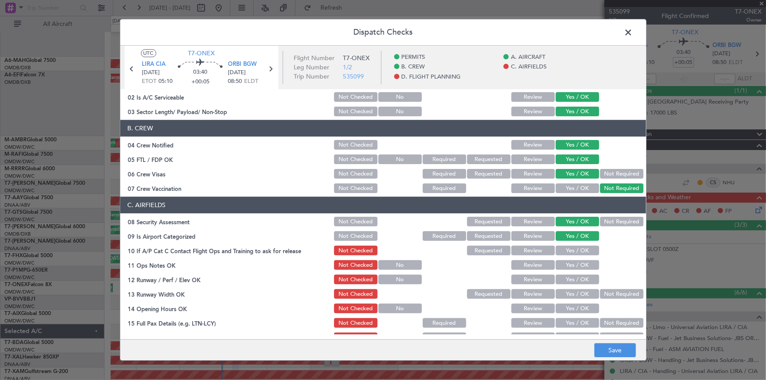
click at [566, 246] on button "Yes / OK" at bounding box center [577, 251] width 43 height 10
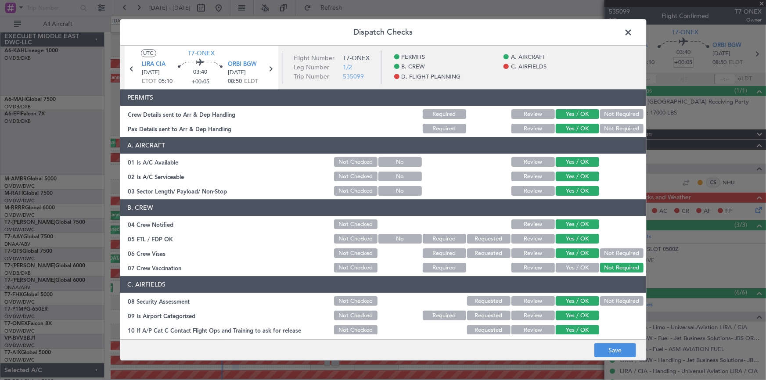
scroll to position [79, 0]
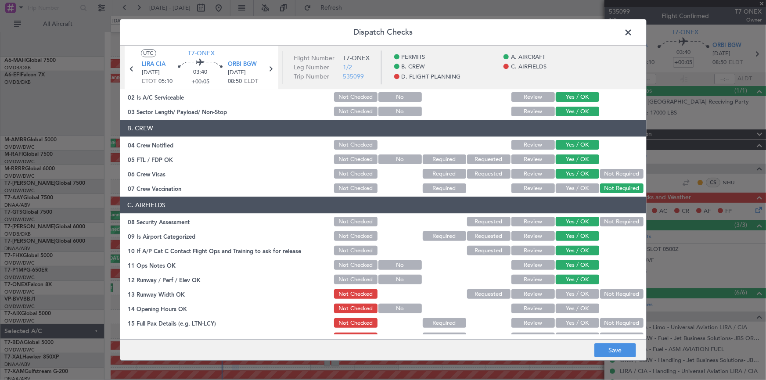
click at [574, 296] on button "Yes / OK" at bounding box center [577, 295] width 43 height 10
click at [573, 308] on button "Yes / OK" at bounding box center [577, 309] width 43 height 10
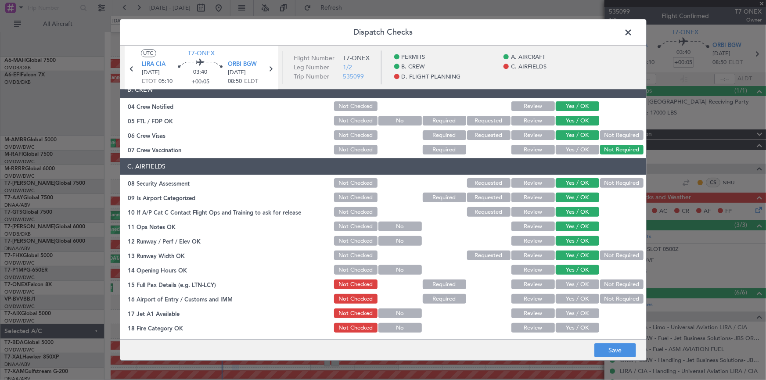
scroll to position [159, 0]
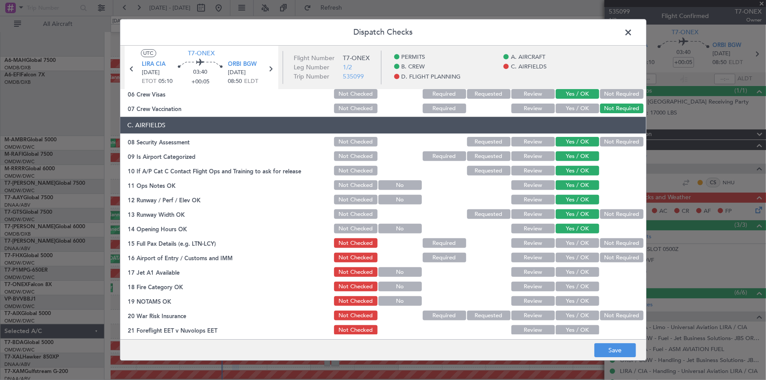
click at [571, 241] on button "Yes / OK" at bounding box center [577, 244] width 43 height 10
click at [572, 260] on button "Yes / OK" at bounding box center [577, 258] width 43 height 10
click at [571, 272] on button "Yes / OK" at bounding box center [577, 273] width 43 height 10
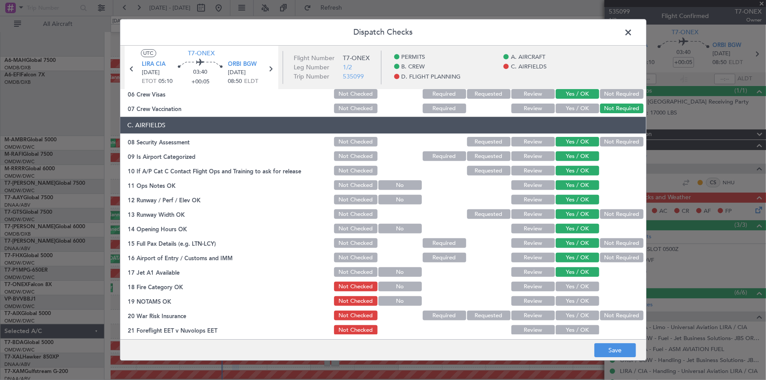
click at [573, 286] on button "Yes / OK" at bounding box center [577, 287] width 43 height 10
click at [574, 299] on button "Yes / OK" at bounding box center [577, 302] width 43 height 10
click at [573, 316] on button "Yes / OK" at bounding box center [577, 316] width 43 height 10
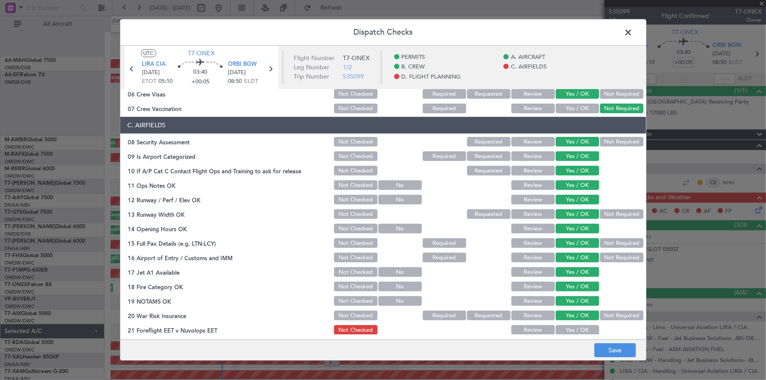
click at [576, 329] on button "Yes / OK" at bounding box center [577, 331] width 43 height 10
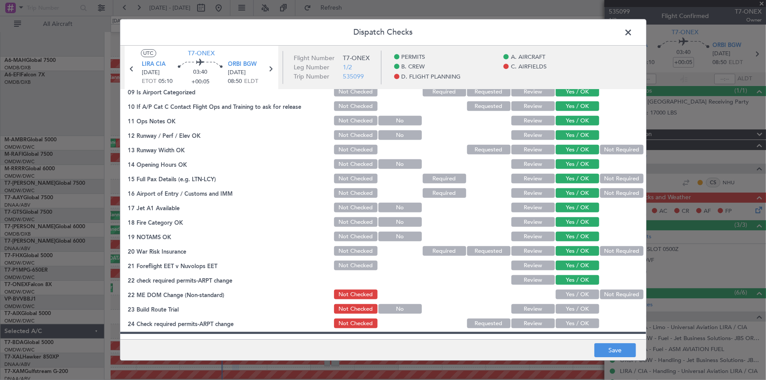
scroll to position [279, 0]
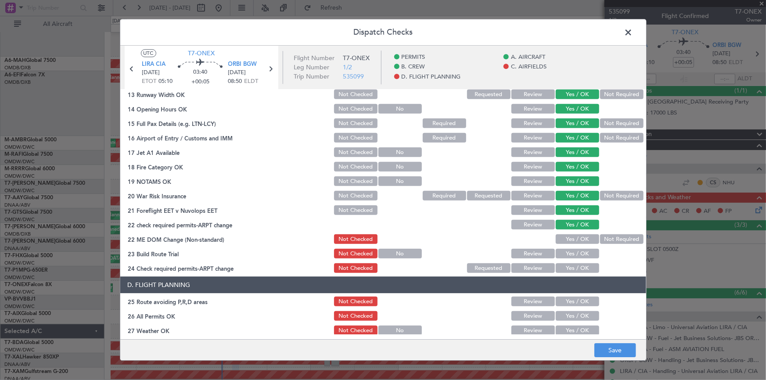
click at [569, 235] on button "Yes / OK" at bounding box center [577, 240] width 43 height 10
click at [575, 259] on div "Yes / OK" at bounding box center [576, 254] width 44 height 12
click at [573, 252] on button "Yes / OK" at bounding box center [577, 254] width 43 height 10
click at [575, 267] on button "Yes / OK" at bounding box center [577, 269] width 43 height 10
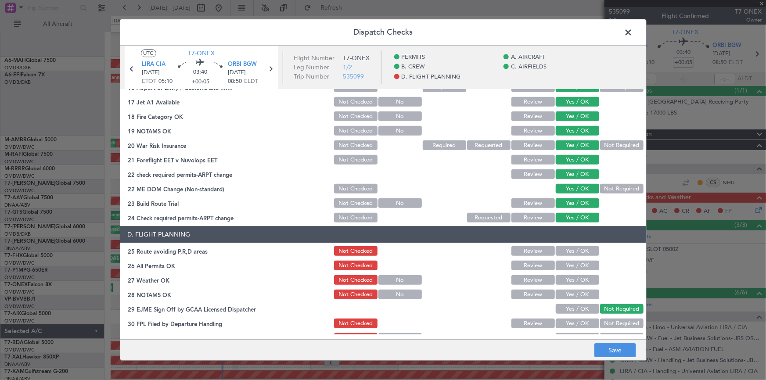
scroll to position [359, 0]
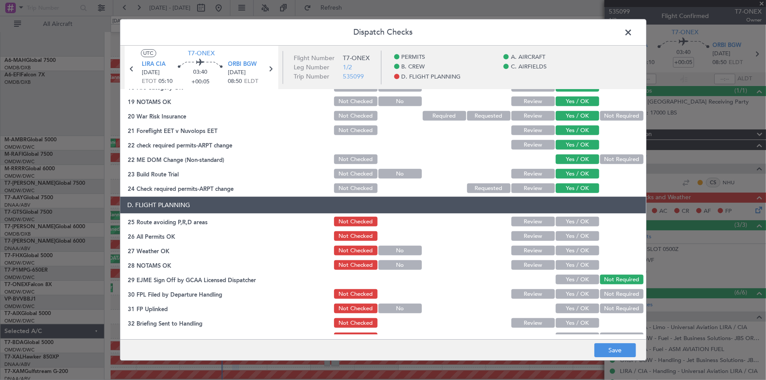
click at [573, 223] on button "Yes / OK" at bounding box center [577, 222] width 43 height 10
click at [577, 237] on button "Yes / OK" at bounding box center [577, 237] width 43 height 10
click at [577, 249] on button "Yes / OK" at bounding box center [577, 251] width 43 height 10
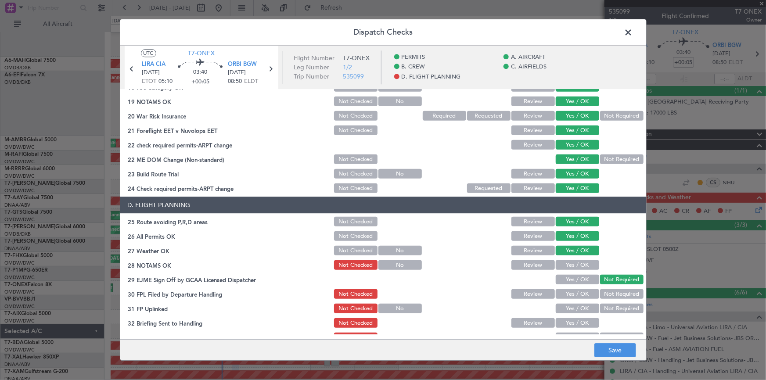
click at [576, 264] on button "Yes / OK" at bounding box center [577, 266] width 43 height 10
drag, startPoint x: 576, startPoint y: 290, endPoint x: 581, endPoint y: 306, distance: 17.4
click at [576, 290] on button "Yes / OK" at bounding box center [577, 295] width 43 height 10
click at [575, 309] on button "Yes / OK" at bounding box center [577, 309] width 43 height 10
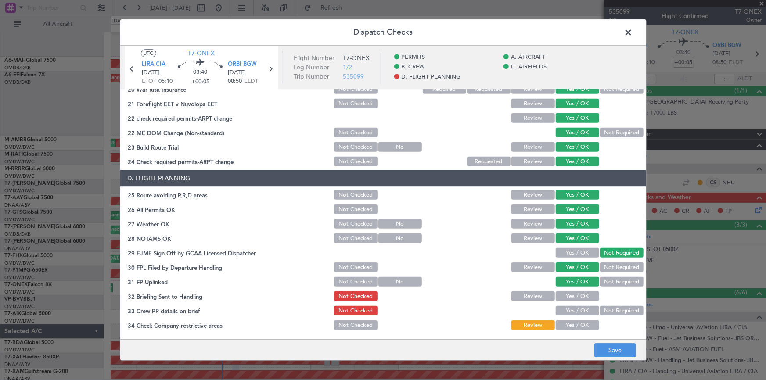
scroll to position [399, 0]
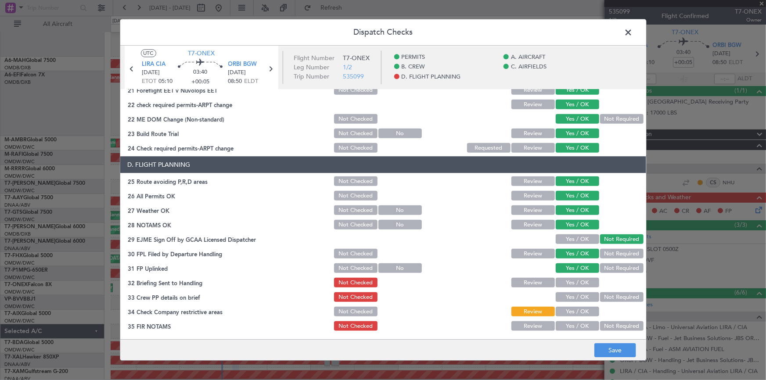
drag, startPoint x: 578, startPoint y: 278, endPoint x: 580, endPoint y: 282, distance: 4.7
click at [578, 279] on button "Yes / OK" at bounding box center [577, 283] width 43 height 10
click at [577, 297] on button "Yes / OK" at bounding box center [577, 298] width 43 height 10
click at [574, 311] on button "Yes / OK" at bounding box center [577, 312] width 43 height 10
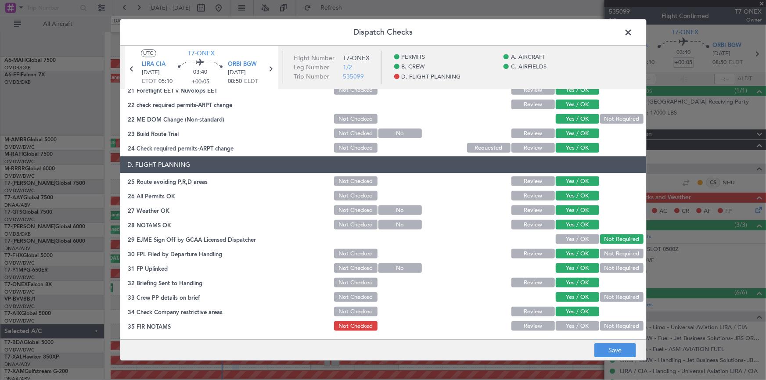
click at [574, 325] on button "Yes / OK" at bounding box center [577, 327] width 43 height 10
click at [612, 350] on button "Save" at bounding box center [615, 351] width 42 height 14
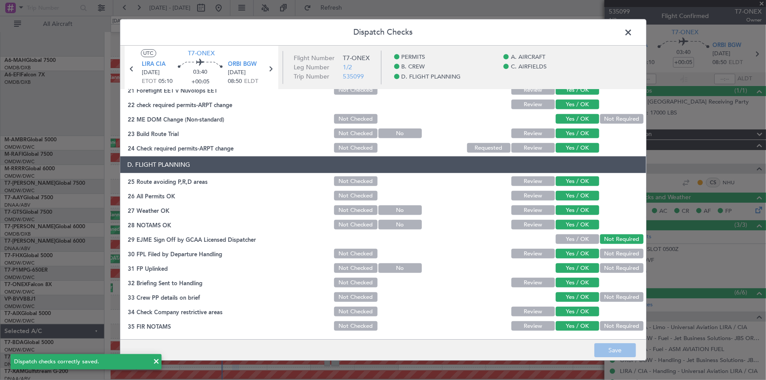
click at [633, 32] on span at bounding box center [633, 35] width 0 height 18
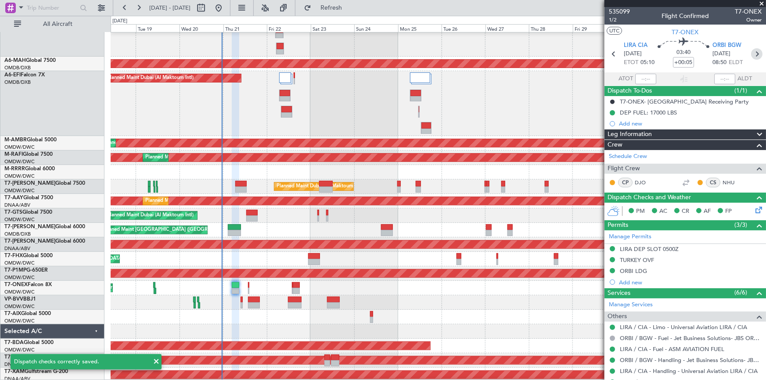
click at [751, 54] on icon at bounding box center [756, 53] width 11 height 11
type input "-00:05"
type input "2"
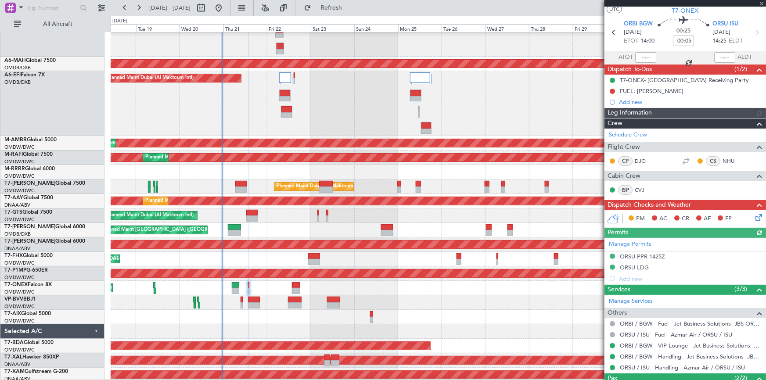
type input "Dherander Fithani (DHF)"
type input "7040"
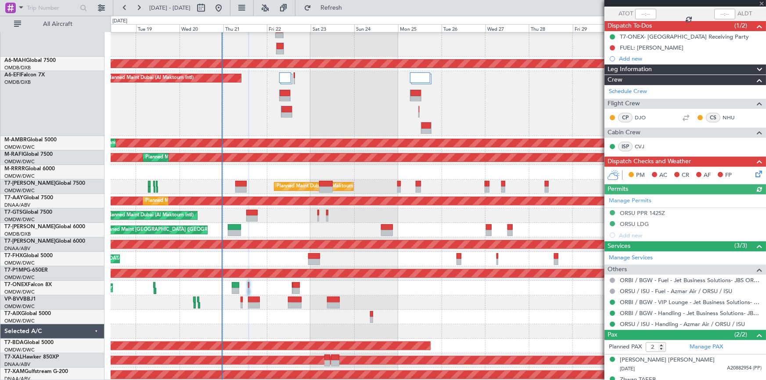
scroll to position [78, 0]
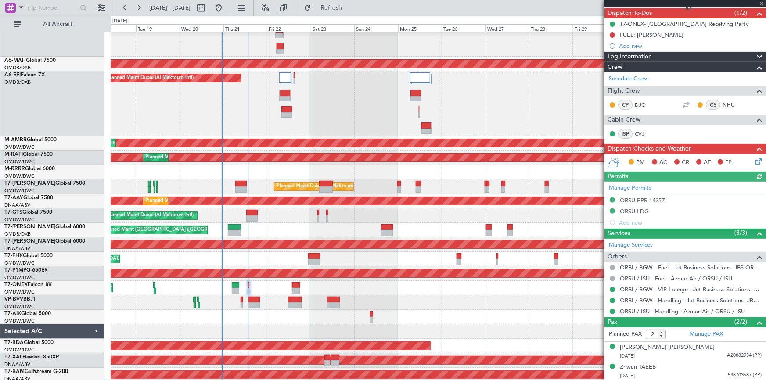
click at [754, 159] on icon at bounding box center [757, 159] width 7 height 7
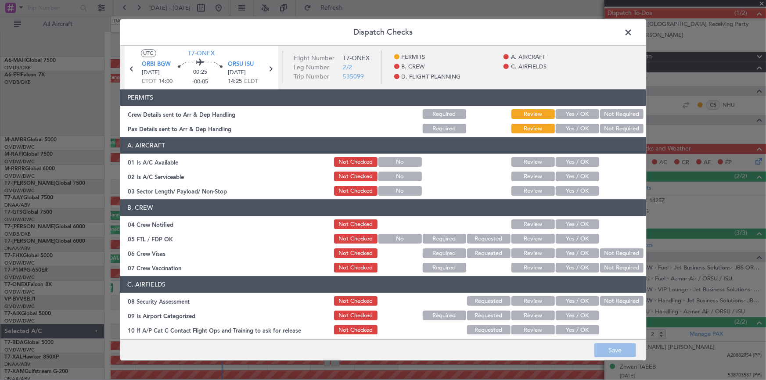
click at [569, 114] on button "Yes / OK" at bounding box center [577, 115] width 43 height 10
click at [571, 125] on button "Yes / OK" at bounding box center [577, 129] width 43 height 10
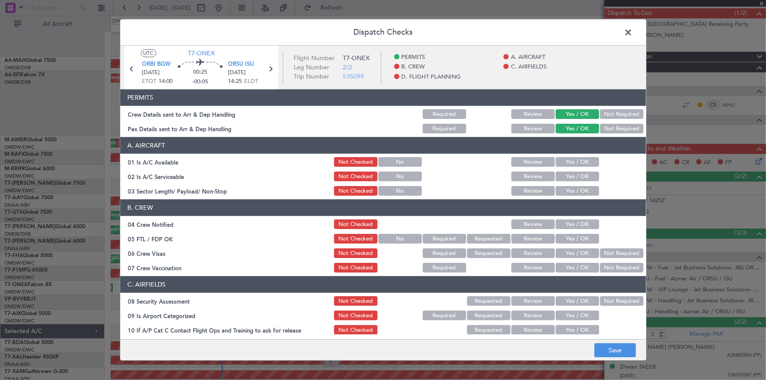
drag, startPoint x: 571, startPoint y: 159, endPoint x: 575, endPoint y: 169, distance: 10.6
click at [571, 160] on button "Yes / OK" at bounding box center [577, 163] width 43 height 10
click at [571, 178] on button "Yes / OK" at bounding box center [577, 177] width 43 height 10
click at [574, 187] on button "Yes / OK" at bounding box center [577, 192] width 43 height 10
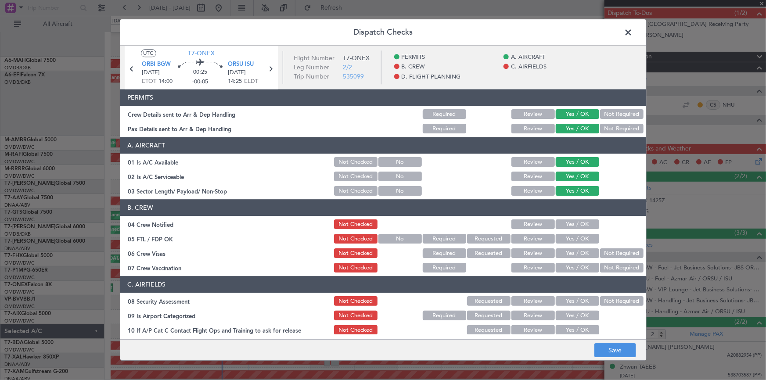
click at [563, 224] on button "Yes / OK" at bounding box center [577, 225] width 43 height 10
click at [569, 241] on button "Yes / OK" at bounding box center [577, 239] width 43 height 10
drag, startPoint x: 574, startPoint y: 250, endPoint x: 578, endPoint y: 269, distance: 19.9
click at [574, 251] on button "Yes / OK" at bounding box center [577, 254] width 43 height 10
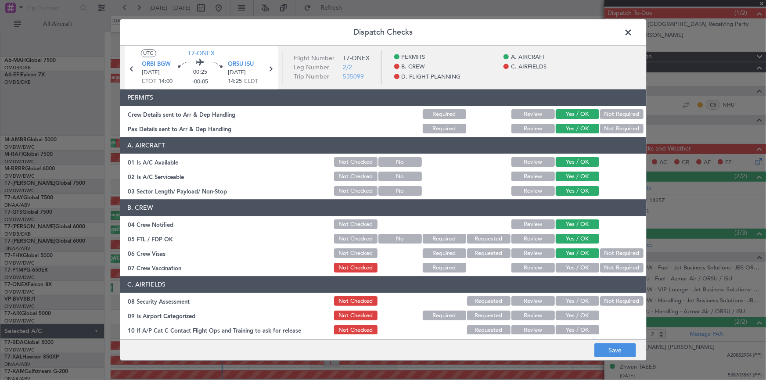
click at [577, 269] on button "Yes / OK" at bounding box center [577, 268] width 43 height 10
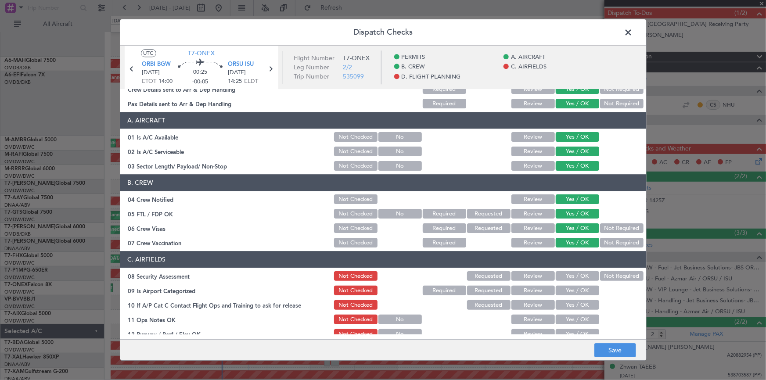
scroll to position [79, 0]
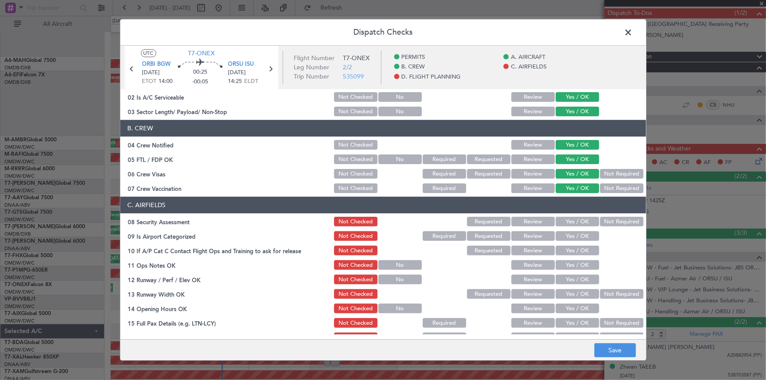
click at [573, 221] on button "Yes / OK" at bounding box center [577, 222] width 43 height 10
click at [574, 237] on button "Yes / OK" at bounding box center [577, 237] width 43 height 10
click at [573, 246] on button "Yes / OK" at bounding box center [577, 251] width 43 height 10
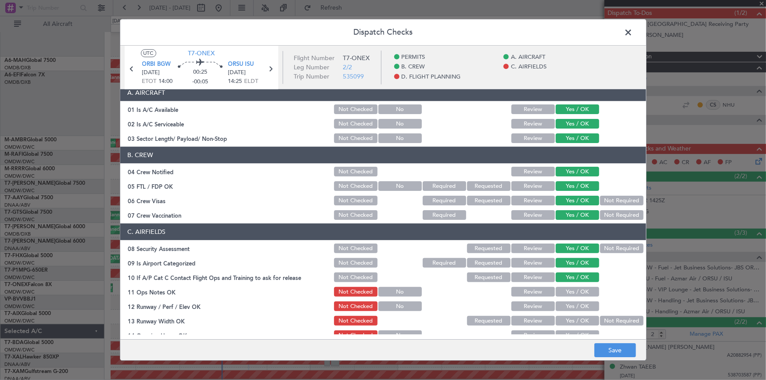
scroll to position [39, 0]
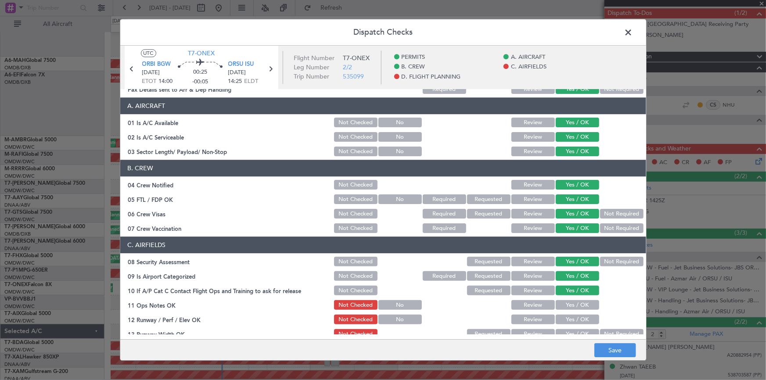
click at [621, 228] on button "Not Required" at bounding box center [621, 229] width 43 height 10
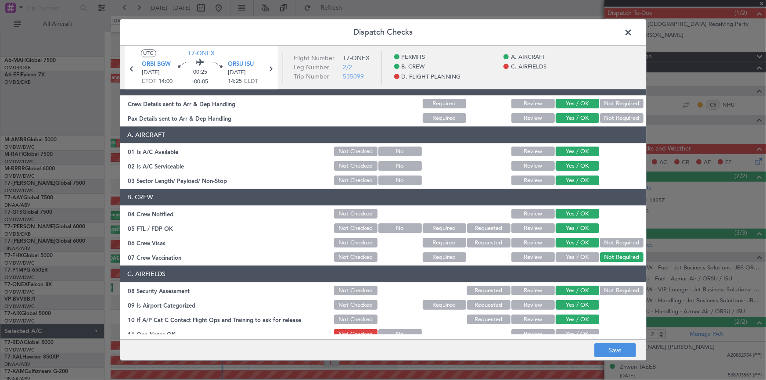
scroll to position [0, 0]
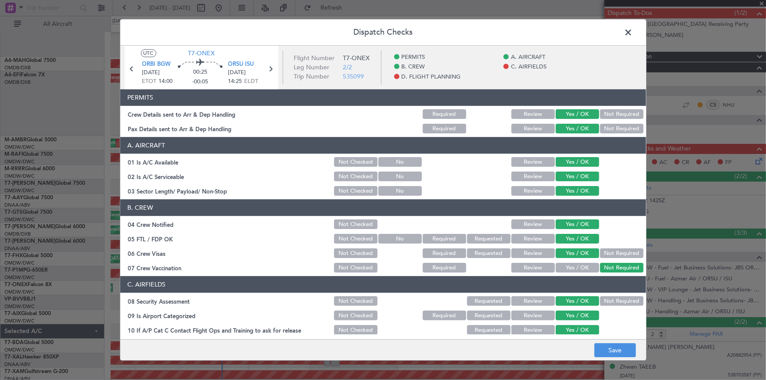
click at [600, 253] on button "Not Required" at bounding box center [621, 254] width 43 height 10
click at [585, 251] on button "Yes / OK" at bounding box center [577, 254] width 43 height 10
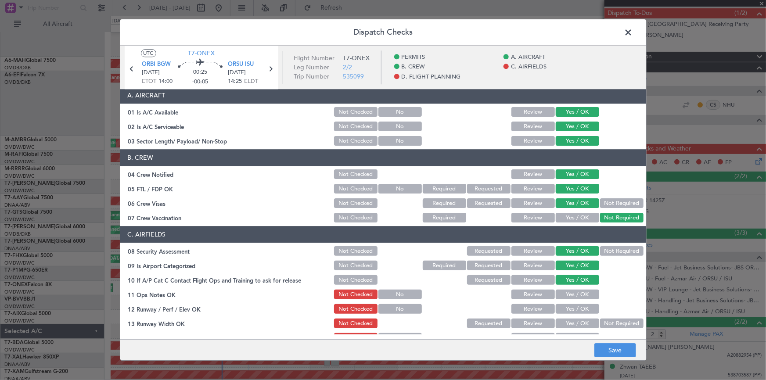
scroll to position [79, 0]
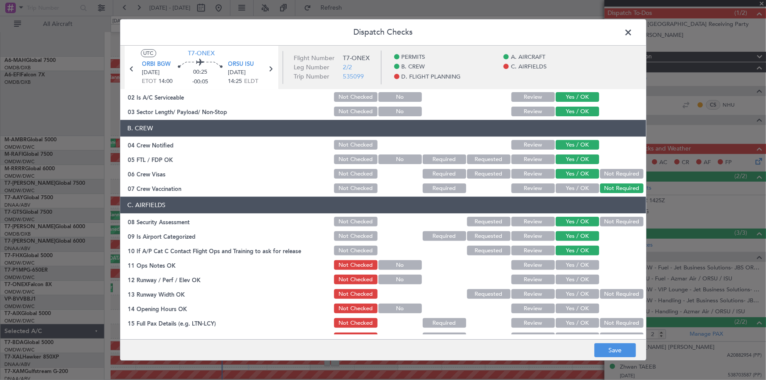
click at [572, 263] on button "Yes / OK" at bounding box center [577, 266] width 43 height 10
click at [570, 279] on button "Yes / OK" at bounding box center [577, 280] width 43 height 10
click at [571, 292] on button "Yes / OK" at bounding box center [577, 295] width 43 height 10
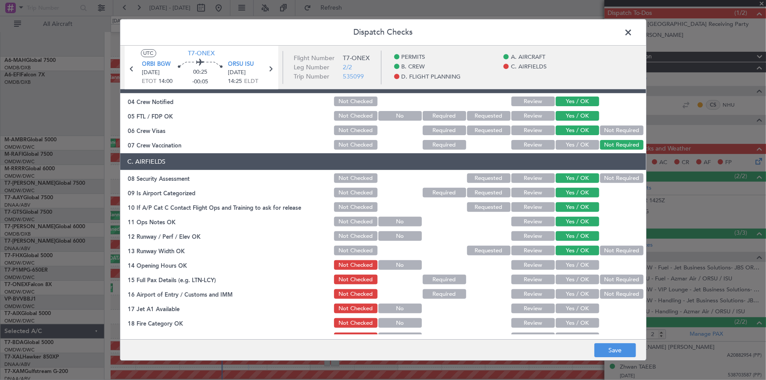
scroll to position [159, 0]
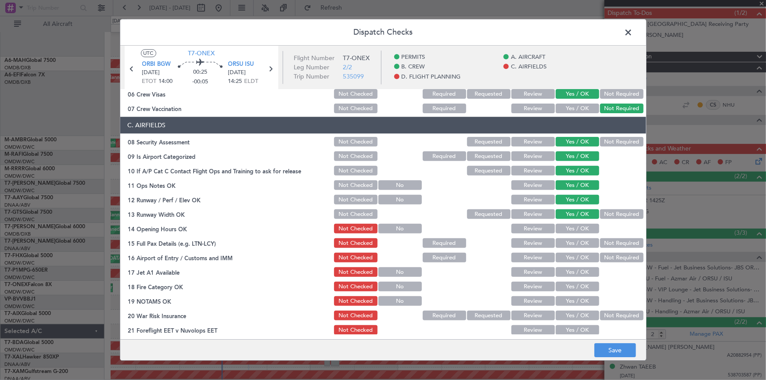
click at [567, 229] on button "Yes / OK" at bounding box center [577, 229] width 43 height 10
click at [618, 241] on button "Not Required" at bounding box center [621, 244] width 43 height 10
click at [574, 257] on button "Yes / OK" at bounding box center [577, 258] width 43 height 10
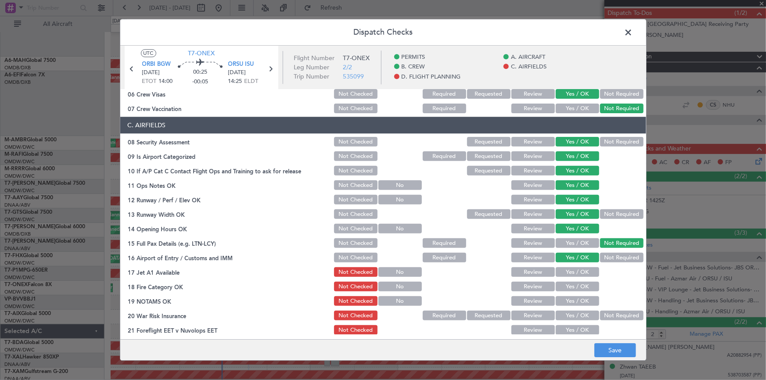
click at [607, 257] on button "Not Required" at bounding box center [621, 258] width 43 height 10
click at [569, 242] on button "Yes / OK" at bounding box center [577, 244] width 43 height 10
click at [573, 274] on button "Yes / OK" at bounding box center [577, 273] width 43 height 10
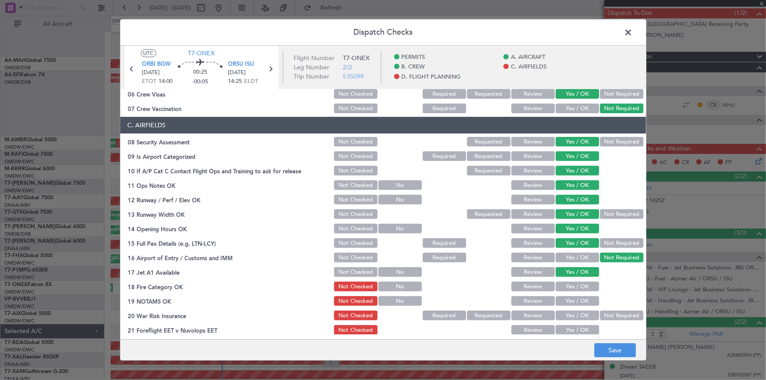
click at [573, 284] on button "Yes / OK" at bounding box center [577, 287] width 43 height 10
click at [574, 297] on button "Yes / OK" at bounding box center [577, 302] width 43 height 10
click at [571, 311] on button "Yes / OK" at bounding box center [577, 316] width 43 height 10
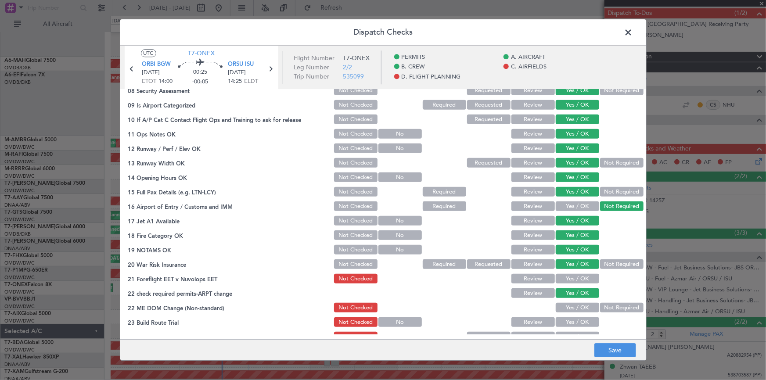
scroll to position [239, 0]
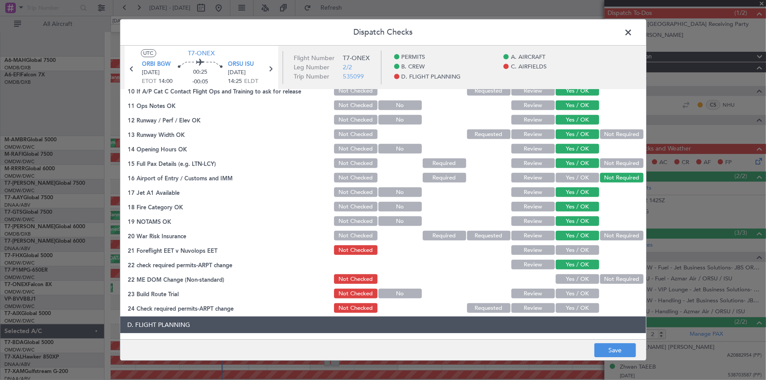
click at [569, 280] on button "Yes / OK" at bounding box center [577, 280] width 43 height 10
drag, startPoint x: 572, startPoint y: 292, endPoint x: 573, endPoint y: 304, distance: 11.9
click at [572, 292] on button "Yes / OK" at bounding box center [577, 294] width 43 height 10
click at [572, 305] on button "Yes / OK" at bounding box center [577, 309] width 43 height 10
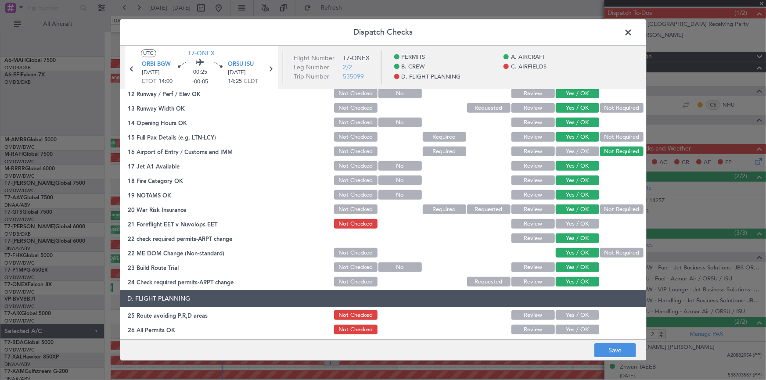
scroll to position [319, 0]
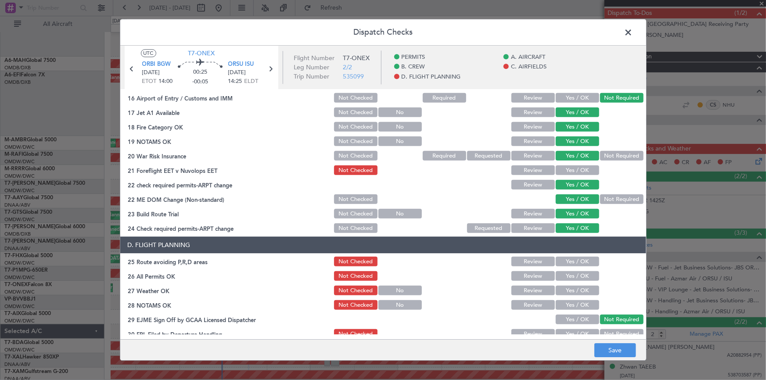
click at [570, 172] on button "Yes / OK" at bounding box center [577, 171] width 43 height 10
click at [569, 259] on button "Yes / OK" at bounding box center [577, 262] width 43 height 10
click at [567, 279] on button "Yes / OK" at bounding box center [577, 277] width 43 height 10
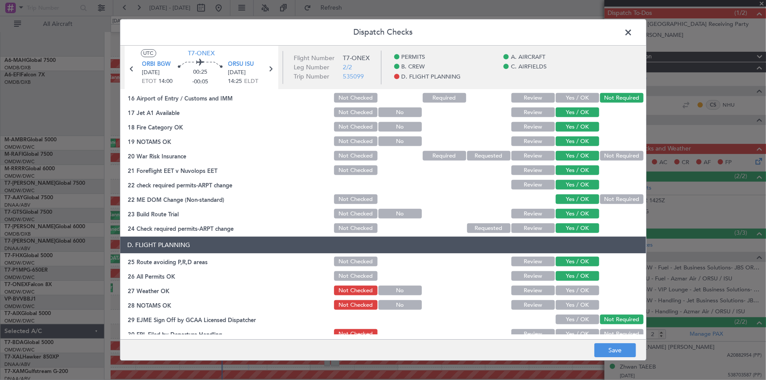
click at [567, 293] on button "Yes / OK" at bounding box center [577, 291] width 43 height 10
click at [570, 309] on button "Yes / OK" at bounding box center [577, 306] width 43 height 10
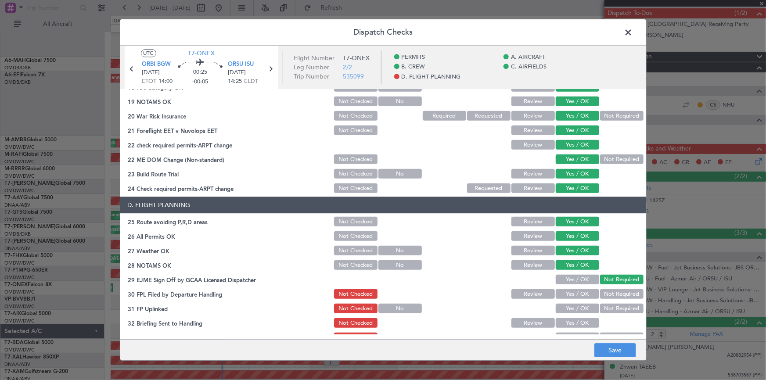
click at [574, 294] on button "Yes / OK" at bounding box center [577, 295] width 43 height 10
click at [572, 308] on button "Yes / OK" at bounding box center [577, 309] width 43 height 10
click at [574, 320] on button "Yes / OK" at bounding box center [577, 324] width 43 height 10
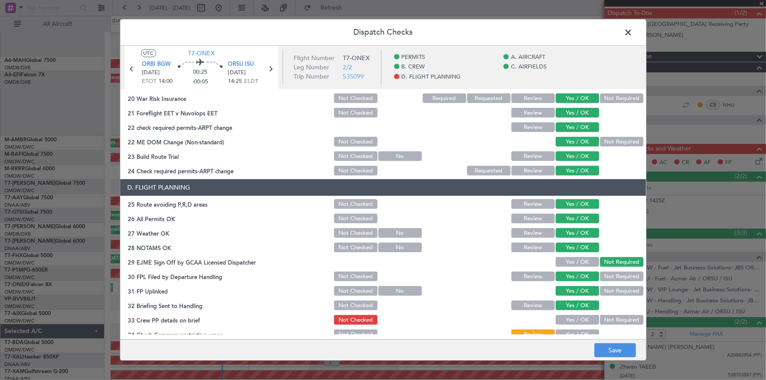
scroll to position [399, 0]
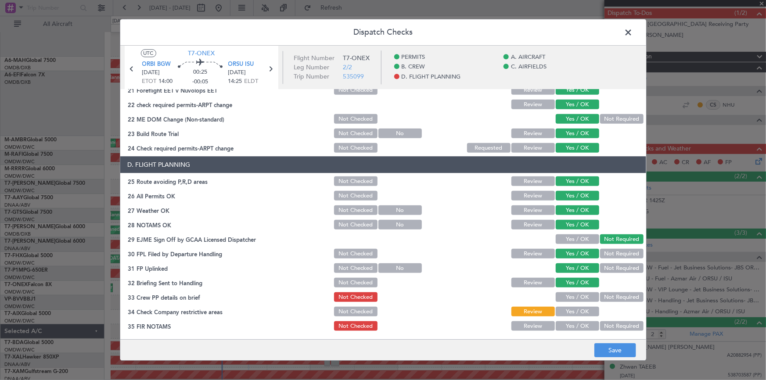
click at [574, 294] on button "Yes / OK" at bounding box center [577, 298] width 43 height 10
click at [579, 315] on button "Yes / OK" at bounding box center [577, 312] width 43 height 10
click at [575, 326] on button "Yes / OK" at bounding box center [577, 327] width 43 height 10
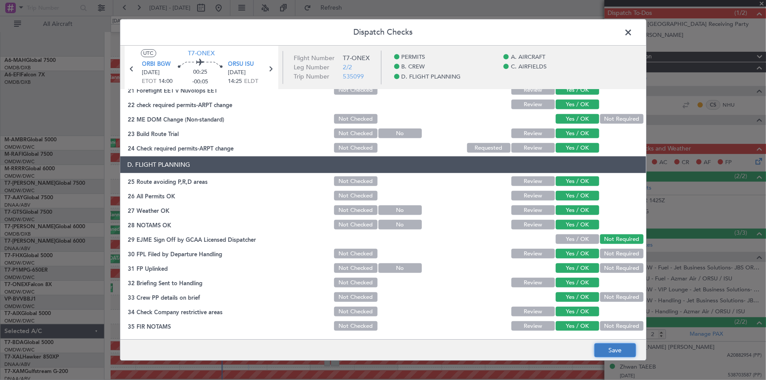
click at [622, 344] on button "Save" at bounding box center [615, 351] width 42 height 14
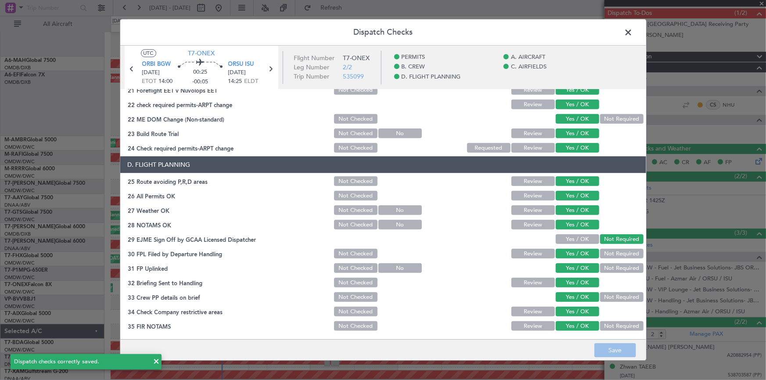
click at [633, 32] on span at bounding box center [633, 35] width 0 height 18
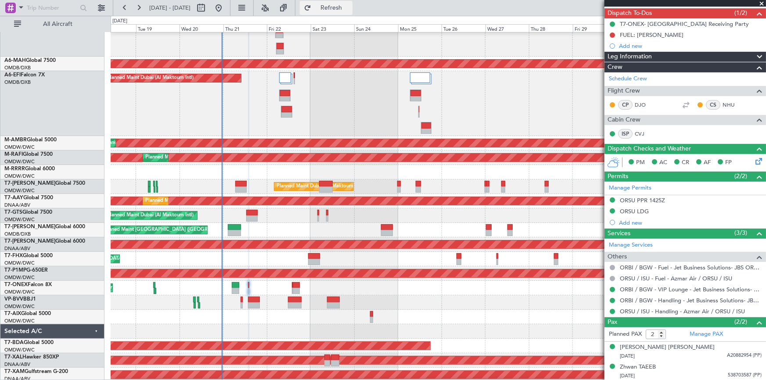
click at [350, 6] on span "Refresh" at bounding box center [331, 8] width 37 height 6
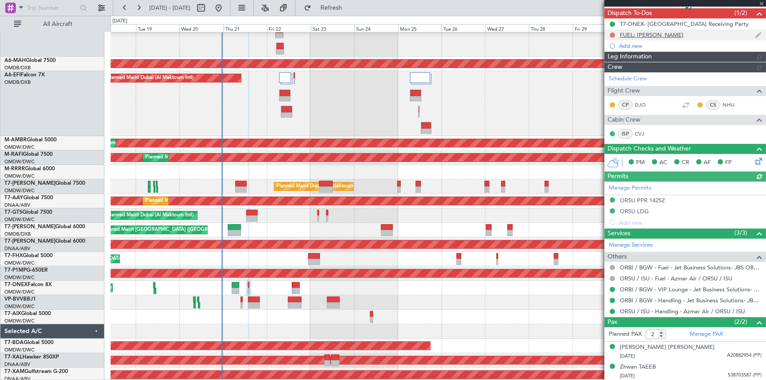
type input "Dherander Fithani (DHF)"
type input "7040"
click at [611, 33] on button at bounding box center [612, 34] width 5 height 5
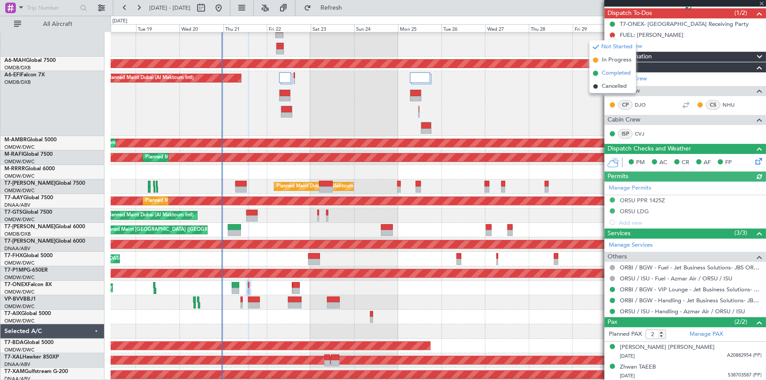
click at [607, 71] on span "Completed" at bounding box center [616, 73] width 29 height 9
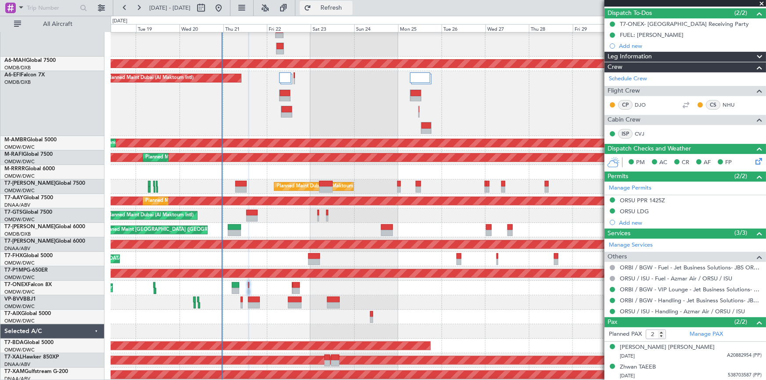
click at [350, 7] on span "Refresh" at bounding box center [331, 8] width 37 height 6
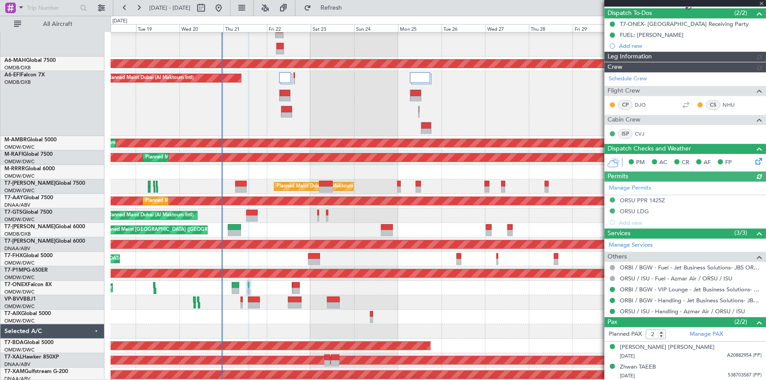
type input "Dherander Fithani (DHF)"
type input "7040"
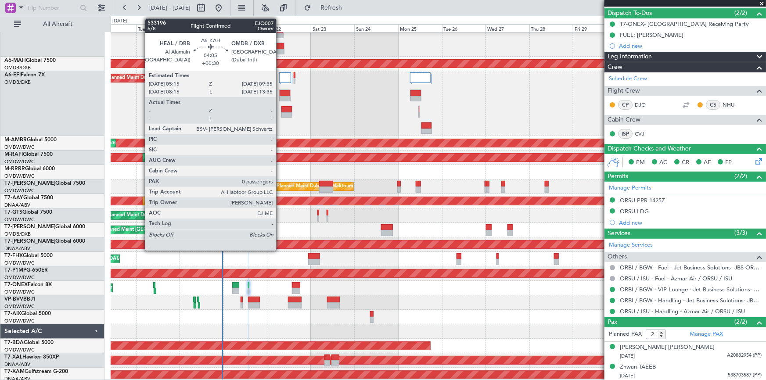
click at [280, 47] on div at bounding box center [279, 46] width 7 height 6
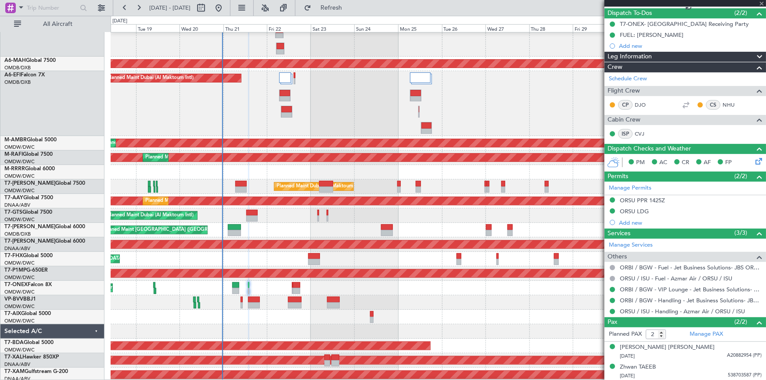
type input "+00:30"
type input "0"
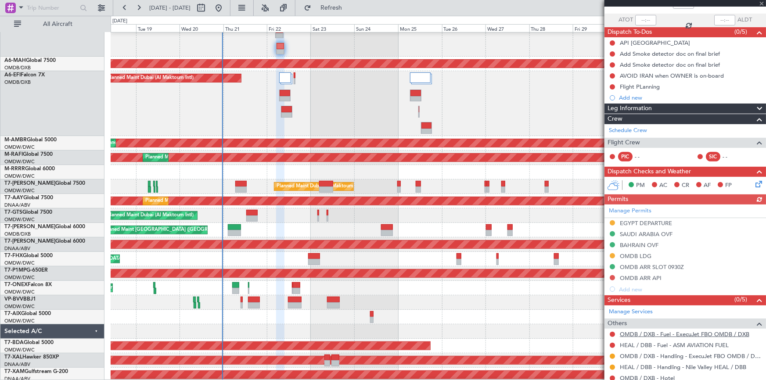
scroll to position [86, 0]
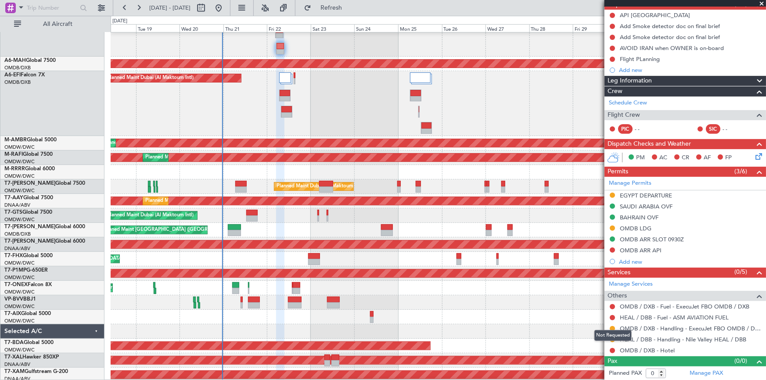
click at [611, 326] on mat-tooltip-component "Not Requested" at bounding box center [613, 335] width 50 height 23
click at [613, 327] on button at bounding box center [612, 328] width 5 height 5
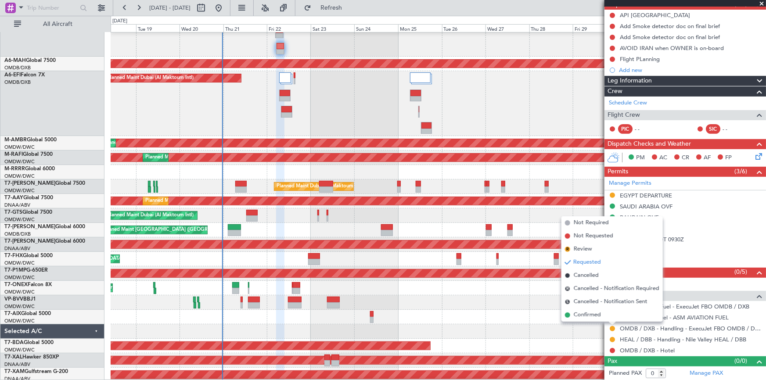
drag, startPoint x: 594, startPoint y: 313, endPoint x: 653, endPoint y: 292, distance: 62.2
click at [595, 313] on span "Confirmed" at bounding box center [587, 315] width 27 height 9
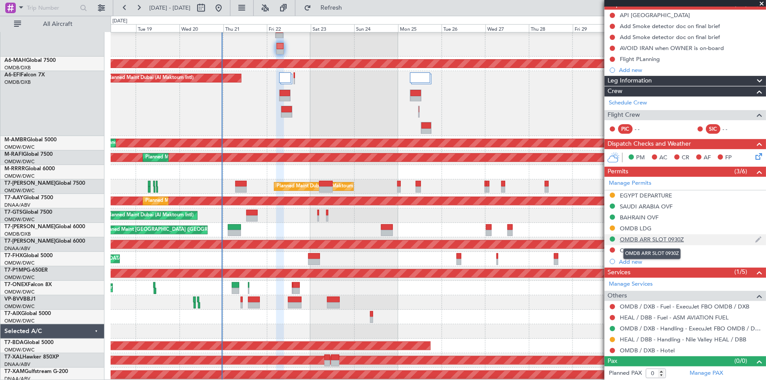
click at [654, 237] on div "OMDB ARR SLOT 0930Z" at bounding box center [652, 239] width 64 height 7
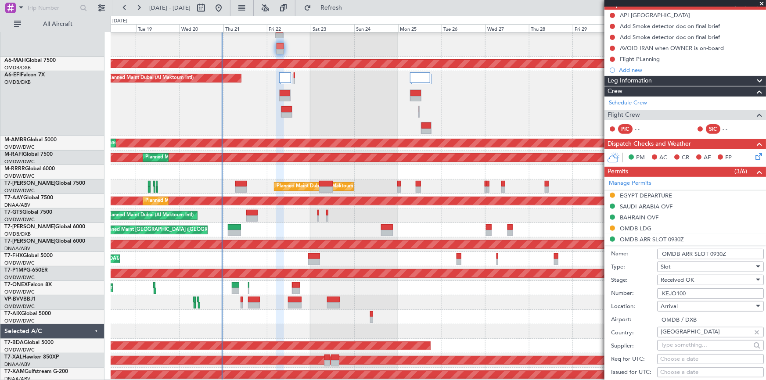
drag, startPoint x: 698, startPoint y: 294, endPoint x: 587, endPoint y: 291, distance: 111.1
click at [589, 293] on fb-app "18 Aug 2025 - 02 Sep 2025 Refresh Quick Links All Aircraft Unplanned Maint Buda…" at bounding box center [383, 193] width 766 height 373
paste input "EJO111"
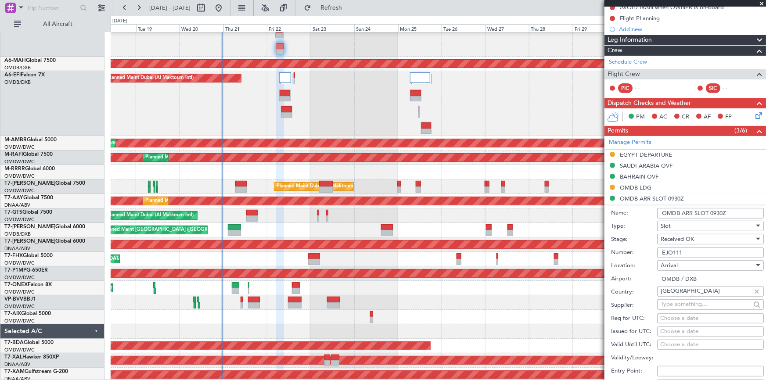
scroll to position [199, 0]
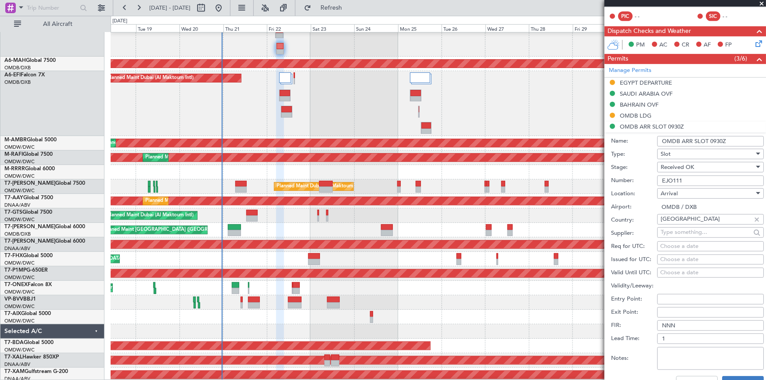
type input "EJO111"
click at [725, 376] on button "Save" at bounding box center [743, 383] width 42 height 14
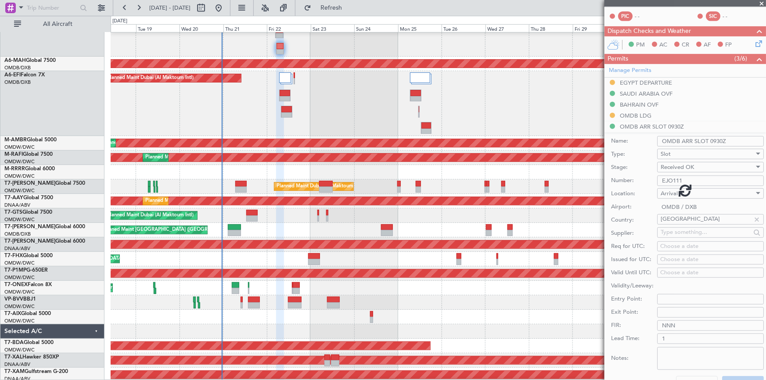
scroll to position [86, 0]
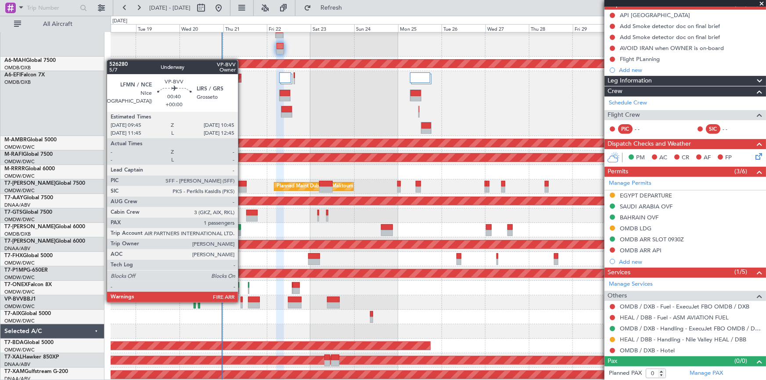
click at [242, 302] on div at bounding box center [242, 300] width 2 height 6
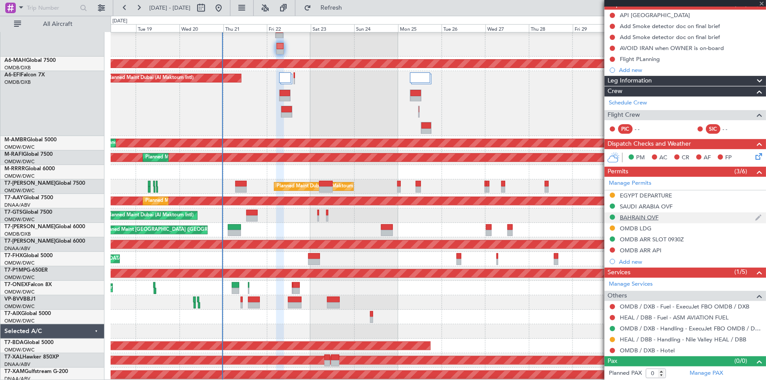
type input "1"
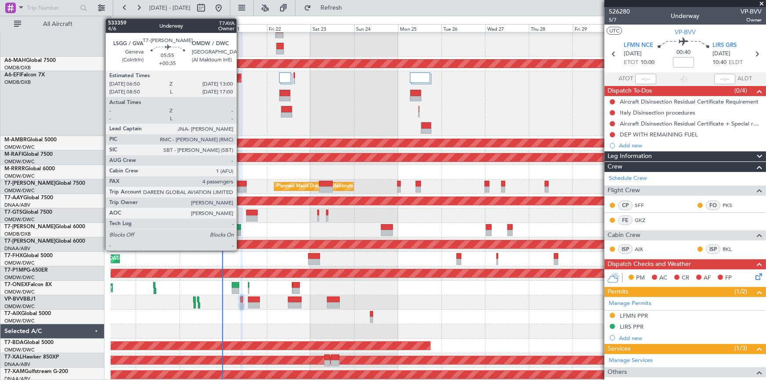
click at [241, 183] on div at bounding box center [240, 184] width 11 height 6
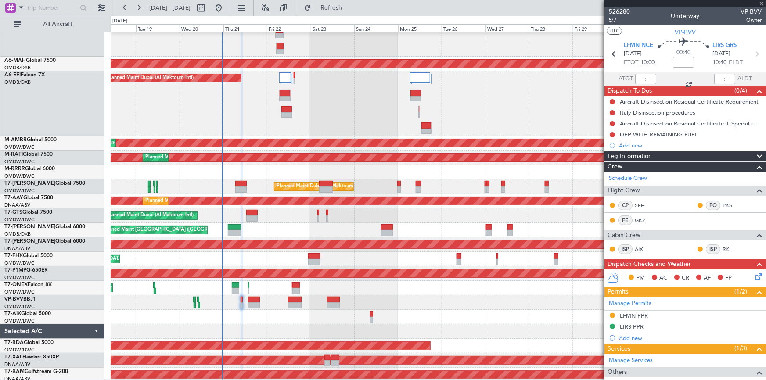
type input "+00:35"
type input "4"
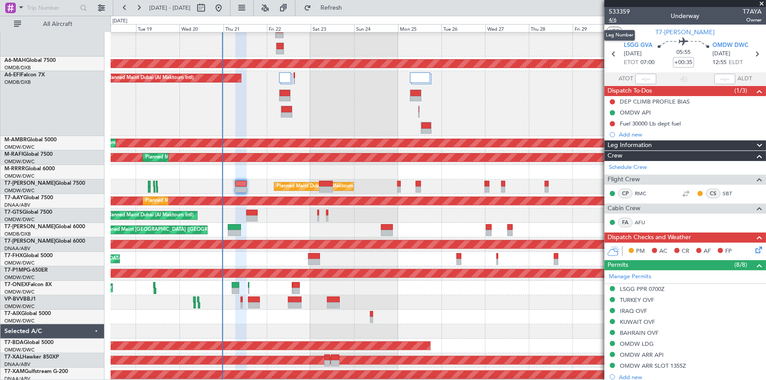
click at [612, 20] on span "4/6" at bounding box center [619, 19] width 21 height 7
click at [611, 22] on span "4/6" at bounding box center [619, 19] width 21 height 7
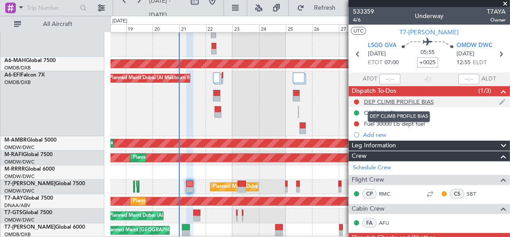
type input "+00:25"
click at [358, 99] on button at bounding box center [356, 101] width 5 height 5
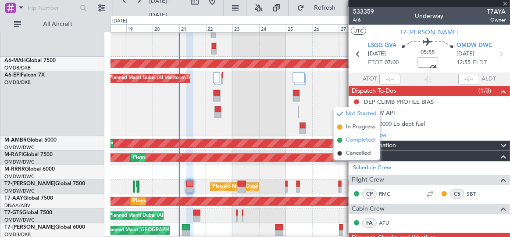
click at [358, 141] on span "Completed" at bounding box center [360, 140] width 29 height 9
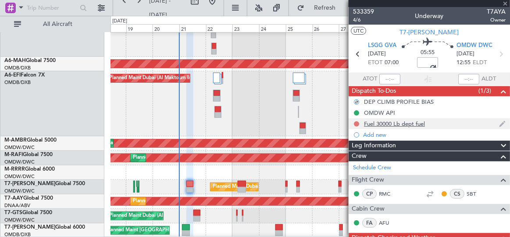
click at [357, 124] on button at bounding box center [356, 123] width 5 height 5
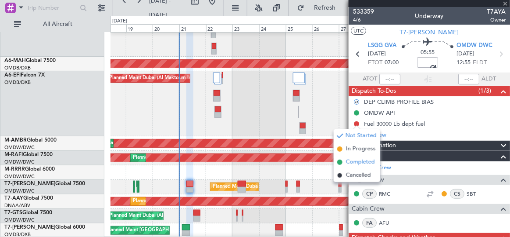
click at [353, 162] on span "Completed" at bounding box center [360, 162] width 29 height 9
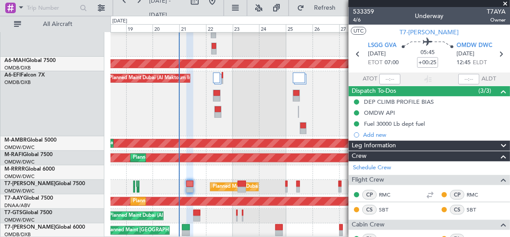
type input "7087"
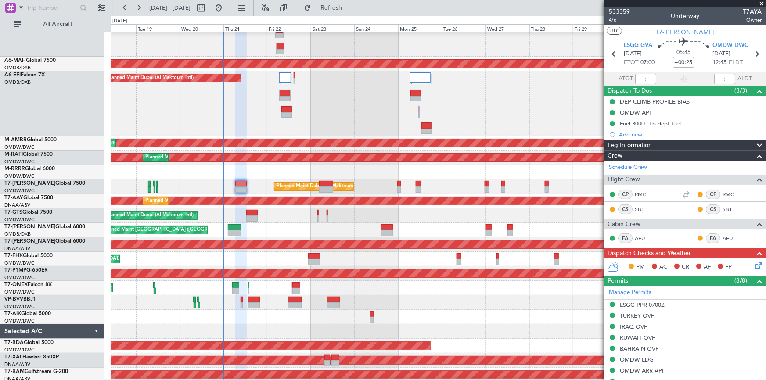
scroll to position [55, 0]
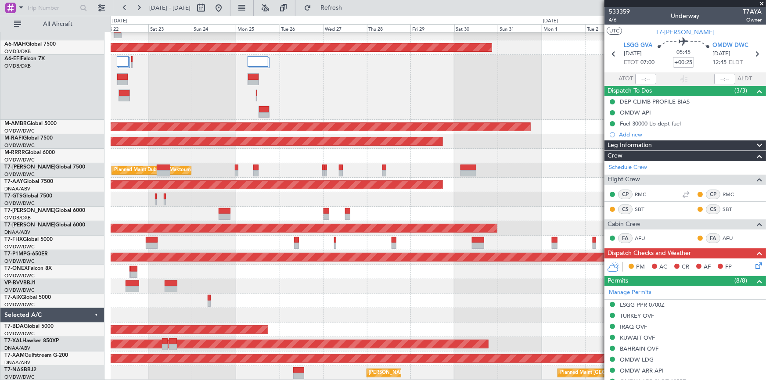
click at [249, 237] on div "Planned Maint Singapore (Changi) Planned Maint Trenton (Trenton Mercer)" at bounding box center [438, 243] width 655 height 14
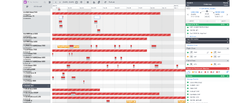
scroll to position [53, 0]
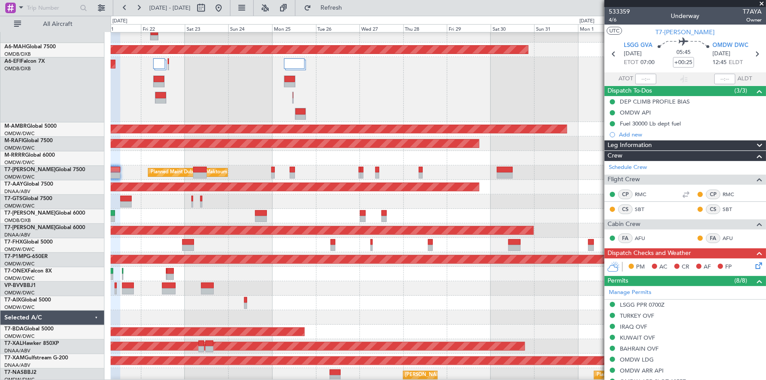
click at [469, 201] on div "Planned Maint Dubai (Al Maktoum Intl)" at bounding box center [438, 201] width 655 height 14
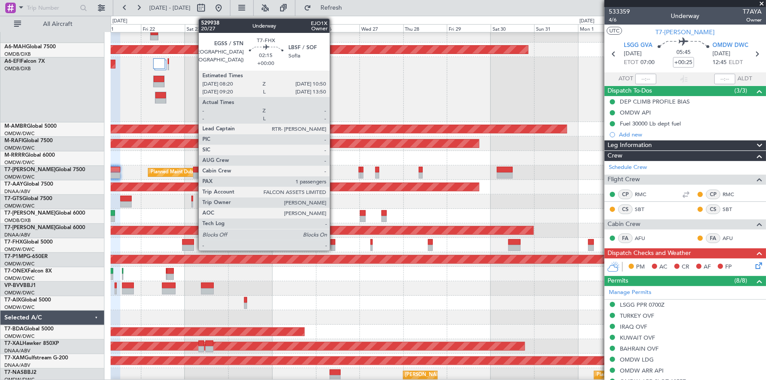
click at [334, 241] on div at bounding box center [332, 242] width 5 height 6
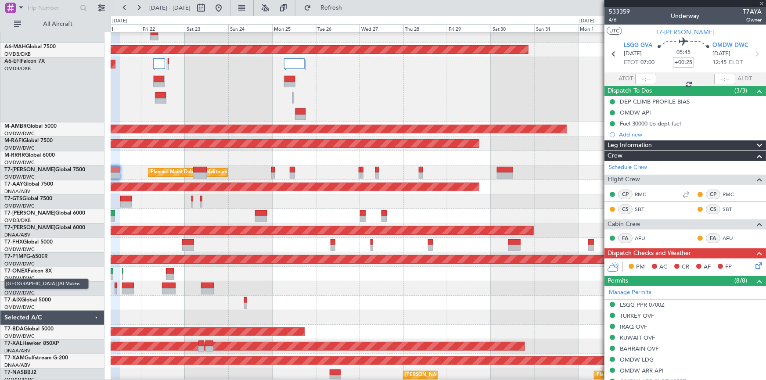
type input "1"
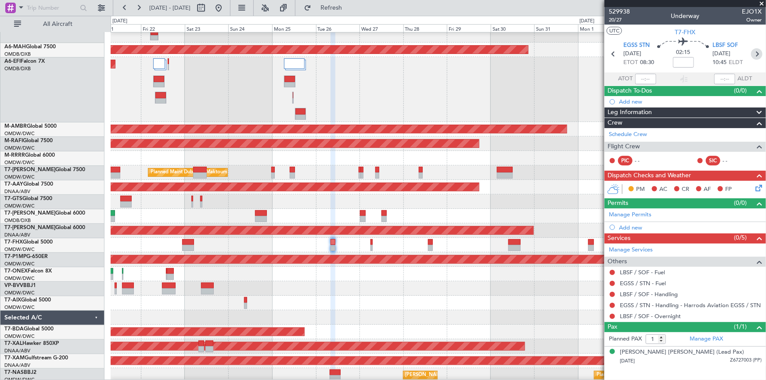
click at [753, 54] on icon at bounding box center [756, 53] width 11 height 11
click at [614, 19] on span "21/27" at bounding box center [619, 19] width 21 height 7
click at [759, 54] on icon at bounding box center [756, 53] width 11 height 11
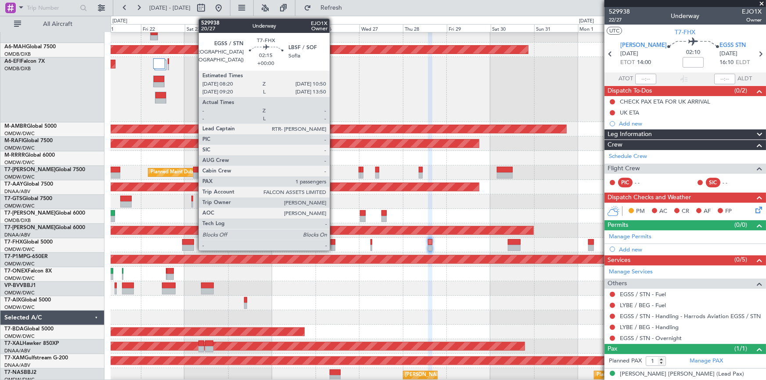
click at [334, 240] on div at bounding box center [332, 242] width 5 height 6
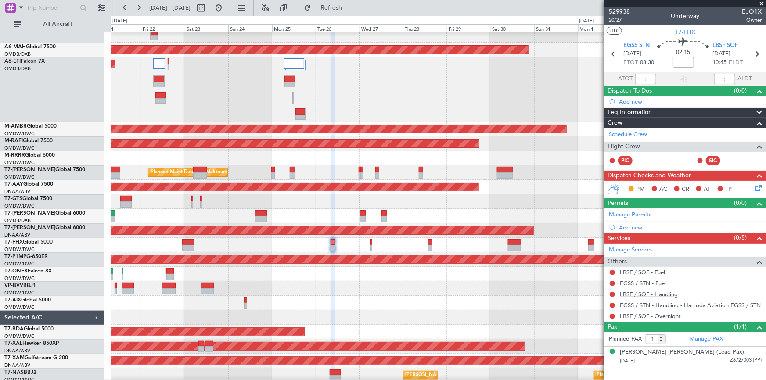
click at [653, 291] on link "LBSF / SOF - Handling" at bounding box center [649, 294] width 58 height 7
click at [350, 7] on span "Refresh" at bounding box center [331, 8] width 37 height 6
click at [658, 313] on link "LBSF / SOF - Overnight" at bounding box center [650, 315] width 61 height 7
click at [614, 19] on span "20/27" at bounding box center [619, 19] width 21 height 7
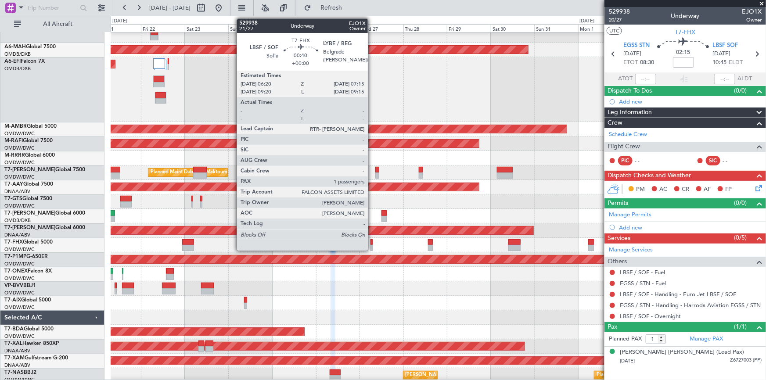
click at [372, 241] on div at bounding box center [371, 242] width 2 height 6
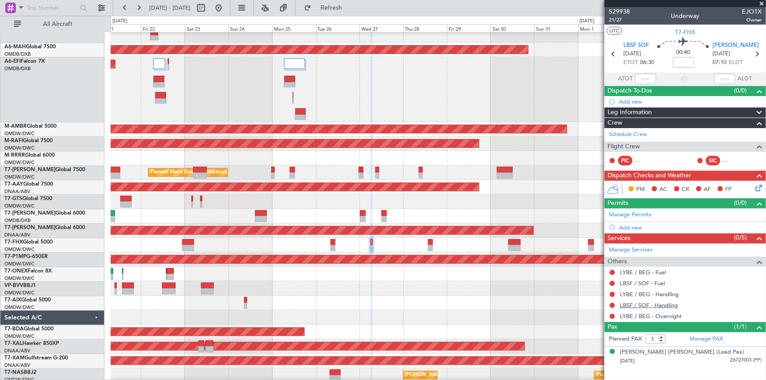
click at [648, 303] on link "LBSF / SOF - Handling" at bounding box center [649, 305] width 58 height 7
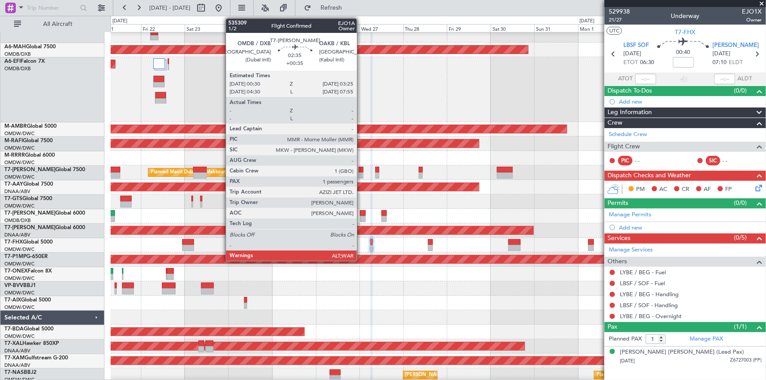
click at [361, 212] on div at bounding box center [363, 213] width 6 height 6
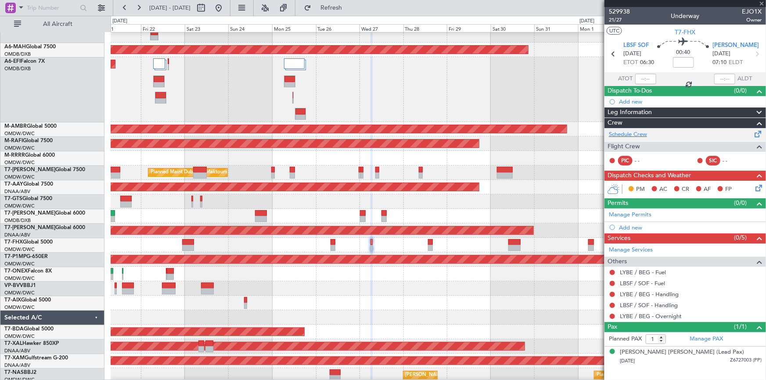
type input "+00:35"
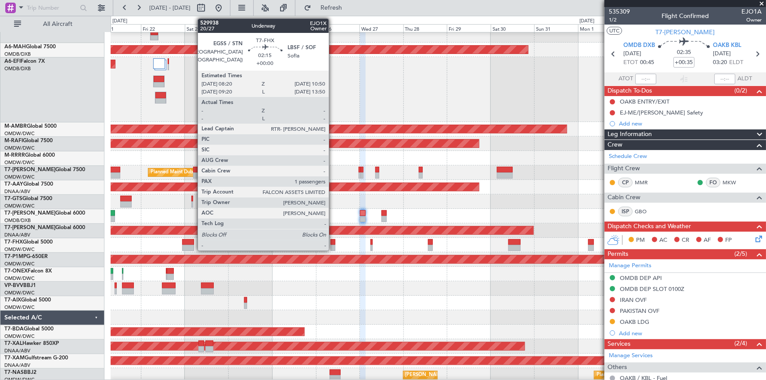
click at [333, 242] on div at bounding box center [332, 242] width 5 height 6
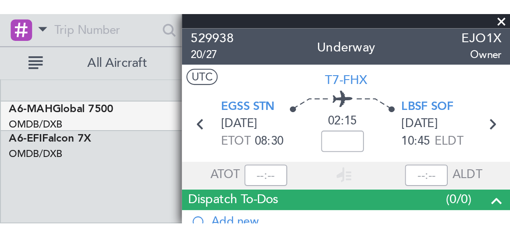
scroll to position [53, 0]
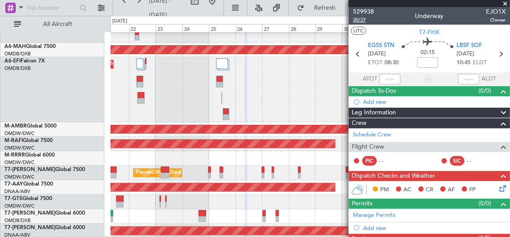
click at [354, 19] on span "20/27" at bounding box center [363, 19] width 21 height 7
click at [427, 59] on input at bounding box center [427, 62] width 21 height 11
click at [405, 66] on div "02:15 +15" at bounding box center [428, 54] width 58 height 32
click at [417, 60] on input "+00:15" at bounding box center [427, 62] width 21 height 11
type input "+10"
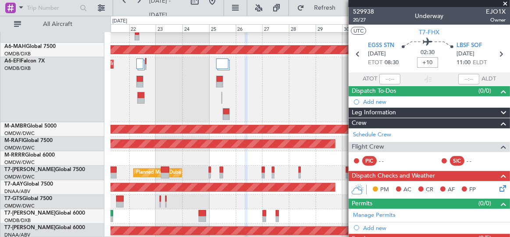
click at [412, 75] on section "ATOT ALDT" at bounding box center [430, 78] width 162 height 13
type input "+00:10"
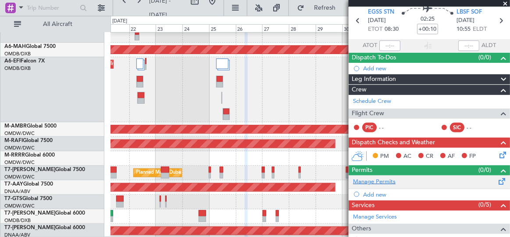
scroll to position [79, 0]
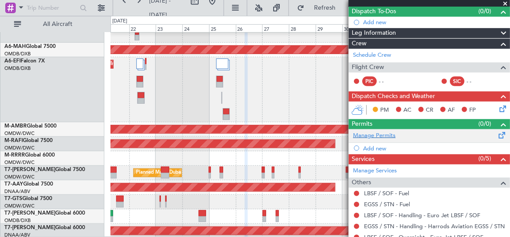
click at [380, 133] on link "Manage Permits" at bounding box center [374, 135] width 43 height 9
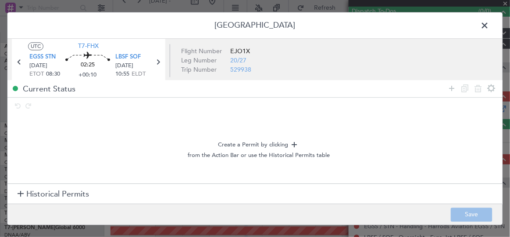
click at [75, 199] on span "Historical Permits" at bounding box center [57, 194] width 63 height 12
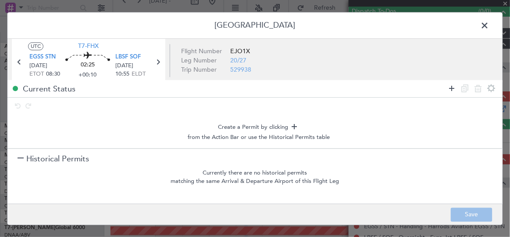
click at [452, 87] on icon at bounding box center [452, 88] width 11 height 11
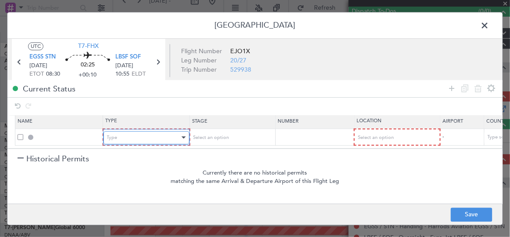
click at [151, 132] on div "Type" at bounding box center [143, 137] width 73 height 13
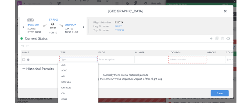
scroll to position [264, 0]
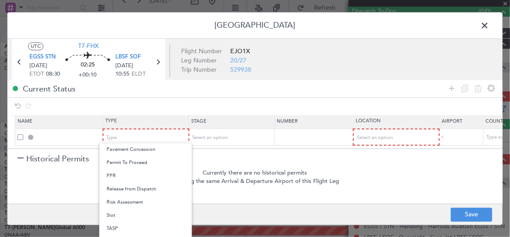
drag, startPoint x: 121, startPoint y: 214, endPoint x: 141, endPoint y: 205, distance: 22.6
click at [121, 214] on span "Slot" at bounding box center [146, 214] width 78 height 13
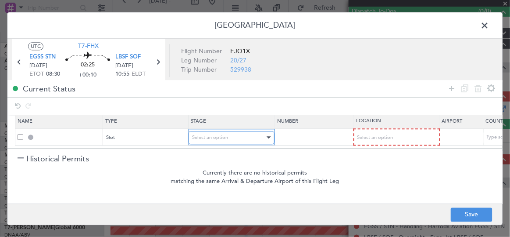
click at [229, 132] on div "Select an option" at bounding box center [228, 137] width 73 height 13
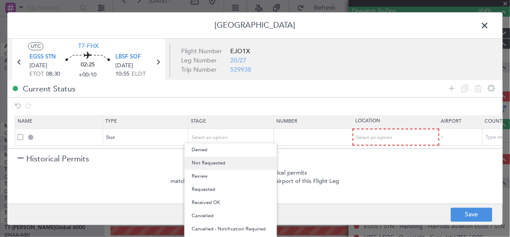
click at [216, 165] on span "Not Requested" at bounding box center [231, 162] width 78 height 13
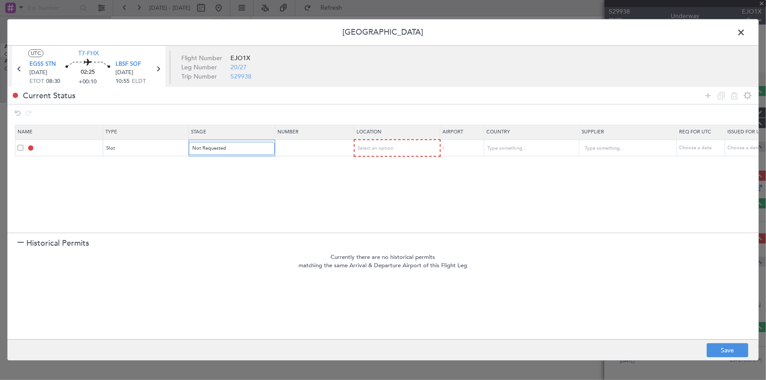
scroll to position [39, 0]
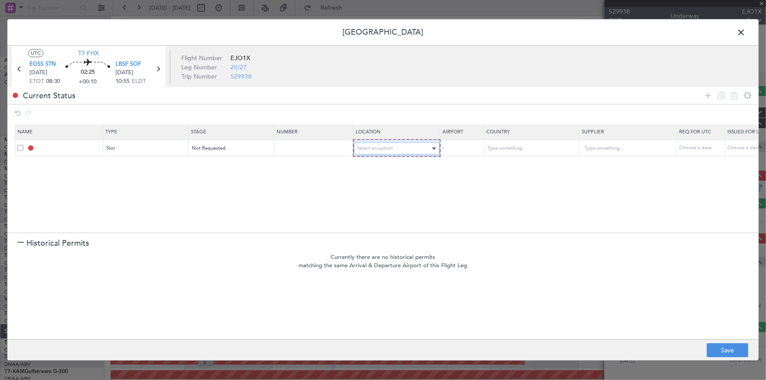
click at [399, 145] on div "Select an option" at bounding box center [393, 148] width 73 height 13
click at [378, 162] on span "Departure" at bounding box center [396, 166] width 78 height 13
click at [706, 93] on icon at bounding box center [708, 95] width 11 height 11
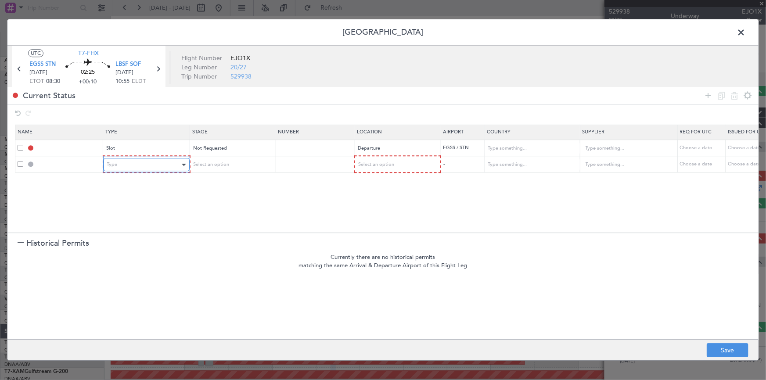
click at [136, 167] on div "Type" at bounding box center [143, 164] width 73 height 13
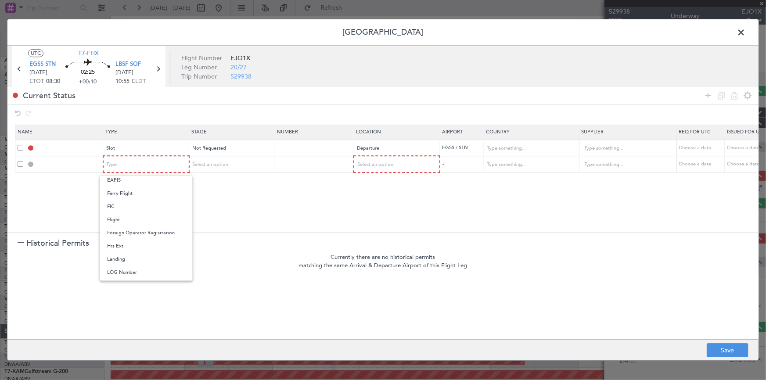
drag, startPoint x: 127, startPoint y: 259, endPoint x: 133, endPoint y: 258, distance: 5.7
click at [127, 259] on span "Landing" at bounding box center [146, 259] width 78 height 13
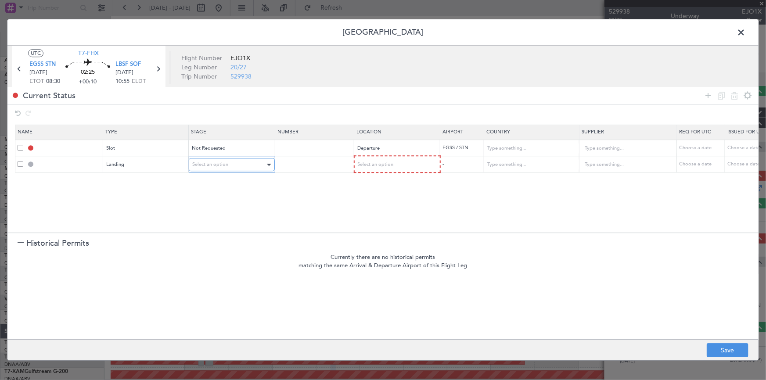
click at [230, 162] on div "Select an option" at bounding box center [228, 164] width 73 height 13
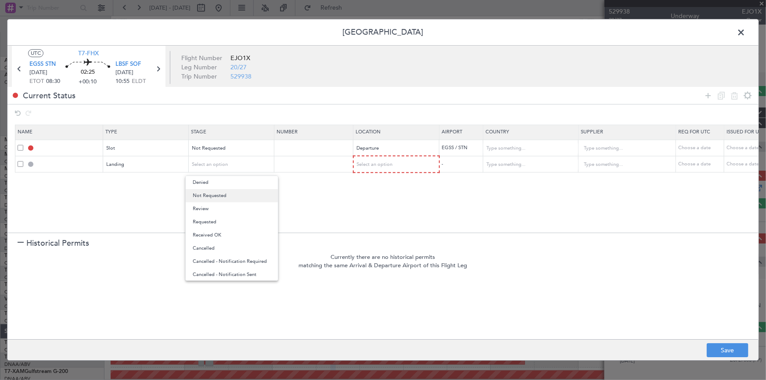
click at [228, 194] on span "Not Requested" at bounding box center [232, 195] width 78 height 13
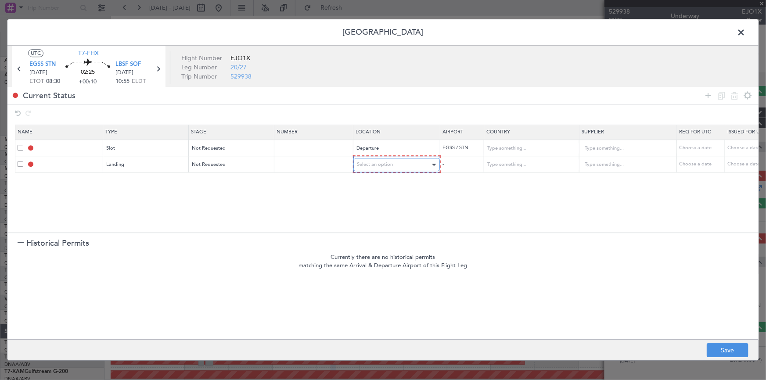
click at [395, 162] on div "Select an option" at bounding box center [393, 164] width 73 height 13
drag, startPoint x: 374, startPoint y: 208, endPoint x: 417, endPoint y: 223, distance: 45.7
click at [374, 208] on span "Arrival" at bounding box center [396, 208] width 78 height 13
click at [722, 349] on button "Save" at bounding box center [728, 351] width 42 height 14
type input "EGSS DEP SLOT"
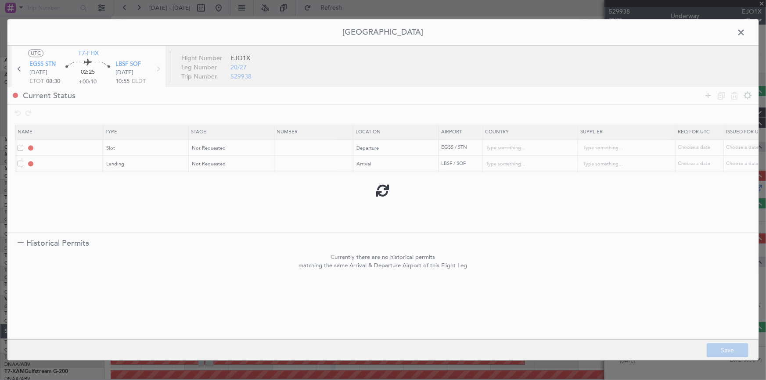
type input "United Kingdom"
type input "NNN"
type input "2"
type input "LBSF LDG"
type input "[GEOGRAPHIC_DATA]"
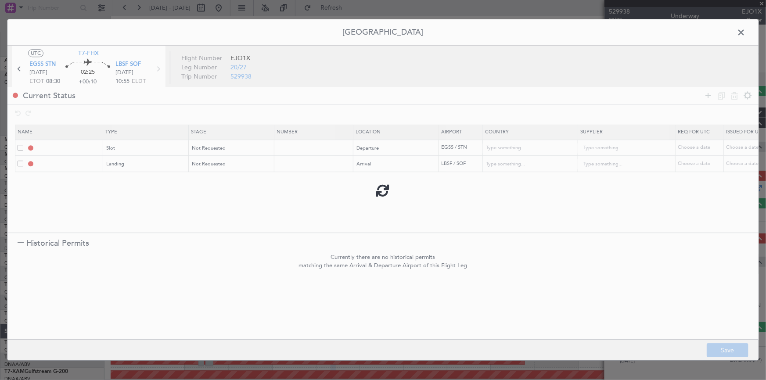
type input "NNN"
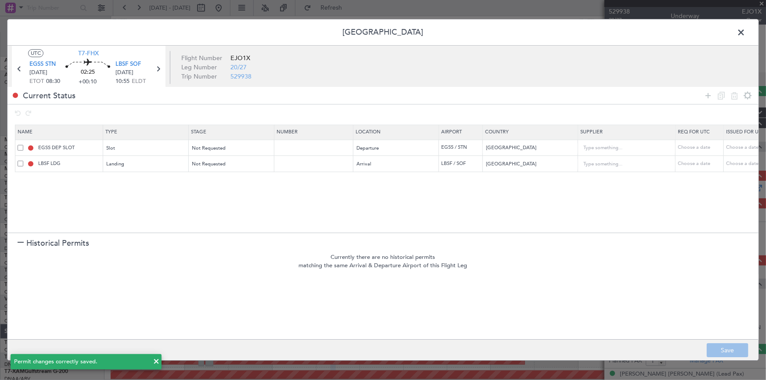
click at [745, 35] on span at bounding box center [745, 35] width 0 height 18
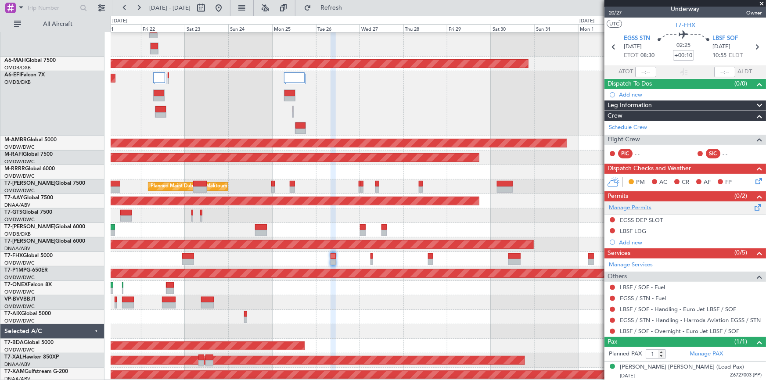
scroll to position [0, 0]
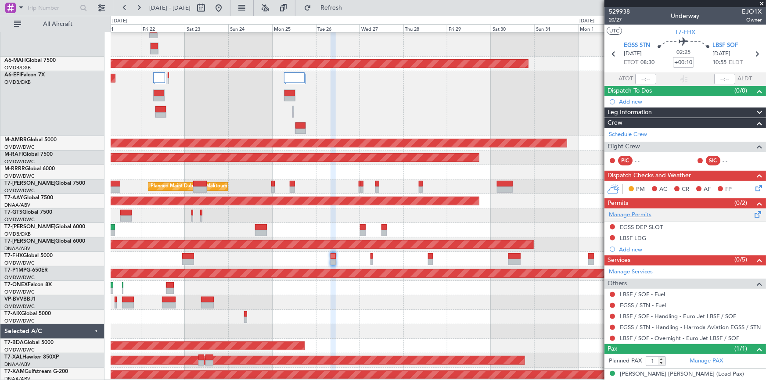
click at [636, 213] on link "Manage Permits" at bounding box center [630, 215] width 43 height 9
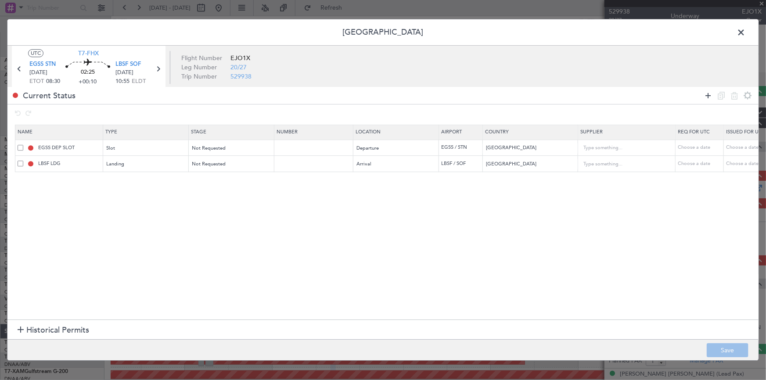
click at [708, 96] on icon at bounding box center [708, 95] width 11 height 11
click at [162, 172] on mat-form-field "Type" at bounding box center [146, 180] width 85 height 16
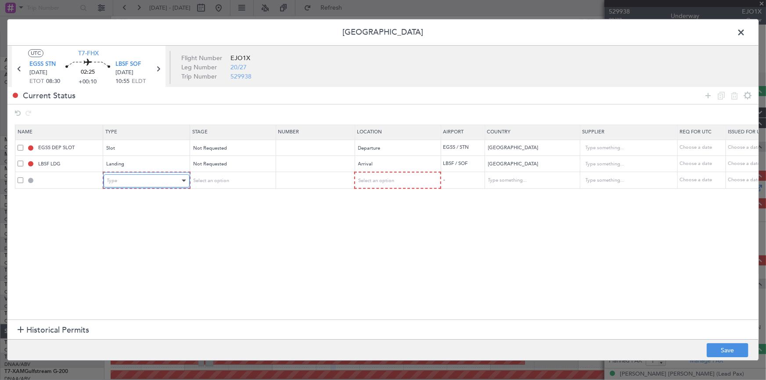
click at [157, 179] on div "Type" at bounding box center [143, 180] width 73 height 13
drag, startPoint x: 122, startPoint y: 222, endPoint x: 132, endPoint y: 223, distance: 10.2
click at [122, 223] on span "API" at bounding box center [146, 225] width 78 height 13
click at [65, 180] on input "text" at bounding box center [69, 179] width 66 height 7
click at [226, 178] on span "Select an option" at bounding box center [210, 180] width 36 height 7
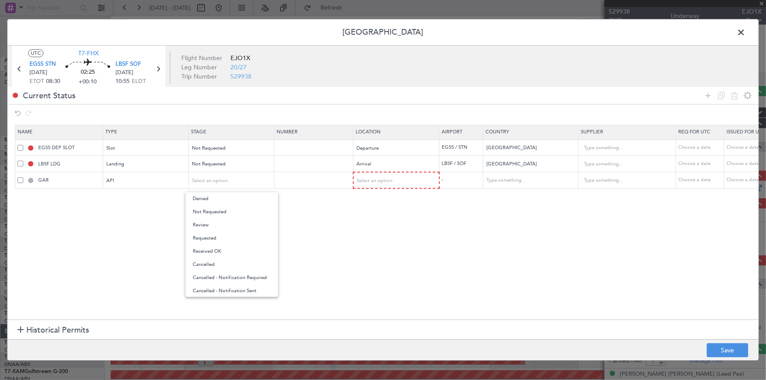
click at [219, 214] on span "Not Requested" at bounding box center [232, 211] width 78 height 13
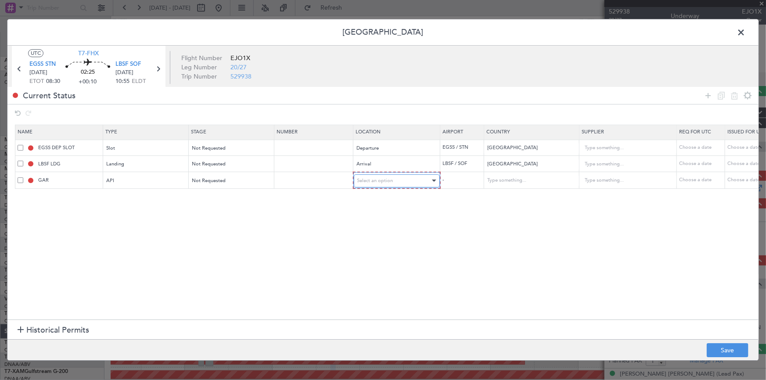
click at [384, 184] on div "Select an option" at bounding box center [393, 180] width 73 height 13
drag, startPoint x: 371, startPoint y: 201, endPoint x: 411, endPoint y: 214, distance: 42.1
click at [371, 201] on span "Departure" at bounding box center [396, 198] width 78 height 13
click at [719, 347] on button "Save" at bounding box center [728, 351] width 42 height 14
type input "EGSS DEP API"
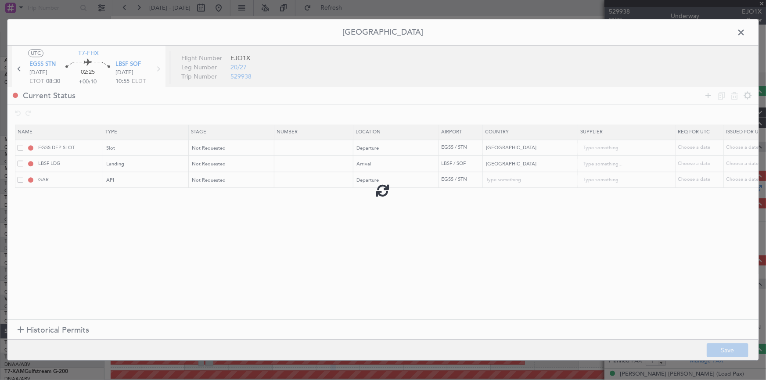
type input "United Kingdom"
type input "NNN"
type input "2"
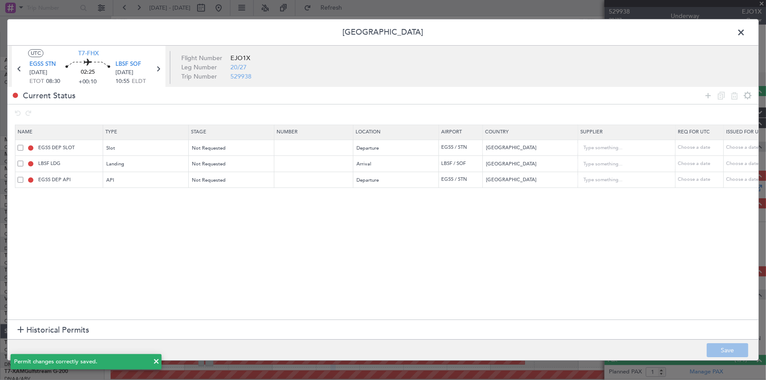
click at [745, 32] on span at bounding box center [745, 35] width 0 height 18
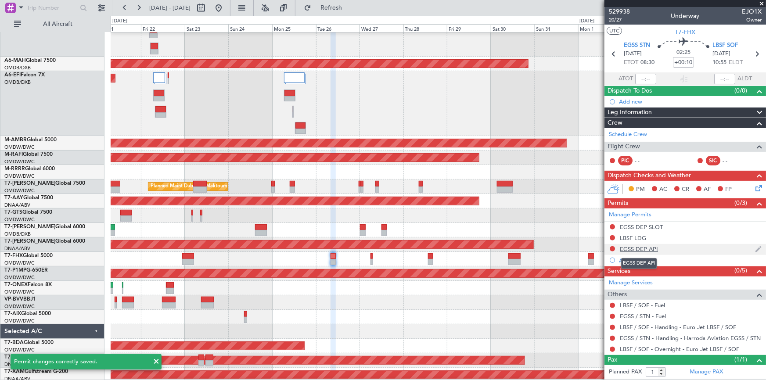
click at [645, 246] on div "EGSS DEP API" at bounding box center [639, 248] width 38 height 7
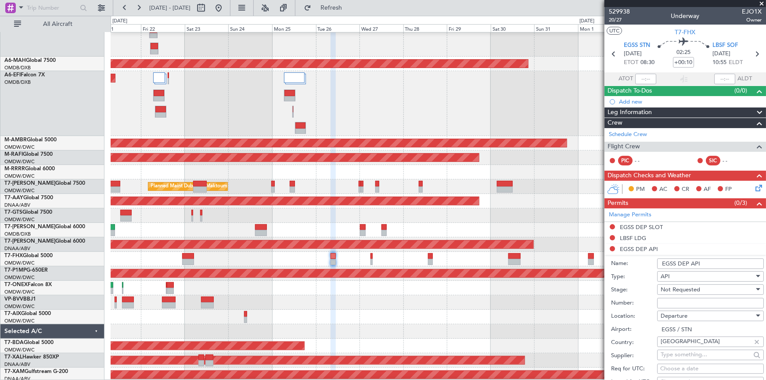
click at [704, 263] on input "EGSS DEP API" at bounding box center [710, 263] width 107 height 11
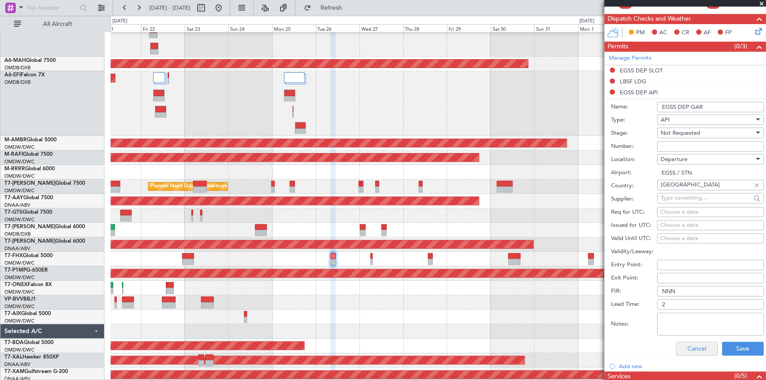
scroll to position [199, 0]
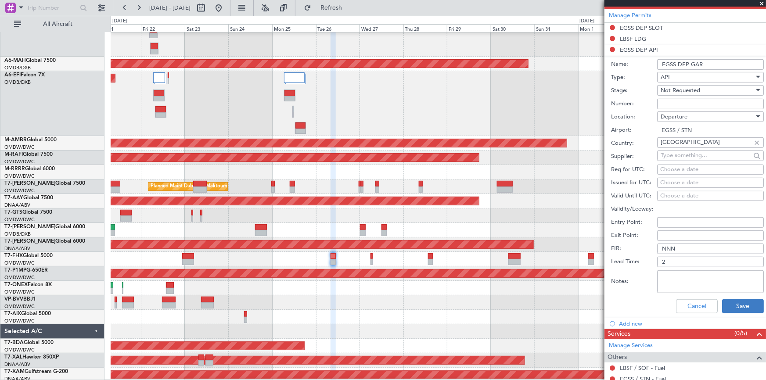
type input "EGSS DEP GAR"
click at [731, 306] on button "Save" at bounding box center [743, 306] width 42 height 14
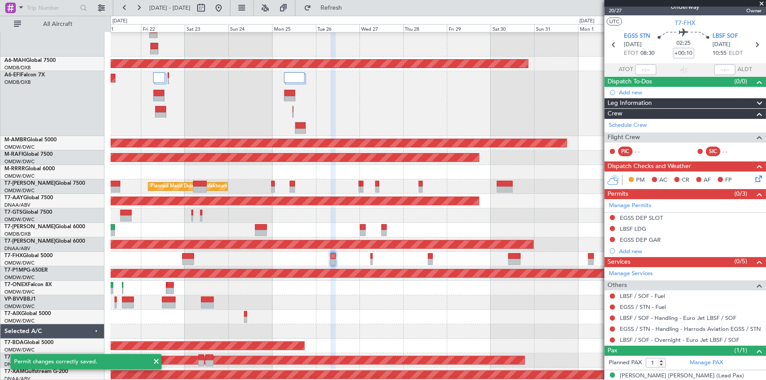
scroll to position [18, 0]
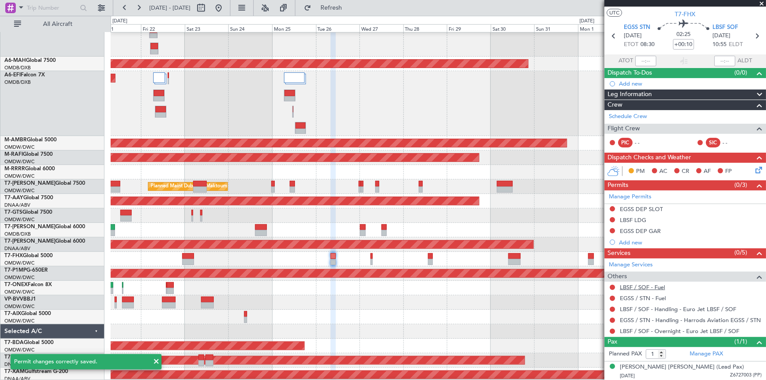
click at [644, 286] on link "LBSF / SOF - Fuel" at bounding box center [642, 287] width 45 height 7
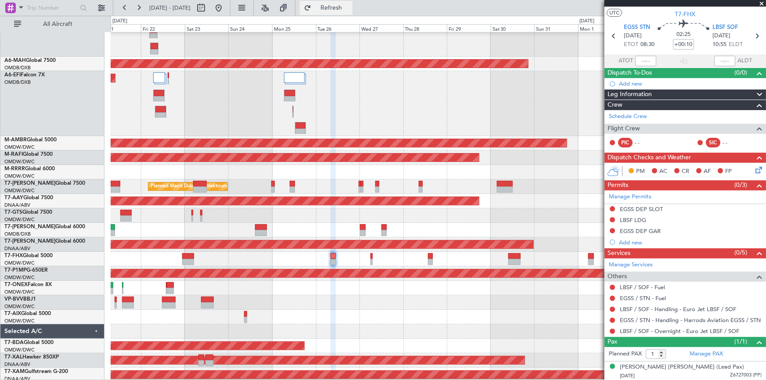
click at [350, 6] on span "Refresh" at bounding box center [331, 8] width 37 height 6
click at [654, 294] on link "EGSS / STN - Fuel" at bounding box center [643, 297] width 46 height 7
click at [348, 7] on span "Refresh" at bounding box center [331, 8] width 37 height 6
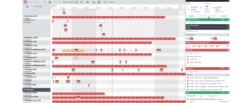
scroll to position [0, 0]
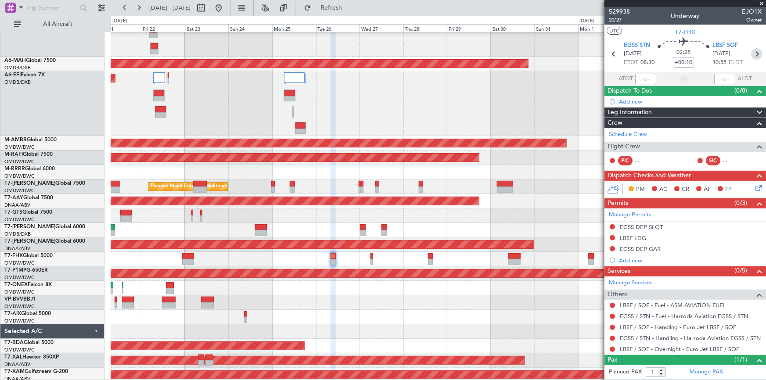
click at [751, 53] on icon at bounding box center [756, 53] width 11 height 11
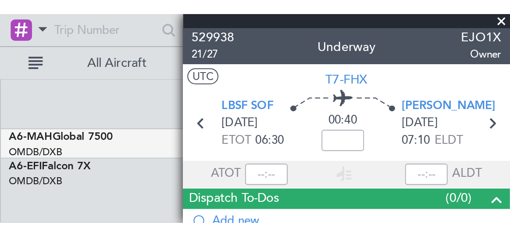
scroll to position [39, 0]
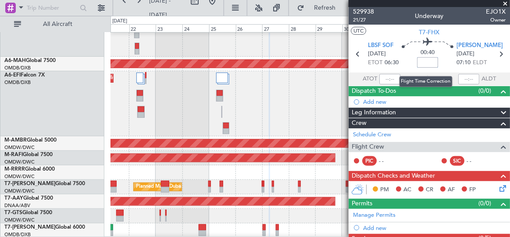
click at [424, 62] on input at bounding box center [427, 62] width 21 height 11
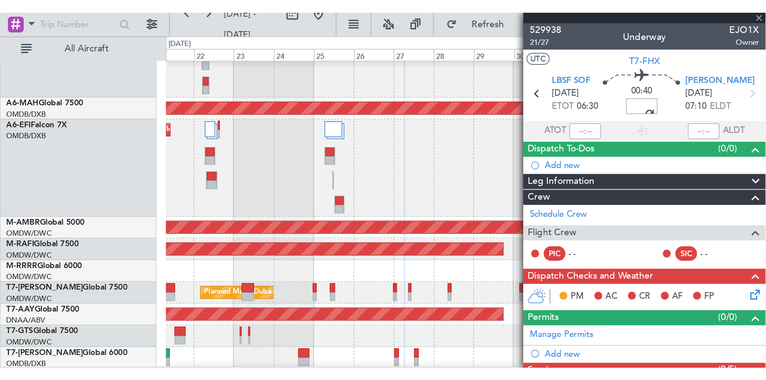
scroll to position [0, 0]
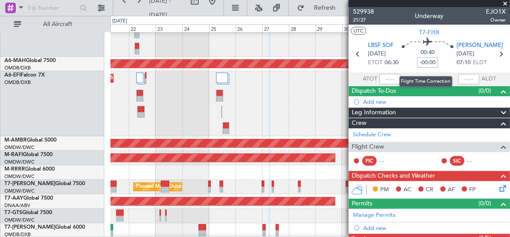
drag, startPoint x: 434, startPoint y: 61, endPoint x: 329, endPoint y: 47, distance: 106.8
click at [329, 47] on fb-app "21 Aug 2025 - 05 Sep 2025 Refresh Quick Links All Aircraft Planned Maint Dubai …" at bounding box center [255, 122] width 510 height 230
type input "-10"
click at [409, 75] on section "ATOT ALDT" at bounding box center [430, 78] width 162 height 13
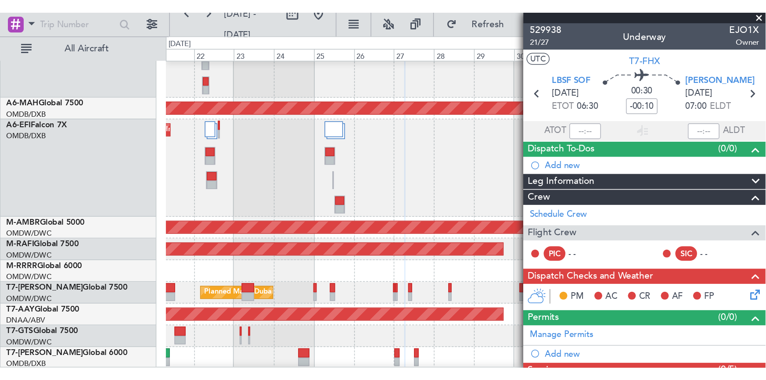
scroll to position [39, 0]
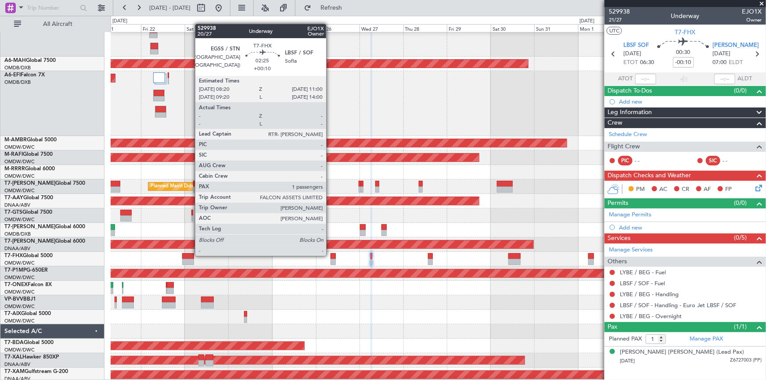
click at [330, 255] on div at bounding box center [332, 256] width 5 height 6
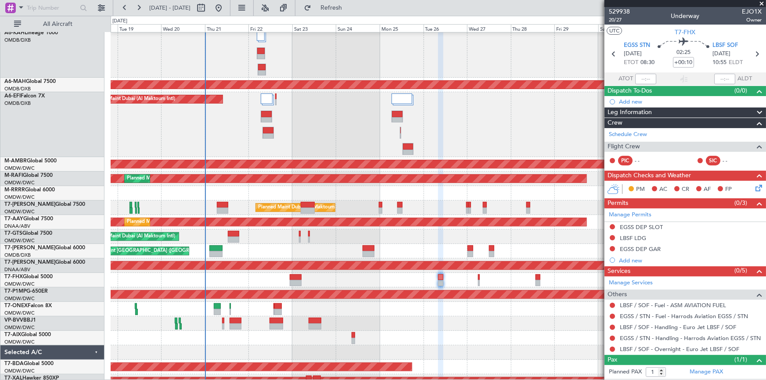
scroll to position [18, 0]
click at [308, 106] on div "Planned Maint Dubai (Al Maktoum Intl)" at bounding box center [438, 124] width 655 height 65
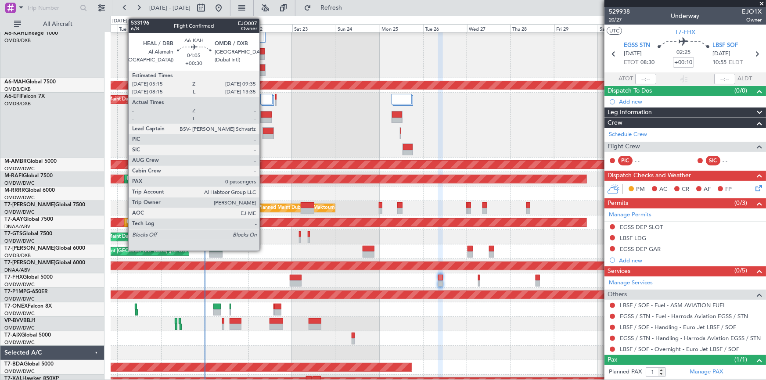
click at [263, 66] on div at bounding box center [261, 68] width 7 height 6
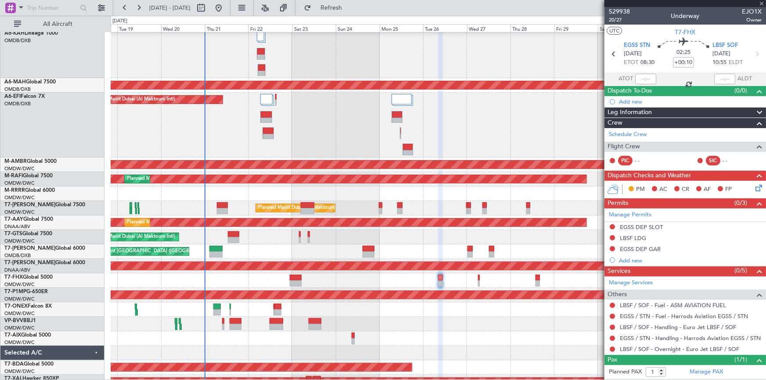
type input "+00:30"
type input "0"
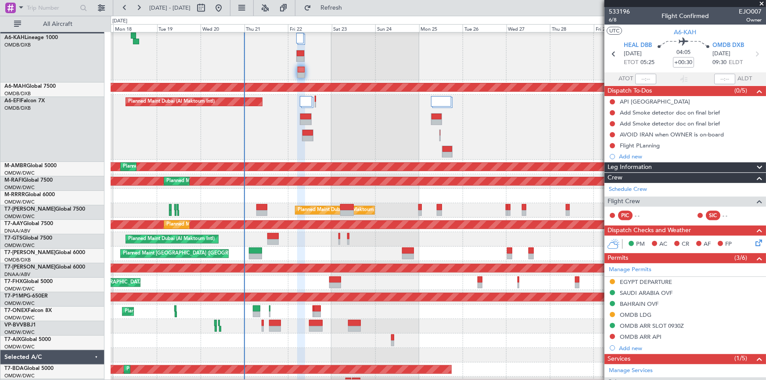
scroll to position [15, 0]
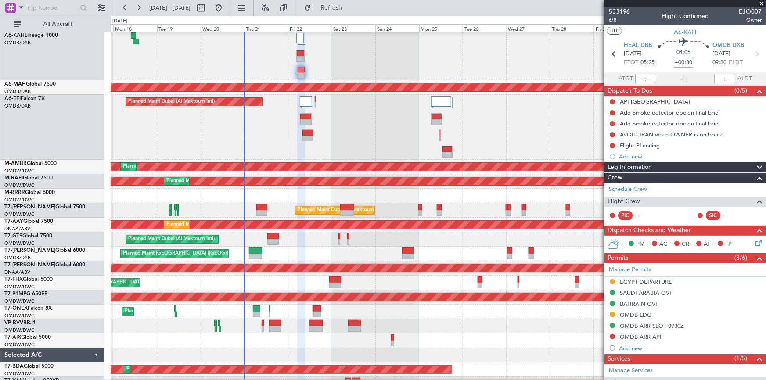
click at [264, 137] on div "Planned Maint Dubai (Al Maktoum Intl)" at bounding box center [438, 127] width 655 height 65
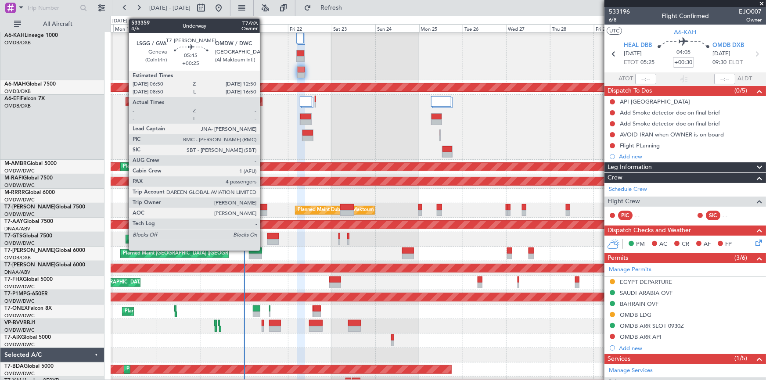
click at [264, 205] on div at bounding box center [261, 207] width 11 height 6
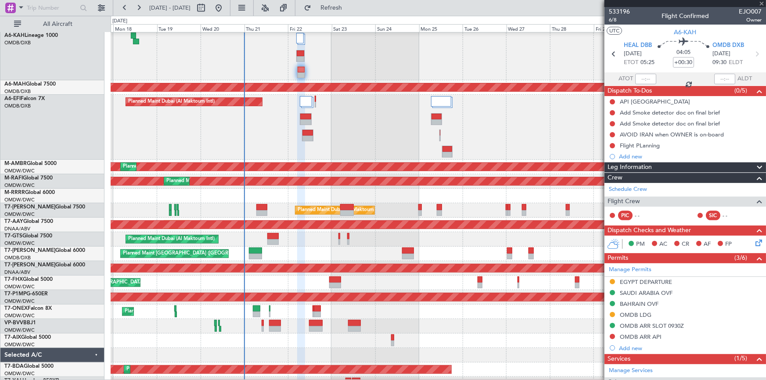
type input "+00:25"
type input "4"
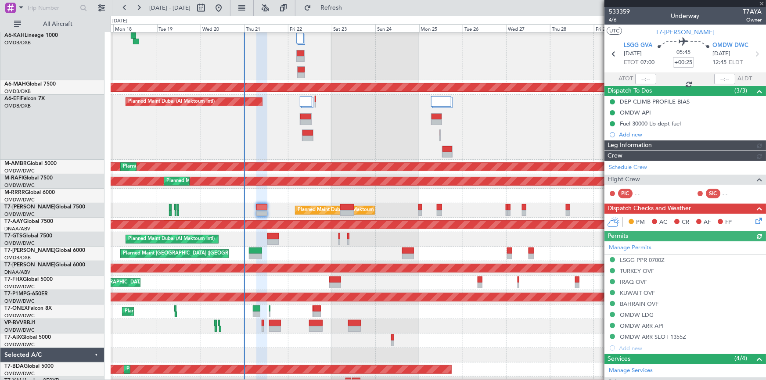
type input "7087"
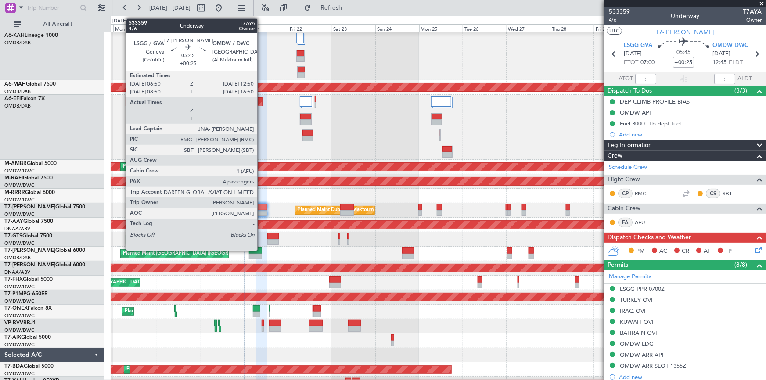
click at [261, 207] on div at bounding box center [261, 207] width 11 height 6
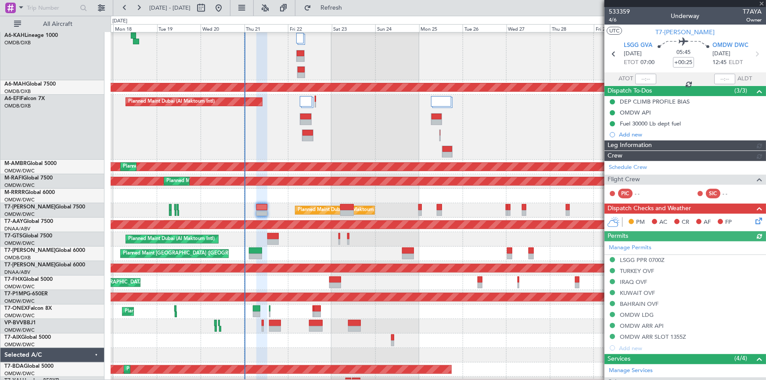
type input "7087"
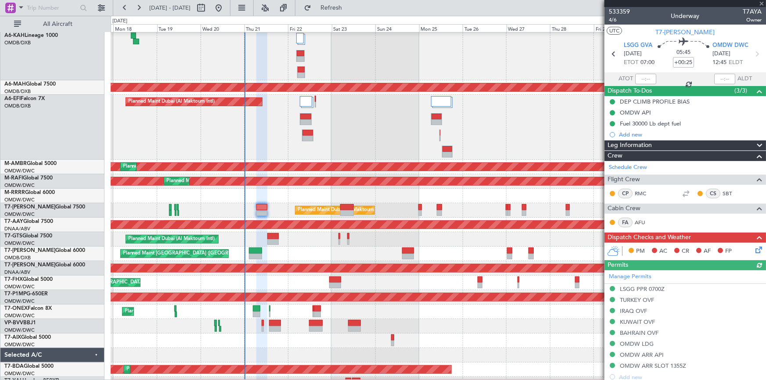
click at [754, 245] on icon at bounding box center [757, 248] width 7 height 7
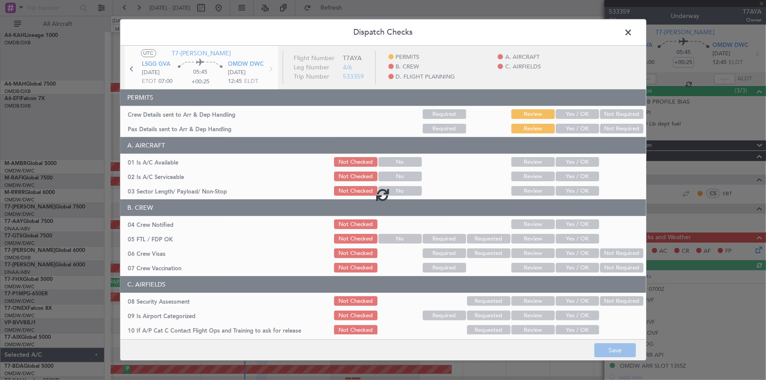
click at [569, 112] on div at bounding box center [383, 194] width 526 height 297
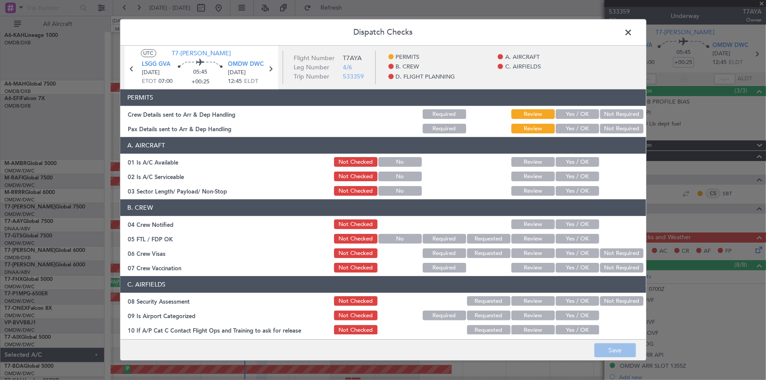
click at [570, 113] on button "Yes / OK" at bounding box center [577, 115] width 43 height 10
click at [568, 123] on div "Yes / OK" at bounding box center [576, 129] width 44 height 12
click at [575, 127] on button "Yes / OK" at bounding box center [577, 129] width 43 height 10
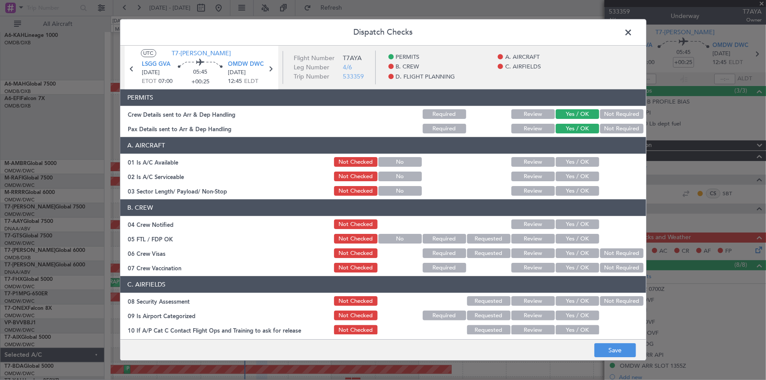
click at [567, 158] on button "Yes / OK" at bounding box center [577, 163] width 43 height 10
drag, startPoint x: 567, startPoint y: 172, endPoint x: 569, endPoint y: 180, distance: 7.5
click at [567, 173] on button "Yes / OK" at bounding box center [577, 177] width 43 height 10
click at [569, 190] on button "Yes / OK" at bounding box center [577, 192] width 43 height 10
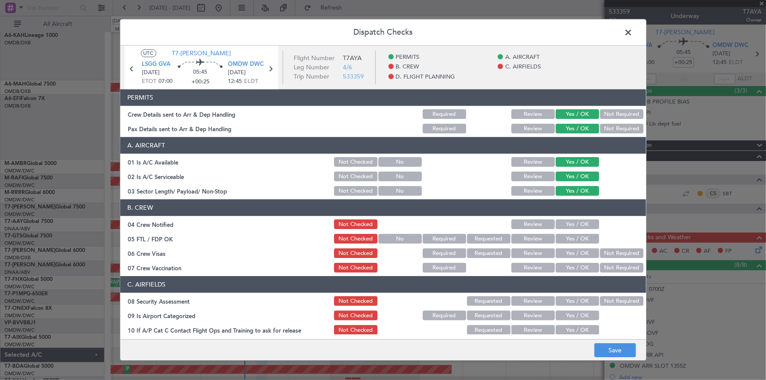
drag, startPoint x: 568, startPoint y: 223, endPoint x: 566, endPoint y: 242, distance: 18.5
click at [568, 224] on button "Yes / OK" at bounding box center [577, 225] width 43 height 10
click at [564, 241] on button "Yes / OK" at bounding box center [577, 239] width 43 height 10
click at [566, 250] on button "Yes / OK" at bounding box center [577, 254] width 43 height 10
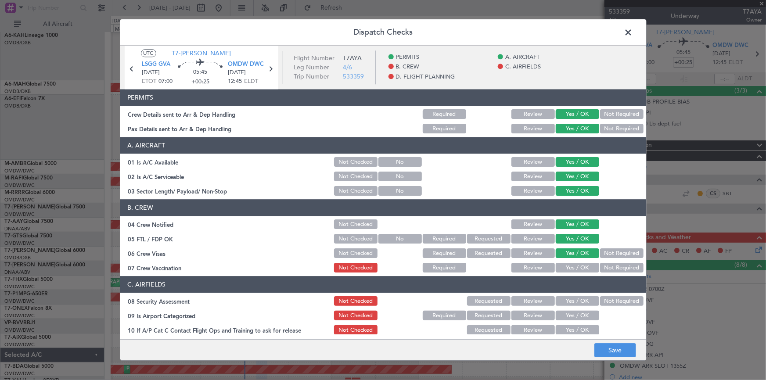
click at [569, 270] on button "Yes / OK" at bounding box center [577, 268] width 43 height 10
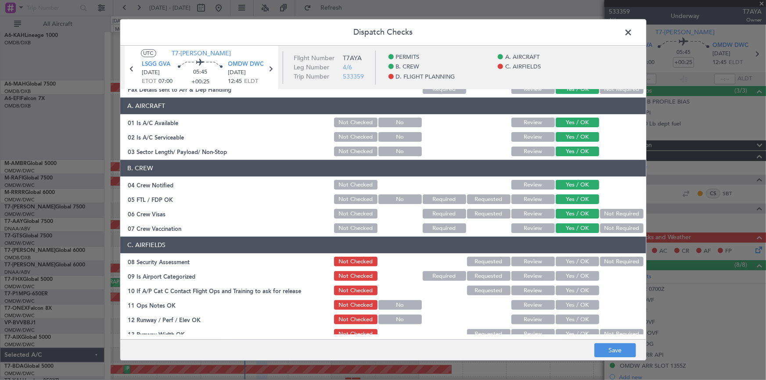
click at [606, 228] on button "Not Required" at bounding box center [621, 229] width 43 height 10
click at [562, 260] on button "Yes / OK" at bounding box center [577, 262] width 43 height 10
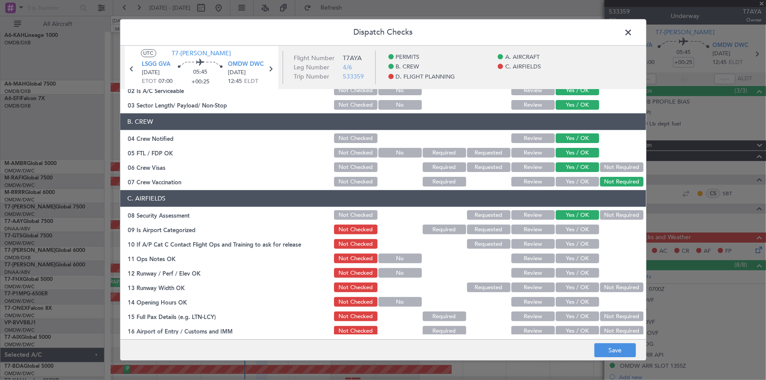
scroll to position [119, 0]
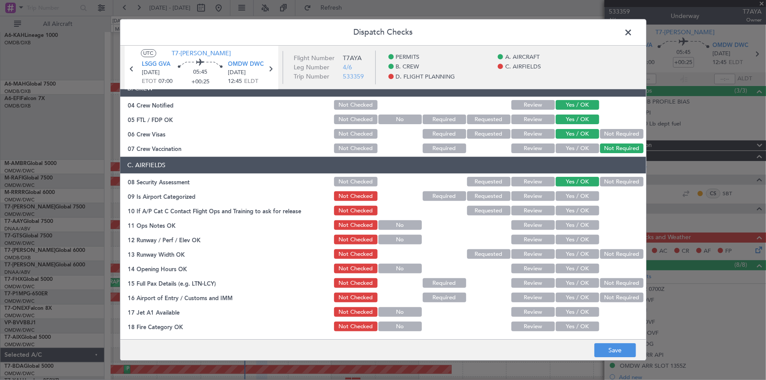
click at [573, 197] on button "Yes / OK" at bounding box center [577, 197] width 43 height 10
click at [570, 209] on button "Yes / OK" at bounding box center [577, 211] width 43 height 10
click at [566, 224] on button "Yes / OK" at bounding box center [577, 226] width 43 height 10
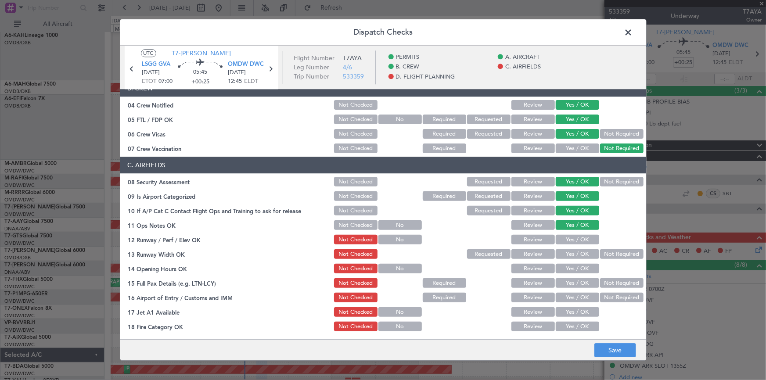
click at [565, 238] on button "Yes / OK" at bounding box center [577, 240] width 43 height 10
drag, startPoint x: 564, startPoint y: 250, endPoint x: 567, endPoint y: 266, distance: 16.0
click at [564, 250] on button "Yes / OK" at bounding box center [577, 255] width 43 height 10
drag, startPoint x: 562, startPoint y: 263, endPoint x: 570, endPoint y: 281, distance: 19.4
click at [562, 264] on button "Yes / OK" at bounding box center [577, 269] width 43 height 10
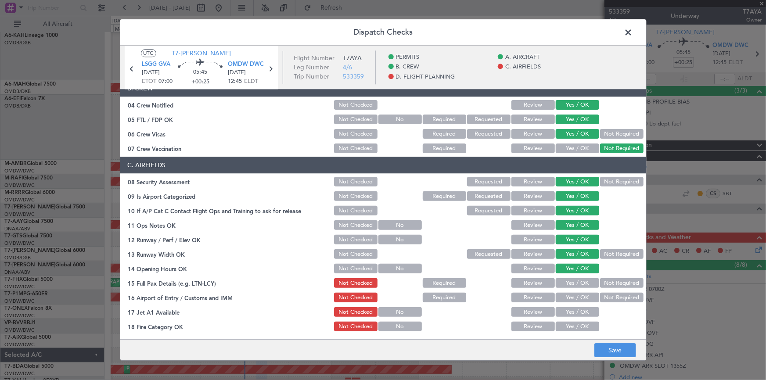
click at [566, 275] on section "C. AIRFIELDS 08 Security Assessment Not Checked Requested Review Yes / OK Not R…" at bounding box center [383, 295] width 526 height 277
click at [565, 282] on button "Yes / OK" at bounding box center [577, 284] width 43 height 10
click at [567, 295] on button "Yes / OK" at bounding box center [577, 298] width 43 height 10
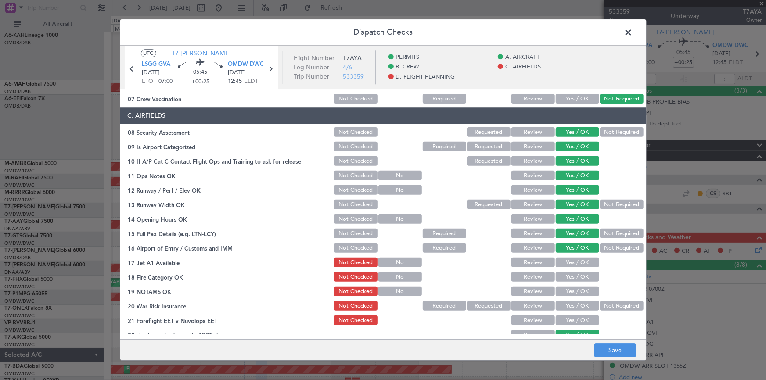
scroll to position [199, 0]
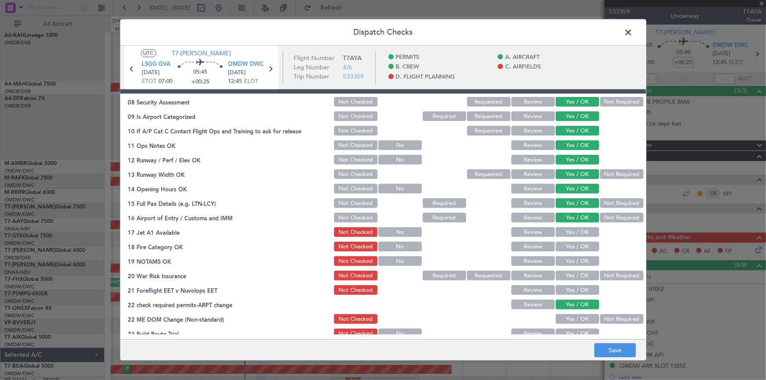
click at [571, 230] on button "Yes / OK" at bounding box center [577, 233] width 43 height 10
click at [569, 242] on button "Yes / OK" at bounding box center [577, 247] width 43 height 10
drag, startPoint x: 571, startPoint y: 257, endPoint x: 574, endPoint y: 272, distance: 15.2
click at [571, 258] on button "Yes / OK" at bounding box center [577, 262] width 43 height 10
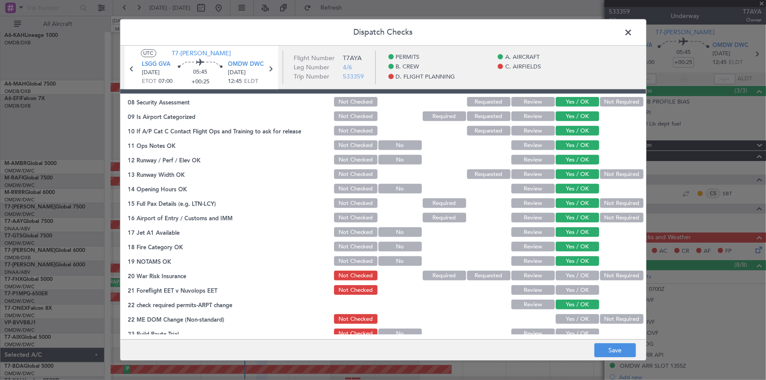
click at [572, 272] on button "Yes / OK" at bounding box center [577, 276] width 43 height 10
click at [574, 290] on button "Yes / OK" at bounding box center [577, 291] width 43 height 10
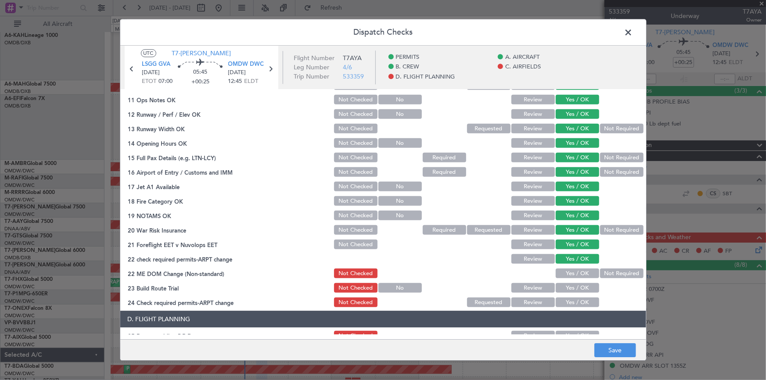
scroll to position [279, 0]
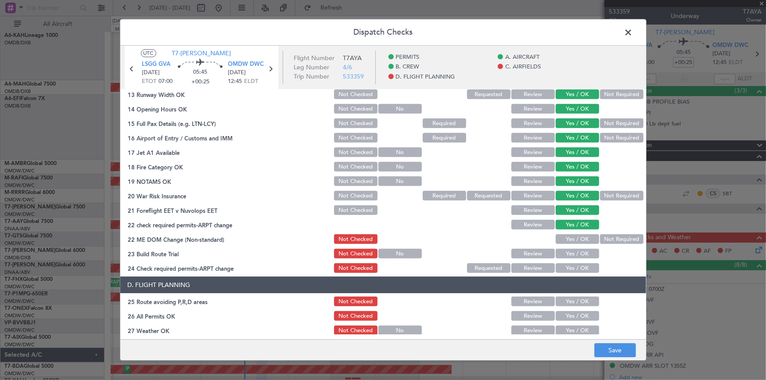
click at [573, 240] on button "Yes / OK" at bounding box center [577, 240] width 43 height 10
click at [569, 253] on button "Yes / OK" at bounding box center [577, 254] width 43 height 10
click at [573, 264] on button "Yes / OK" at bounding box center [577, 269] width 43 height 10
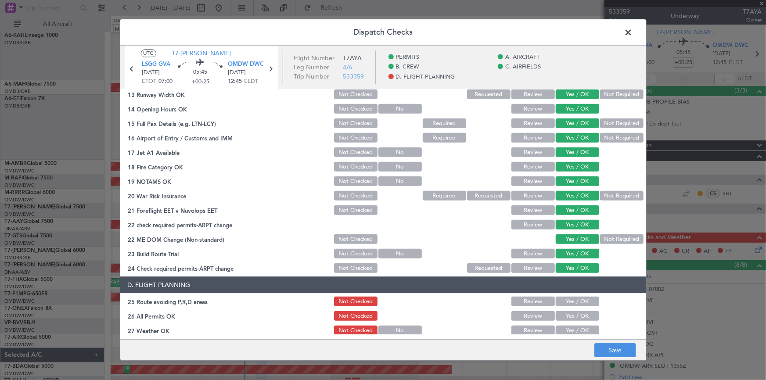
scroll to position [359, 0]
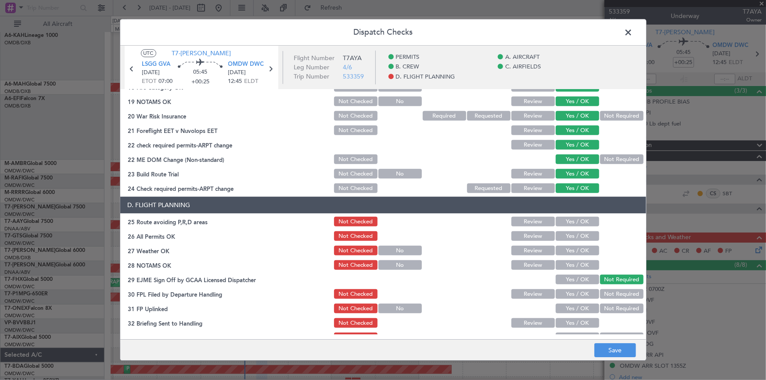
click at [566, 220] on button "Yes / OK" at bounding box center [577, 222] width 43 height 10
click at [566, 232] on button "Yes / OK" at bounding box center [577, 237] width 43 height 10
click at [568, 248] on button "Yes / OK" at bounding box center [577, 251] width 43 height 10
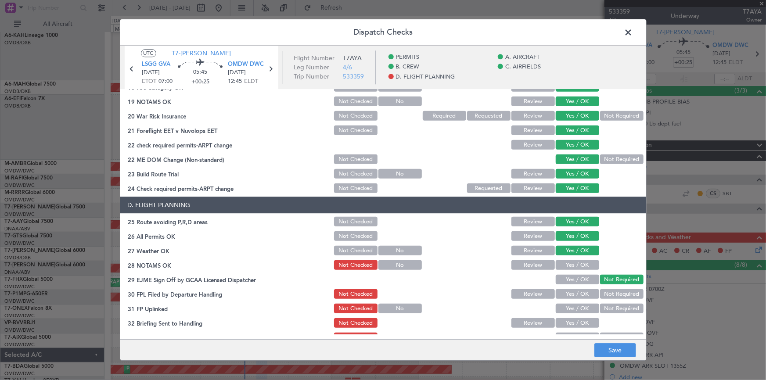
click at [567, 265] on button "Yes / OK" at bounding box center [577, 266] width 43 height 10
click at [571, 281] on button "Yes / OK" at bounding box center [577, 280] width 43 height 10
click at [609, 276] on button "Not Required" at bounding box center [621, 280] width 43 height 10
click at [574, 292] on button "Yes / OK" at bounding box center [577, 295] width 43 height 10
click at [571, 310] on button "Yes / OK" at bounding box center [577, 309] width 43 height 10
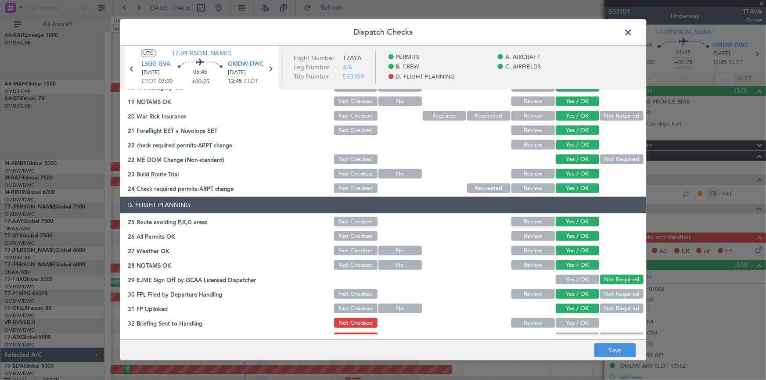
click at [571, 320] on button "Yes / OK" at bounding box center [577, 324] width 43 height 10
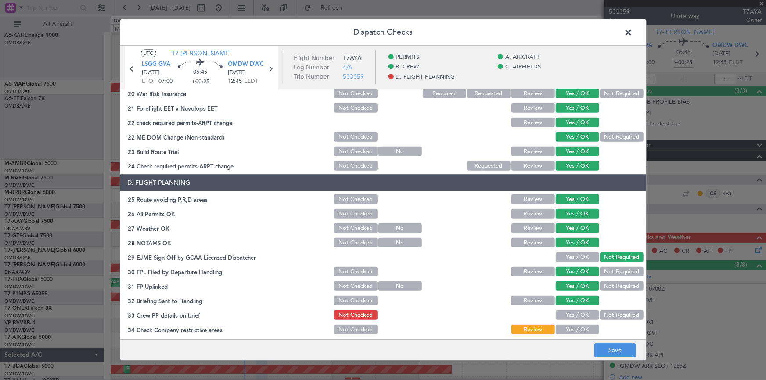
scroll to position [399, 0]
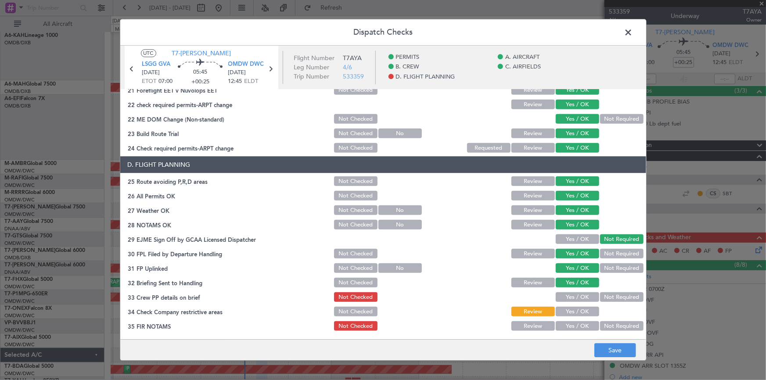
click at [576, 297] on button "Yes / OK" at bounding box center [577, 298] width 43 height 10
drag, startPoint x: 578, startPoint y: 312, endPoint x: 578, endPoint y: 327, distance: 15.4
click at [578, 314] on button "Yes / OK" at bounding box center [577, 312] width 43 height 10
click at [577, 326] on button "Yes / OK" at bounding box center [577, 327] width 43 height 10
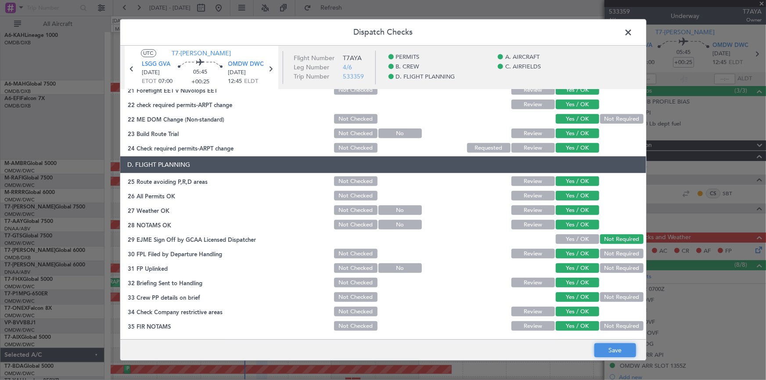
click at [612, 351] on button "Save" at bounding box center [615, 351] width 42 height 14
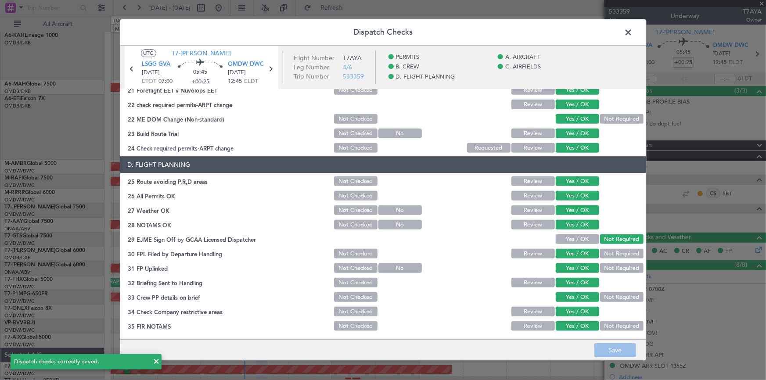
click at [633, 31] on span at bounding box center [633, 35] width 0 height 18
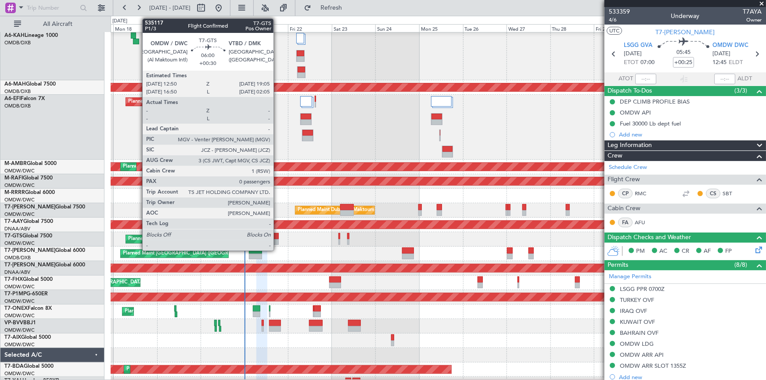
click at [277, 234] on div at bounding box center [272, 236] width 11 height 6
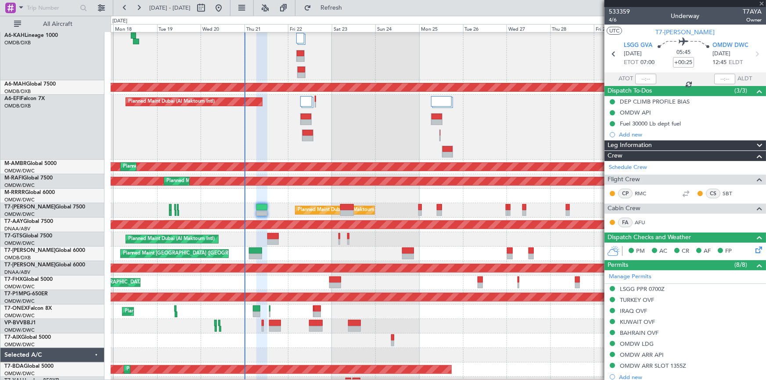
type input "+00:30"
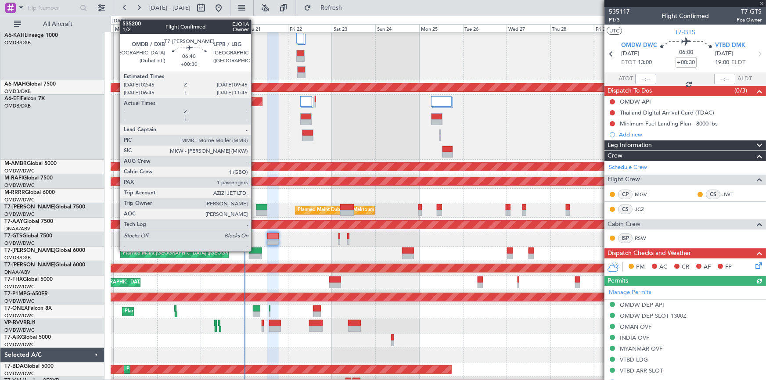
click at [255, 251] on div at bounding box center [255, 251] width 13 height 6
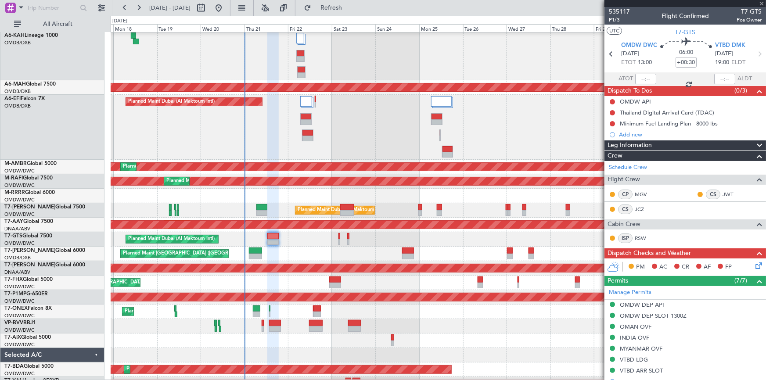
type input "1"
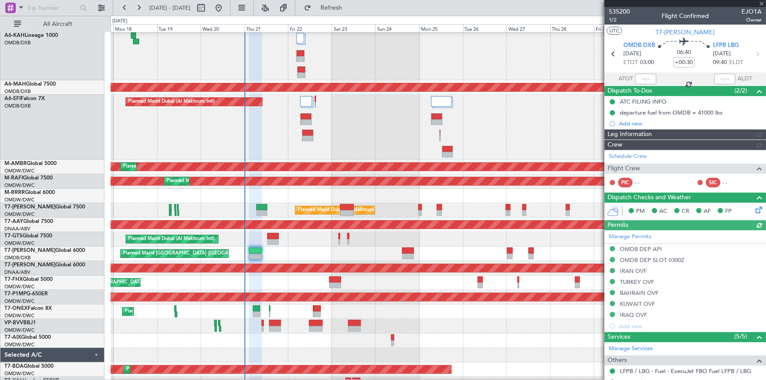
type input "Dherander Fithani (DHF)"
type input "7080"
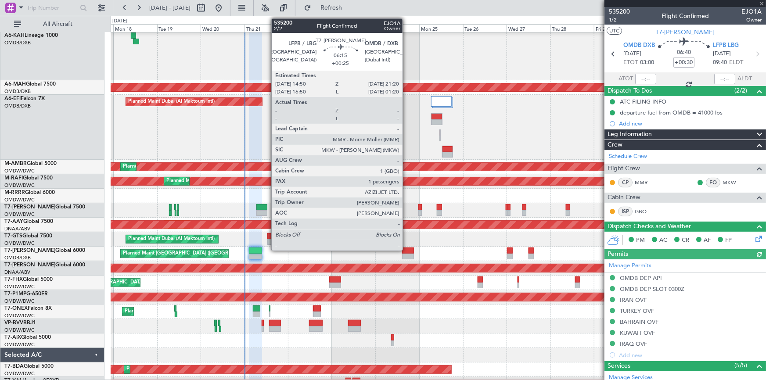
click at [406, 249] on div at bounding box center [408, 251] width 12 height 6
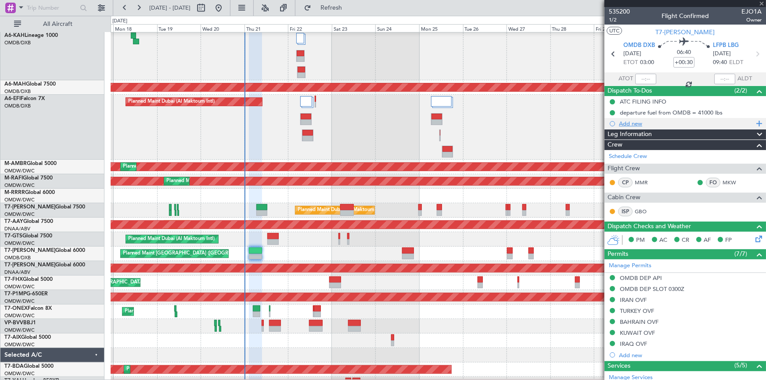
type input "+00:25"
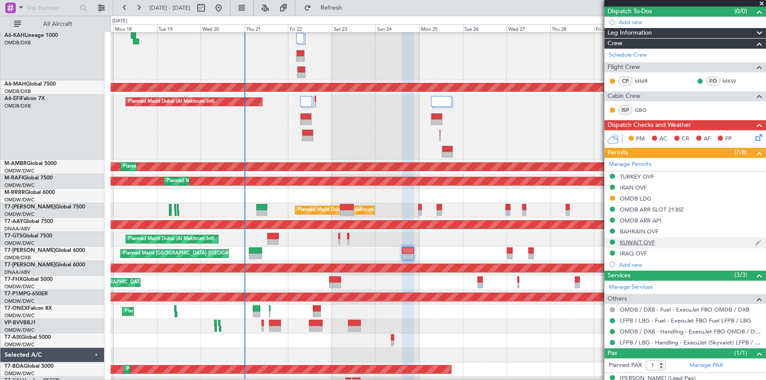
scroll to position [91, 0]
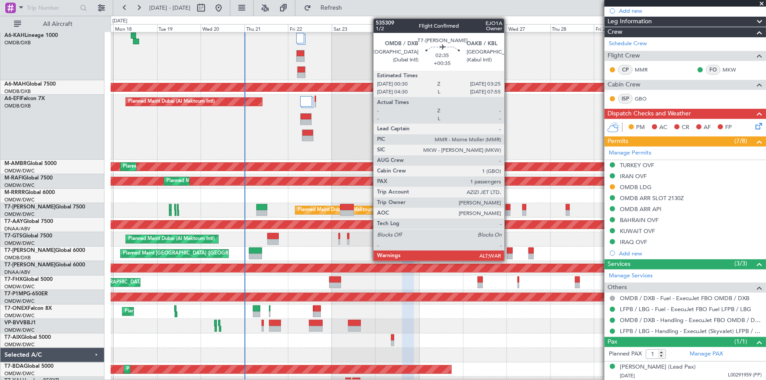
click at [508, 250] on div at bounding box center [510, 251] width 6 height 6
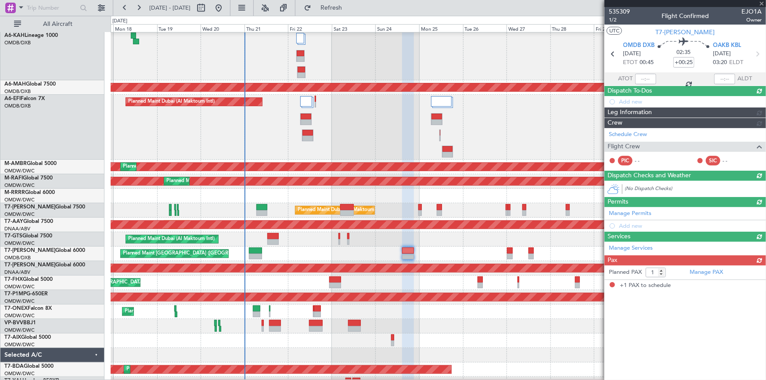
type input "+00:35"
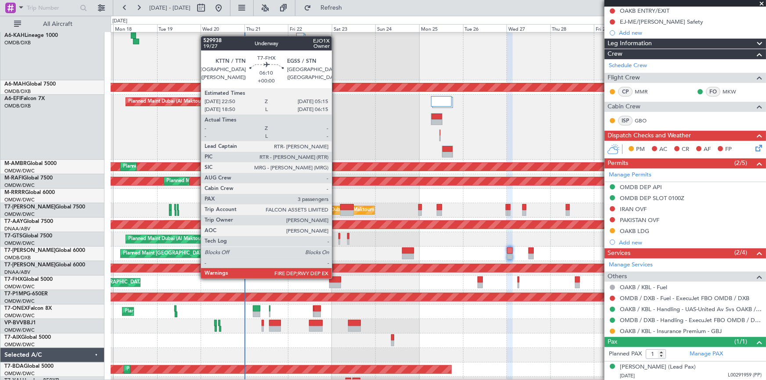
click at [336, 279] on div at bounding box center [335, 279] width 12 height 6
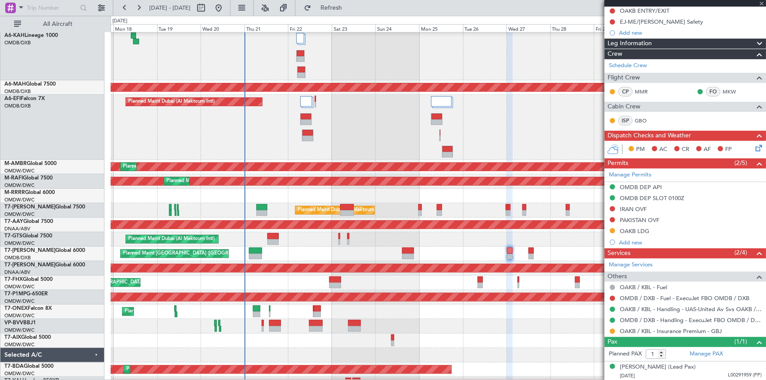
type input "3"
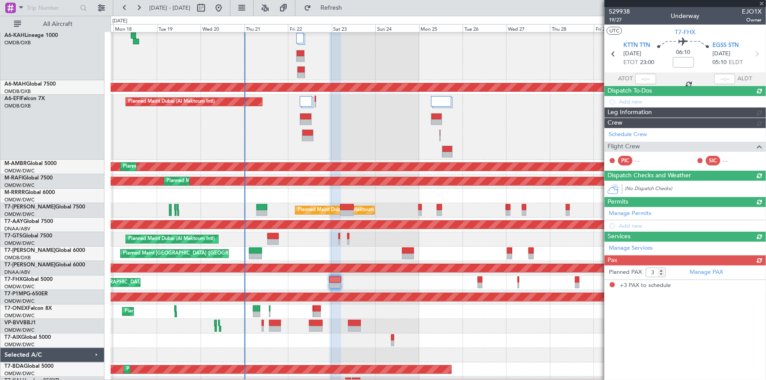
scroll to position [0, 0]
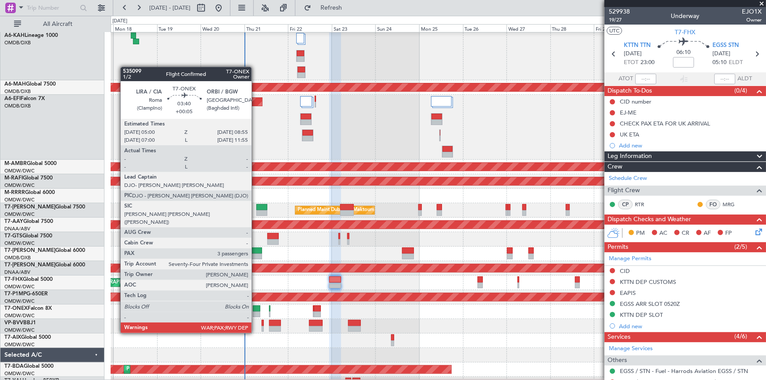
click at [255, 308] on div at bounding box center [256, 308] width 7 height 6
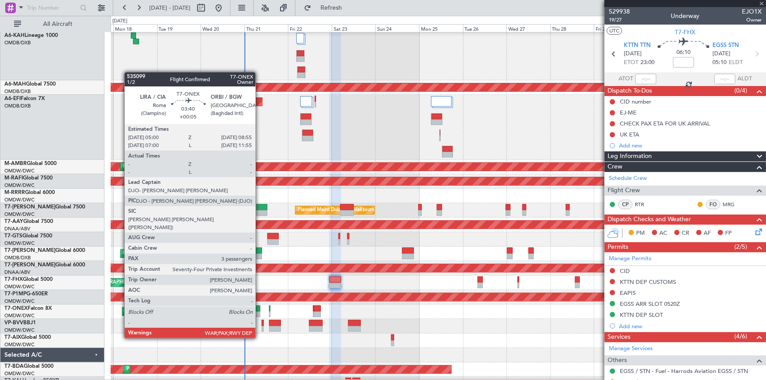
type input "+00:05"
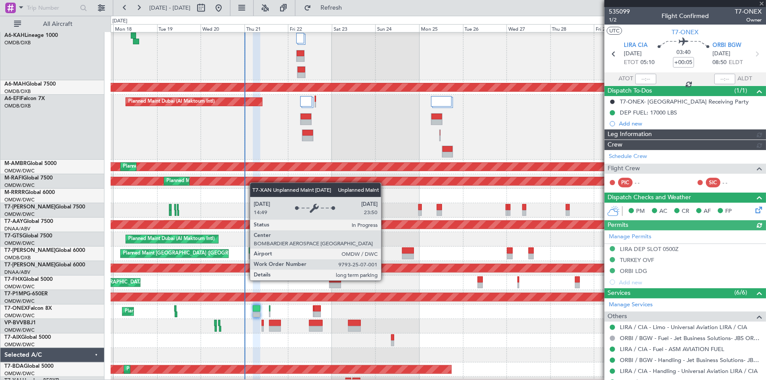
type input "Dherander Fithani (DHF)"
type input "7039"
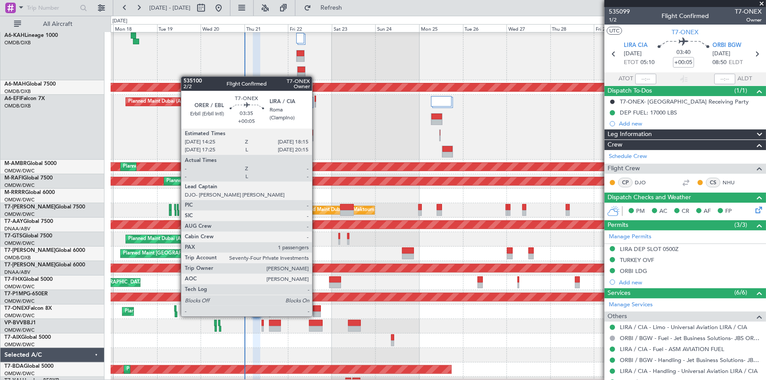
click at [316, 308] on div at bounding box center [317, 308] width 7 height 6
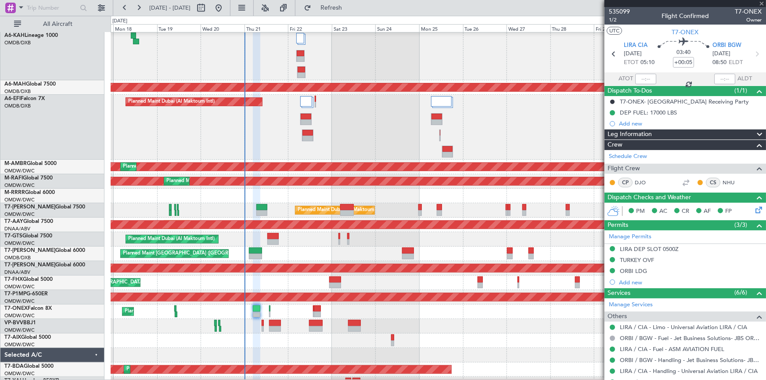
type input "1"
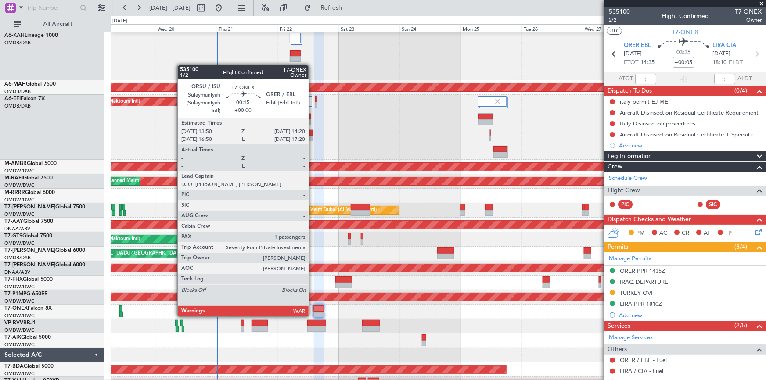
click at [312, 308] on div at bounding box center [312, 308] width 1 height 6
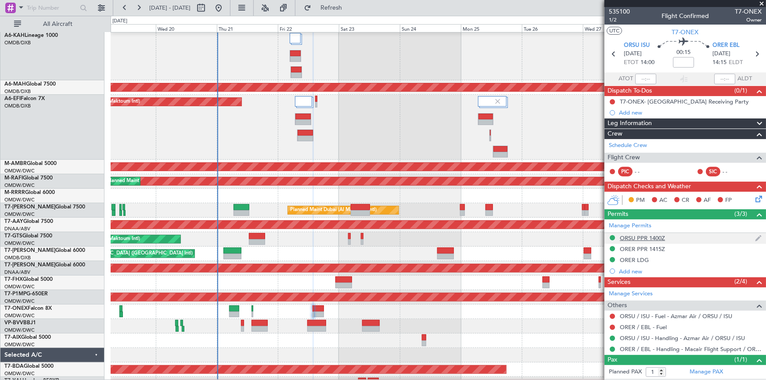
scroll to position [18, 0]
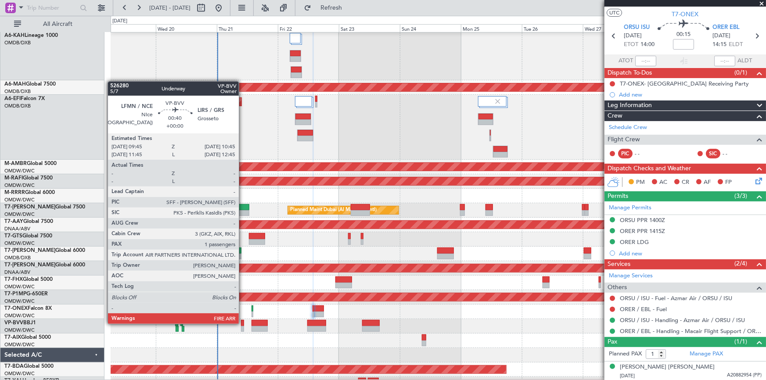
click at [243, 323] on div at bounding box center [242, 323] width 3 height 6
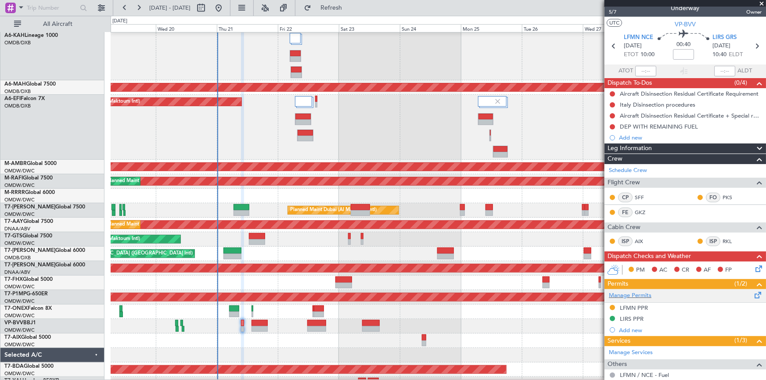
scroll to position [0, 0]
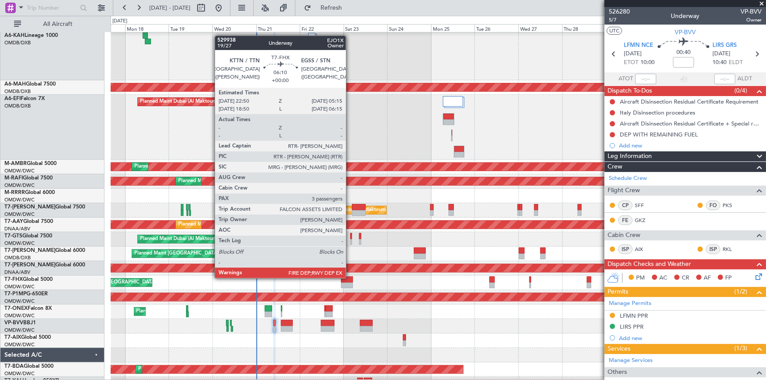
click at [350, 278] on div at bounding box center [347, 279] width 12 height 6
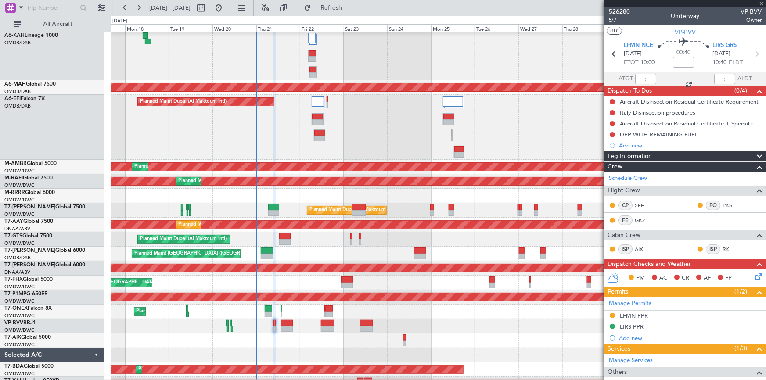
type input "3"
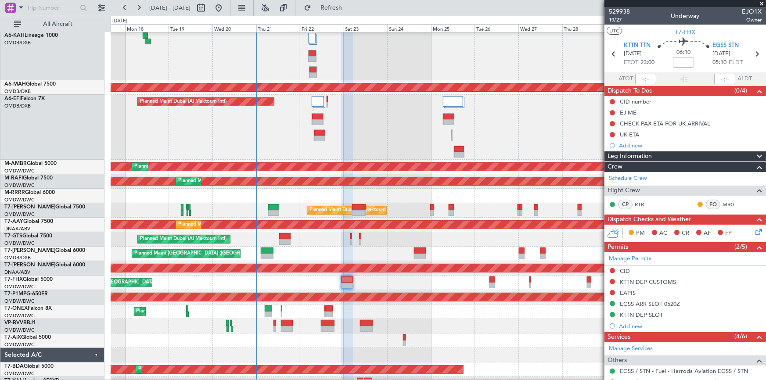
scroll to position [134, 0]
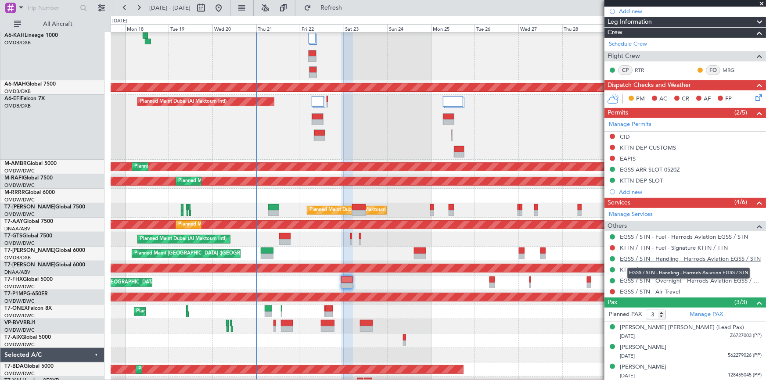
click at [648, 258] on link "EGSS / STN - Handling - Harrods Aviation EGSS / STN" at bounding box center [690, 258] width 141 height 7
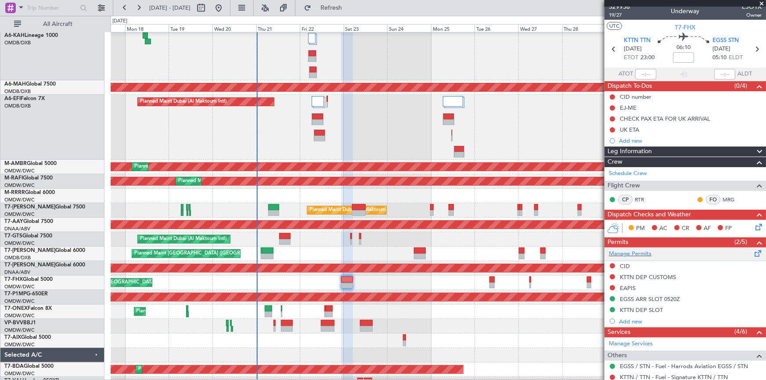
scroll to position [0, 0]
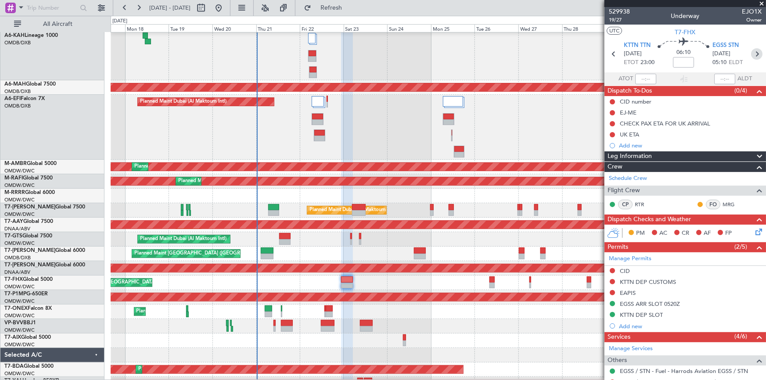
click at [751, 54] on icon at bounding box center [756, 53] width 11 height 11
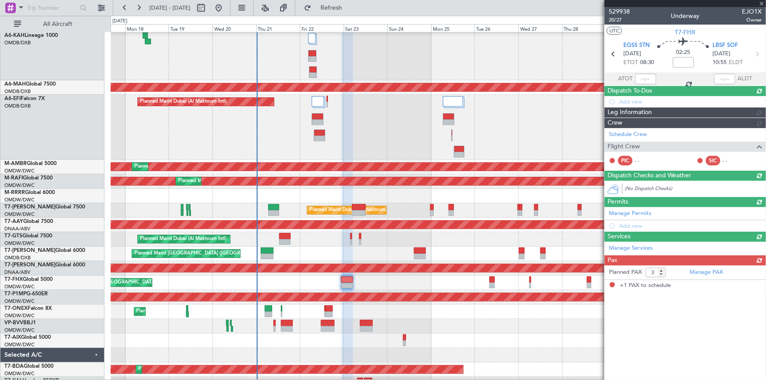
type input "+00:10"
type input "1"
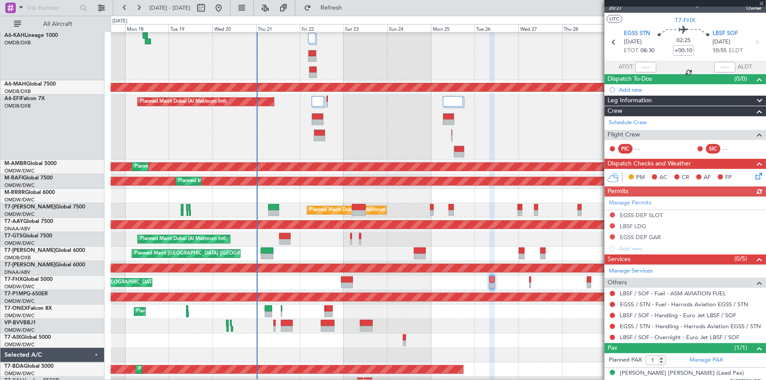
scroll to position [18, 0]
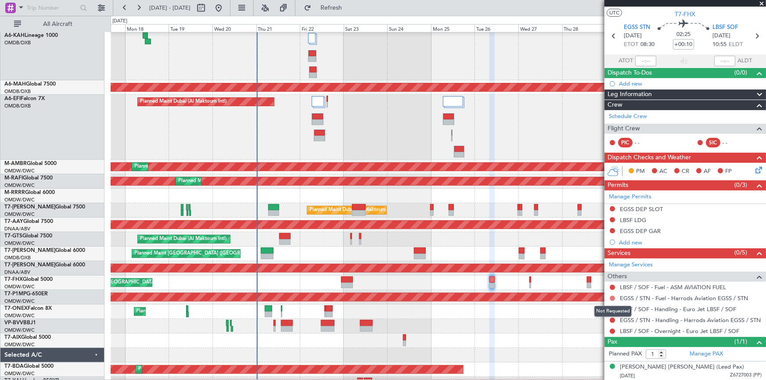
click at [611, 298] on button at bounding box center [612, 298] width 5 height 5
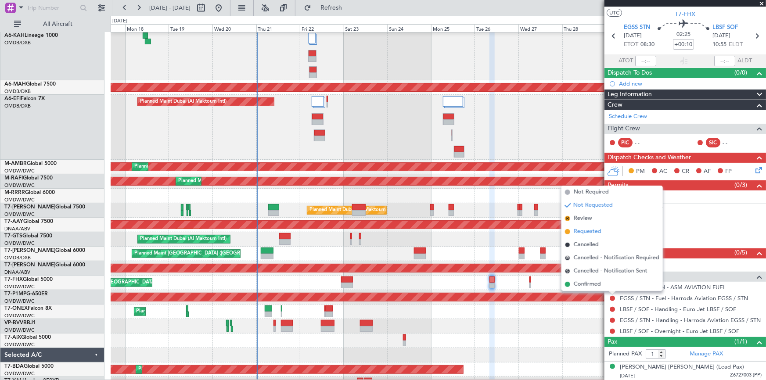
click at [581, 230] on span "Requested" at bounding box center [588, 231] width 28 height 9
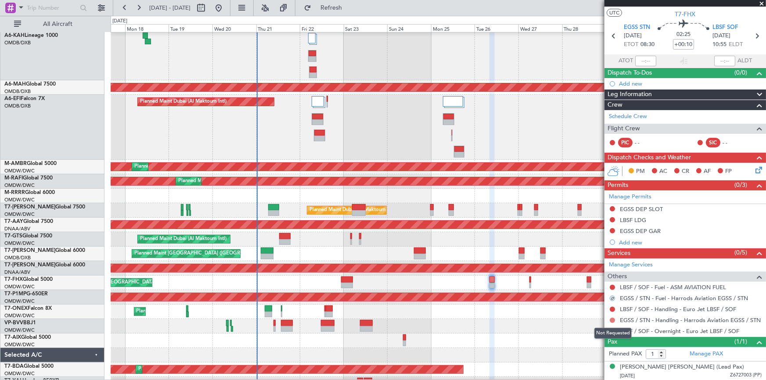
click at [613, 318] on button at bounding box center [612, 320] width 5 height 5
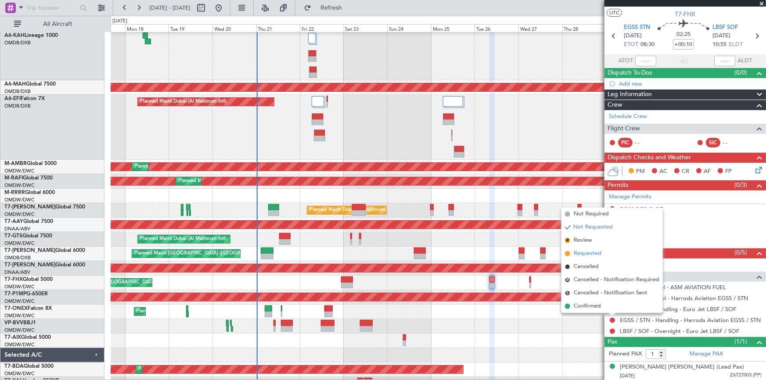
click at [589, 252] on span "Requested" at bounding box center [588, 253] width 28 height 9
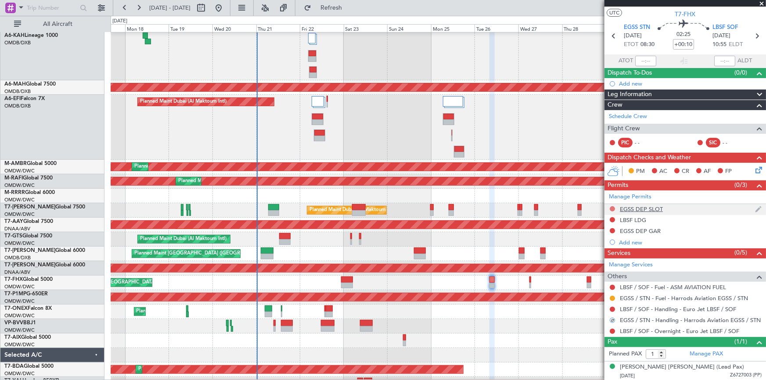
click at [612, 206] on button at bounding box center [612, 208] width 5 height 5
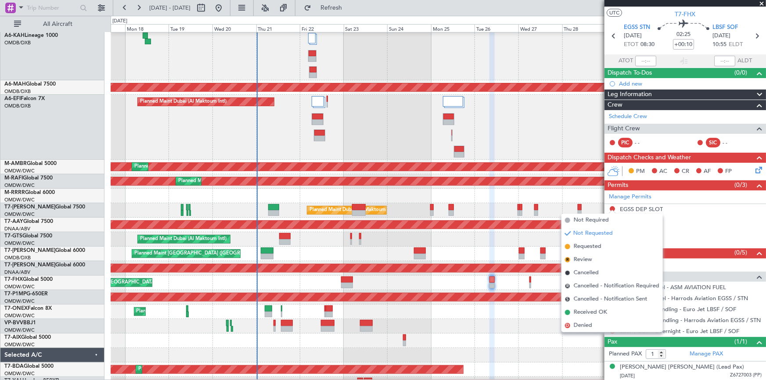
click at [592, 248] on span "Requested" at bounding box center [588, 246] width 28 height 9
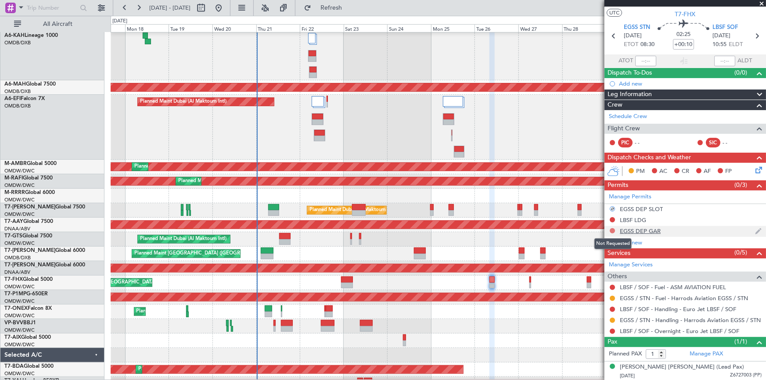
click at [613, 228] on button at bounding box center [612, 230] width 5 height 5
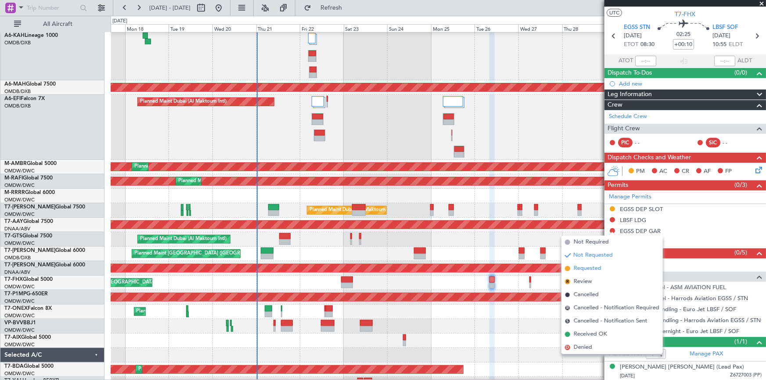
click at [588, 270] on span "Requested" at bounding box center [588, 268] width 28 height 9
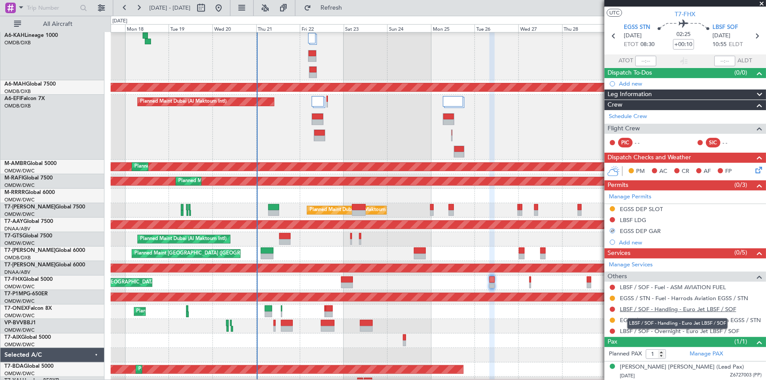
click at [654, 305] on link "LBSF / SOF - Handling - Euro Jet LBSF / SOF" at bounding box center [678, 308] width 116 height 7
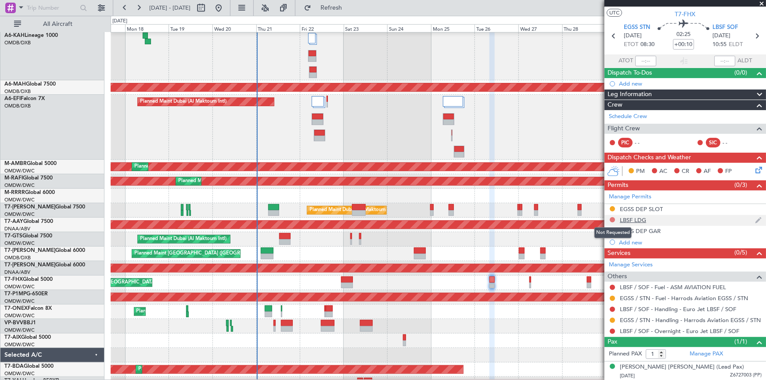
click at [612, 217] on button at bounding box center [612, 219] width 5 height 5
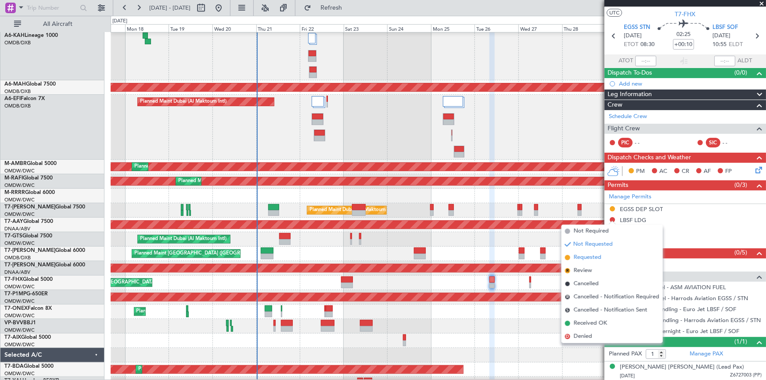
click at [586, 257] on span "Requested" at bounding box center [588, 257] width 28 height 9
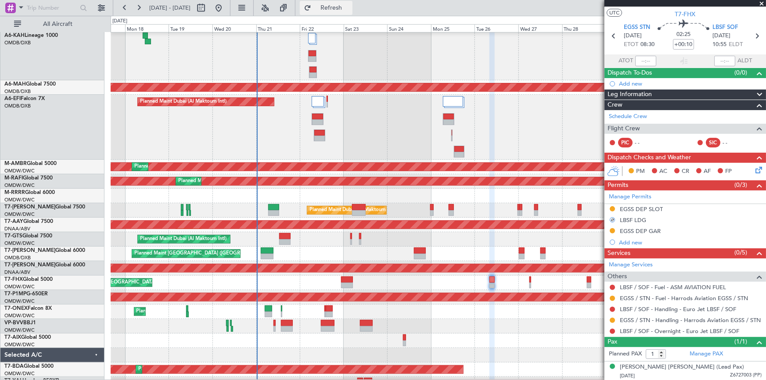
click at [350, 10] on span "Refresh" at bounding box center [331, 8] width 37 height 6
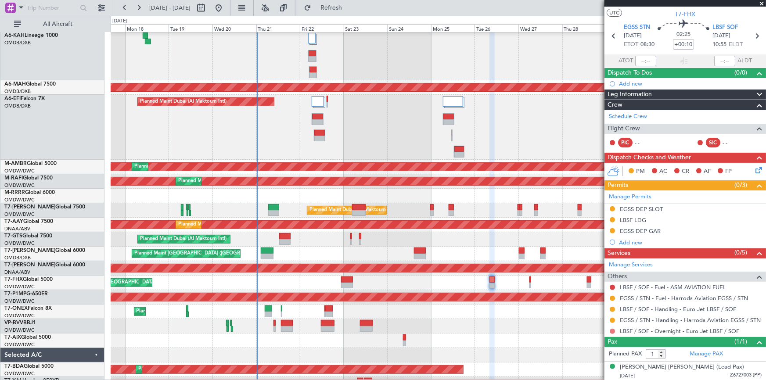
click at [611, 329] on button at bounding box center [612, 331] width 5 height 5
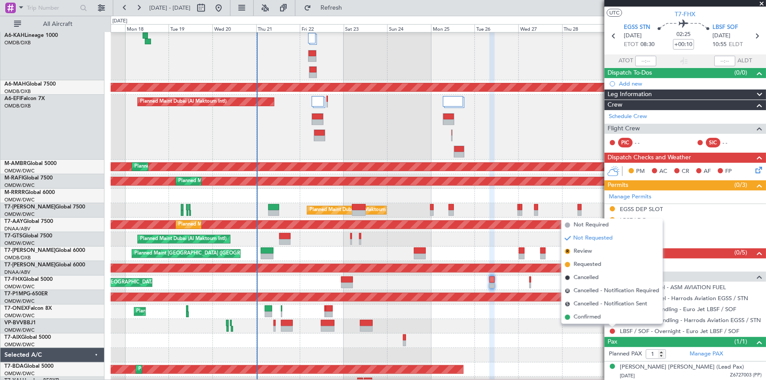
click at [578, 263] on span "Requested" at bounding box center [588, 264] width 28 height 9
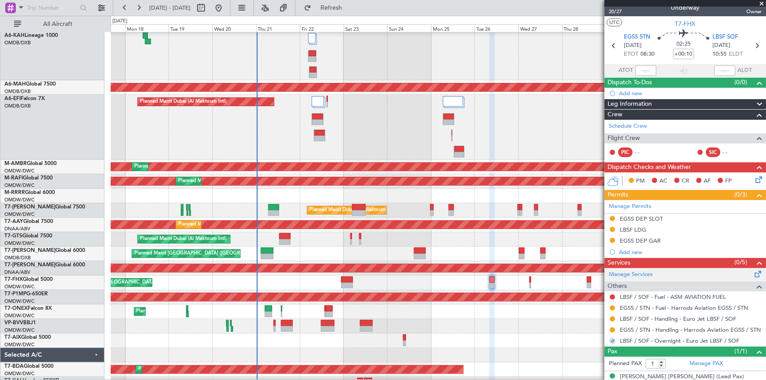
scroll to position [0, 0]
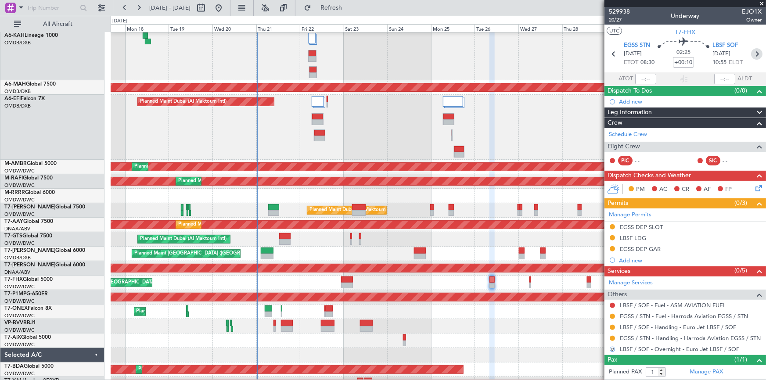
click at [752, 55] on icon at bounding box center [756, 53] width 11 height 11
type input "-00:10"
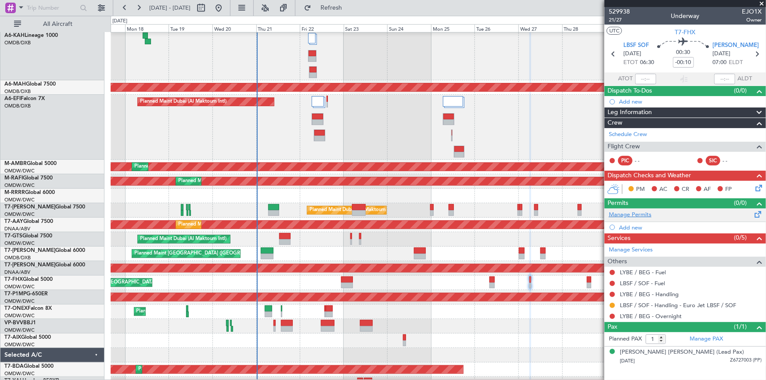
click at [635, 215] on link "Manage Permits" at bounding box center [630, 215] width 43 height 9
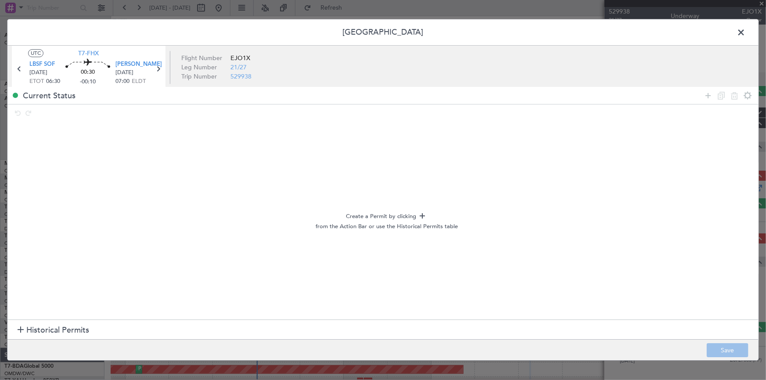
click at [76, 330] on span "Historical Permits" at bounding box center [57, 330] width 63 height 12
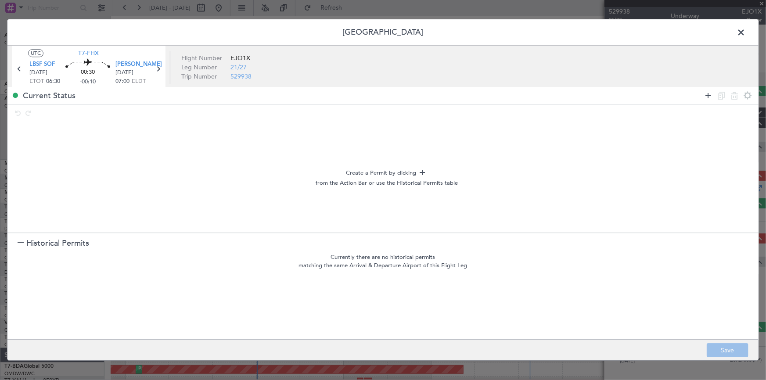
click at [708, 93] on icon at bounding box center [708, 95] width 11 height 11
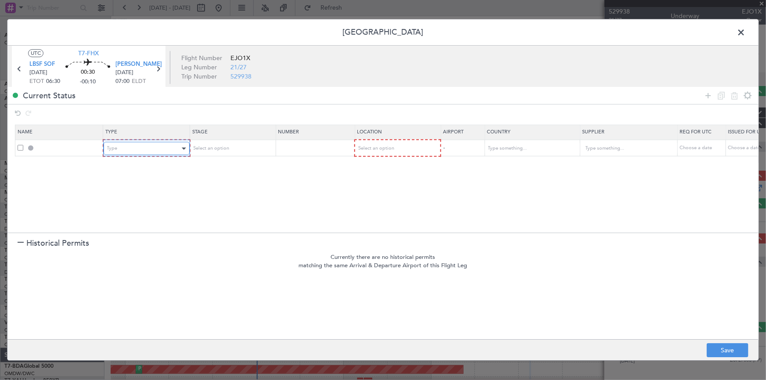
click at [173, 147] on div "Type" at bounding box center [143, 148] width 73 height 13
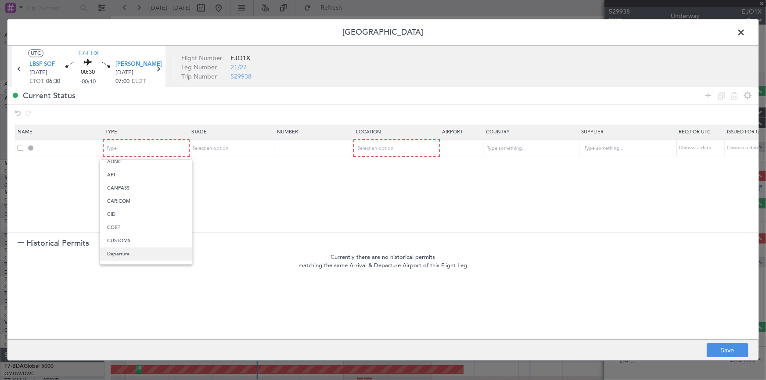
click at [126, 256] on span "Departure" at bounding box center [146, 254] width 78 height 13
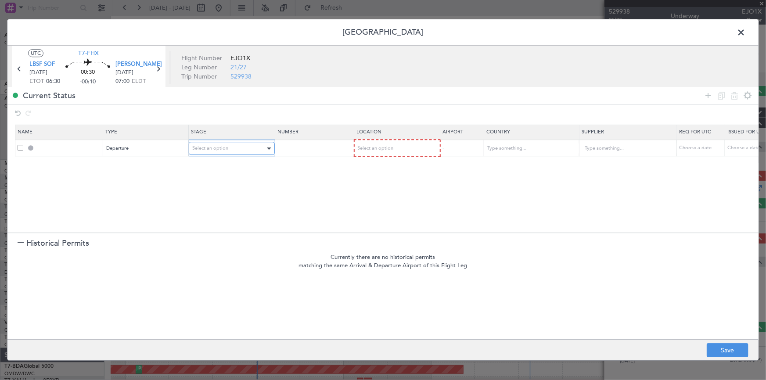
click at [240, 151] on div "Select an option" at bounding box center [228, 148] width 73 height 13
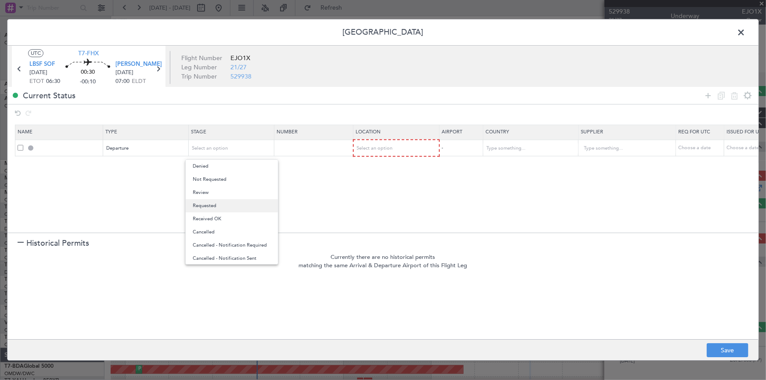
click at [211, 206] on span "Requested" at bounding box center [232, 205] width 78 height 13
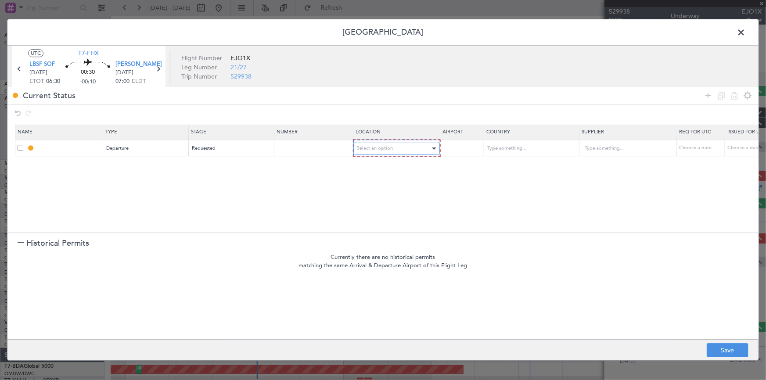
click at [362, 151] on div "Select an option" at bounding box center [393, 148] width 73 height 13
drag, startPoint x: 373, startPoint y: 169, endPoint x: 411, endPoint y: 184, distance: 40.3
click at [373, 169] on span "Departure" at bounding box center [396, 166] width 78 height 13
click at [715, 348] on button "Save" at bounding box center [728, 351] width 42 height 14
type input "DEPARTURE"
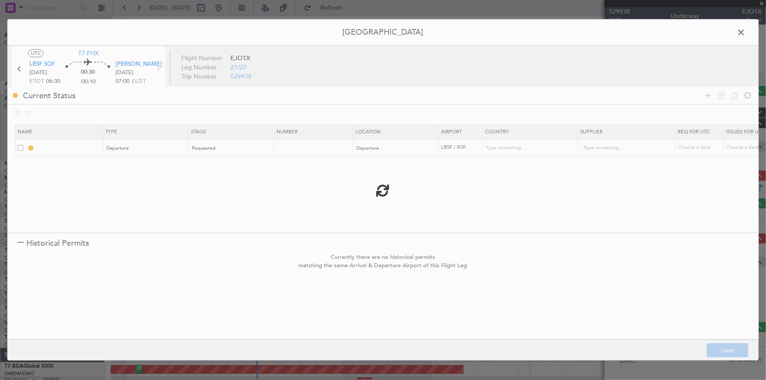
type input "[GEOGRAPHIC_DATA]"
type input "NNN"
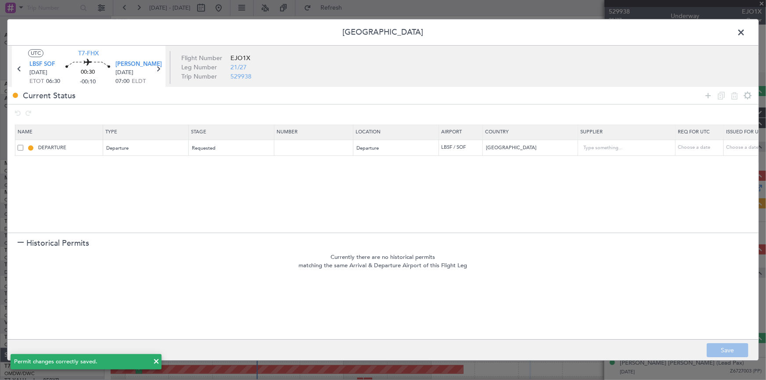
click at [745, 33] on span at bounding box center [745, 35] width 0 height 18
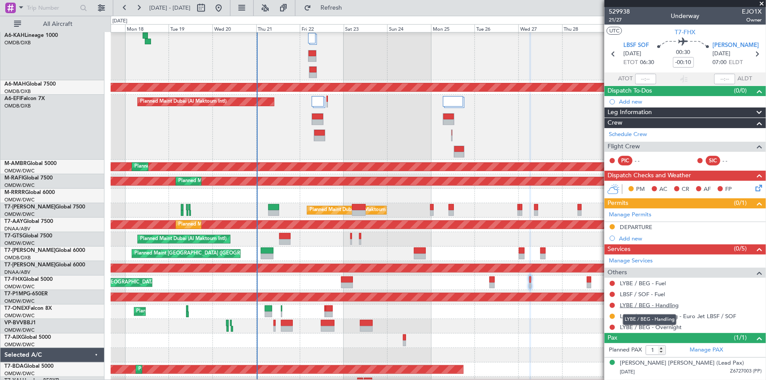
click at [645, 303] on link "LYBE / BEG - Handling" at bounding box center [649, 305] width 59 height 7
click at [350, 8] on span "Refresh" at bounding box center [331, 8] width 37 height 6
